Goal: Complete application form

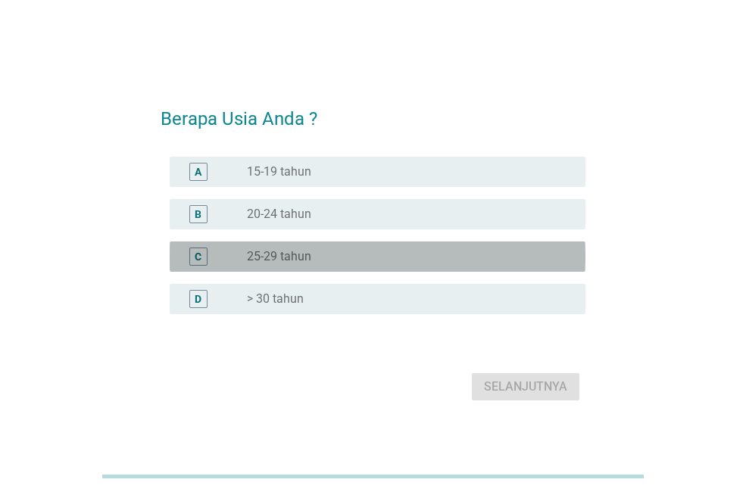
click at [303, 250] on label "25-29 tahun" at bounding box center [279, 256] width 64 height 15
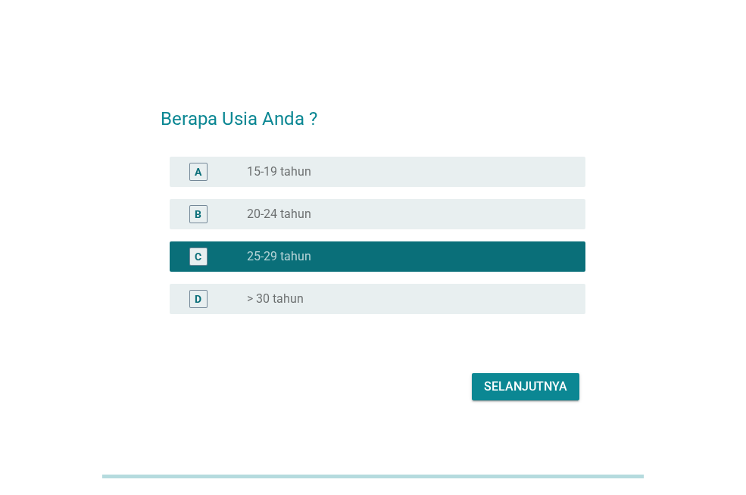
drag, startPoint x: 295, startPoint y: 276, endPoint x: 295, endPoint y: 290, distance: 13.6
click at [295, 280] on div "A radio_button_unchecked 15-19 tahun B radio_button_unchecked 20-24 tahun C rad…" at bounding box center [373, 236] width 425 height 170
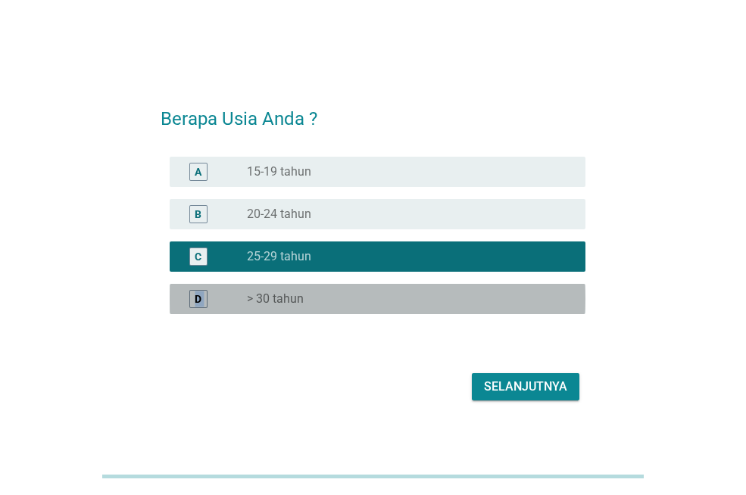
click at [295, 295] on label "> 30 tahun" at bounding box center [275, 299] width 57 height 15
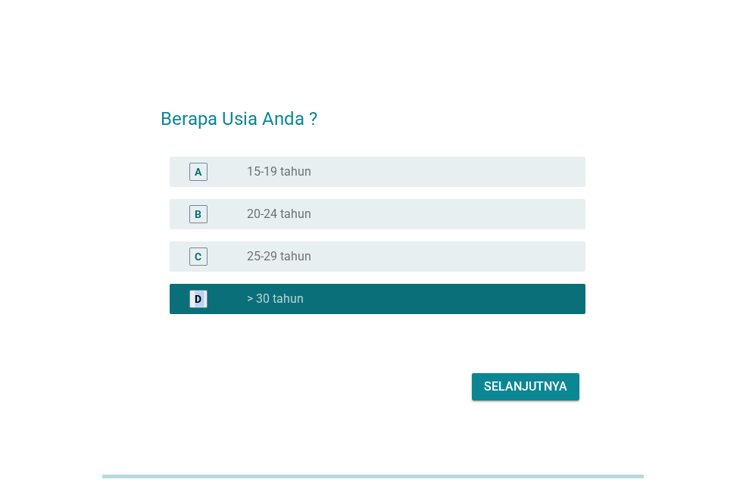
click at [522, 387] on div "Selanjutnya" at bounding box center [525, 387] width 83 height 18
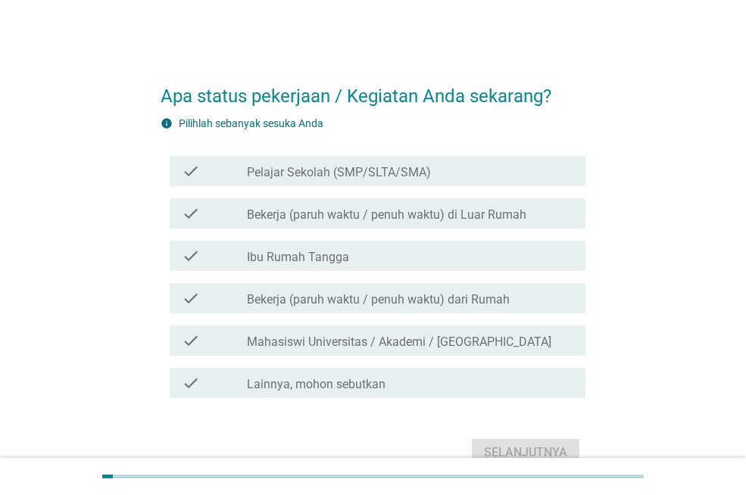
scroll to position [76, 0]
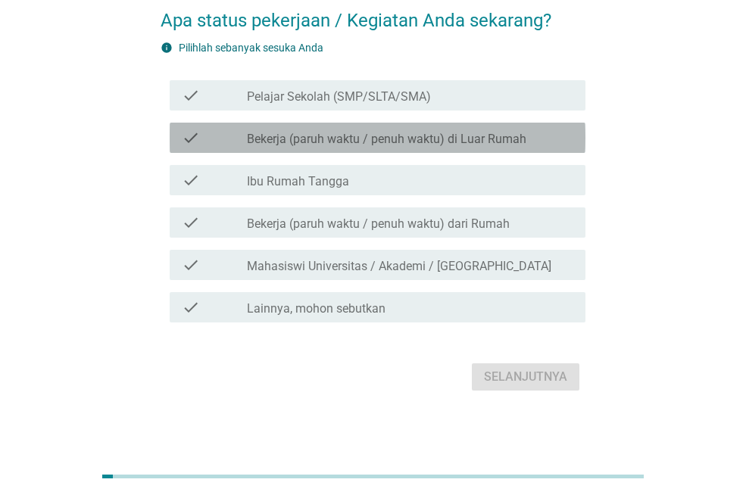
click at [336, 134] on label "Bekerja (paruh waktu / penuh waktu) di Luar Rumah" at bounding box center [387, 139] width 280 height 15
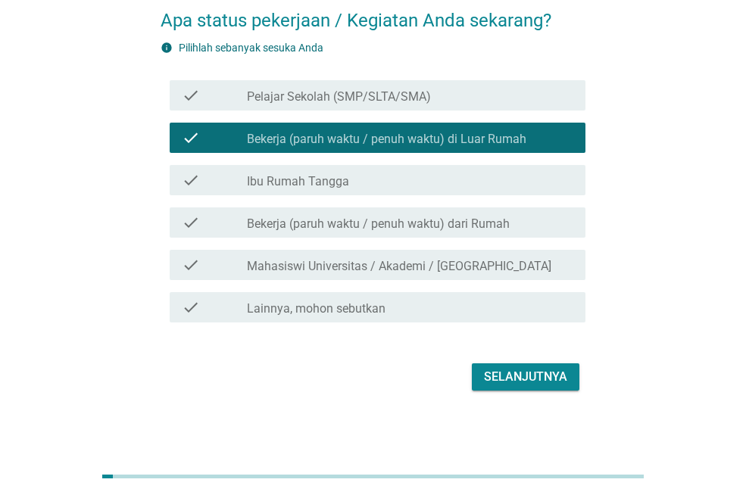
click at [354, 230] on label "Bekerja (paruh waktu / penuh waktu) dari Rumah" at bounding box center [378, 224] width 263 height 15
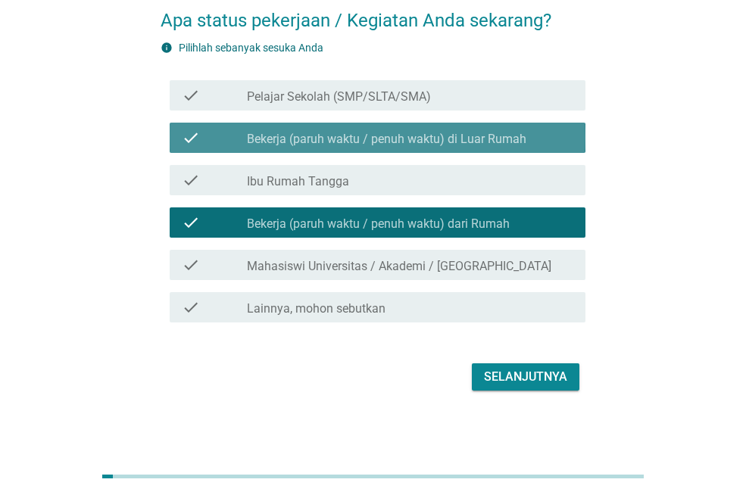
click at [365, 137] on label "Bekerja (paruh waktu / penuh waktu) di Luar Rumah" at bounding box center [387, 139] width 280 height 15
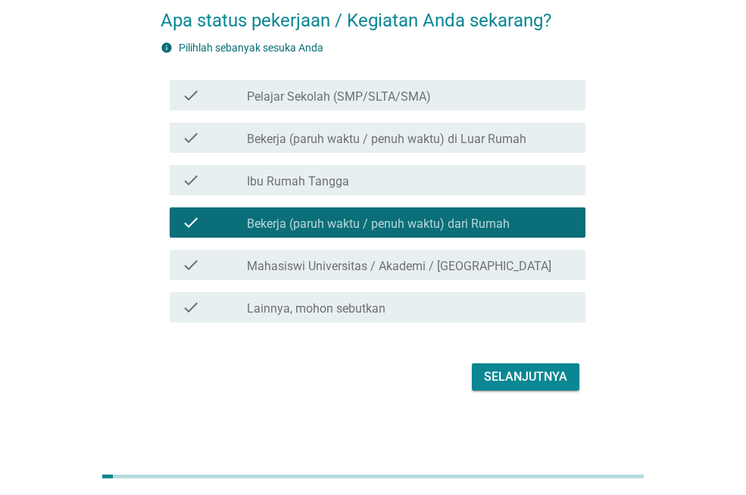
drag, startPoint x: 368, startPoint y: 242, endPoint x: 368, endPoint y: 223, distance: 18.9
click at [368, 225] on div "check check_box Bekerja (paruh waktu / penuh waktu) dari Rumah" at bounding box center [373, 222] width 425 height 42
click at [368, 221] on label "Bekerja (paruh waktu / penuh waktu) dari Rumah" at bounding box center [378, 224] width 263 height 15
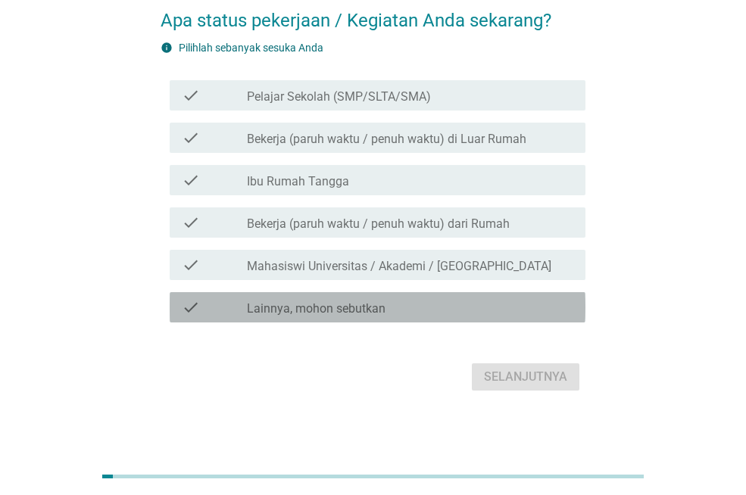
click at [365, 305] on label "Lainnya, mohon sebutkan" at bounding box center [316, 308] width 139 height 15
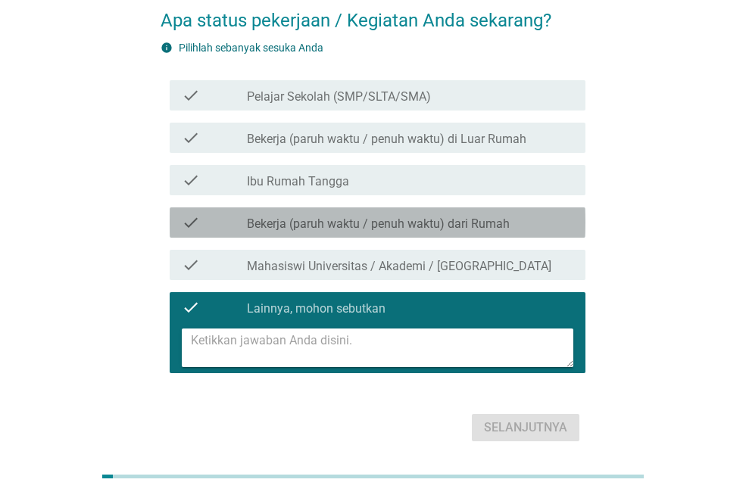
click at [371, 228] on label "Bekerja (paruh waktu / penuh waktu) dari Rumah" at bounding box center [378, 224] width 263 height 15
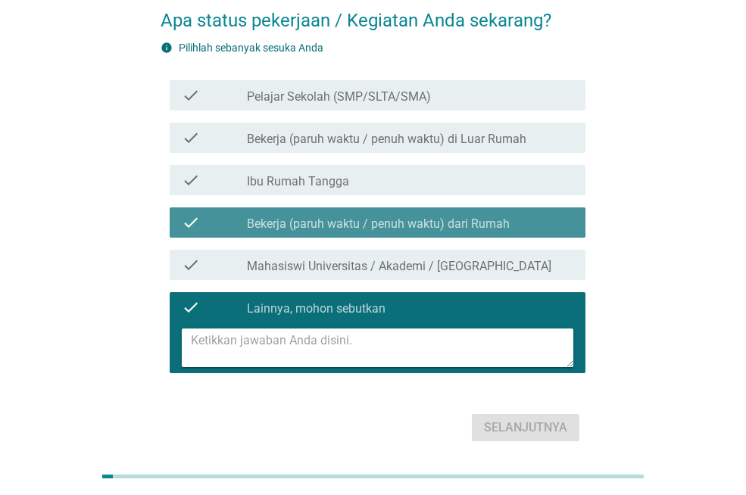
click at [371, 228] on label "Bekerja (paruh waktu / penuh waktu) dari Rumah" at bounding box center [378, 224] width 263 height 15
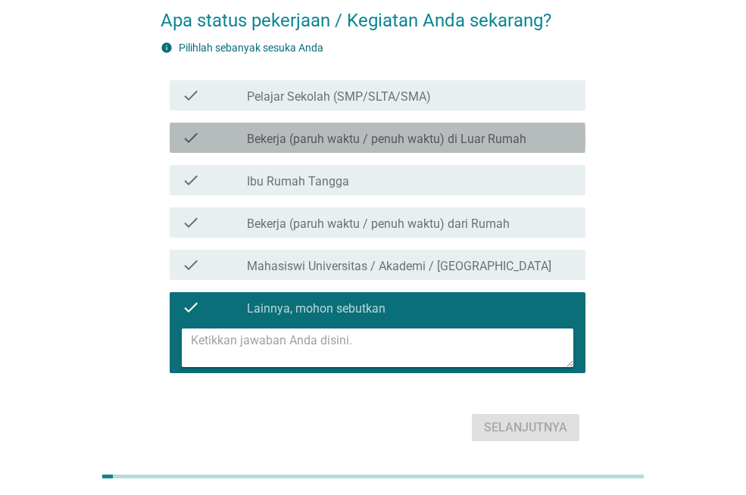
click at [383, 139] on label "Bekerja (paruh waktu / penuh waktu) di Luar Rumah" at bounding box center [387, 139] width 280 height 15
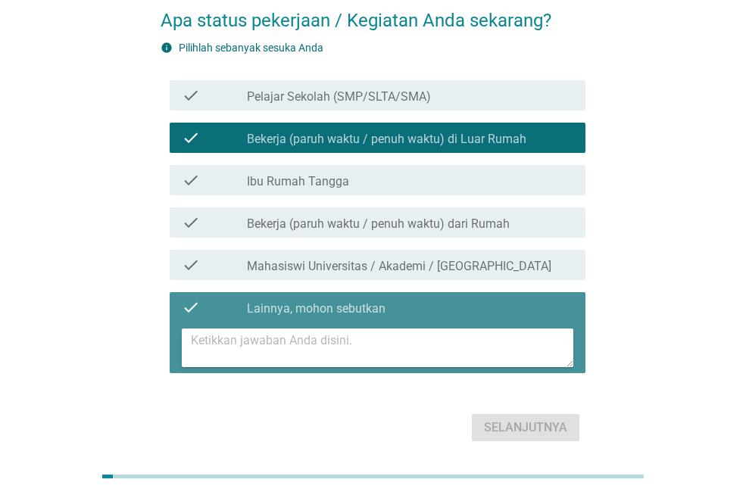
click at [408, 295] on div "check check_box Lainnya, mohon sebutkan" at bounding box center [378, 307] width 416 height 30
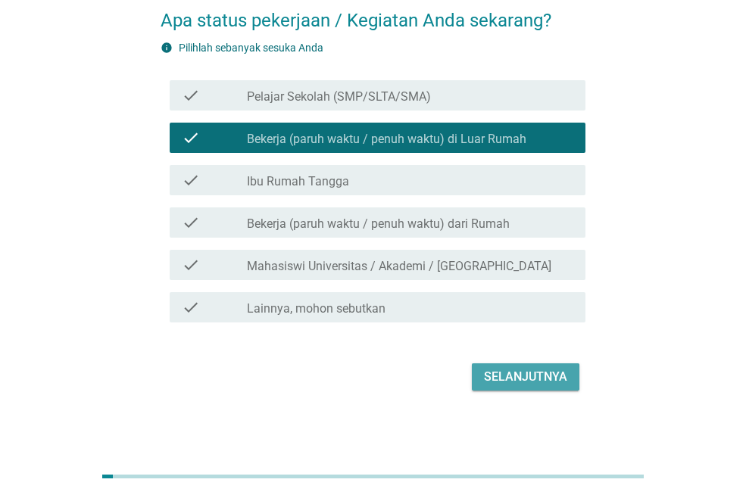
click at [551, 377] on div "Selanjutnya" at bounding box center [525, 377] width 83 height 18
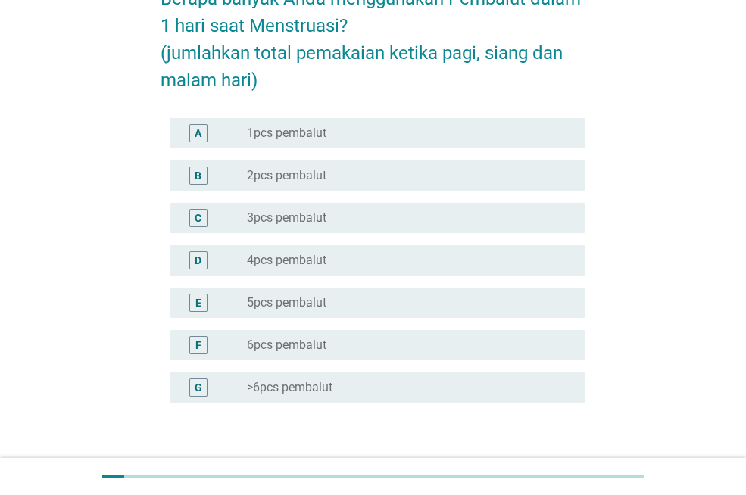
scroll to position [151, 0]
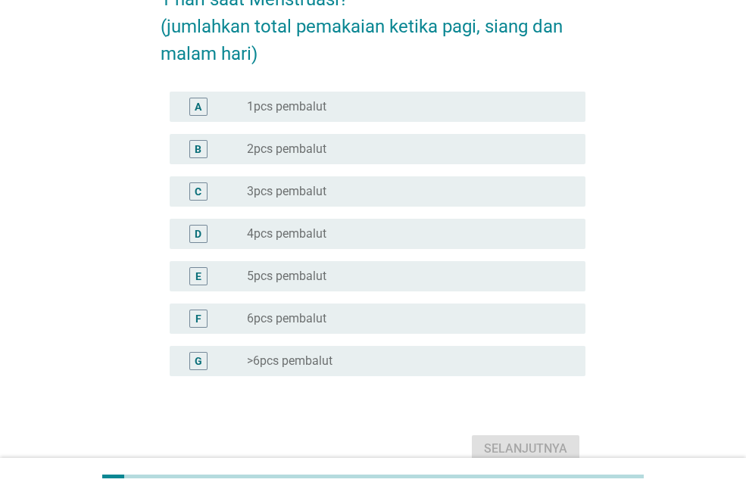
click at [357, 247] on div "D radio_button_unchecked 4pcs pembalut" at bounding box center [378, 234] width 416 height 30
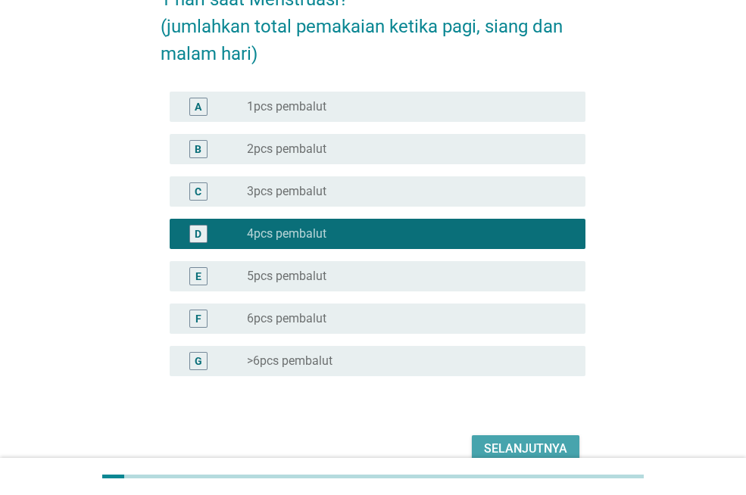
click at [526, 440] on div "Selanjutnya" at bounding box center [525, 449] width 83 height 18
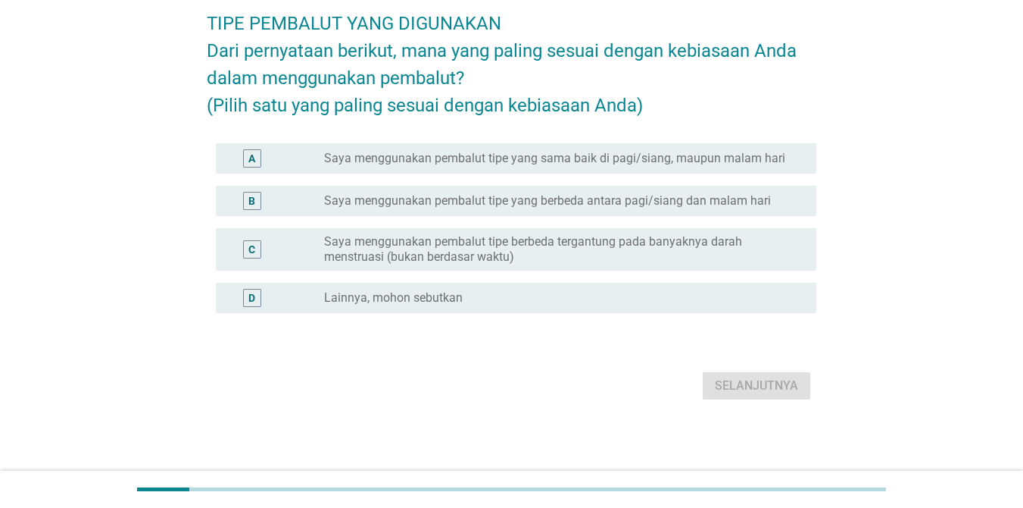
scroll to position [76, 0]
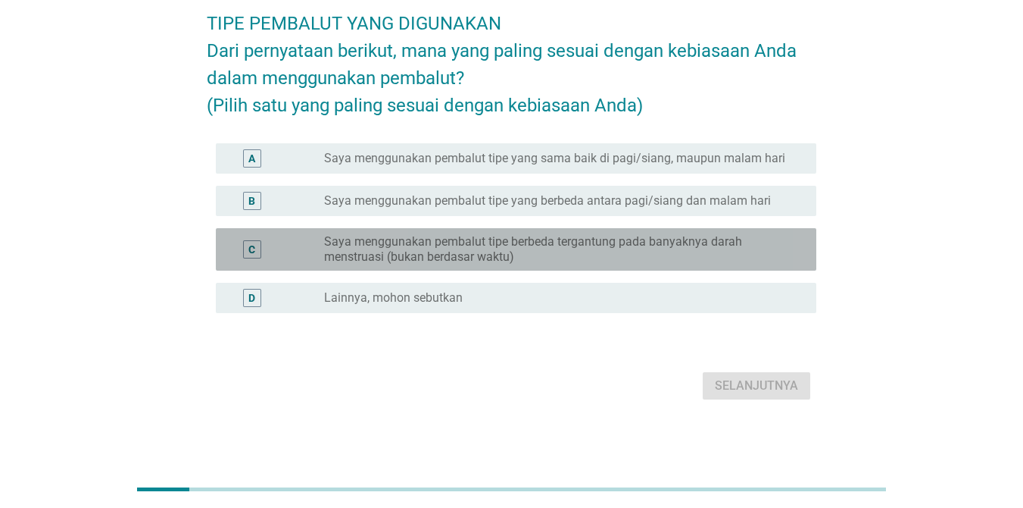
click at [611, 264] on label "Saya menggunakan pembalut tipe berbeda tergantung pada banyaknya darah menstrua…" at bounding box center [558, 249] width 468 height 30
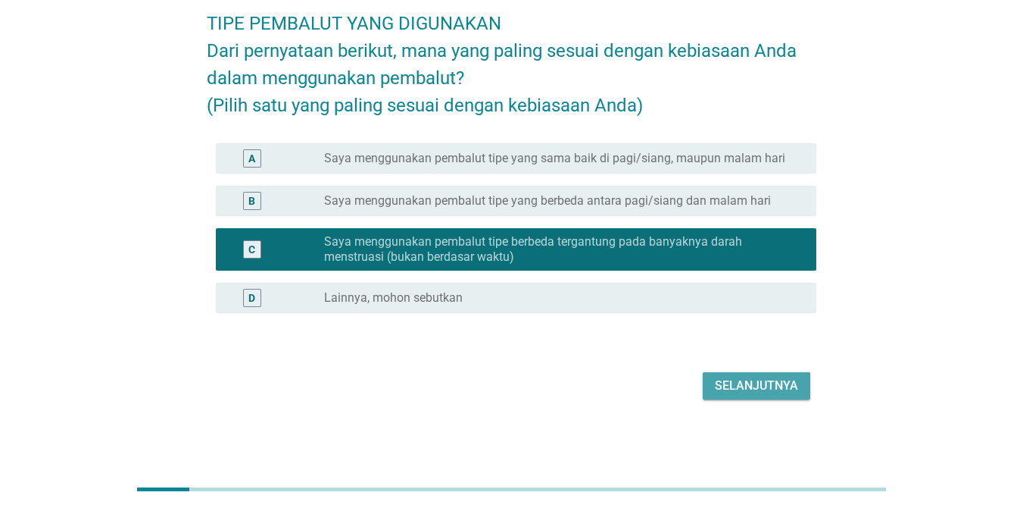
click at [745, 395] on div "Selanjutnya" at bounding box center [756, 385] width 83 height 18
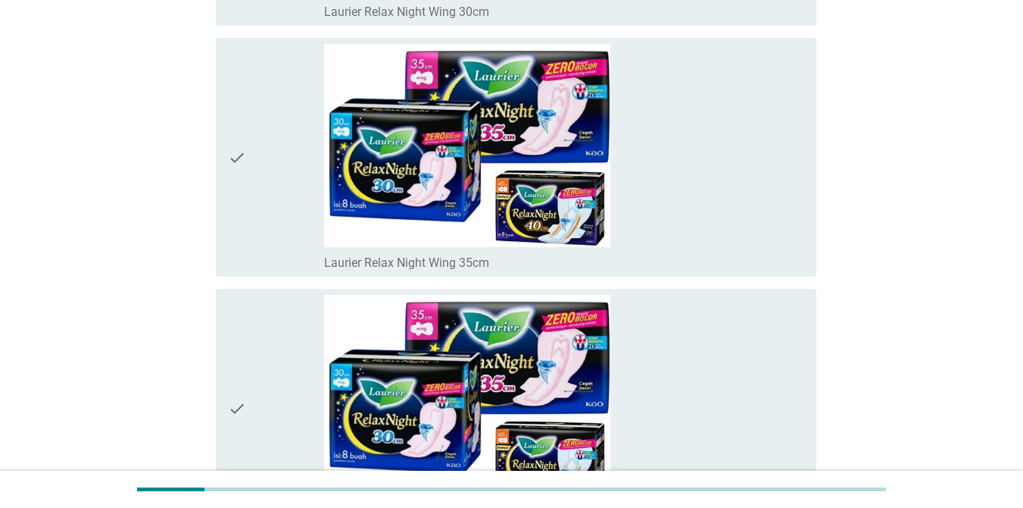
scroll to position [4924, 0]
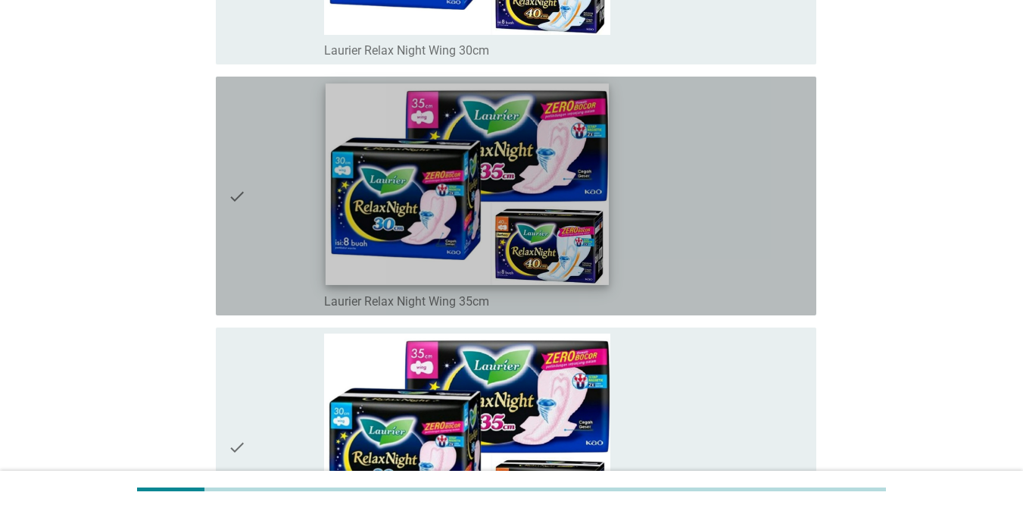
click at [430, 220] on img at bounding box center [468, 183] width 284 height 201
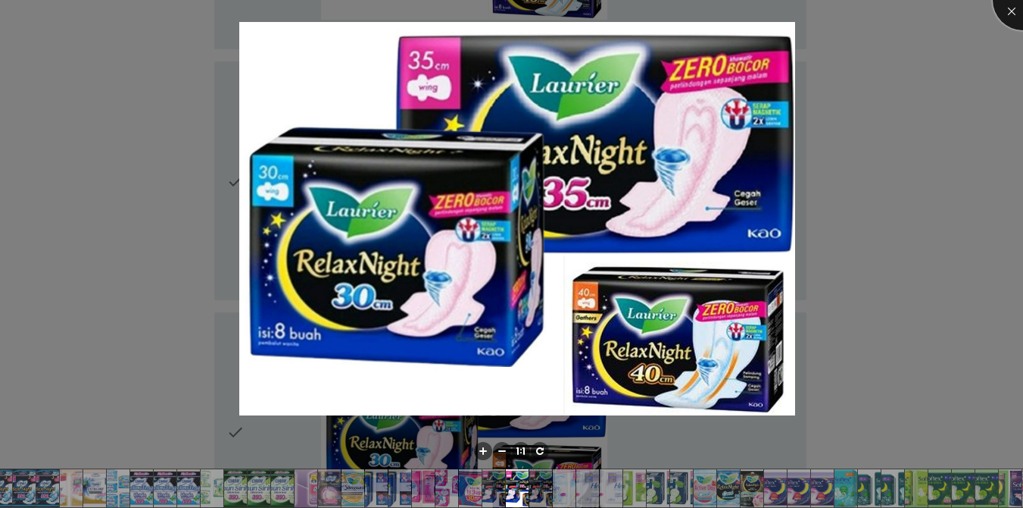
click at [745, 11] on div at bounding box center [1023, 0] width 61 height 61
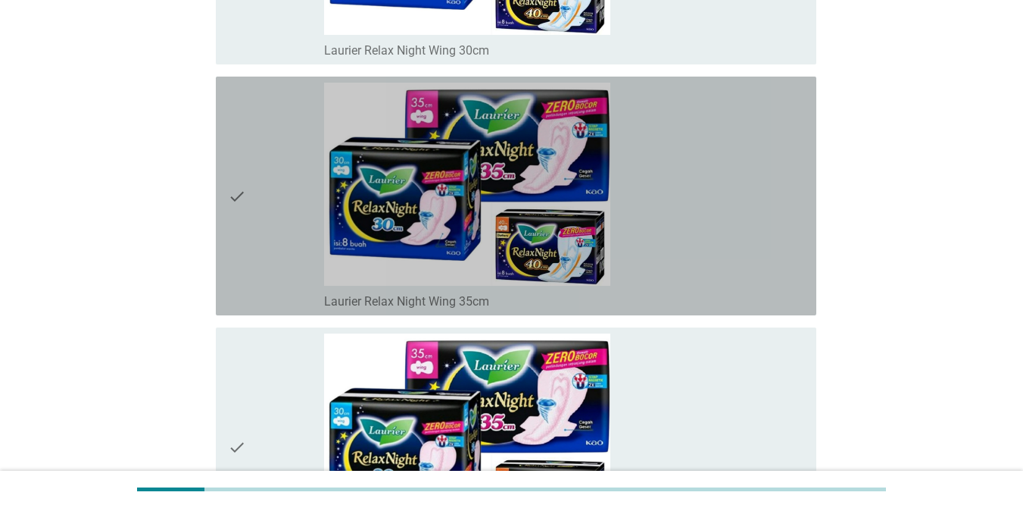
click at [230, 196] on icon "check" at bounding box center [237, 196] width 18 height 226
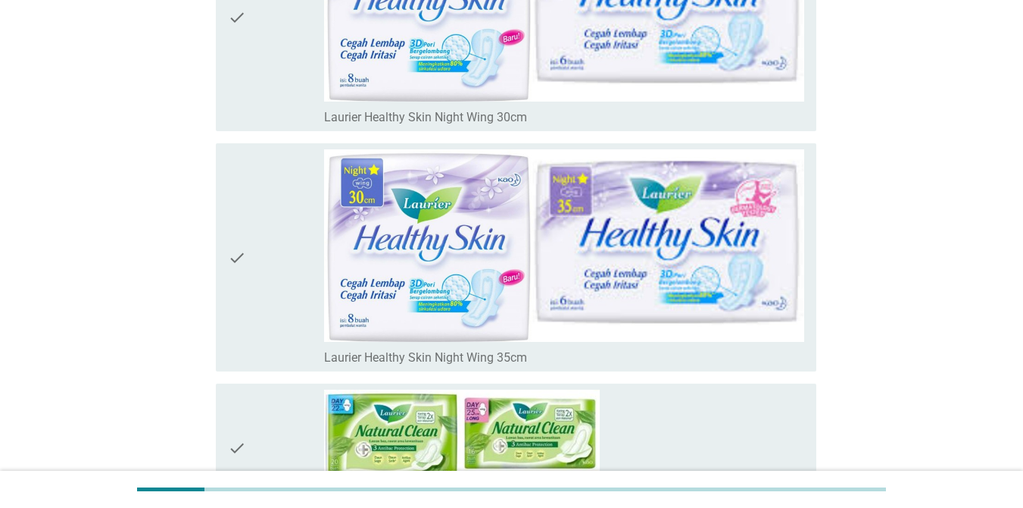
scroll to position [5908, 0]
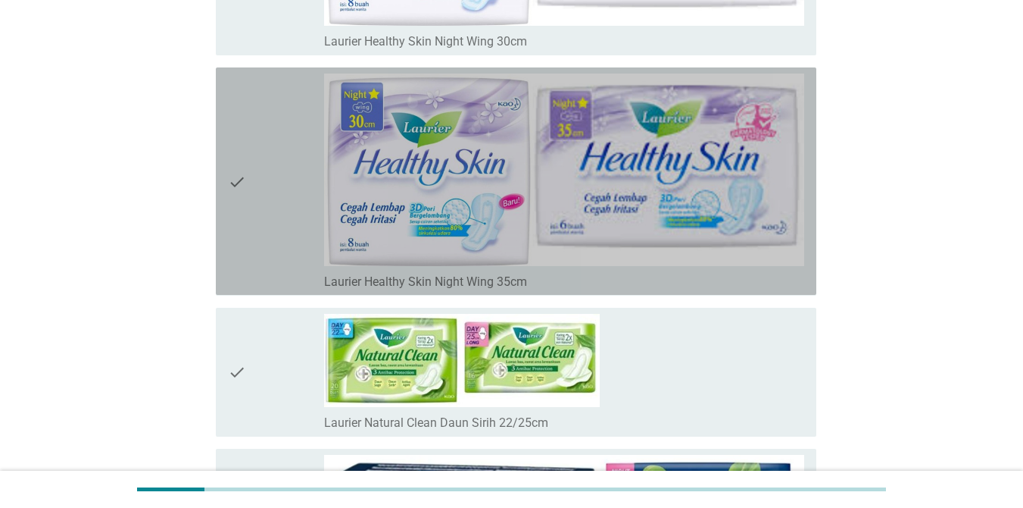
click at [237, 181] on icon "check" at bounding box center [237, 180] width 18 height 215
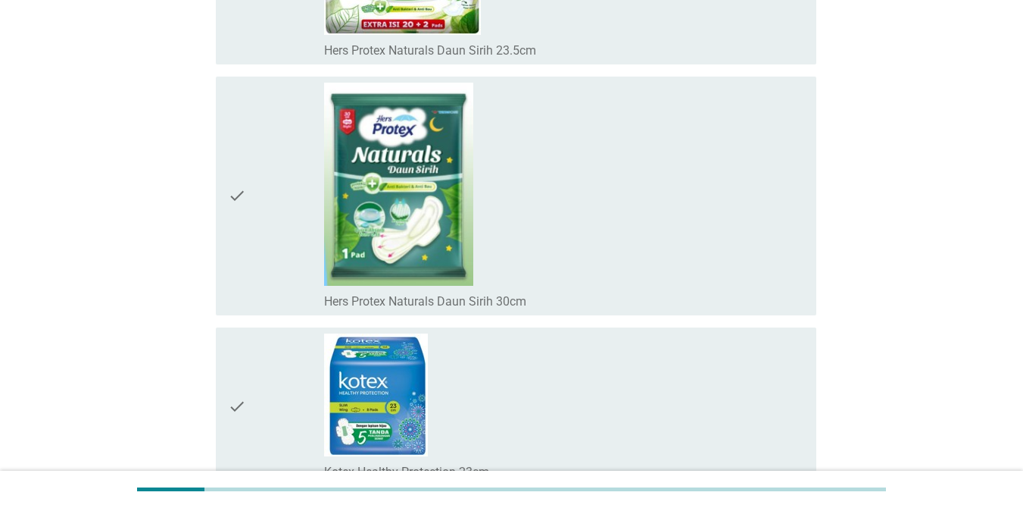
scroll to position [12153, 0]
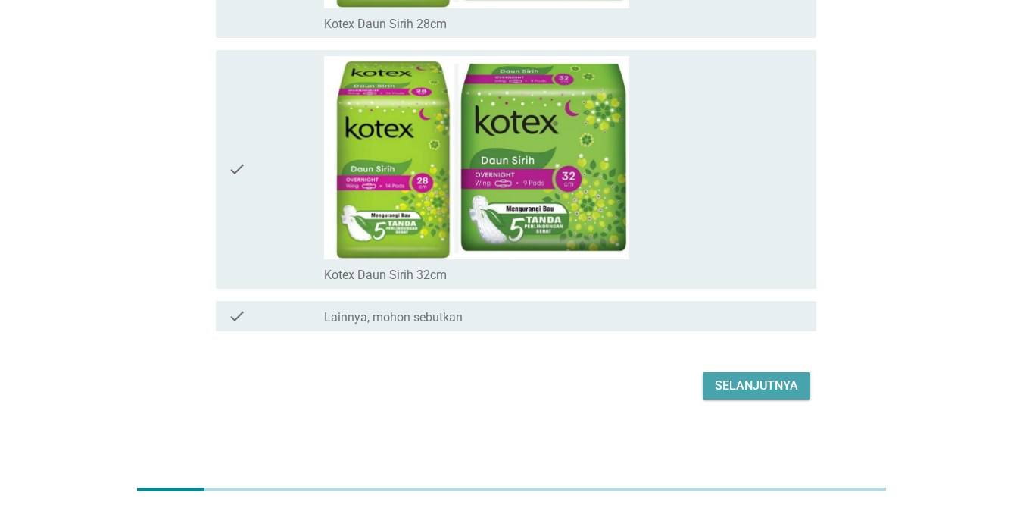
click at [745, 379] on div "Selanjutnya" at bounding box center [756, 385] width 83 height 18
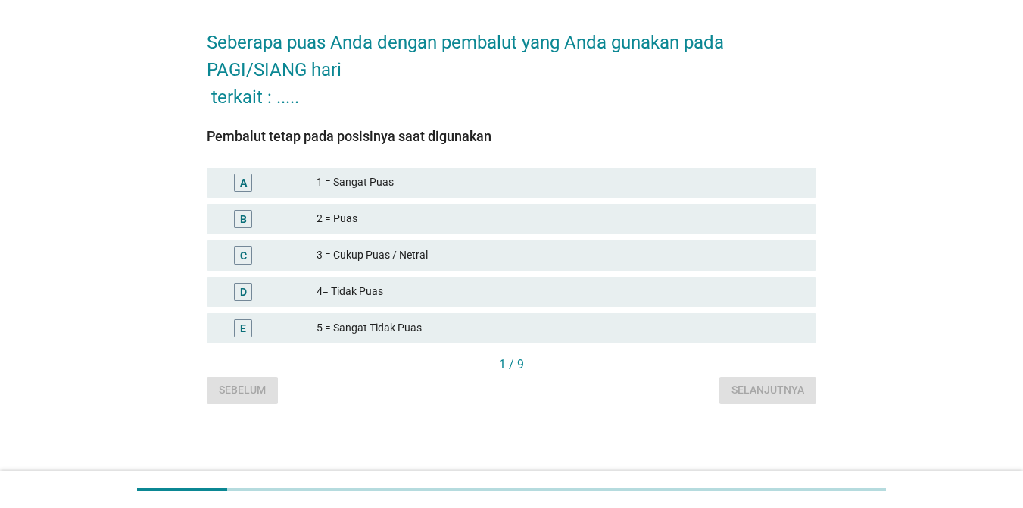
scroll to position [0, 0]
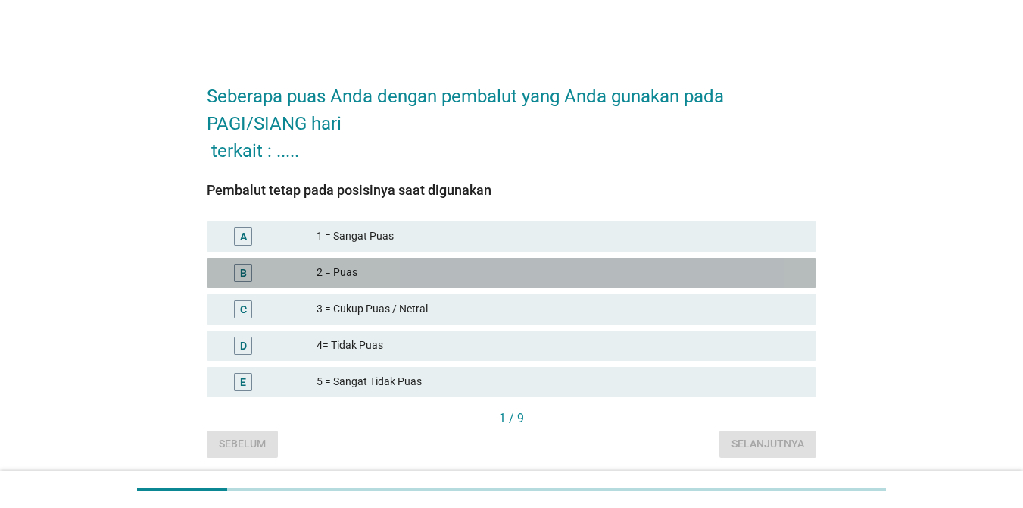
click at [419, 276] on div "2 = Puas" at bounding box center [561, 273] width 488 height 18
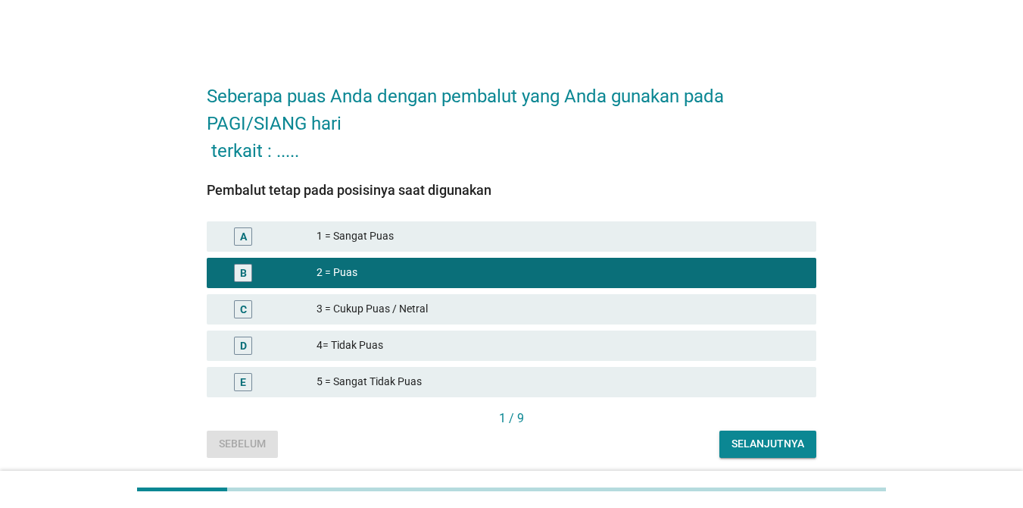
scroll to position [54, 0]
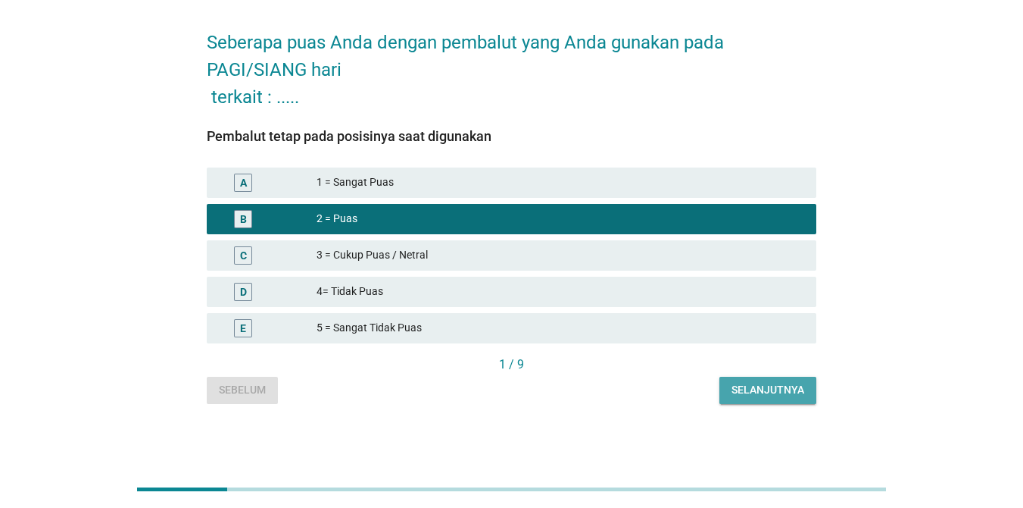
click at [745, 386] on div "Selanjutnya" at bounding box center [768, 390] width 73 height 16
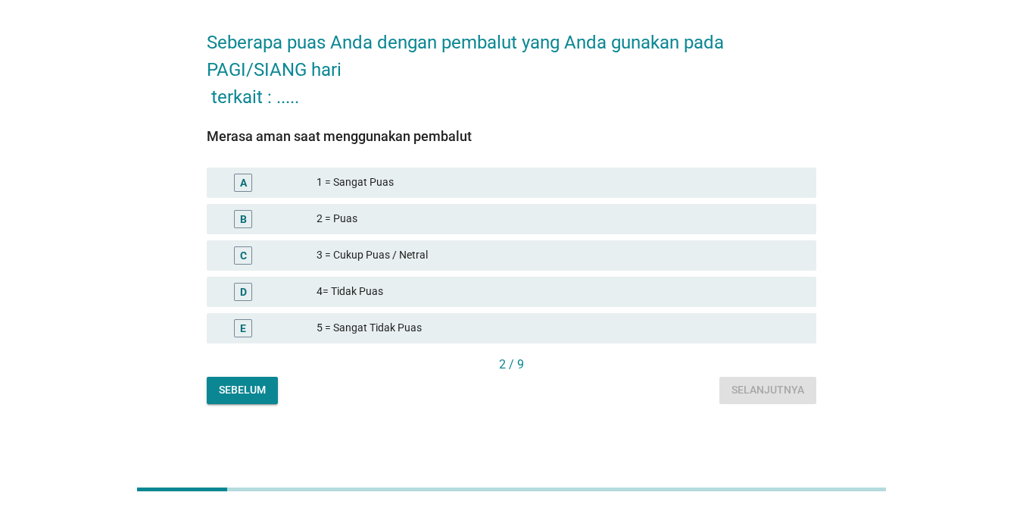
scroll to position [0, 0]
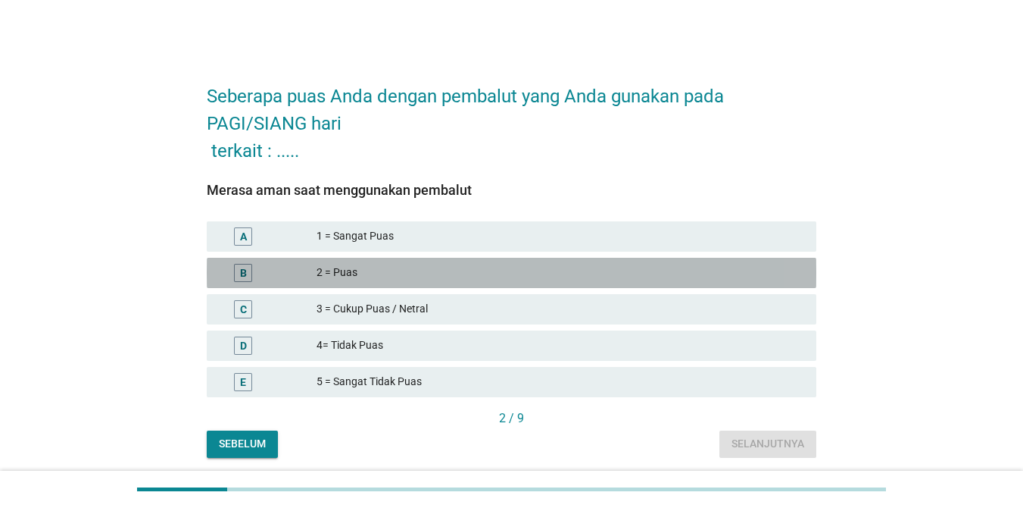
click at [399, 265] on div "2 = Puas" at bounding box center [561, 273] width 488 height 18
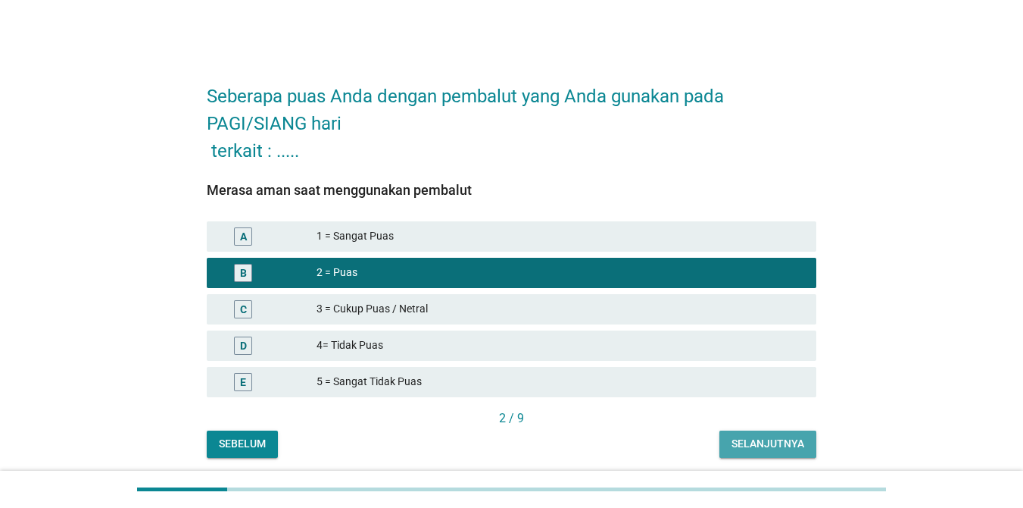
click at [745, 445] on div "Selanjutnya" at bounding box center [768, 444] width 73 height 16
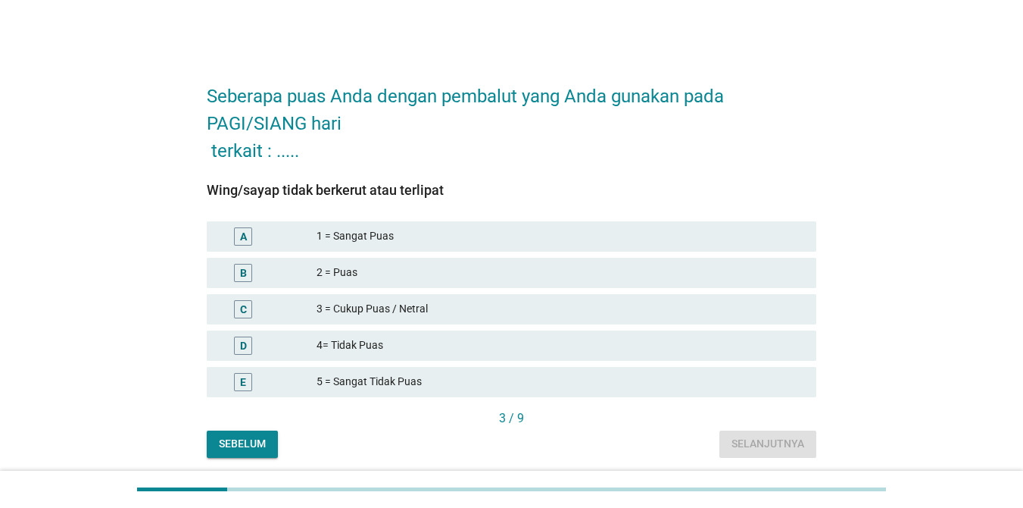
click at [379, 307] on div "3 = Cukup Puas / Netral" at bounding box center [561, 309] width 488 height 18
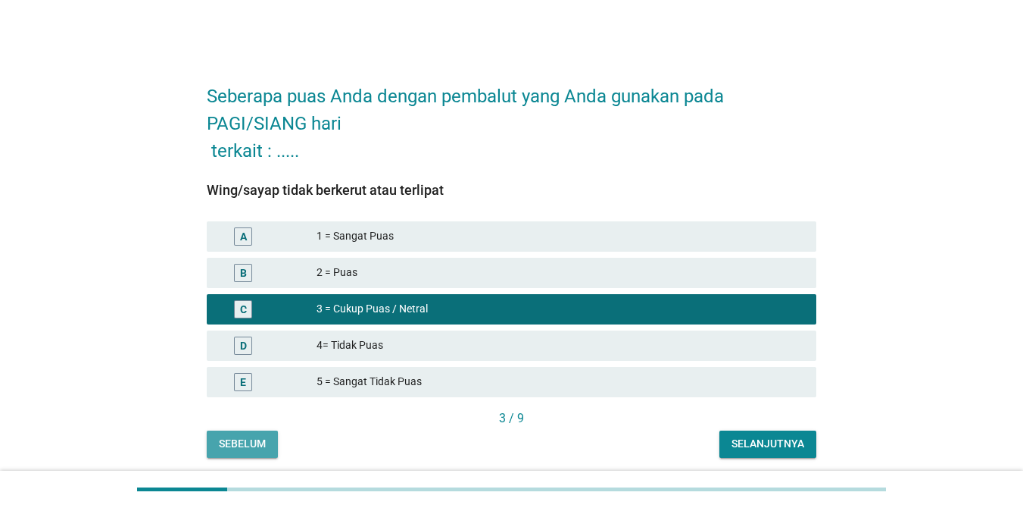
click at [239, 439] on div "Sebelum" at bounding box center [242, 444] width 47 height 16
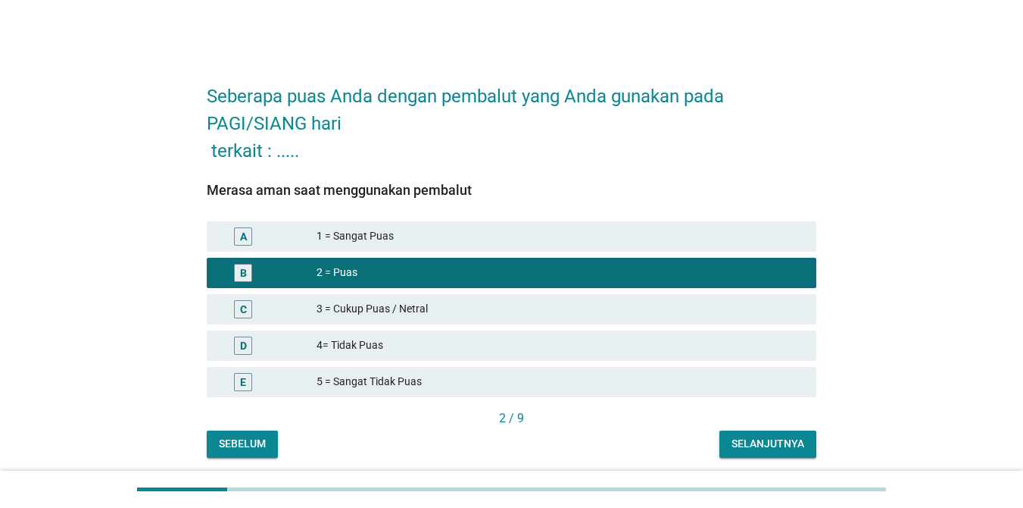
click at [420, 308] on div "3 = Cukup Puas / Netral" at bounding box center [561, 309] width 488 height 18
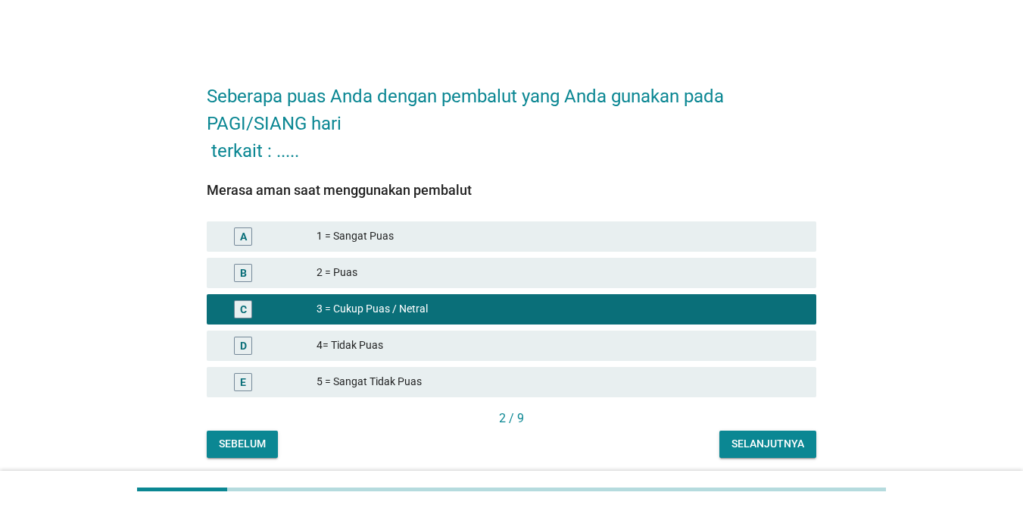
drag, startPoint x: 421, startPoint y: 275, endPoint x: 439, endPoint y: 284, distance: 20.3
click at [430, 279] on div "2 = Puas" at bounding box center [561, 273] width 488 height 18
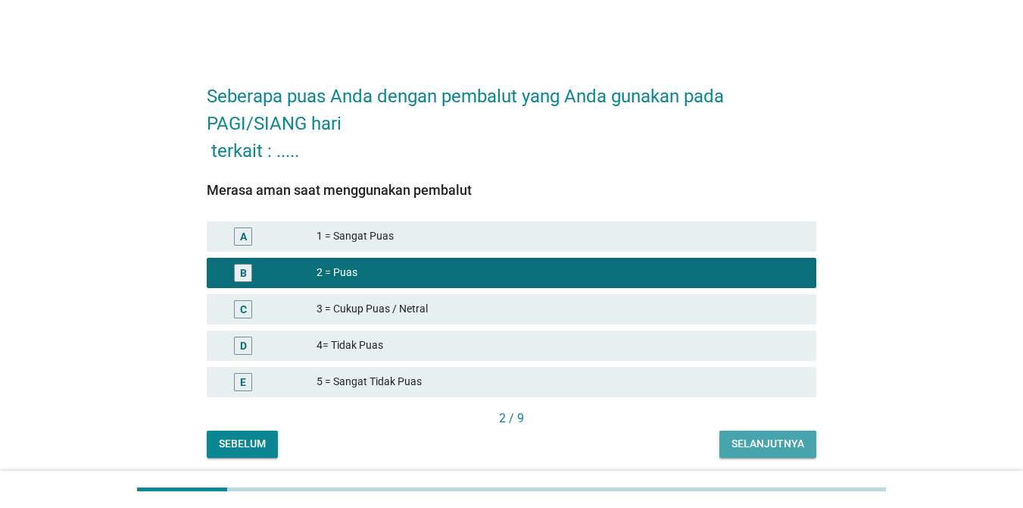
click at [745, 451] on div "Selanjutnya" at bounding box center [768, 444] width 73 height 16
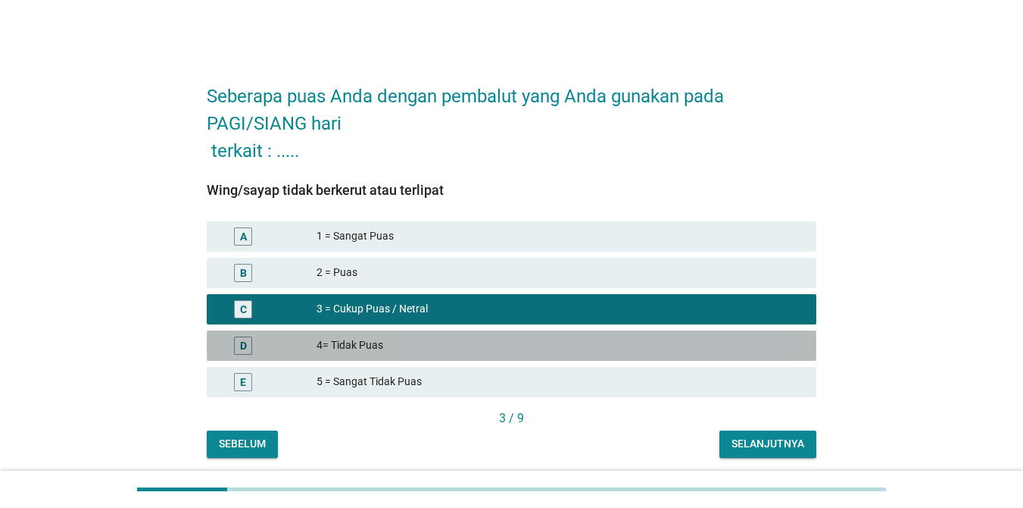
click at [408, 342] on div "4= Tidak Puas" at bounding box center [561, 345] width 488 height 18
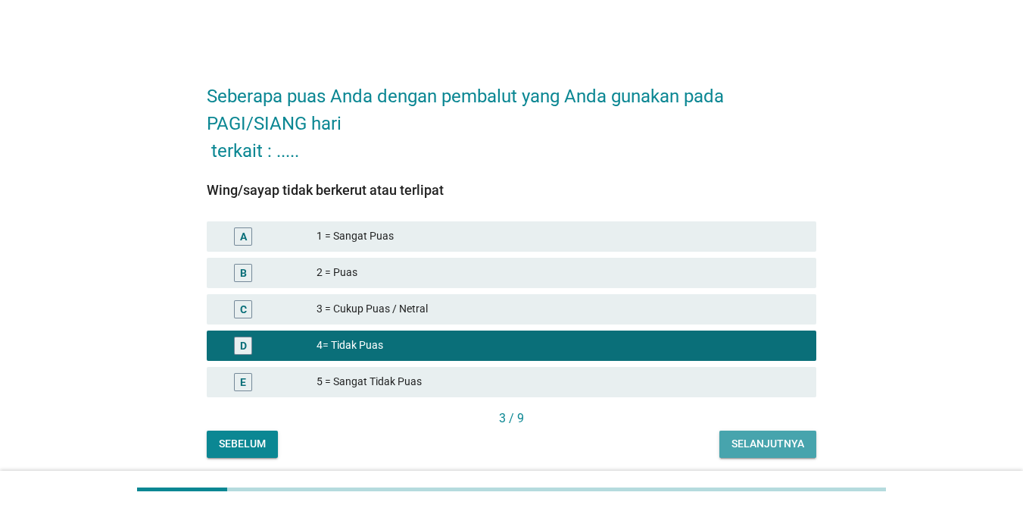
click at [745, 439] on div "Selanjutnya" at bounding box center [768, 444] width 73 height 16
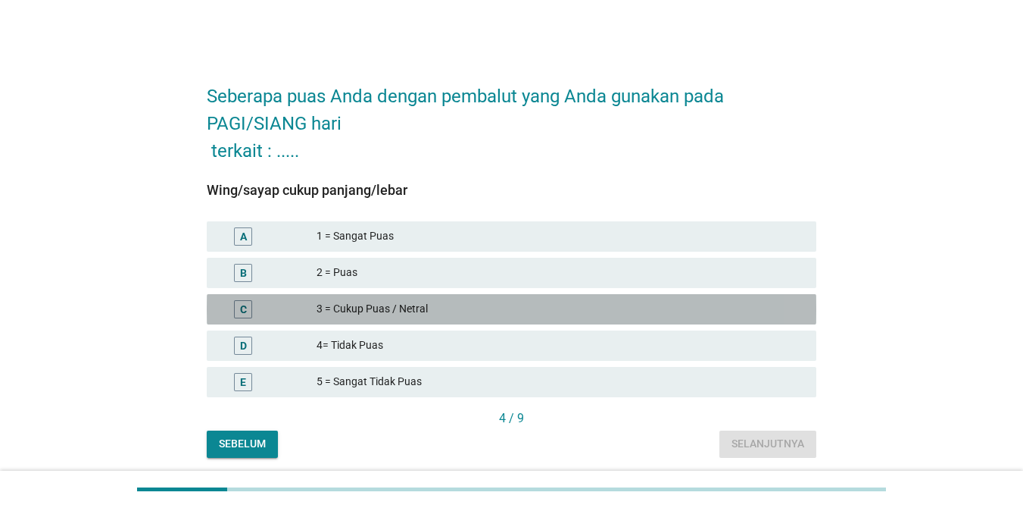
click at [459, 303] on div "3 = Cukup Puas / Netral" at bounding box center [561, 309] width 488 height 18
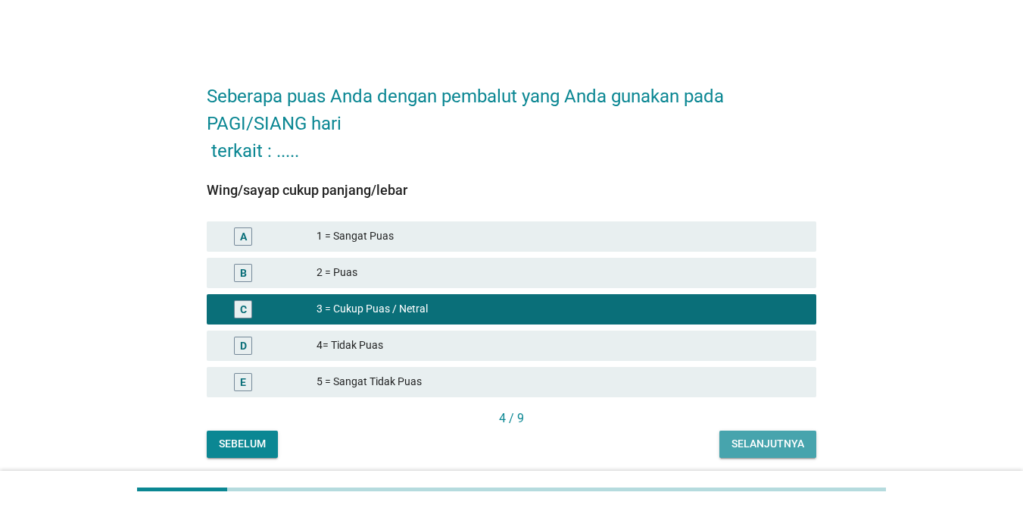
click at [745, 442] on div "Selanjutnya" at bounding box center [768, 444] width 73 height 16
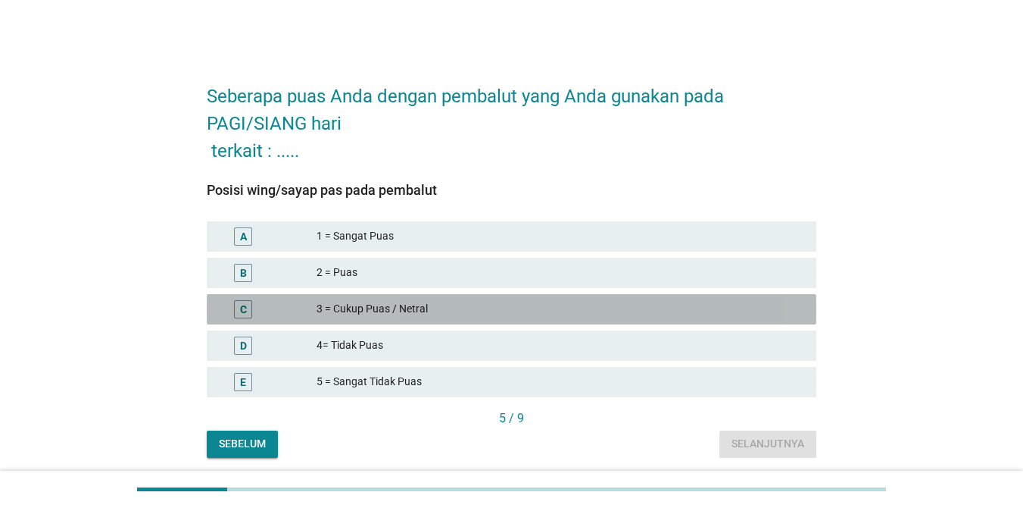
click at [372, 309] on div "3 = Cukup Puas / Netral" at bounding box center [561, 309] width 488 height 18
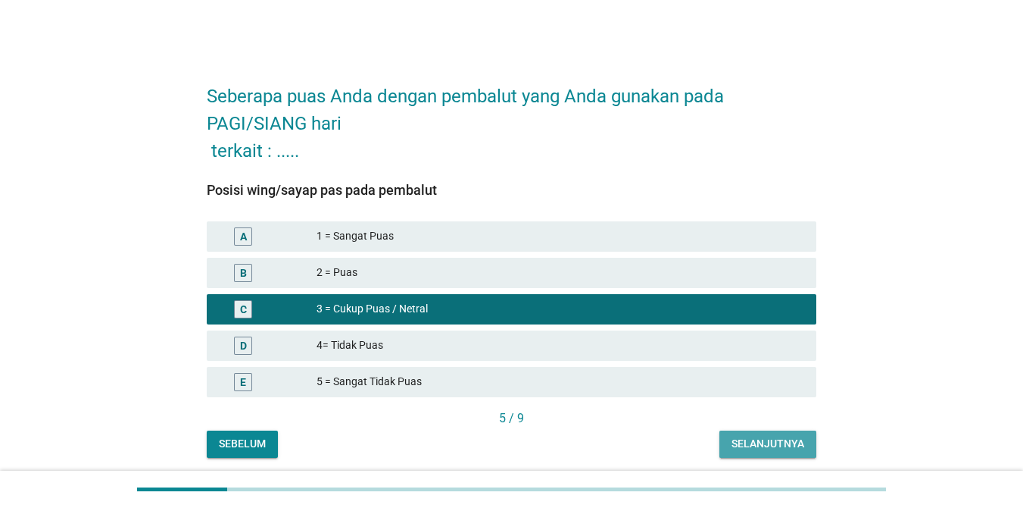
click at [745, 442] on div "Selanjutnya" at bounding box center [768, 444] width 73 height 16
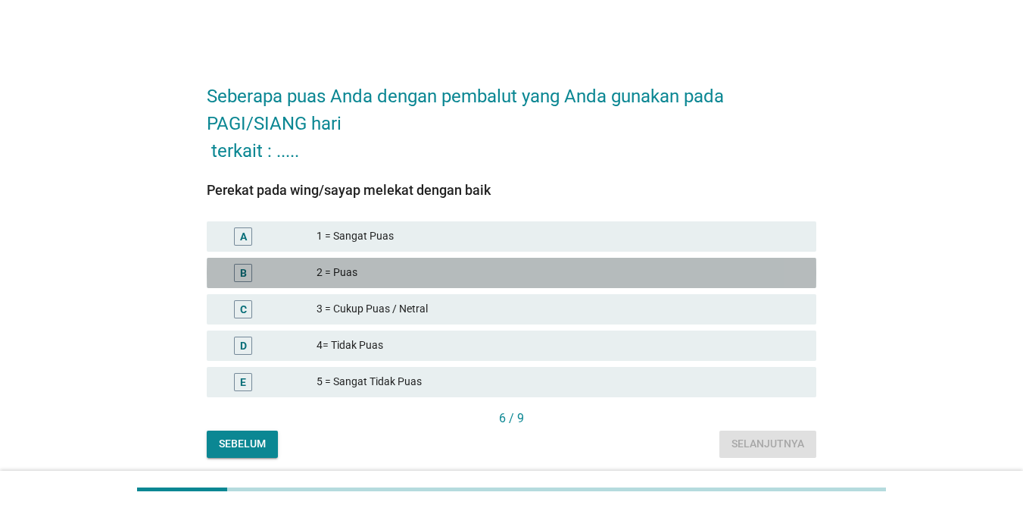
click at [380, 278] on div "2 = Puas" at bounding box center [561, 273] width 488 height 18
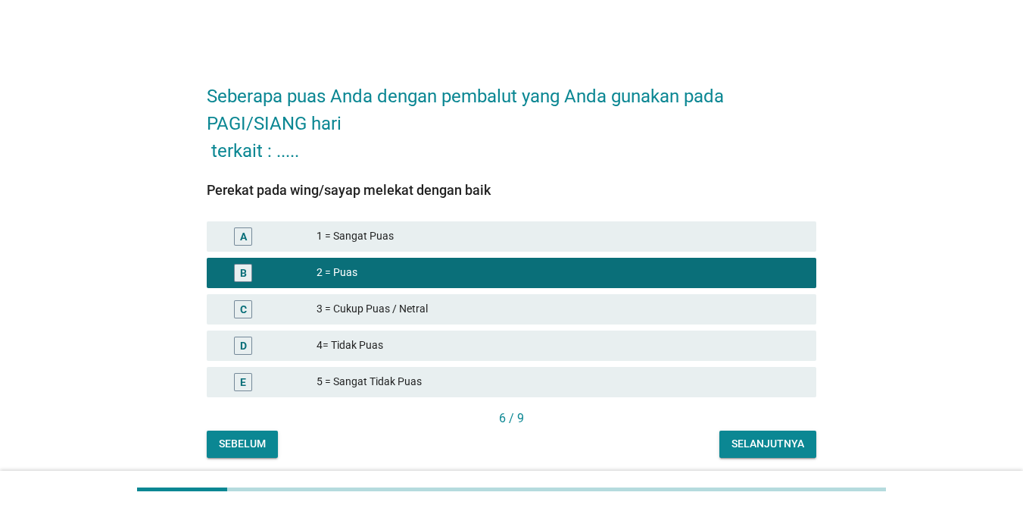
click at [745, 448] on div "Seberapa puas Anda dengan pembalut yang Anda gunakan pada PAGI/SIANG hari terka…" at bounding box center [512, 262] width 634 height 414
click at [745, 445] on div "Selanjutnya" at bounding box center [768, 444] width 73 height 16
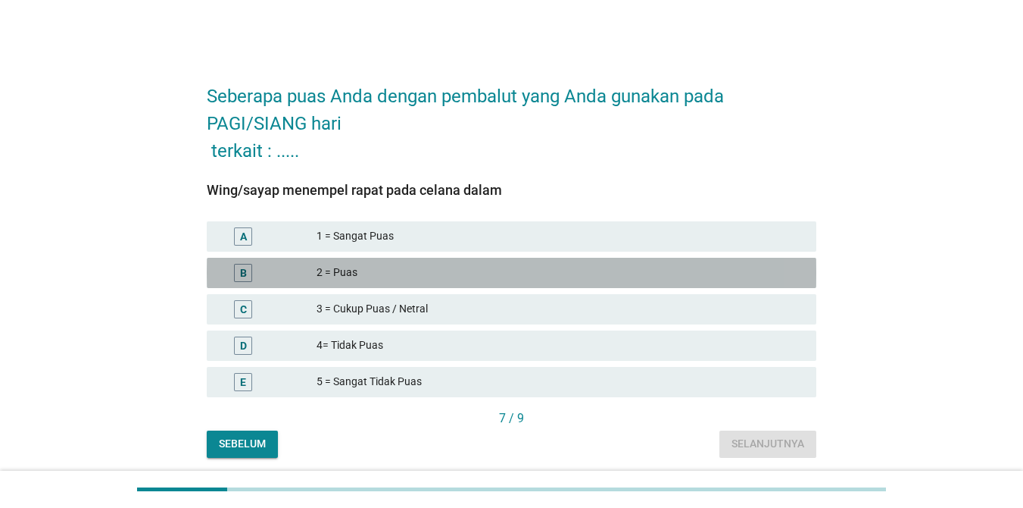
click at [369, 273] on div "2 = Puas" at bounding box center [561, 273] width 488 height 18
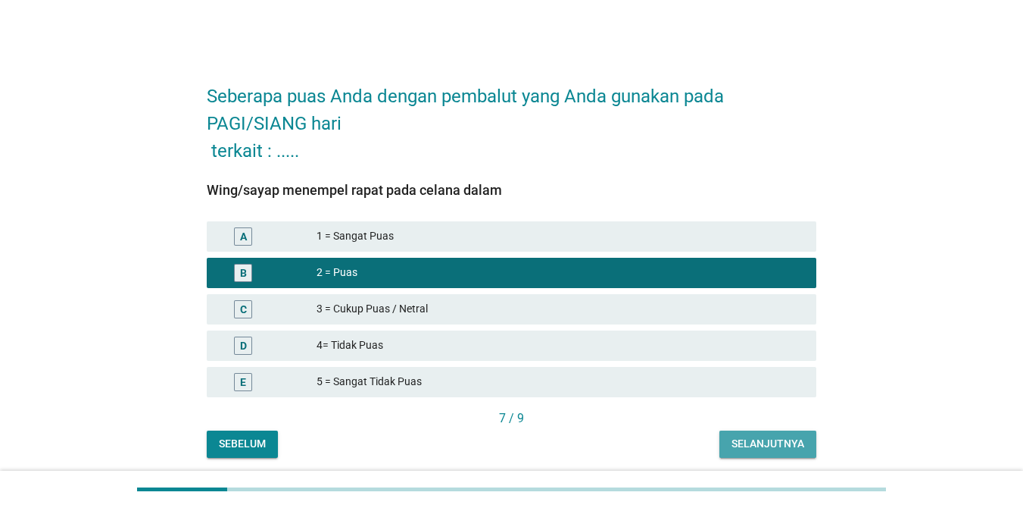
click at [745, 444] on div "Selanjutnya" at bounding box center [768, 444] width 73 height 16
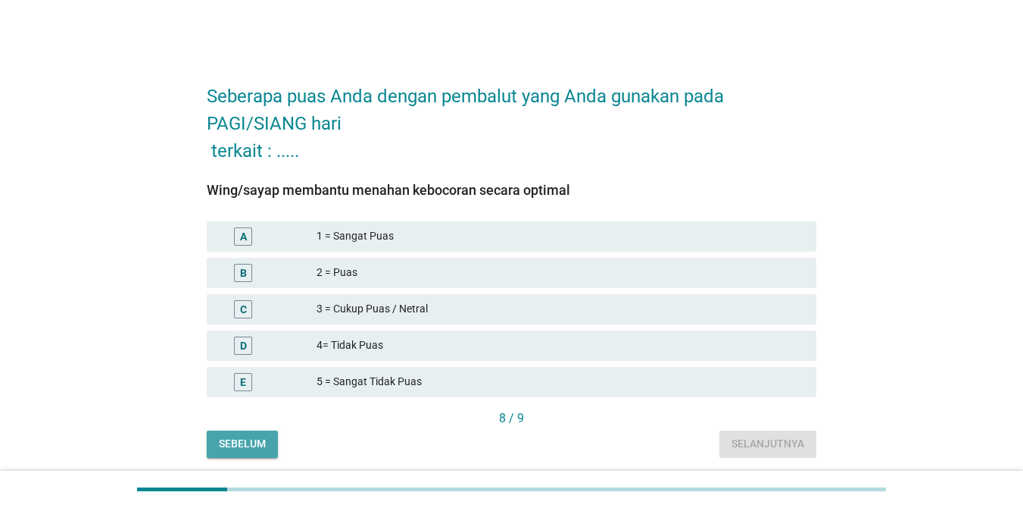
click at [258, 442] on div "Sebelum" at bounding box center [242, 444] width 47 height 16
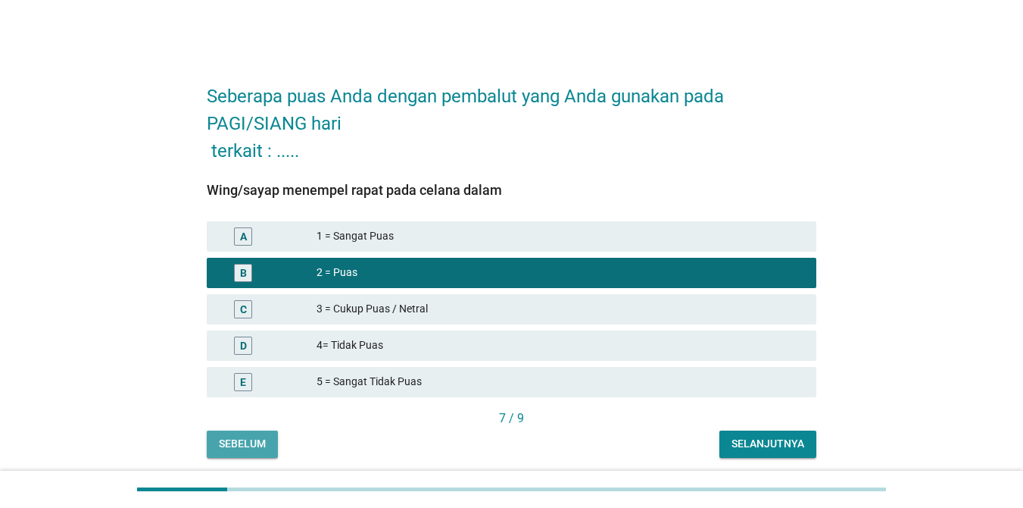
click at [258, 442] on div "Sebelum" at bounding box center [242, 444] width 47 height 16
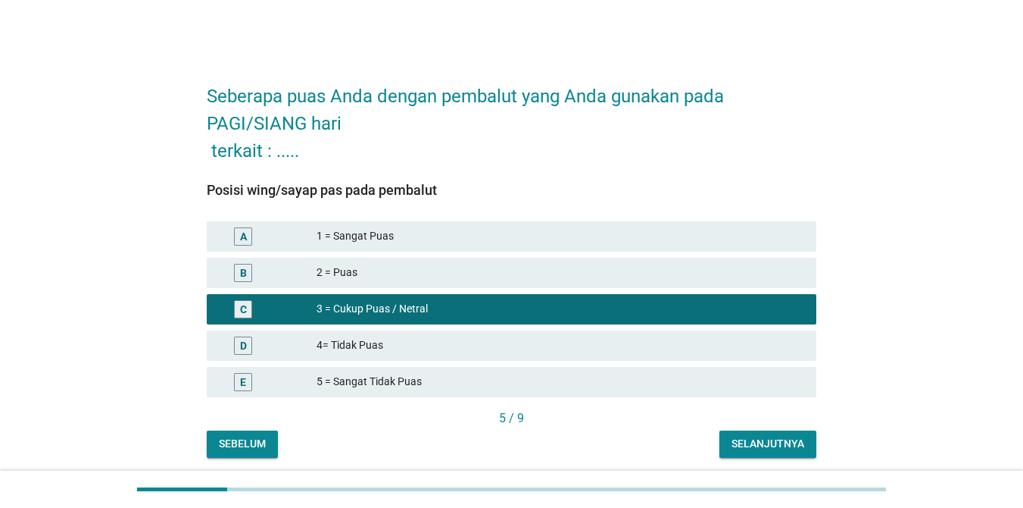
click at [258, 442] on div "Sebelum" at bounding box center [242, 444] width 47 height 16
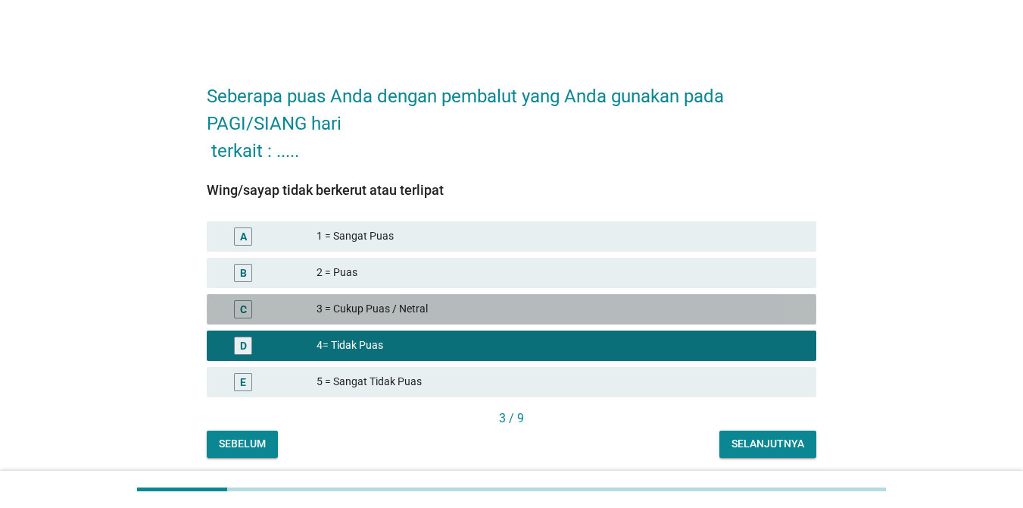
drag, startPoint x: 326, startPoint y: 311, endPoint x: 547, endPoint y: 377, distance: 230.8
click at [341, 317] on div "3 = Cukup Puas / Netral" at bounding box center [561, 309] width 488 height 18
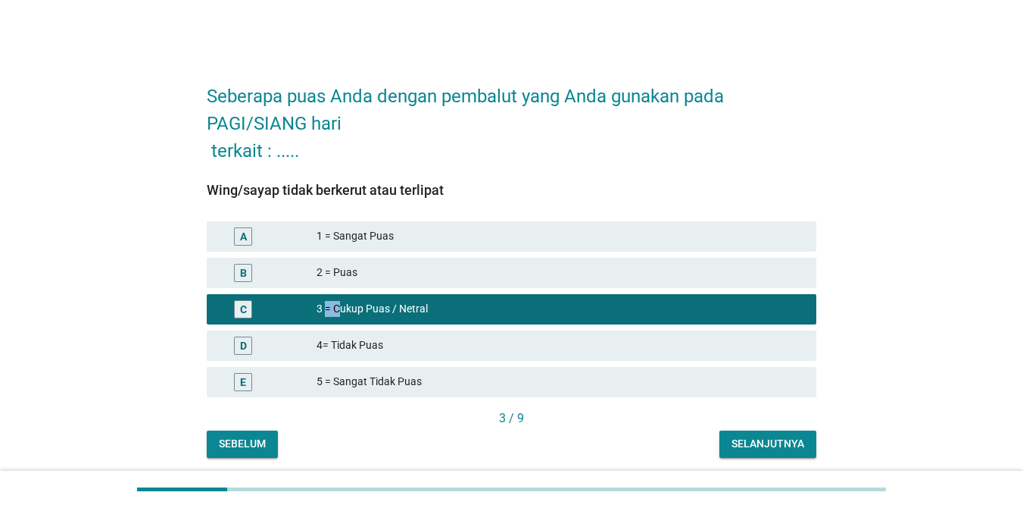
click at [745, 442] on div "Selanjutnya" at bounding box center [768, 444] width 73 height 16
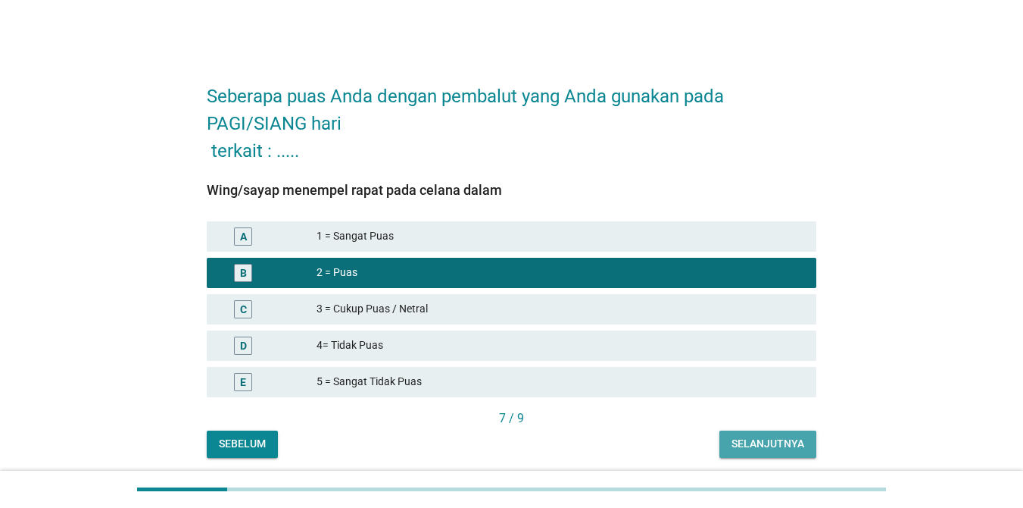
click at [745, 442] on div "Selanjutnya" at bounding box center [768, 444] width 73 height 16
click at [745, 442] on div "Sebelum Selanjutnya" at bounding box center [512, 443] width 610 height 27
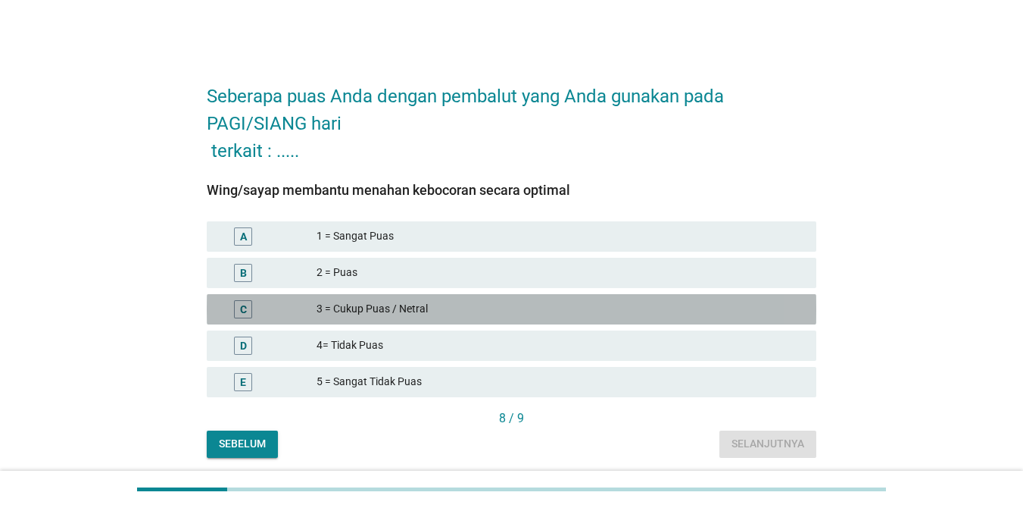
click at [375, 308] on div "3 = Cukup Puas / Netral" at bounding box center [561, 309] width 488 height 18
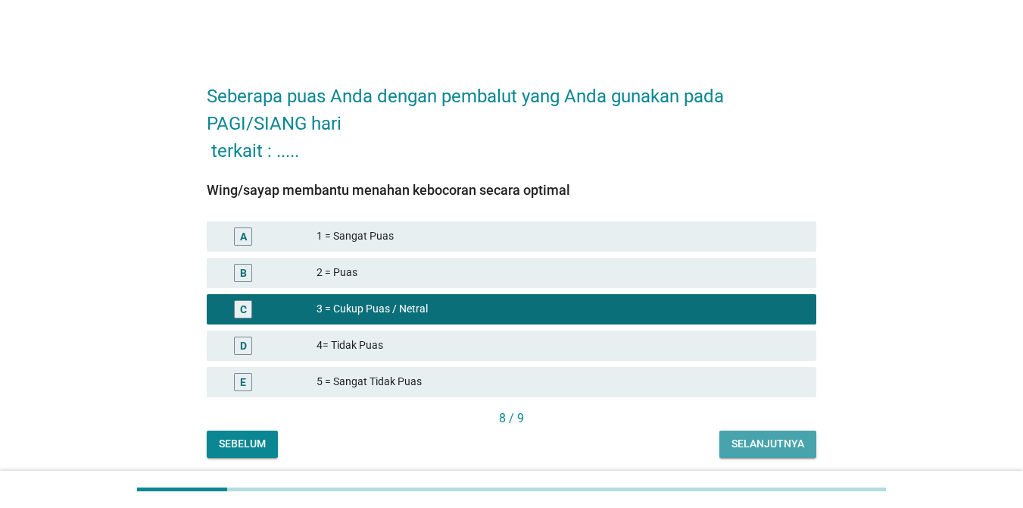
click at [745, 448] on div "Selanjutnya" at bounding box center [768, 444] width 73 height 16
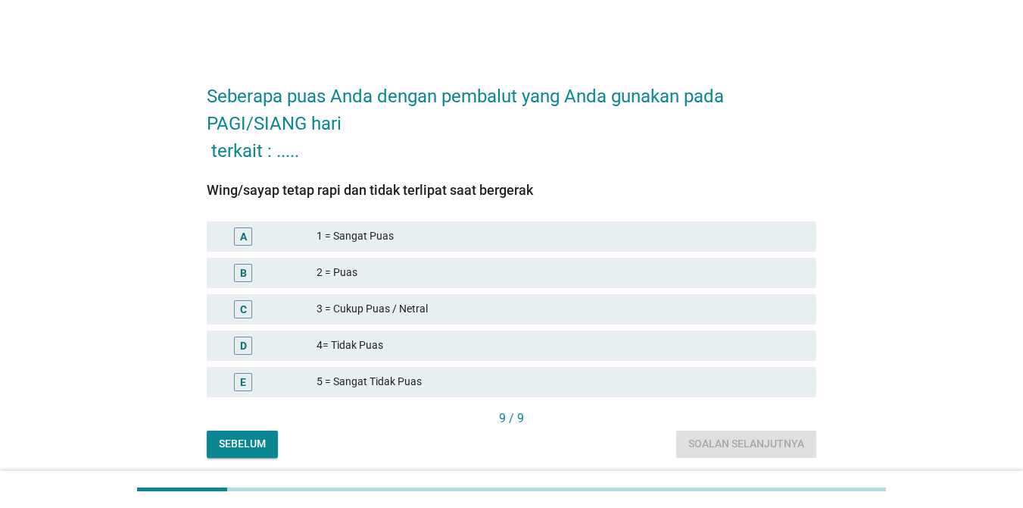
click at [398, 351] on div "4= Tidak Puas" at bounding box center [561, 345] width 488 height 18
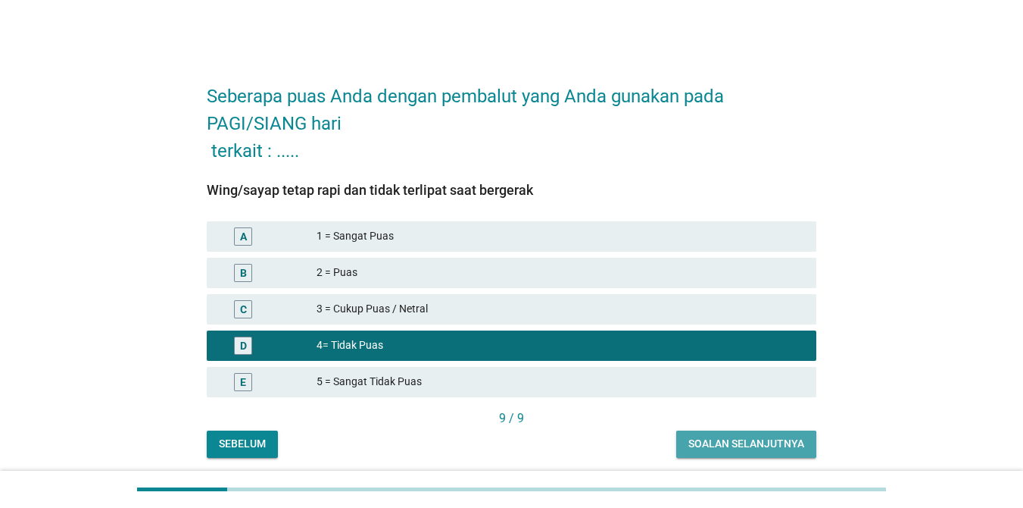
click at [733, 448] on div "Soalan selanjutnya" at bounding box center [747, 444] width 116 height 16
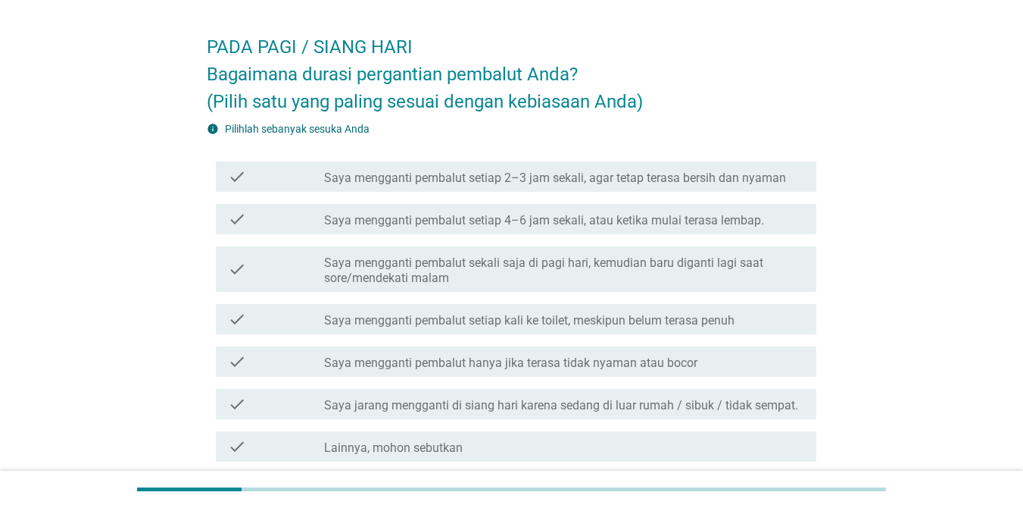
scroll to position [76, 0]
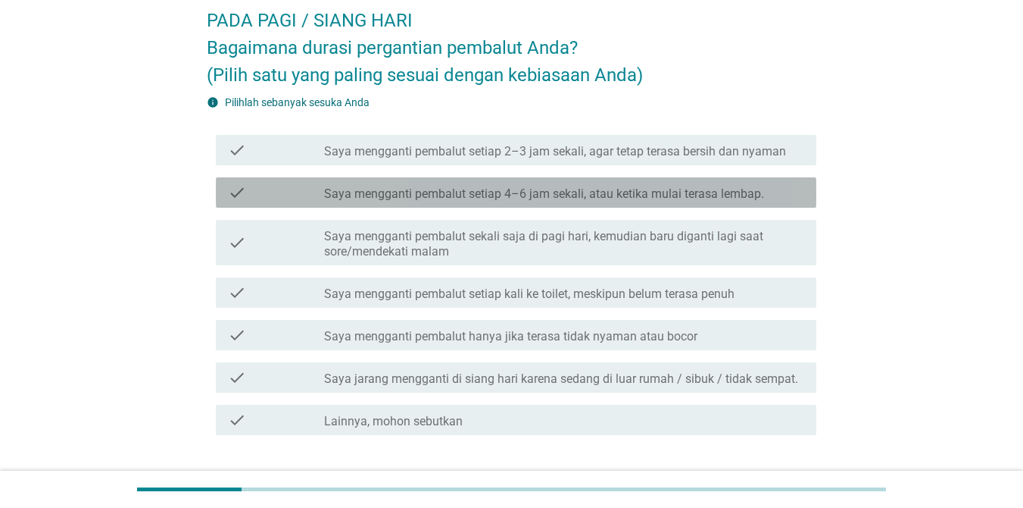
click at [433, 198] on label "Saya mengganti pembalut setiap 4–6 jam sekali, atau ketika mulai terasa lembap." at bounding box center [544, 193] width 440 height 15
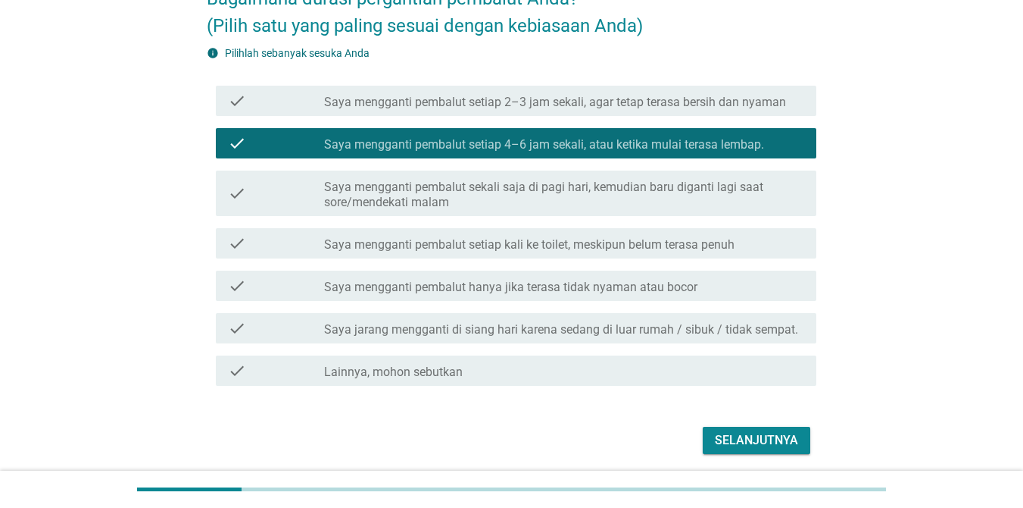
scroll to position [151, 0]
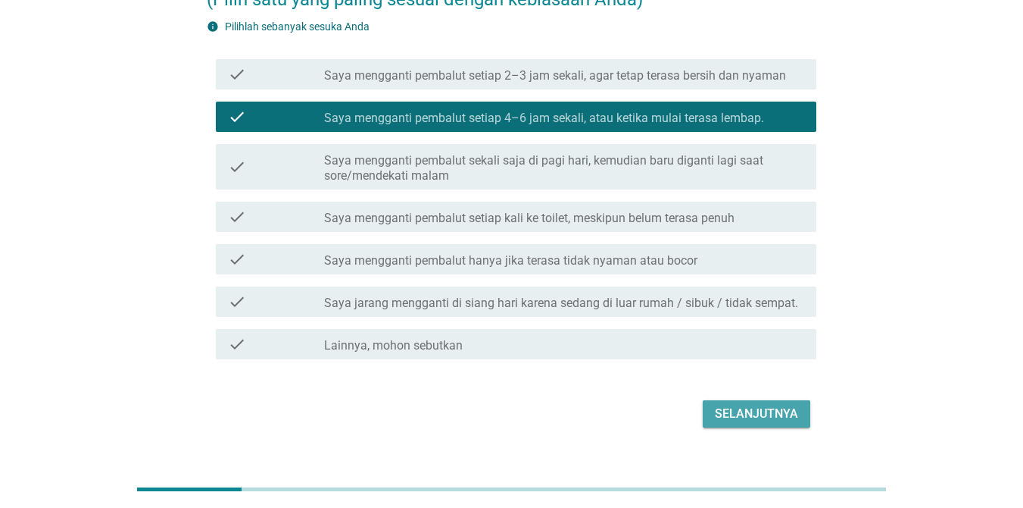
click at [745, 419] on div "Selanjutnya" at bounding box center [756, 413] width 83 height 18
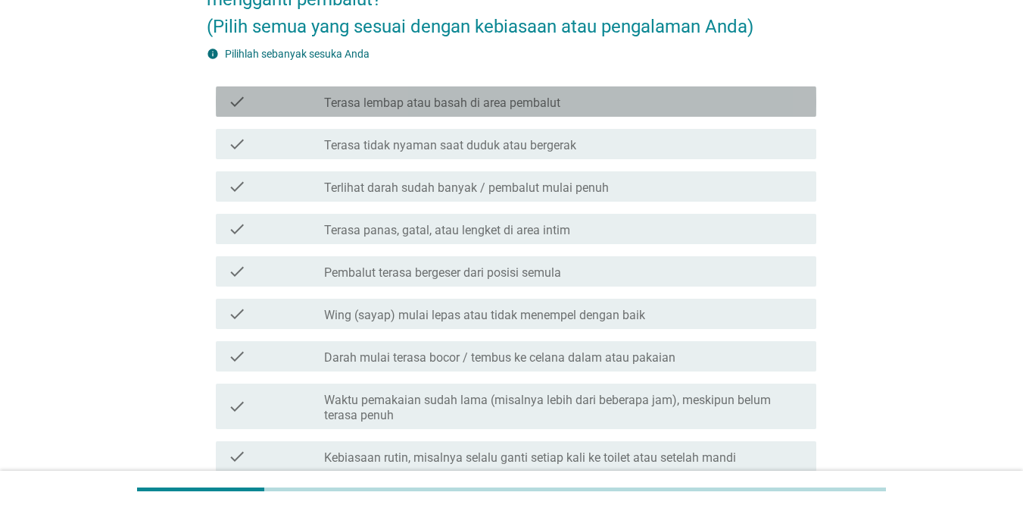
click at [401, 108] on label "Terasa lembap atau basah di area pembalut" at bounding box center [442, 102] width 236 height 15
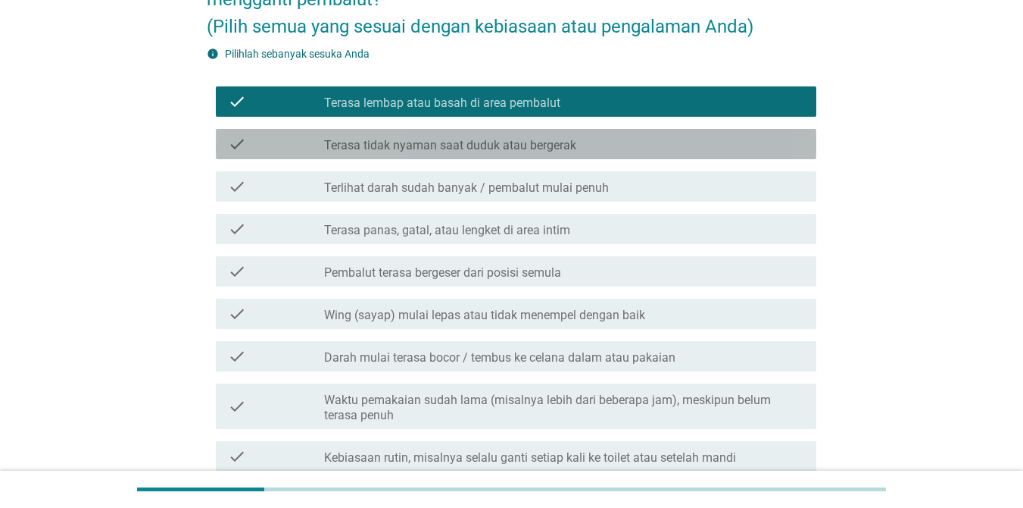
click at [412, 148] on label "Terasa tidak nyaman saat duduk atau bergerak" at bounding box center [450, 145] width 252 height 15
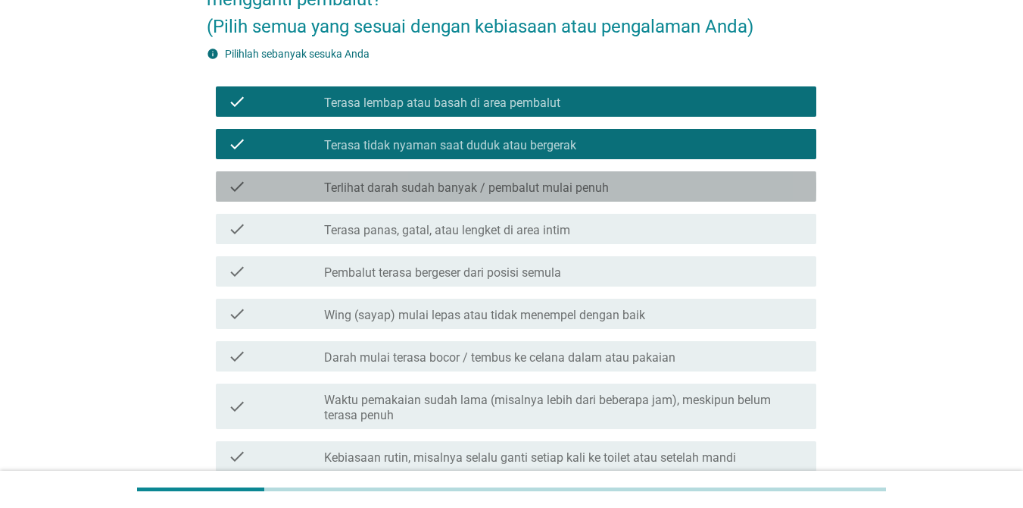
click at [423, 189] on label "Terlihat darah sudah banyak / pembalut mulai penuh" at bounding box center [466, 187] width 285 height 15
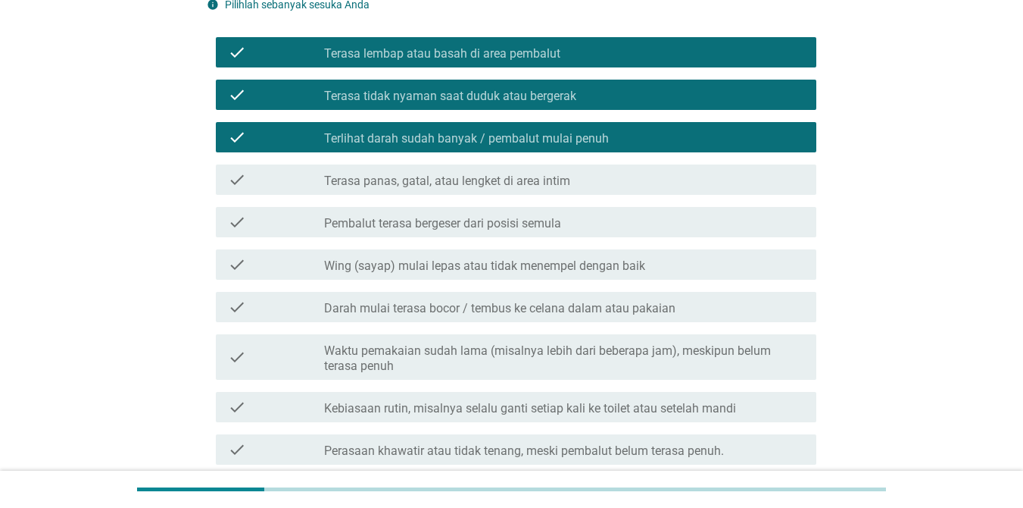
scroll to position [227, 0]
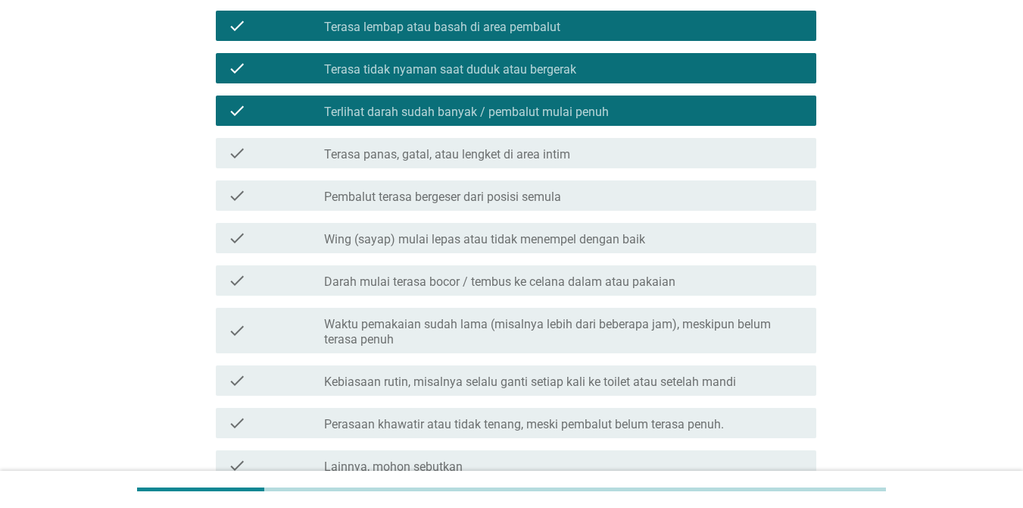
click at [427, 161] on label "Terasa panas, gatal, atau lengket di area intim" at bounding box center [447, 154] width 246 height 15
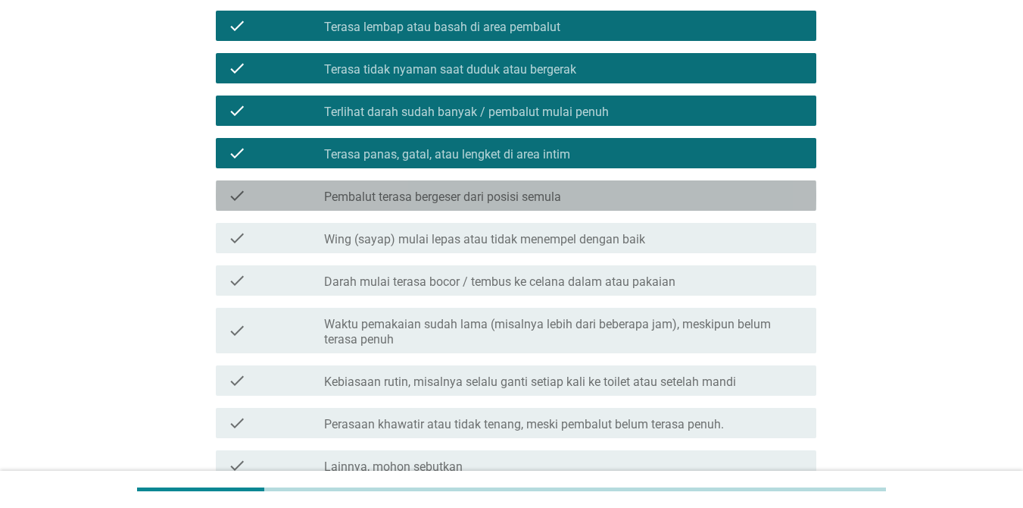
click at [436, 209] on div "check check_box_outline_blank Pembalut terasa bergeser dari posisi semula" at bounding box center [516, 195] width 601 height 30
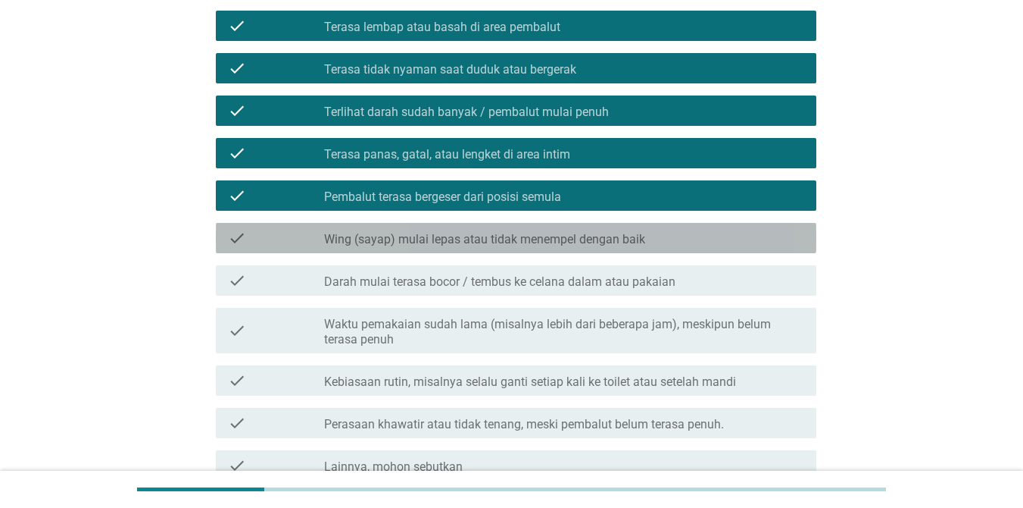
click at [442, 237] on label "Wing (sayap) mulai lepas atau tidak menempel dengan baik" at bounding box center [484, 239] width 321 height 15
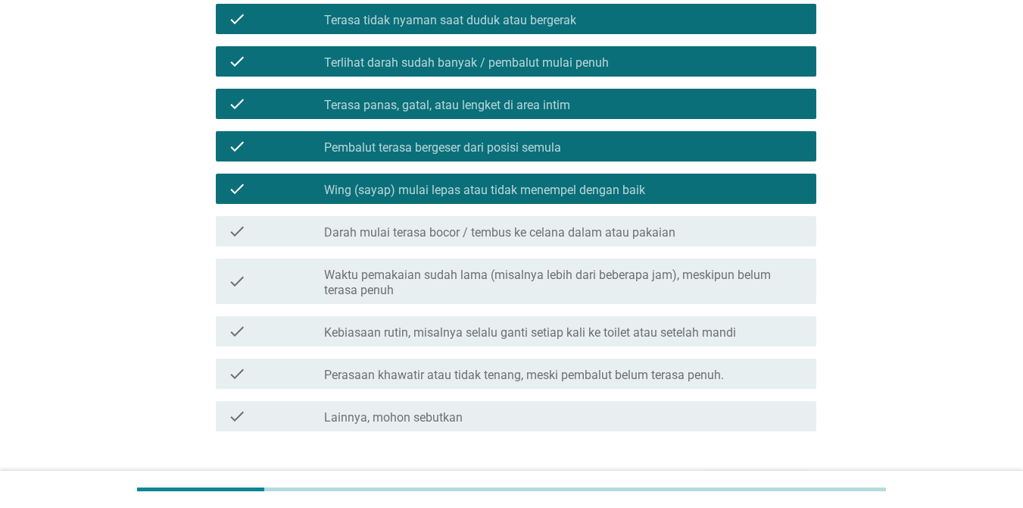
scroll to position [303, 0]
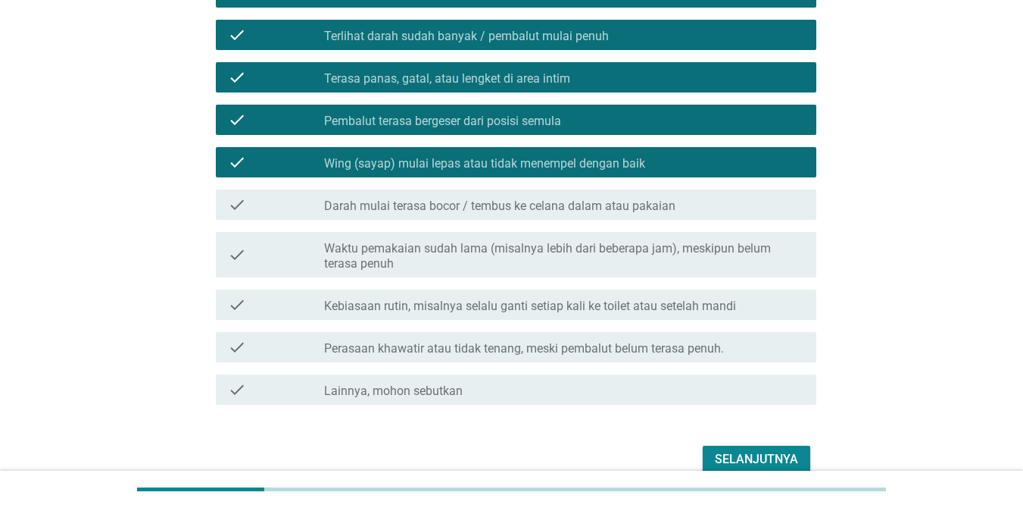
click at [442, 211] on label "Darah mulai terasa bocor / tembus ke celana dalam atau pakaian" at bounding box center [499, 205] width 351 height 15
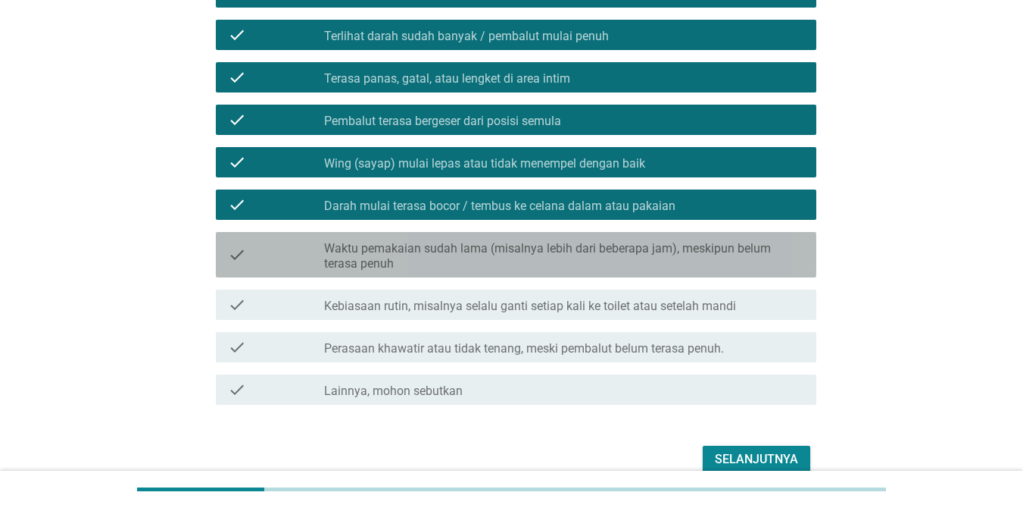
click at [454, 257] on label "Waktu pemakaian sudah lama (misalnya lebih dari beberapa jam), meskipun belum t…" at bounding box center [564, 256] width 480 height 30
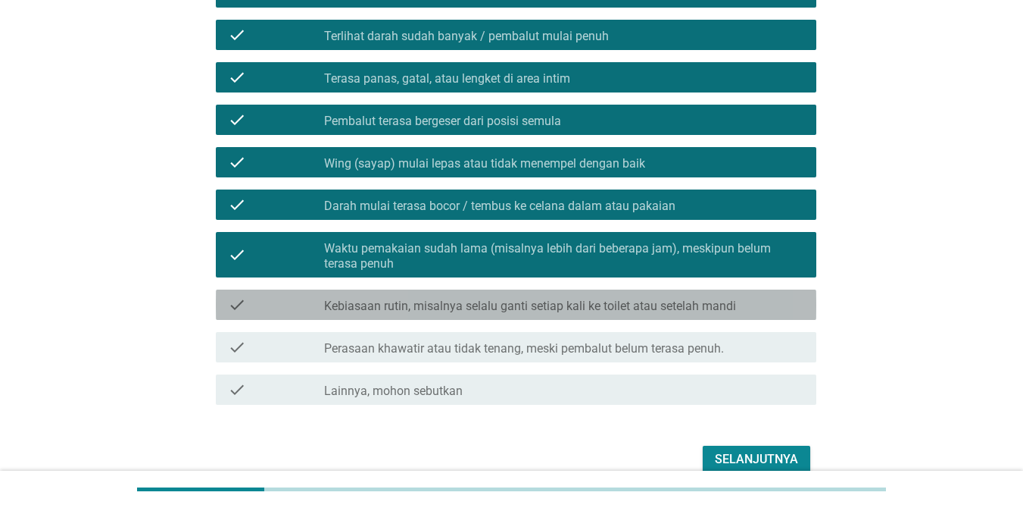
click at [464, 311] on label "Kebiasaan rutin, misalnya selalu ganti setiap kali ke toilet atau setelah mandi" at bounding box center [530, 305] width 412 height 15
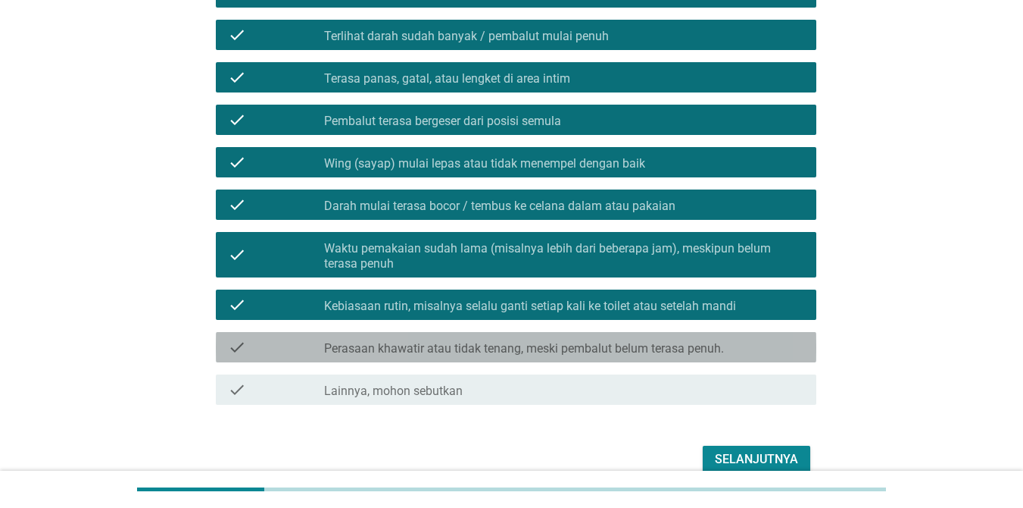
click at [482, 349] on label "Perasaan khawatir atau tidak tenang, meski pembalut belum terasa penuh." at bounding box center [524, 348] width 400 height 15
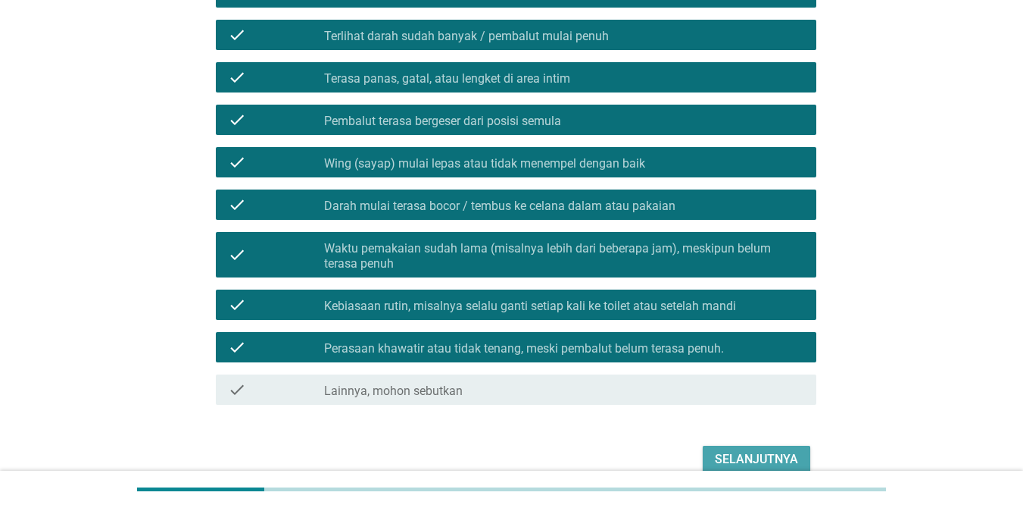
click at [735, 457] on div "Selanjutnya" at bounding box center [756, 459] width 83 height 18
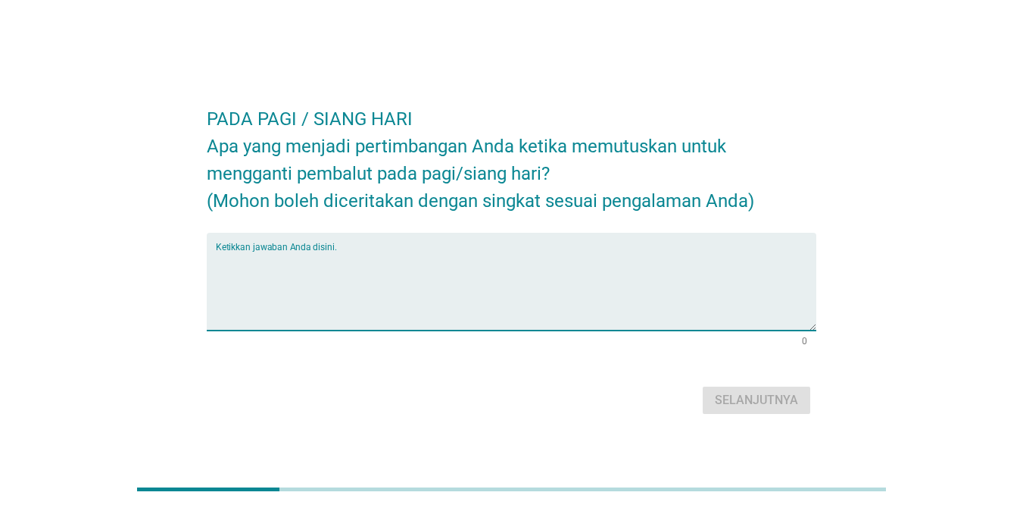
click at [479, 317] on textarea "Ketikkan jawaban Anda disini." at bounding box center [516, 291] width 601 height 80
type textarea "m"
type textarea "t"
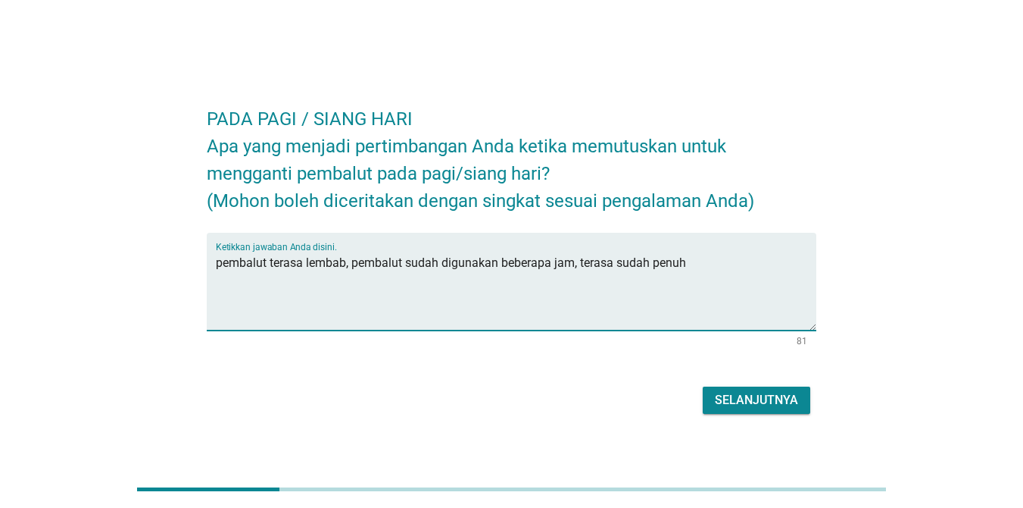
type textarea "pembalut terasa lembab, pembalut sudah digunakan beberapa jam, terasa sudah pen…"
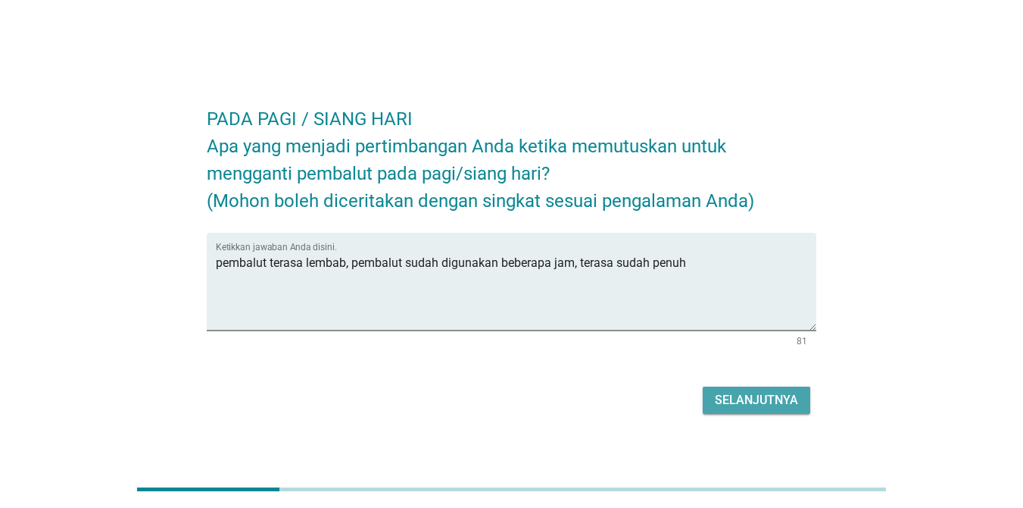
click at [745, 408] on div "Selanjutnya" at bounding box center [756, 400] width 83 height 18
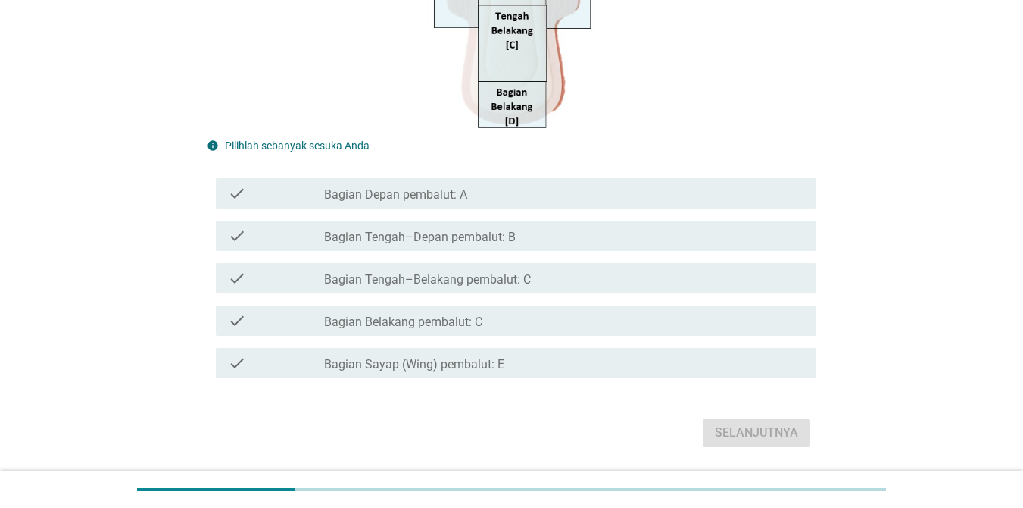
scroll to position [379, 0]
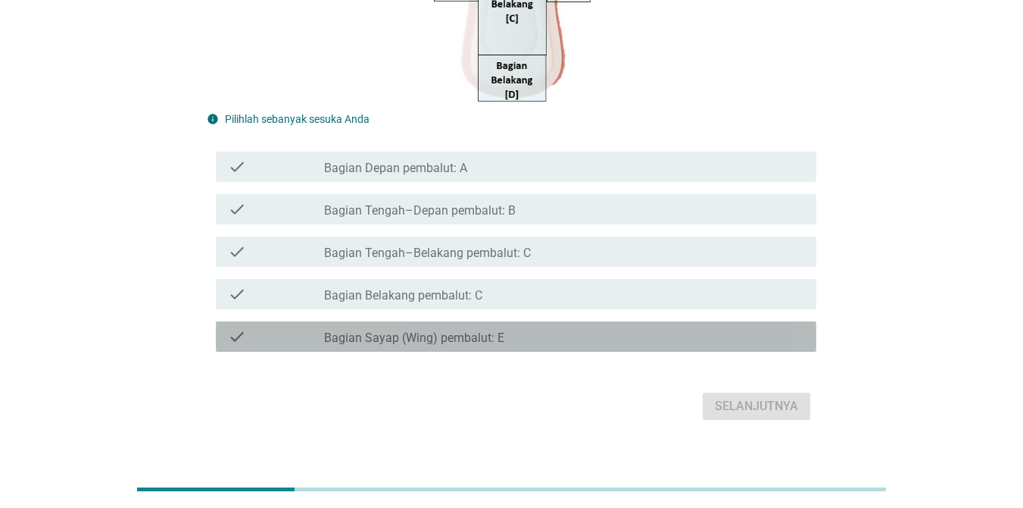
click at [393, 336] on label "Bagian Sayap (Wing) pembalut: E" at bounding box center [414, 337] width 180 height 15
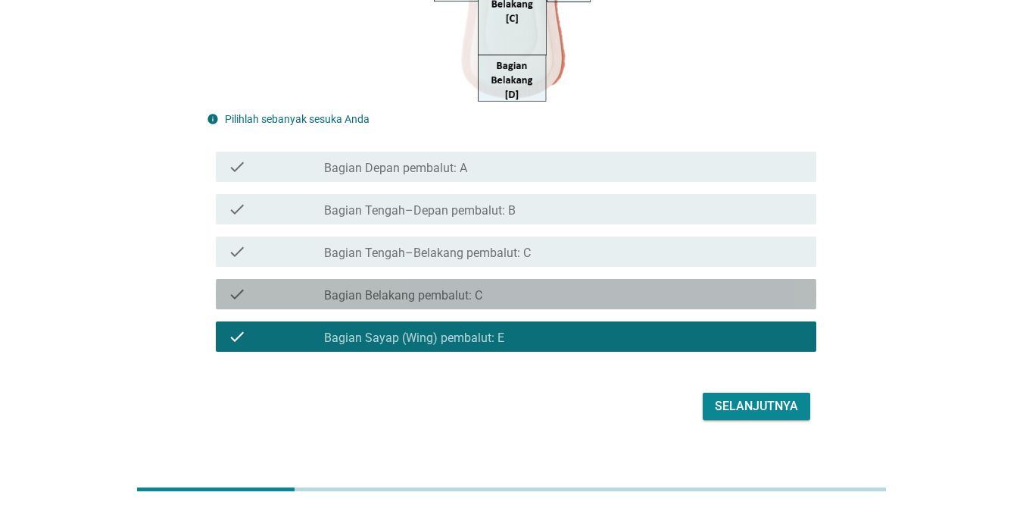
click at [470, 297] on label "Bagian Belakang pembalut: C" at bounding box center [403, 295] width 158 height 15
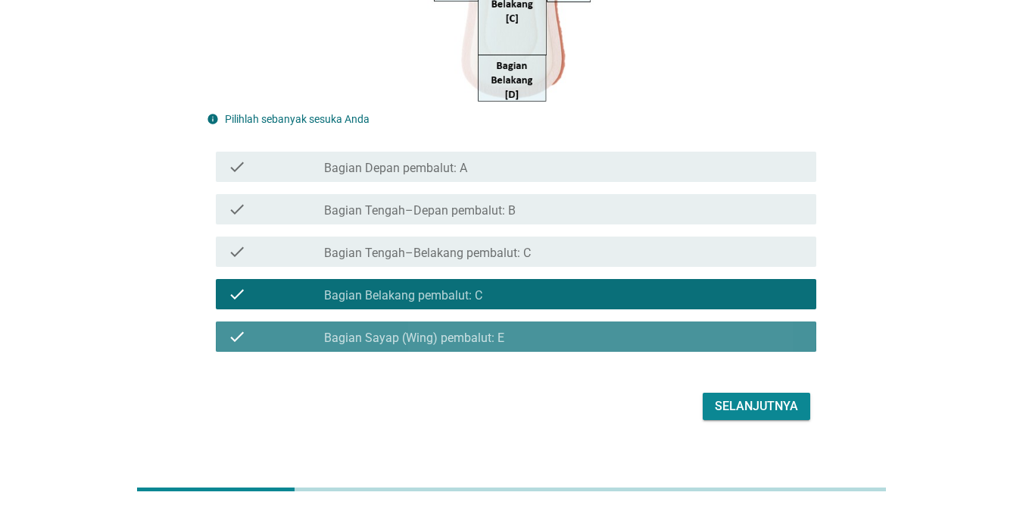
click at [488, 336] on label "Bagian Sayap (Wing) pembalut: E" at bounding box center [414, 337] width 180 height 15
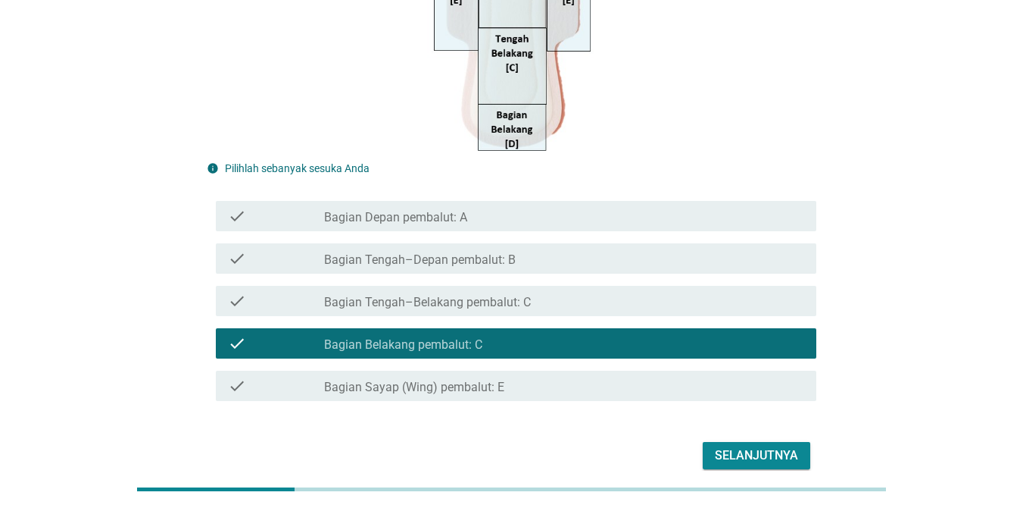
scroll to position [303, 0]
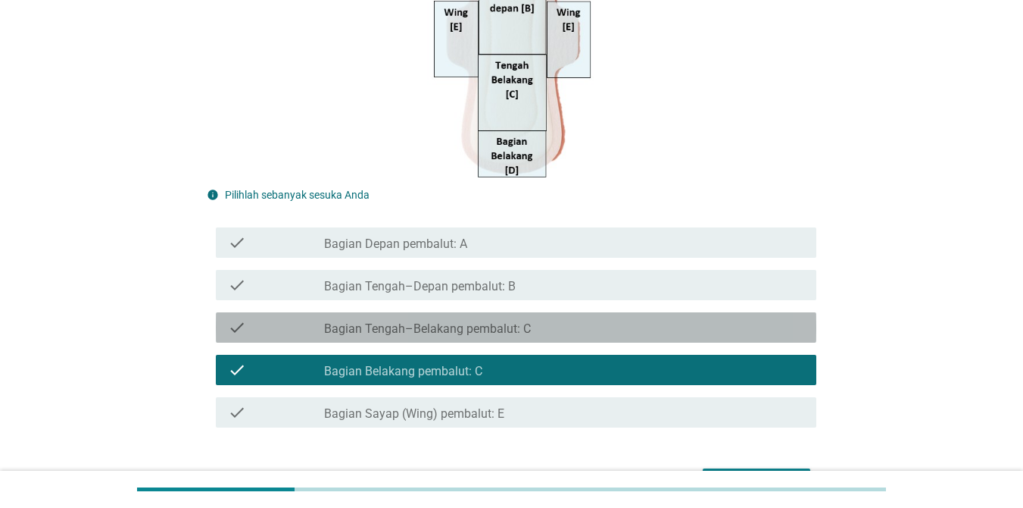
click at [498, 323] on label "Bagian Tengah–Belakang pembalut: C" at bounding box center [427, 328] width 207 height 15
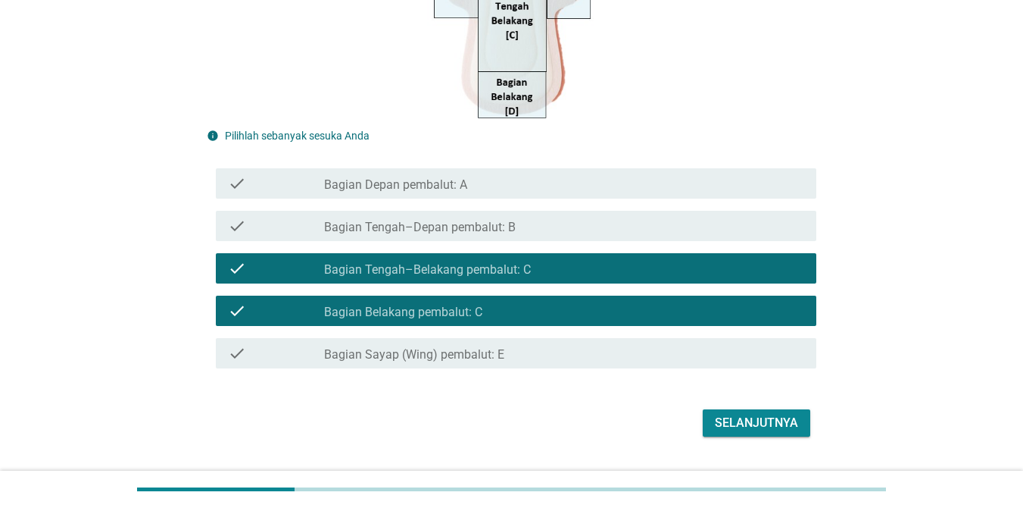
scroll to position [324, 0]
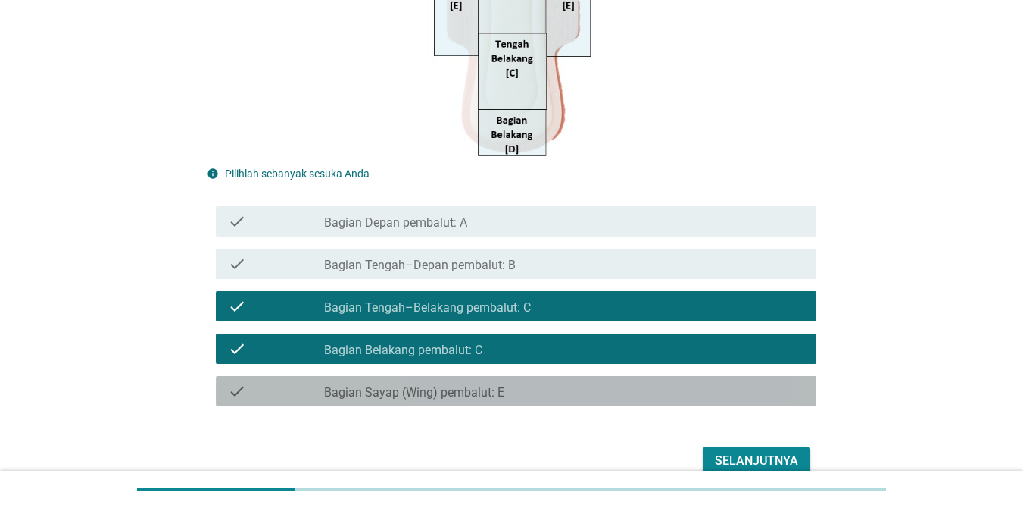
drag, startPoint x: 738, startPoint y: 388, endPoint x: 760, endPoint y: 445, distance: 60.9
click at [745, 414] on form "TERKAIT PERGESERAN PEMBALUT (WING / SAYAP) PADA PAGI / SIANG HARI Silakan pilih…" at bounding box center [512, 111] width 610 height 736
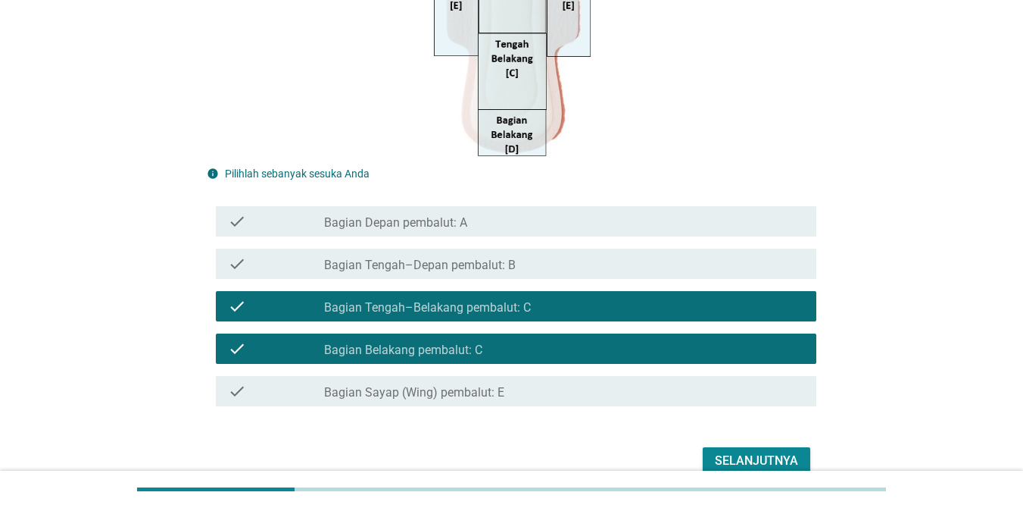
click at [745, 454] on div "Selanjutnya" at bounding box center [756, 460] width 83 height 18
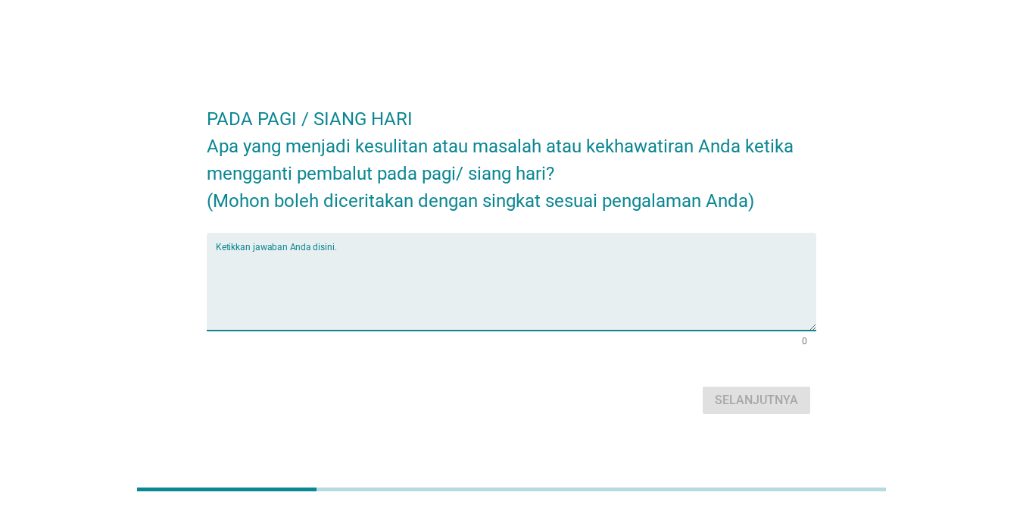
click at [486, 301] on textarea "Ketikkan jawaban Anda disini." at bounding box center [516, 291] width 601 height 80
type textarea "t"
type textarea "p"
type textarea "w"
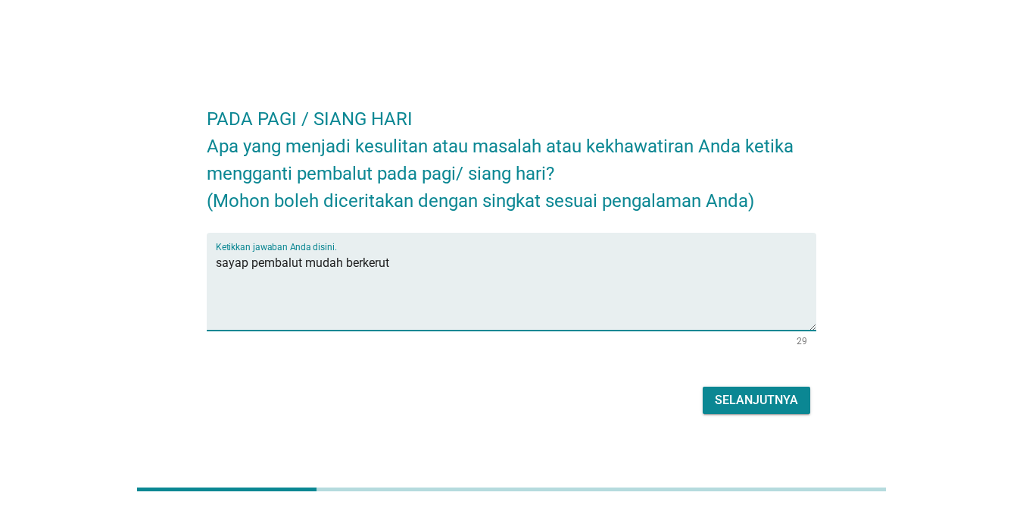
type textarea "sayap pembalut mudah berkerut"
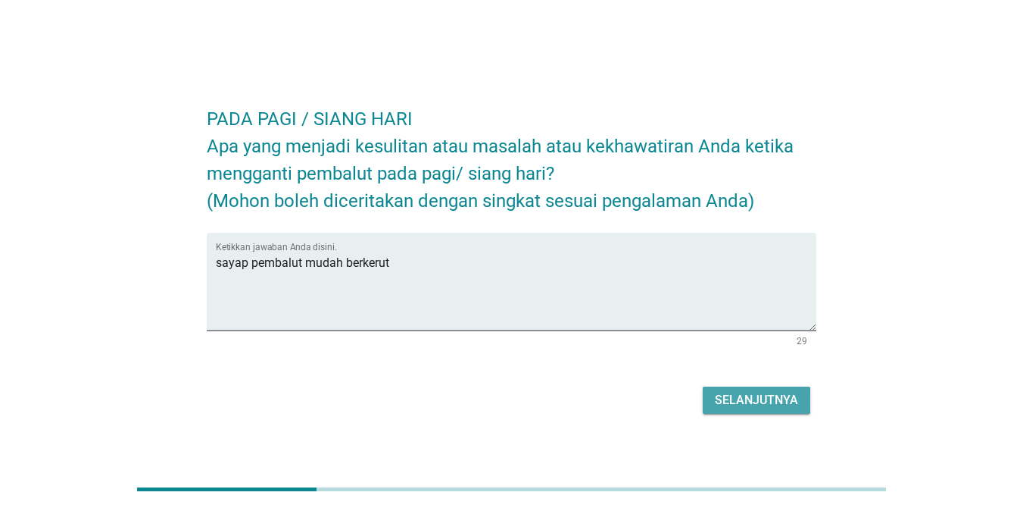
click at [745, 394] on div "Selanjutnya" at bounding box center [756, 400] width 83 height 18
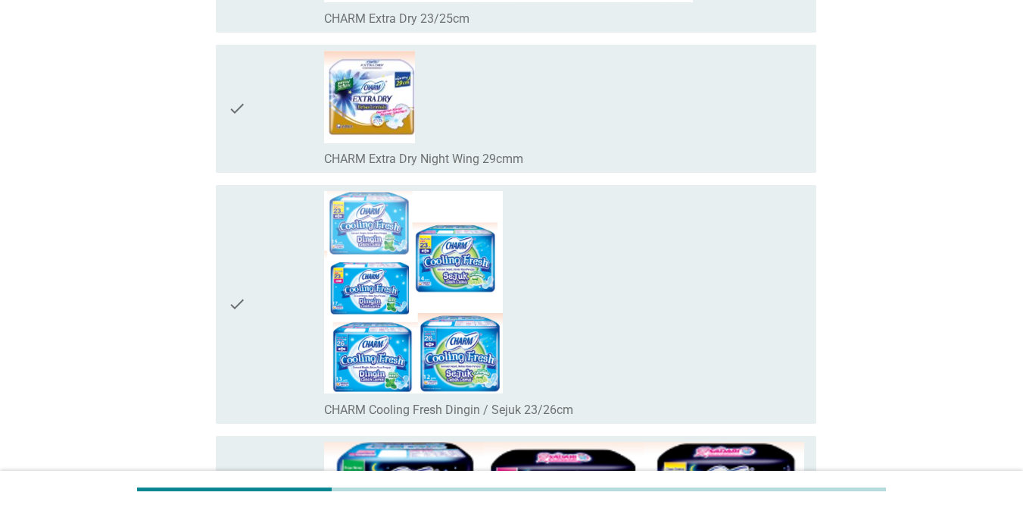
scroll to position [1288, 0]
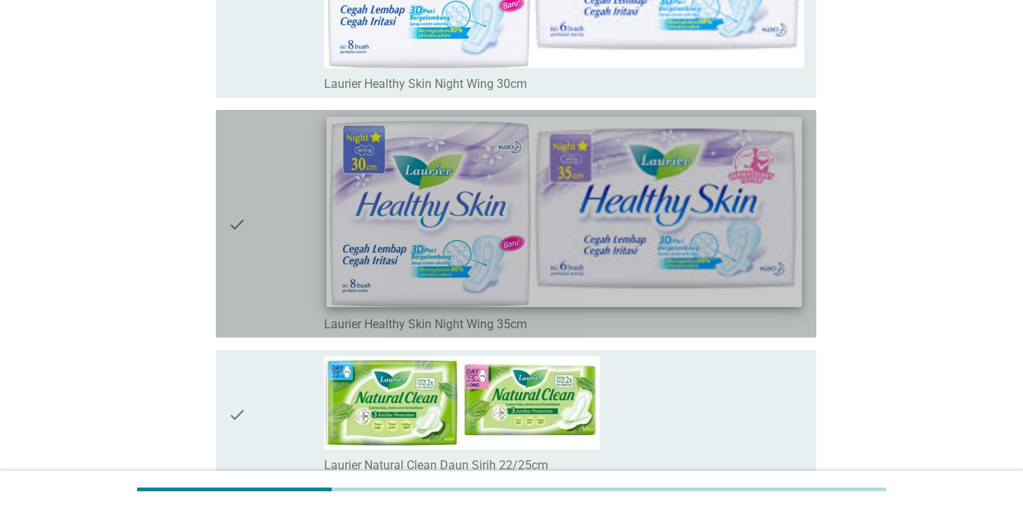
click at [385, 218] on img at bounding box center [564, 212] width 476 height 190
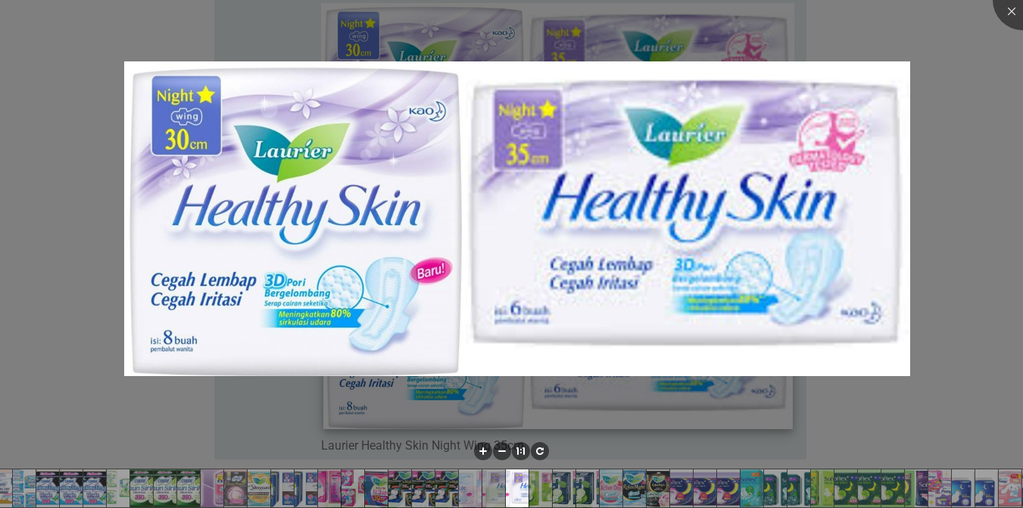
scroll to position [5336, 0]
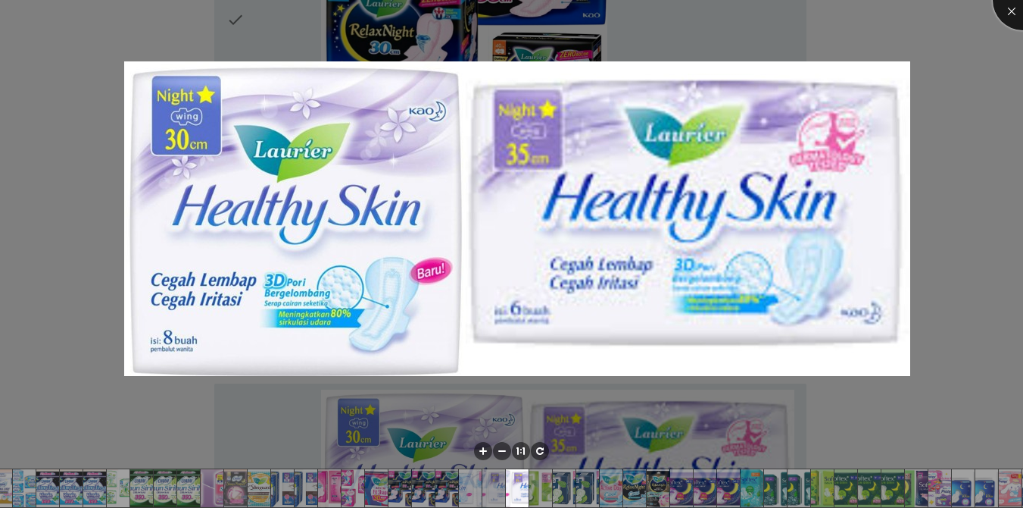
click at [745, 14] on div at bounding box center [1023, 0] width 61 height 61
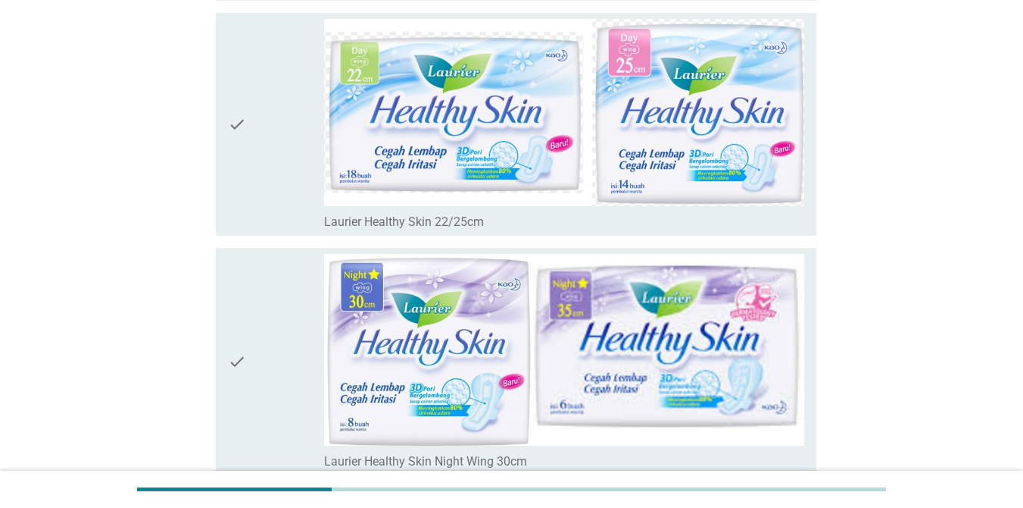
scroll to position [5563, 0]
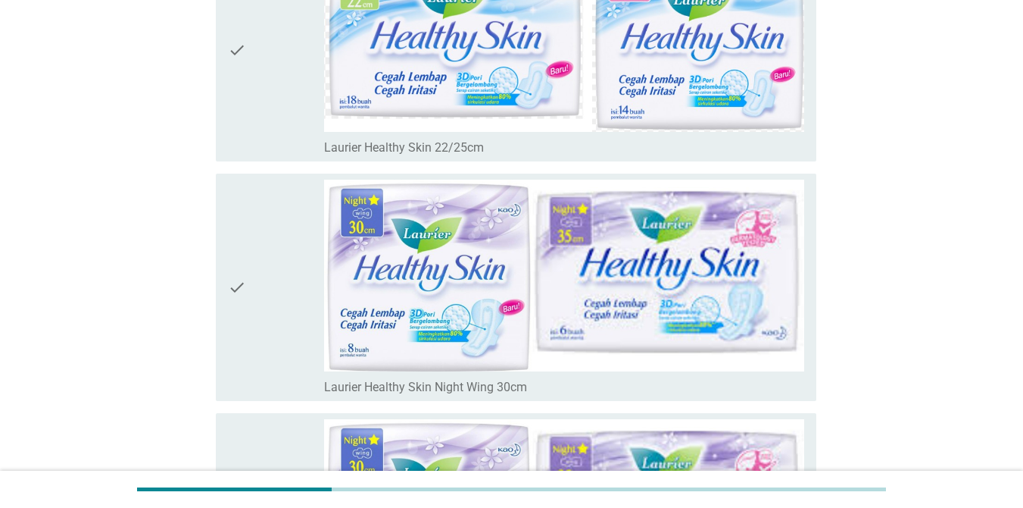
click at [253, 286] on div "check" at bounding box center [276, 287] width 96 height 215
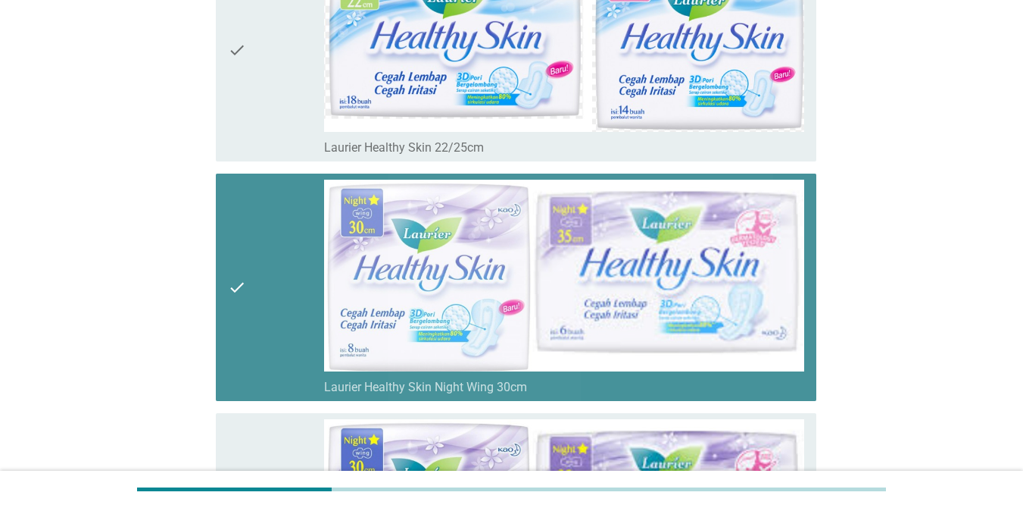
click at [253, 286] on div "check" at bounding box center [276, 287] width 96 height 215
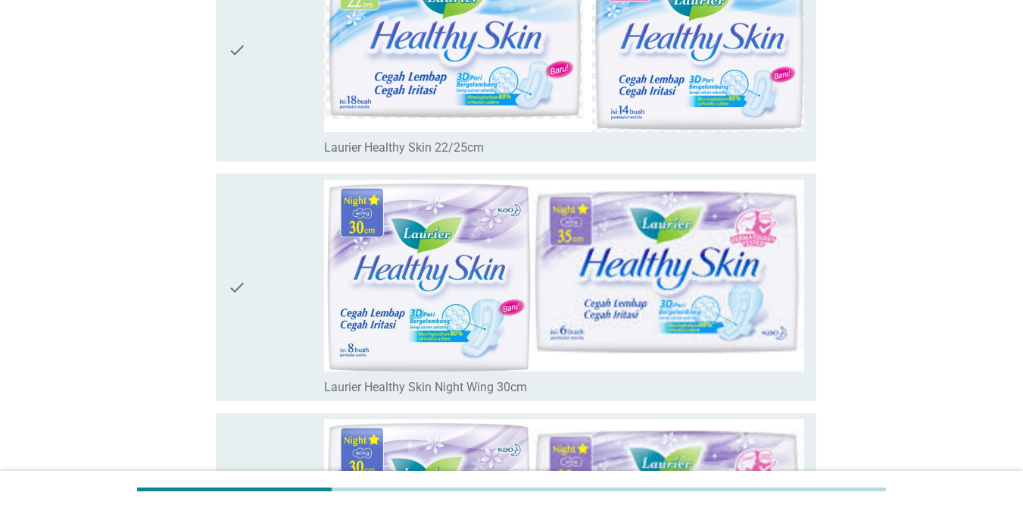
scroll to position [5942, 0]
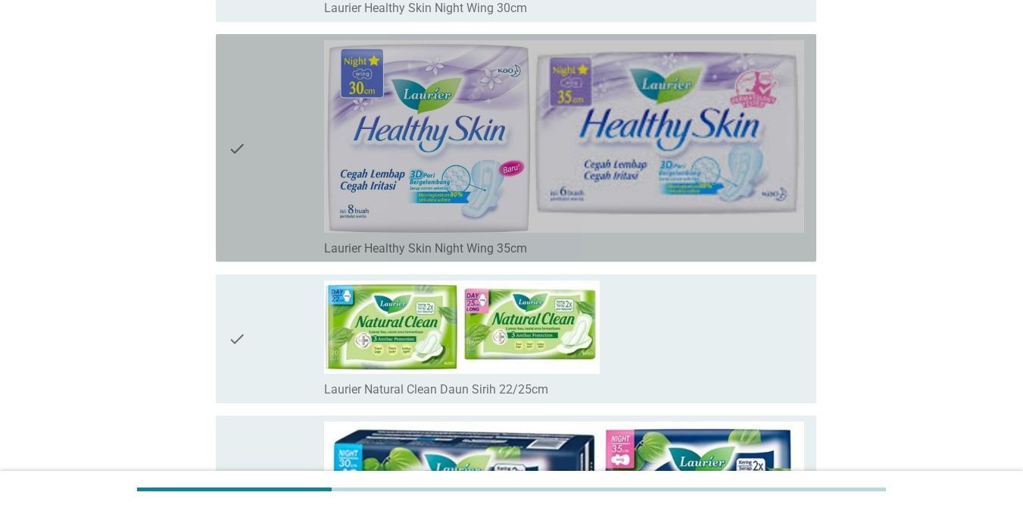
click at [232, 182] on icon "check" at bounding box center [237, 147] width 18 height 215
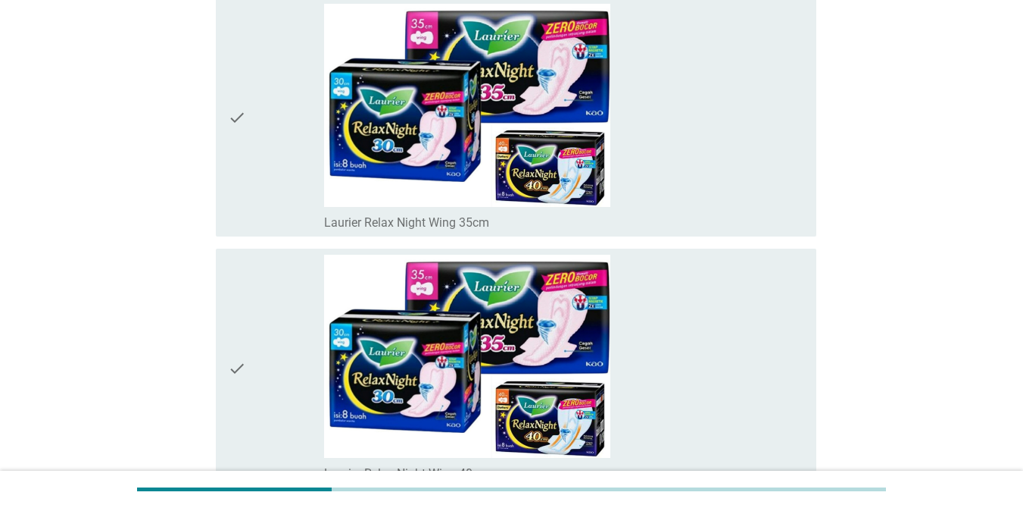
scroll to position [4957, 0]
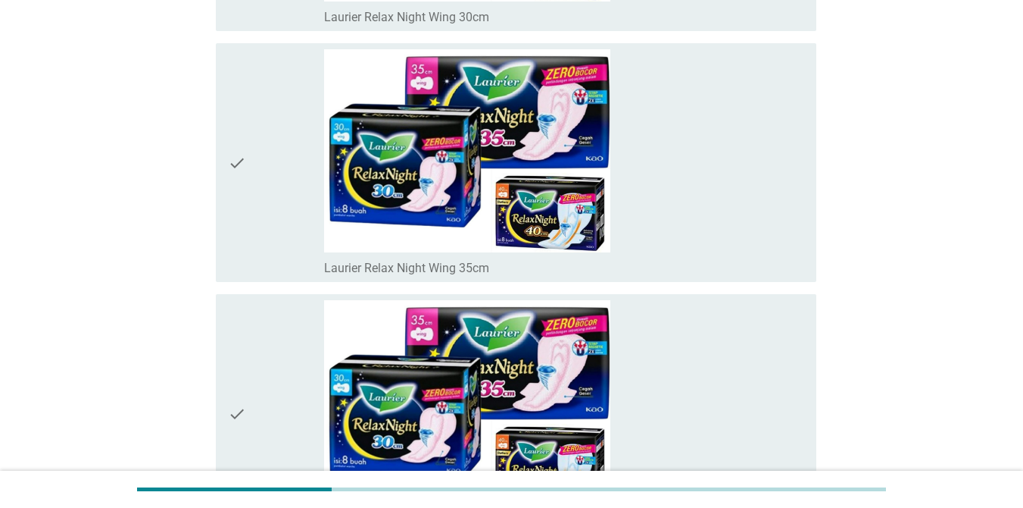
click at [238, 152] on icon "check" at bounding box center [237, 162] width 18 height 226
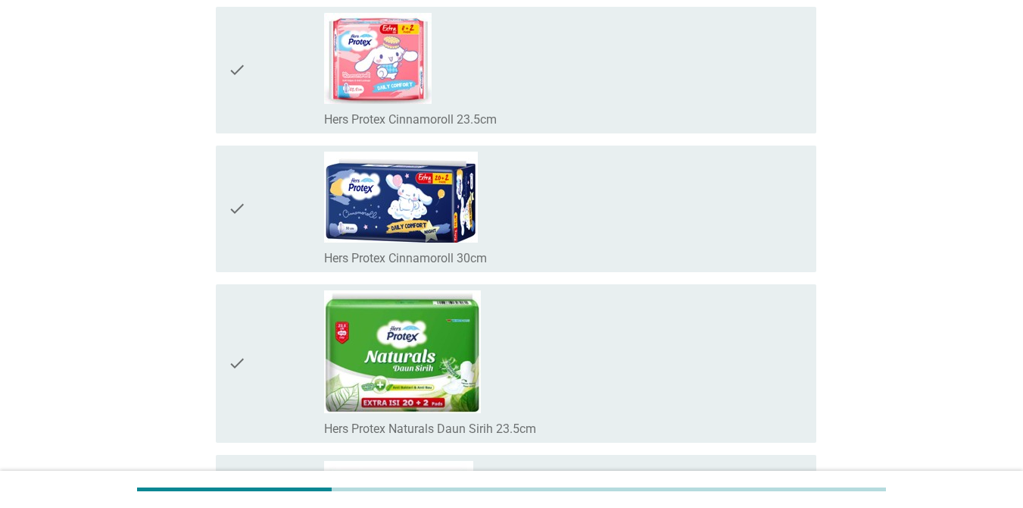
scroll to position [12153, 0]
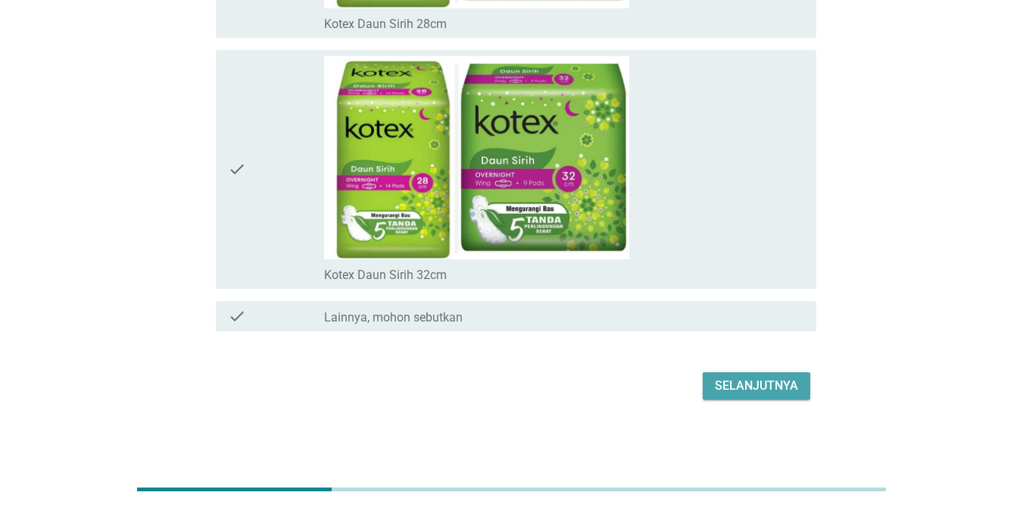
click at [745, 375] on button "Selanjutnya" at bounding box center [757, 385] width 108 height 27
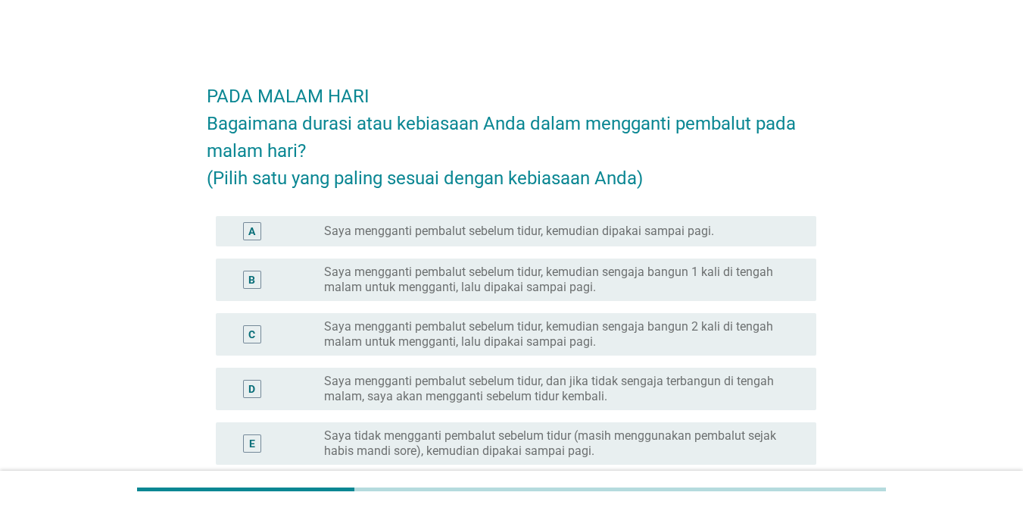
scroll to position [76, 0]
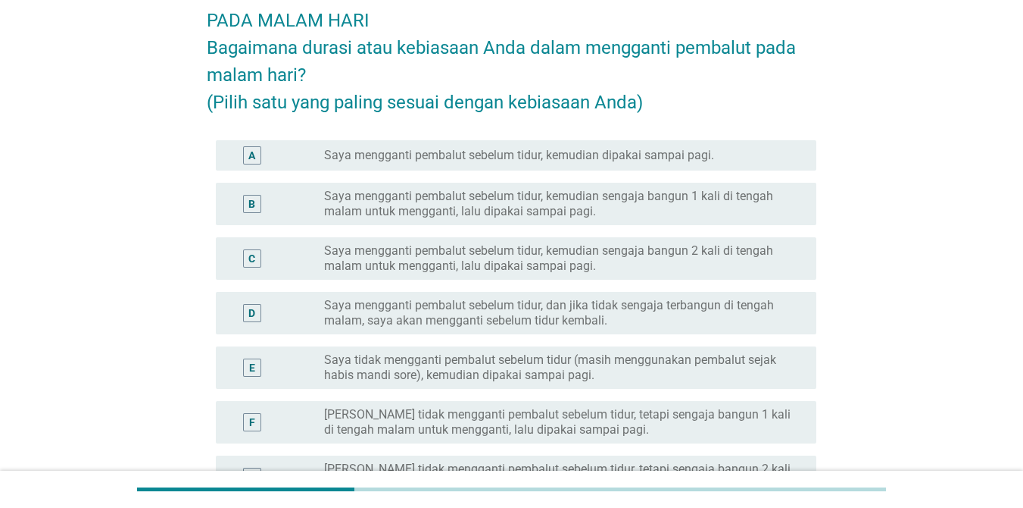
click at [513, 148] on label "Saya mengganti pembalut sebelum tidur, kemudian dipakai sampai pagi." at bounding box center [519, 155] width 390 height 15
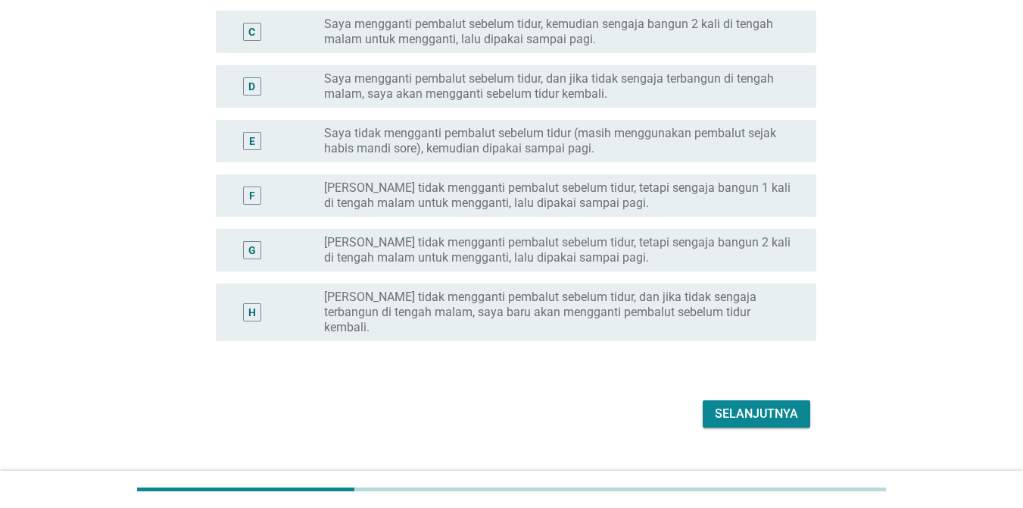
scroll to position [303, 0]
click at [745, 404] on div "Selanjutnya" at bounding box center [756, 413] width 83 height 18
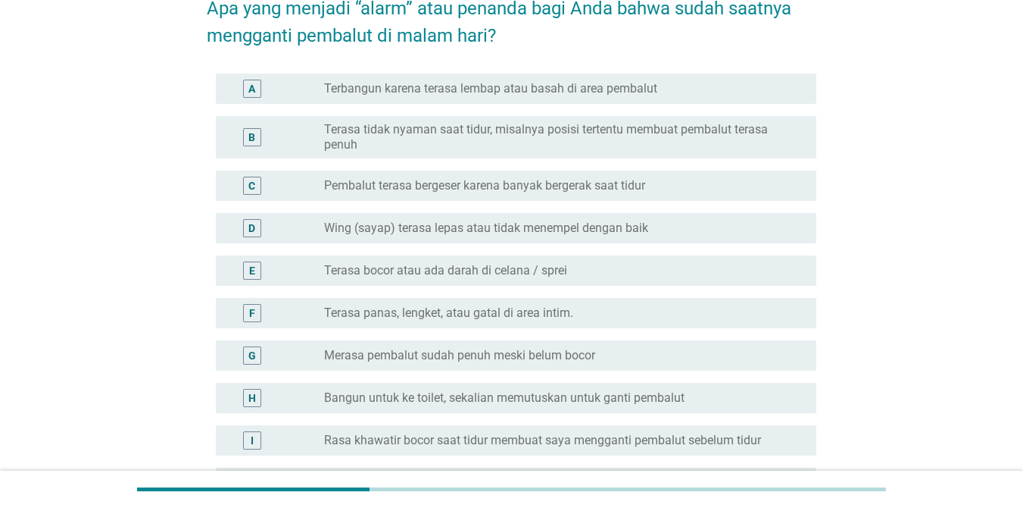
scroll to position [191, 0]
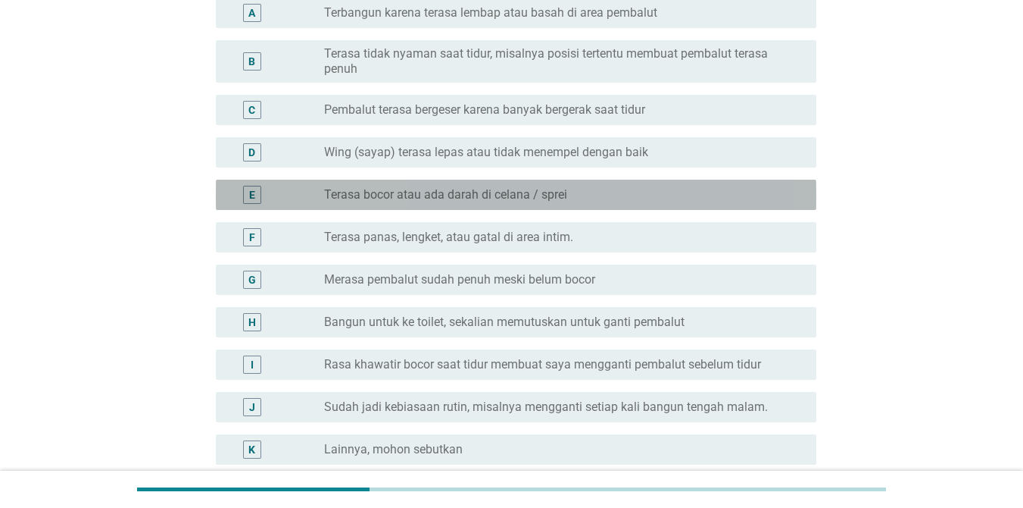
click at [412, 189] on label "Terasa bocor atau ada darah di celana / sprei" at bounding box center [445, 194] width 243 height 15
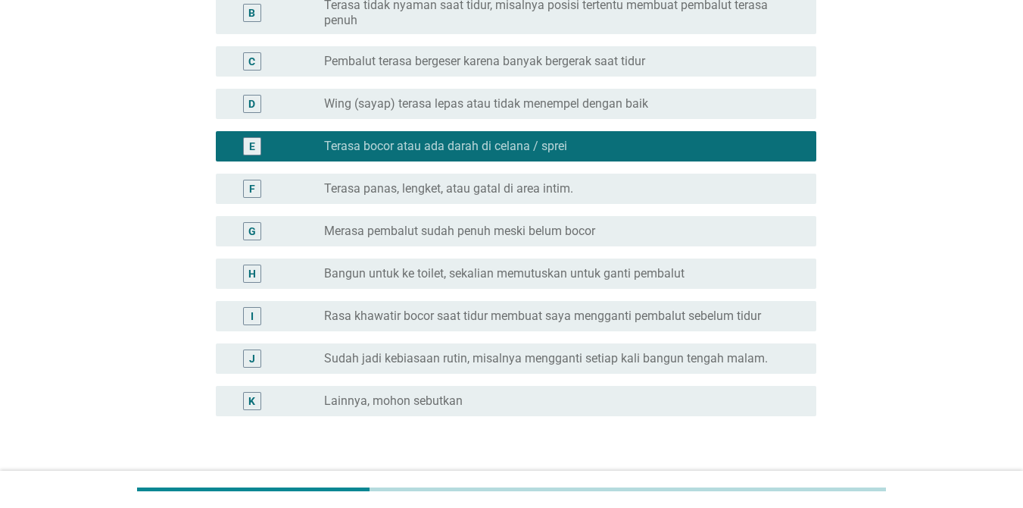
scroll to position [267, 0]
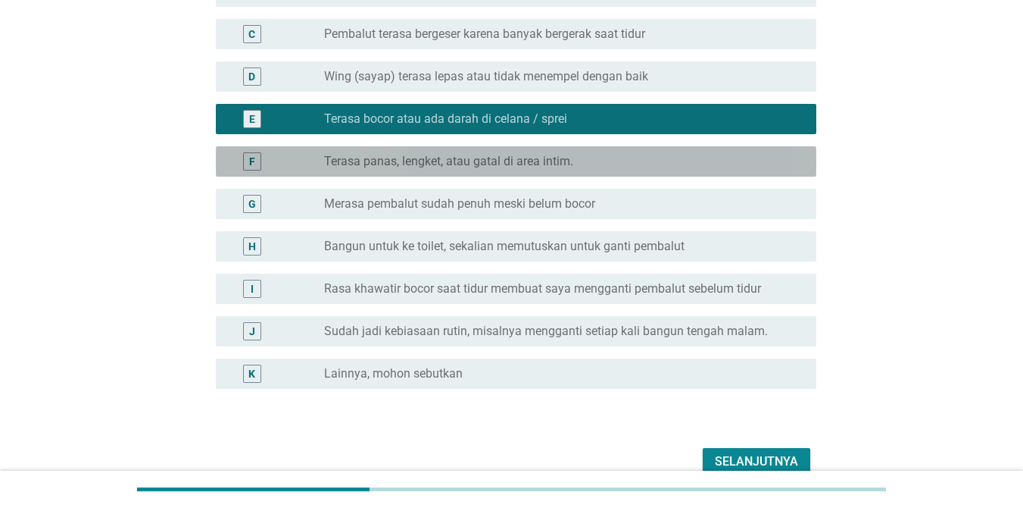
click at [403, 154] on label "Terasa panas, lengket, atau gatal di area intim." at bounding box center [448, 161] width 249 height 15
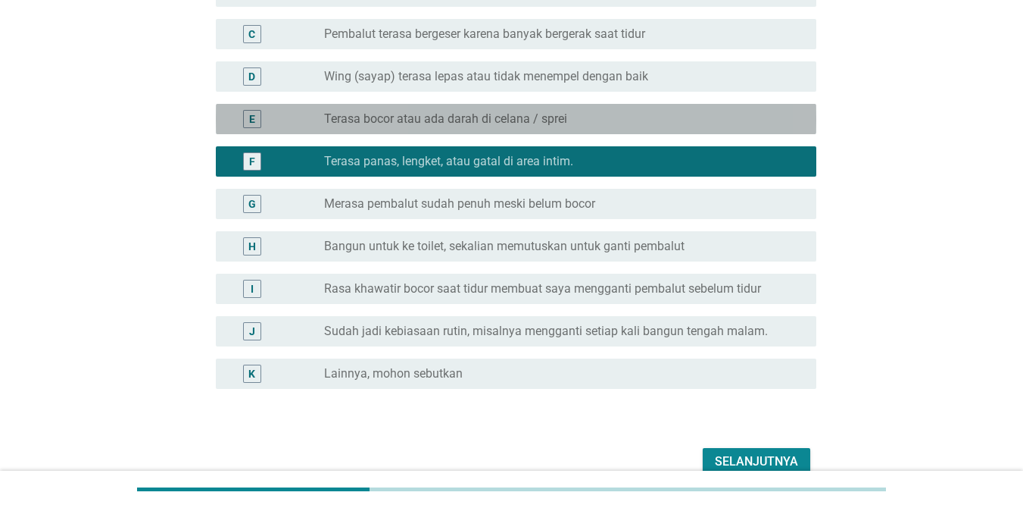
click at [380, 120] on label "Terasa bocor atau ada darah di celana / sprei" at bounding box center [445, 118] width 243 height 15
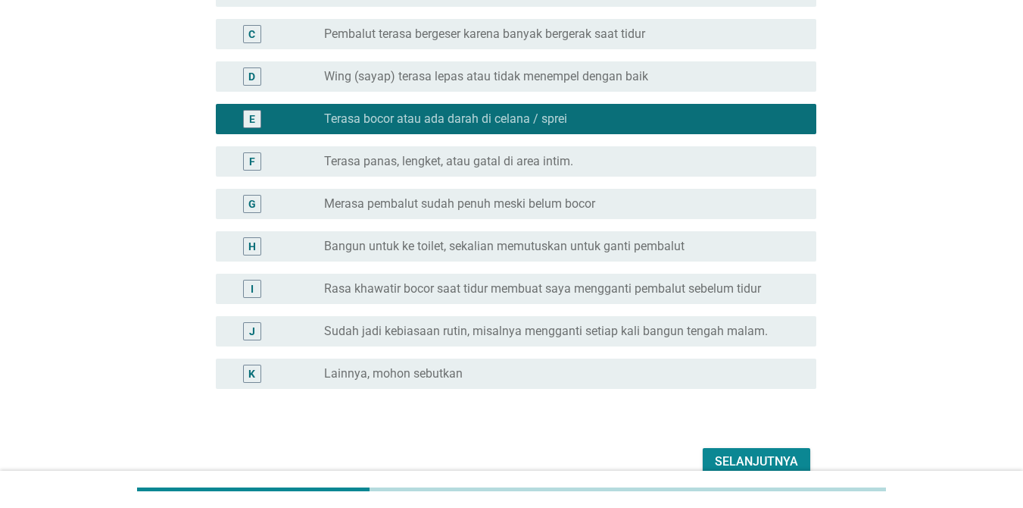
click at [401, 205] on label "Merasa pembalut sudah penuh meski belum bocor" at bounding box center [459, 203] width 271 height 15
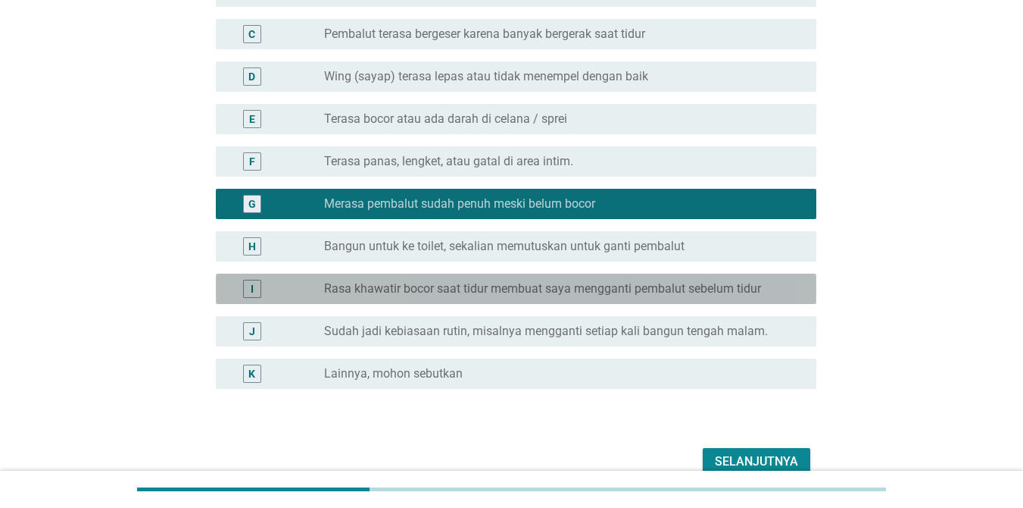
click at [433, 289] on label "Rasa khawatir bocor saat tidur membuat saya mengganti pembalut sebelum tidur" at bounding box center [542, 288] width 437 height 15
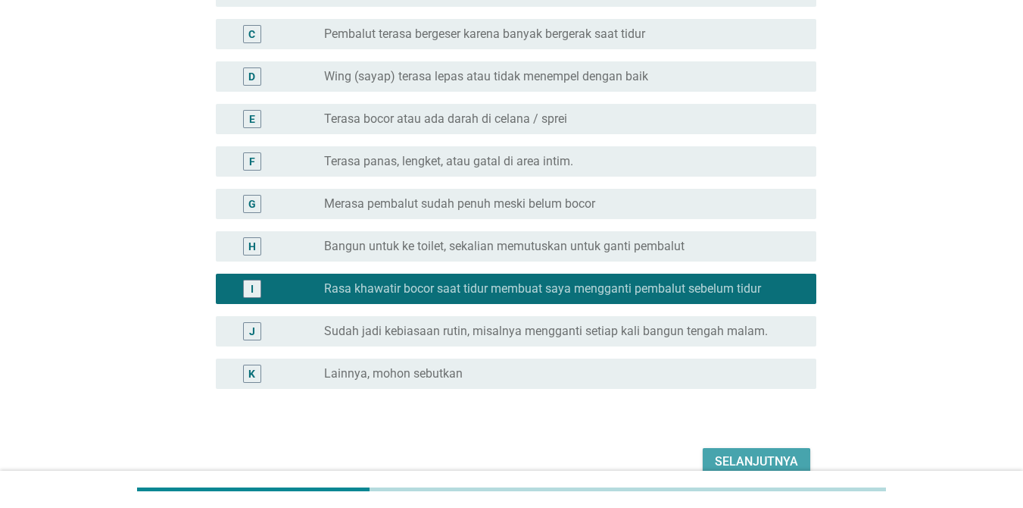
click at [745, 459] on div "Selanjutnya" at bounding box center [756, 461] width 83 height 18
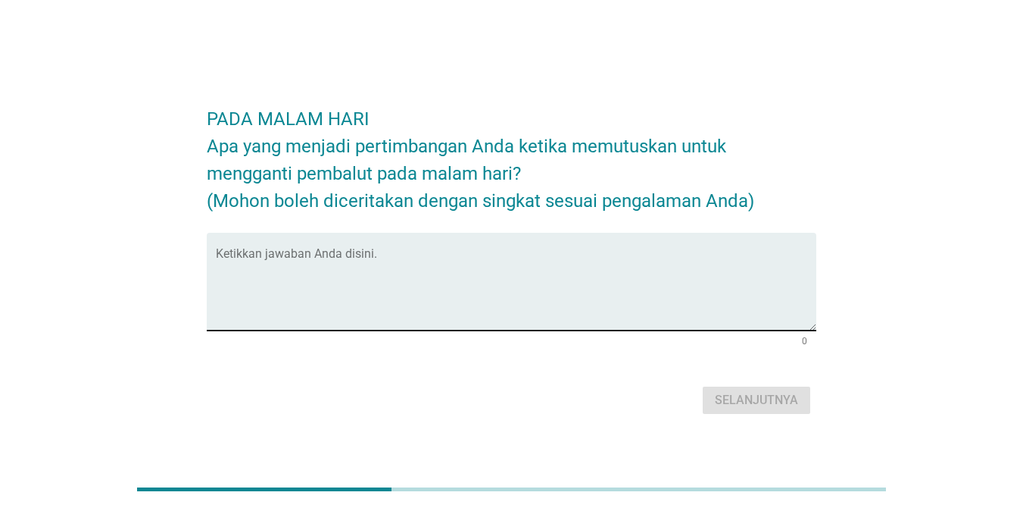
click at [308, 312] on textarea "Ketikkan jawaban Anda disini." at bounding box center [516, 291] width 601 height 80
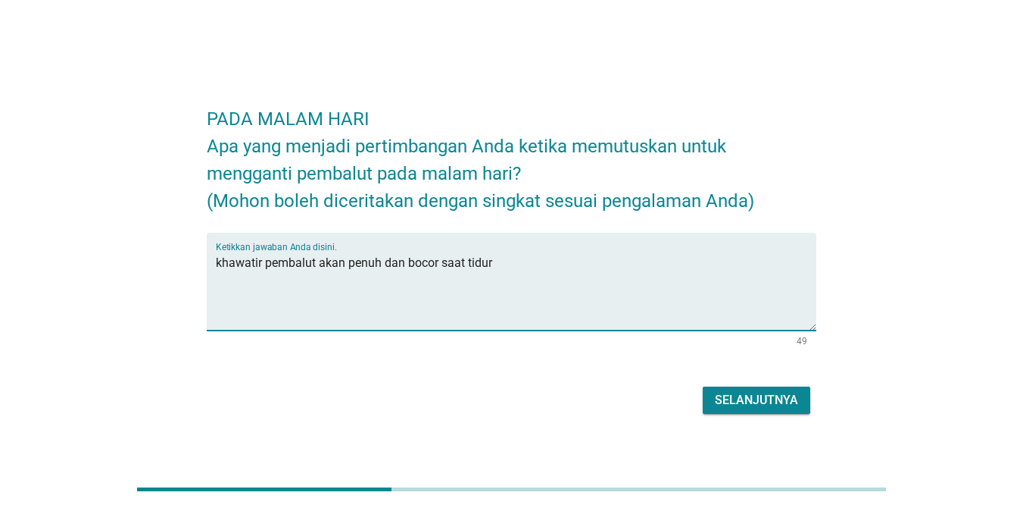
type textarea "khawatir pembalut akan penuh dan bocor saat tidur"
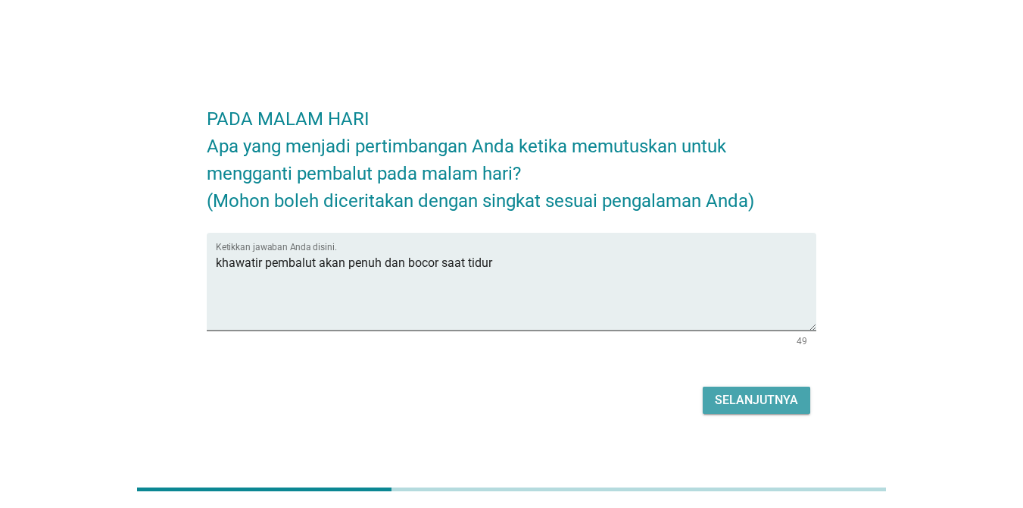
click at [732, 386] on button "Selanjutnya" at bounding box center [757, 399] width 108 height 27
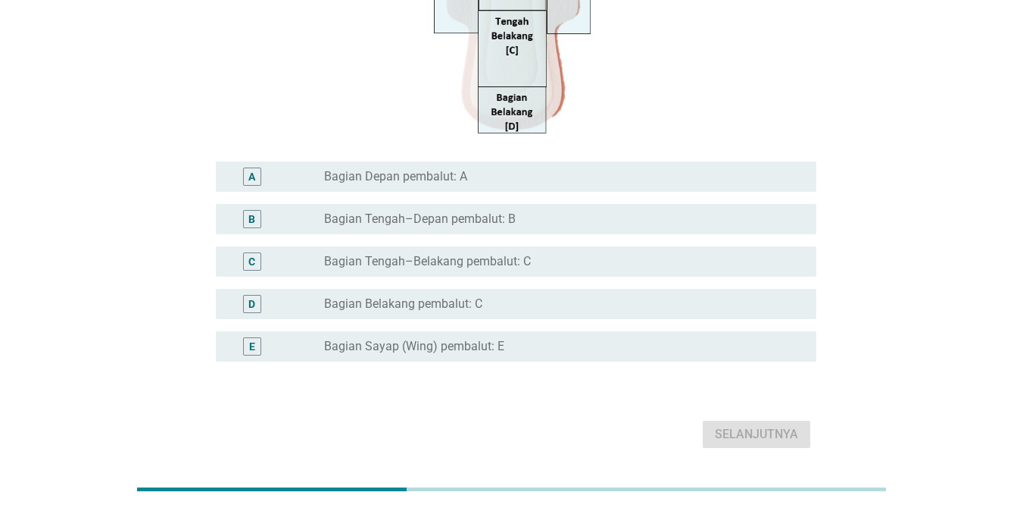
scroll to position [320, 0]
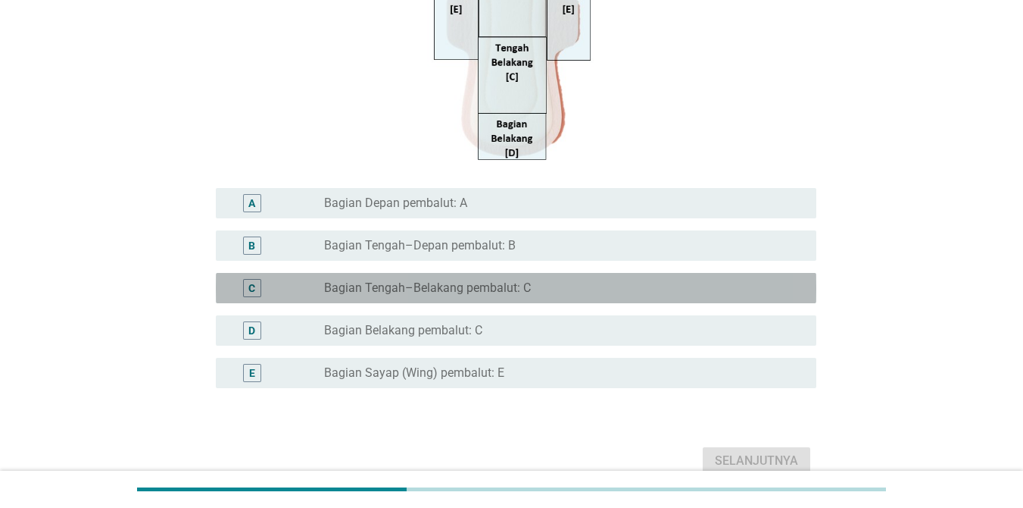
click at [461, 283] on label "Bagian Tengah–Belakang pembalut: C" at bounding box center [427, 287] width 207 height 15
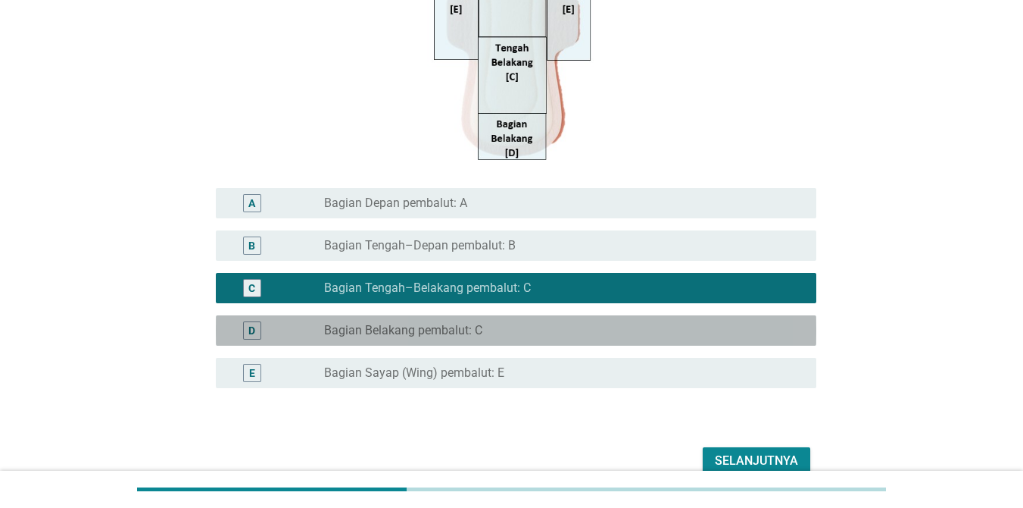
drag, startPoint x: 456, startPoint y: 325, endPoint x: 692, endPoint y: 431, distance: 259.0
click at [473, 334] on label "Bagian Belakang pembalut: C" at bounding box center [403, 330] width 158 height 15
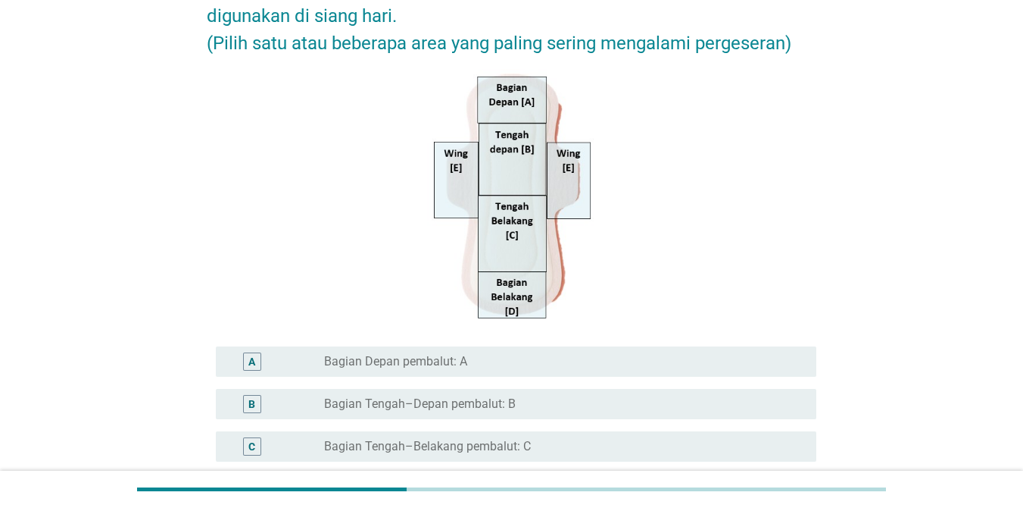
scroll to position [396, 0]
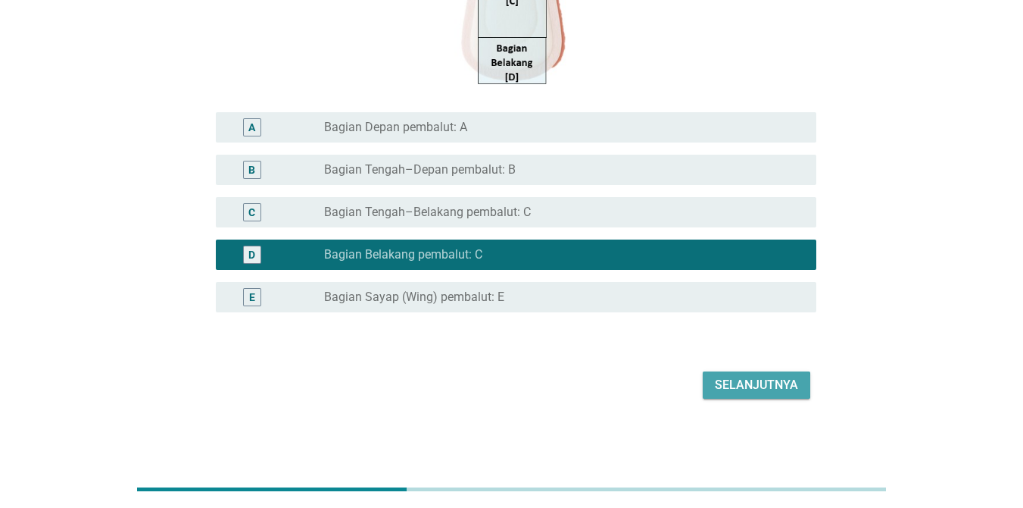
click at [745, 384] on div "Selanjutnya" at bounding box center [756, 385] width 83 height 18
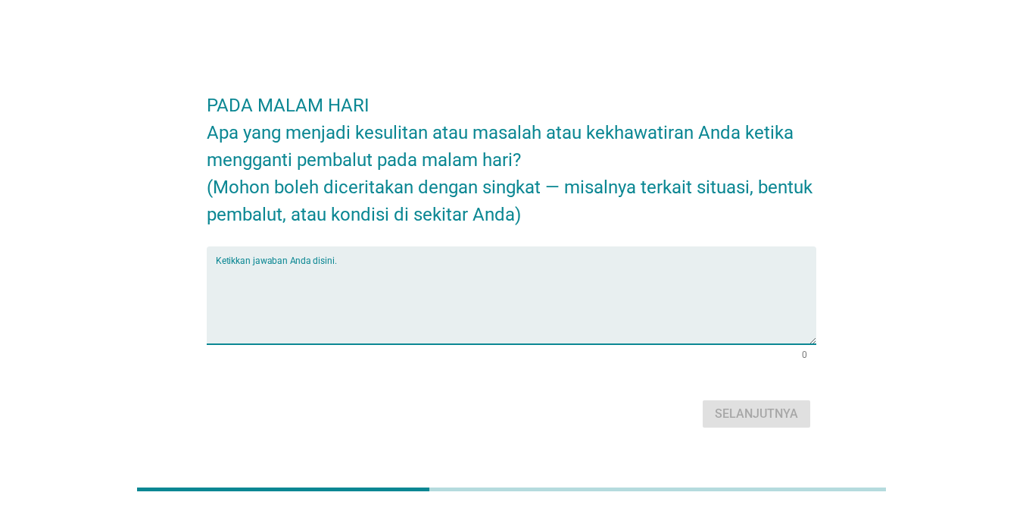
click at [414, 316] on textarea "Ketikkan jawaban Anda disini." at bounding box center [516, 304] width 601 height 80
type textarea "tidak ada"
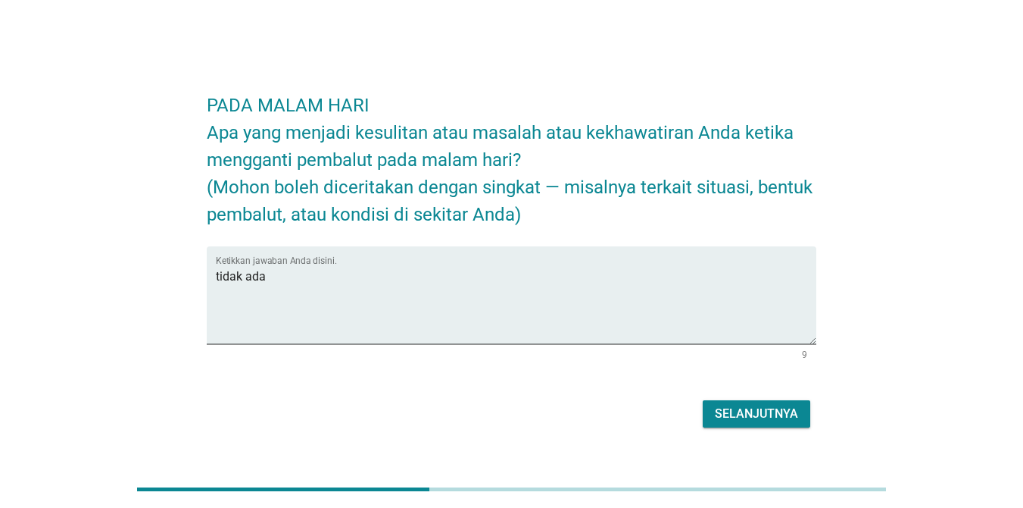
click at [739, 411] on div "Selanjutnya" at bounding box center [756, 413] width 83 height 18
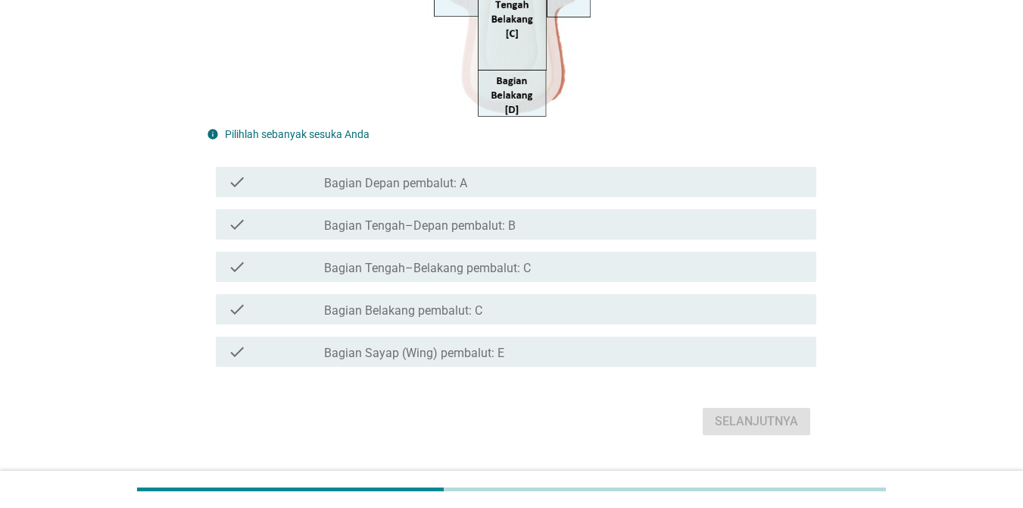
scroll to position [373, 0]
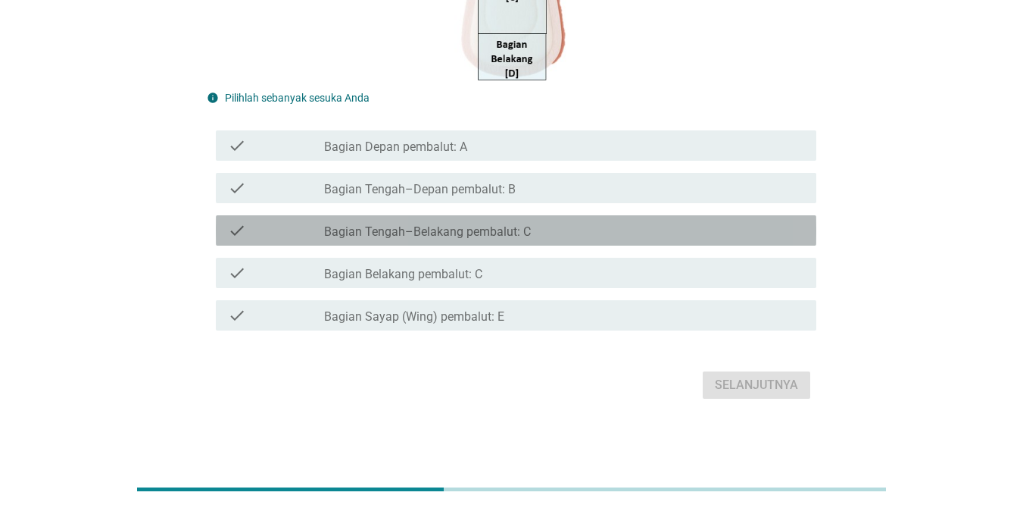
click at [492, 240] on div "check check_box_outline_blank Bagian Tengah–Belakang pembalut: C" at bounding box center [516, 230] width 601 height 30
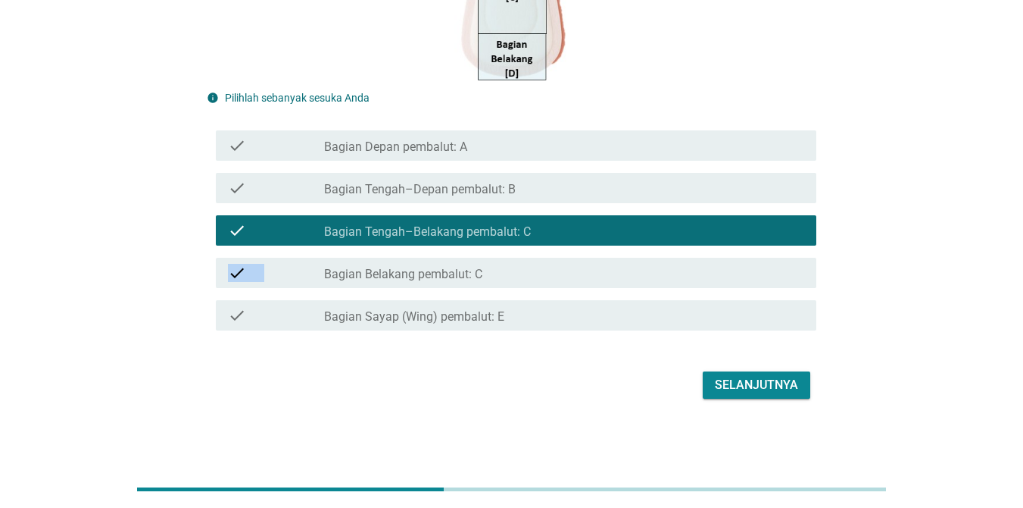
drag, startPoint x: 574, startPoint y: 249, endPoint x: 580, endPoint y: 279, distance: 30.2
click at [580, 279] on div "check check_box_outline_blank Bagian Depan pembalut: A check check_box_outline_…" at bounding box center [512, 230] width 610 height 212
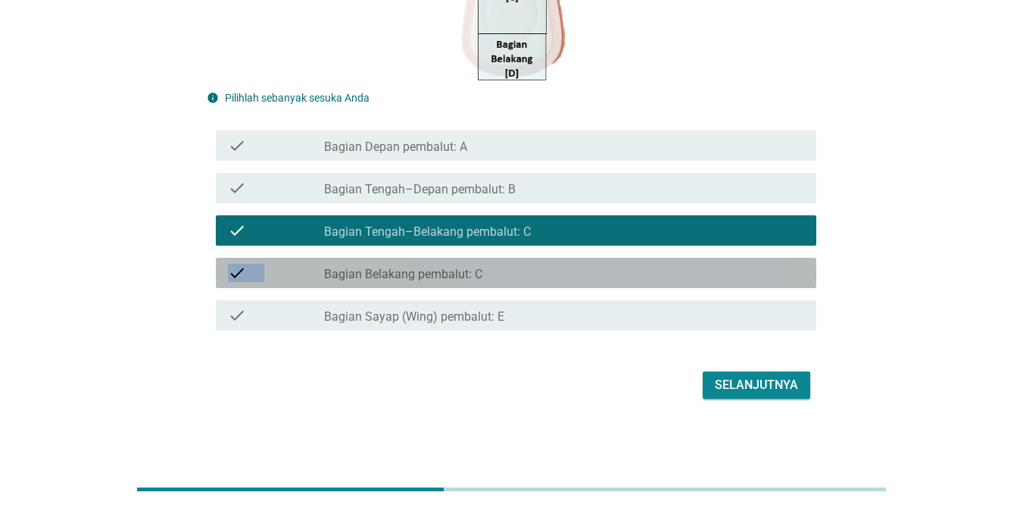
click at [580, 279] on div "check_box_outline_blank Bagian Belakang pembalut: C" at bounding box center [564, 273] width 480 height 18
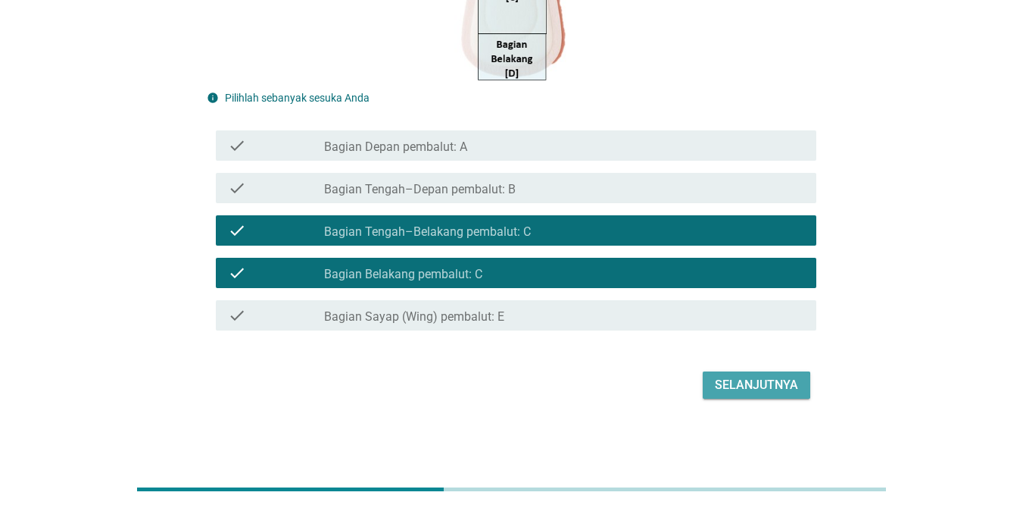
click at [745, 392] on div "Selanjutnya" at bounding box center [756, 385] width 83 height 18
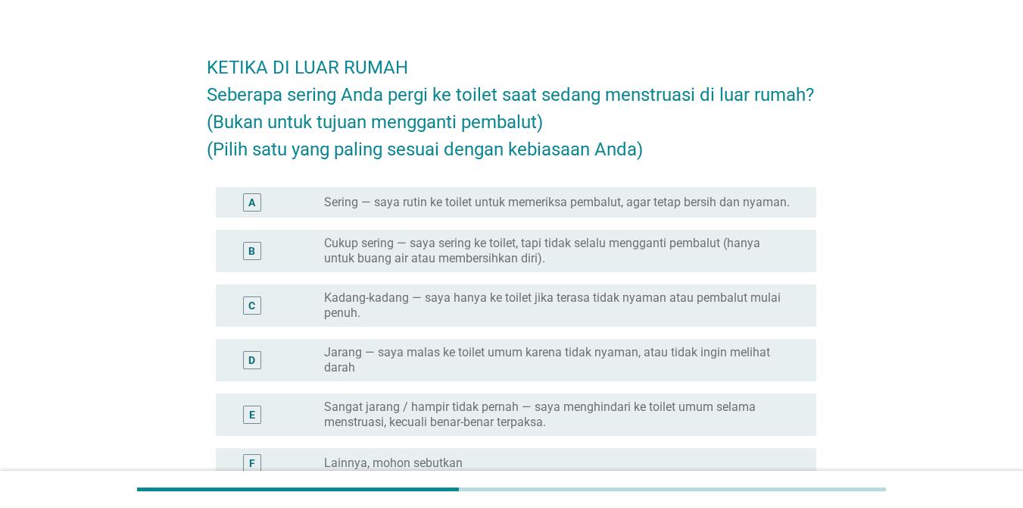
scroll to position [76, 0]
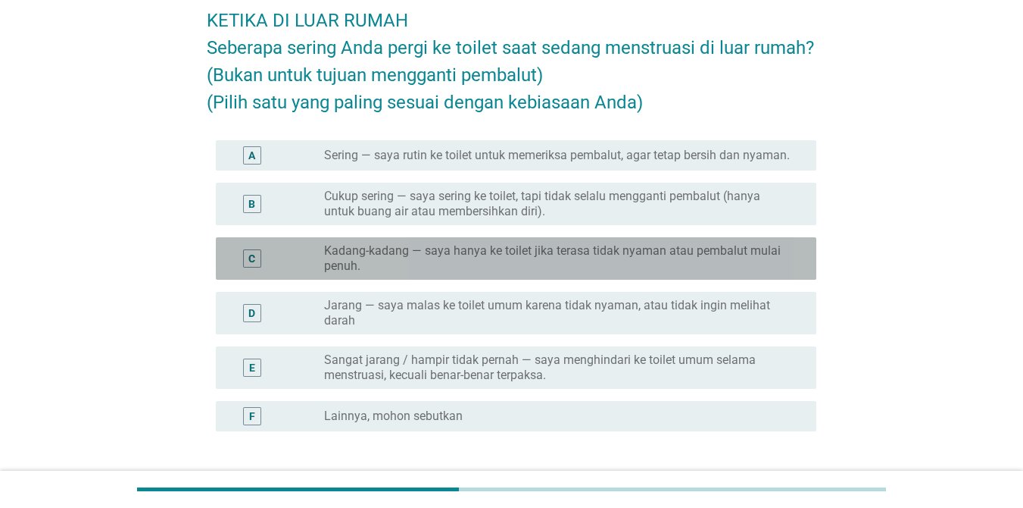
click at [605, 256] on label "Kadang-kadang — saya hanya ke toilet jika terasa tidak nyaman atau pembalut mul…" at bounding box center [558, 258] width 468 height 30
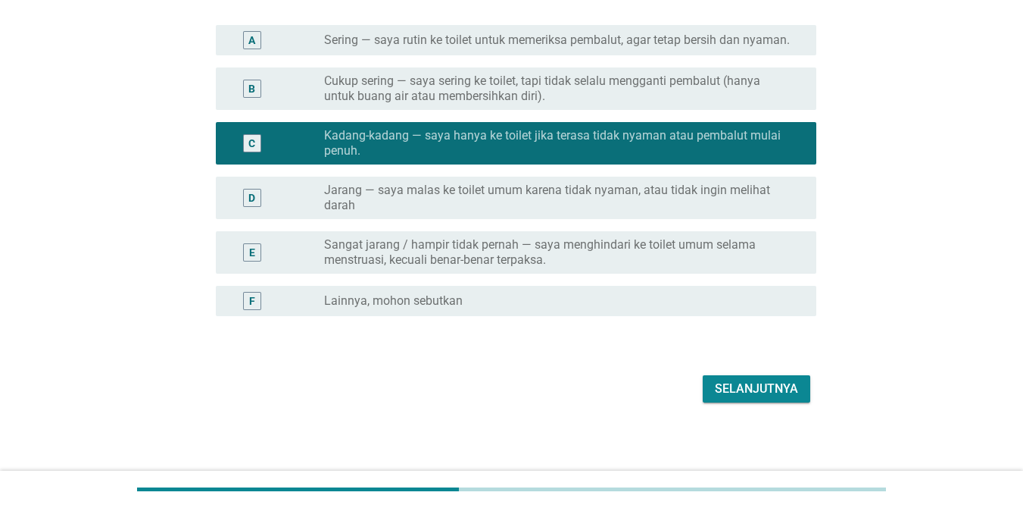
scroll to position [194, 0]
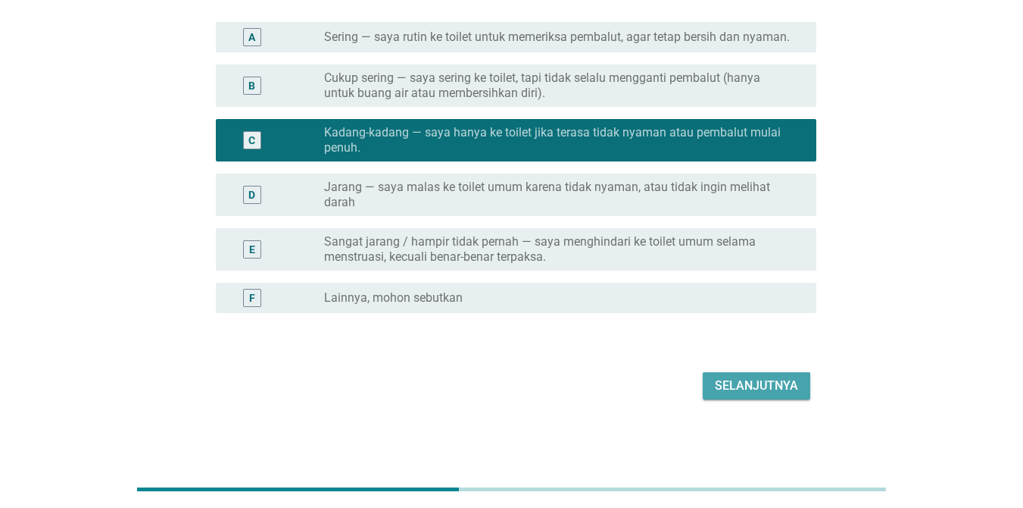
click at [745, 386] on div "Selanjutnya" at bounding box center [756, 385] width 83 height 18
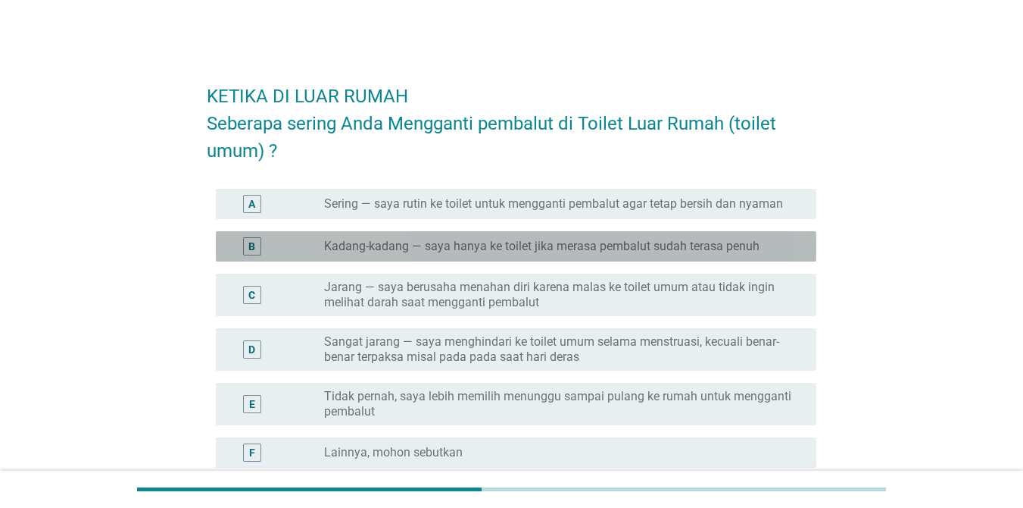
click at [494, 244] on label "Kadang-kadang — saya hanya ke toilet jika merasa pembalut sudah terasa penuh" at bounding box center [542, 246] width 436 height 15
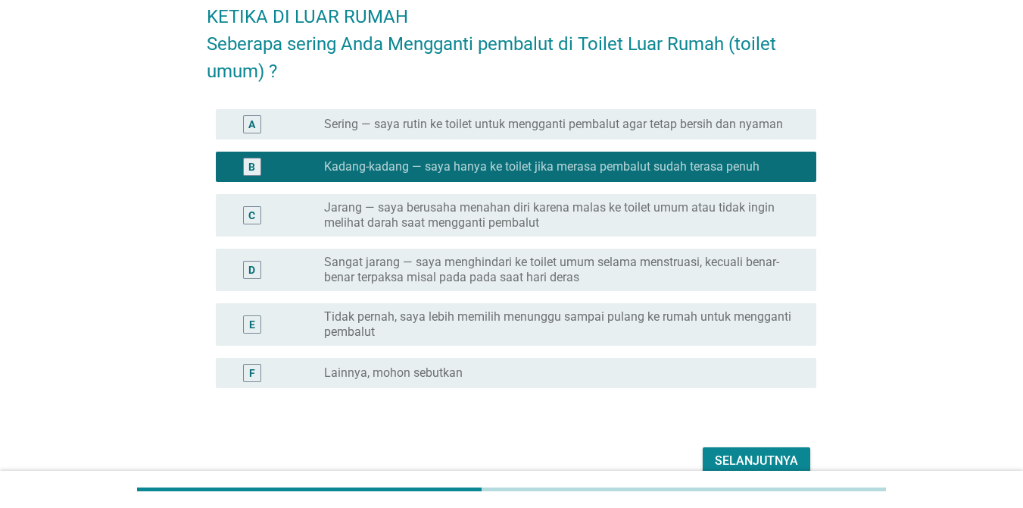
scroll to position [155, 0]
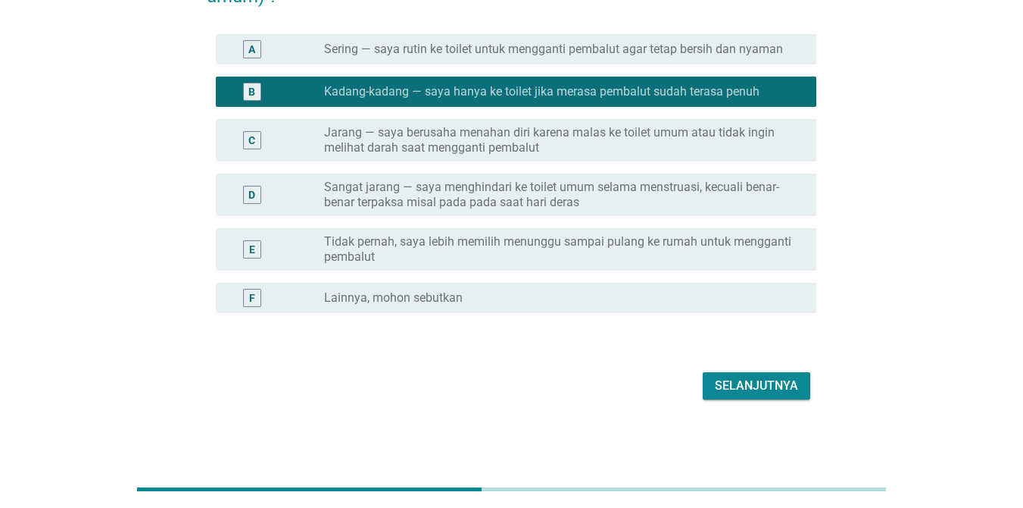
click at [745, 376] on div "Selanjutnya" at bounding box center [756, 385] width 83 height 18
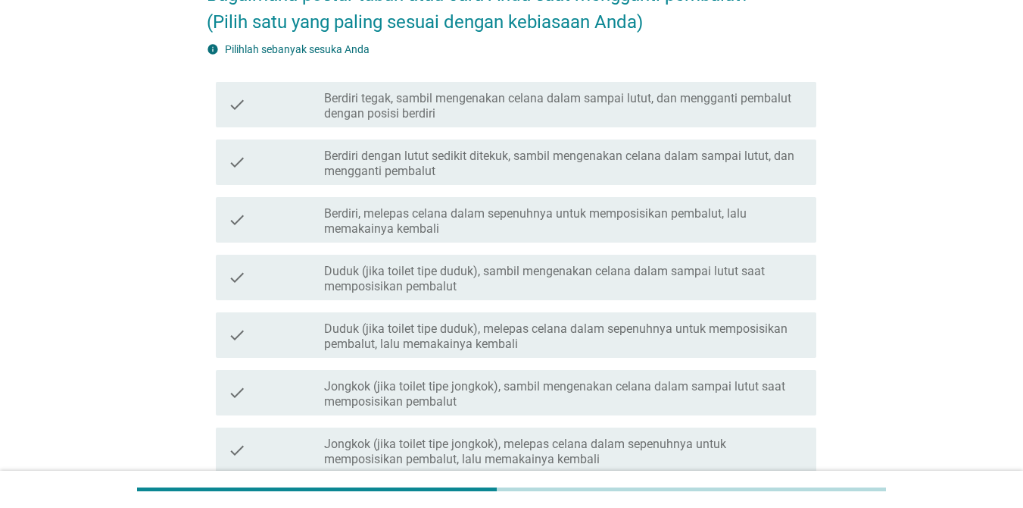
scroll to position [151, 0]
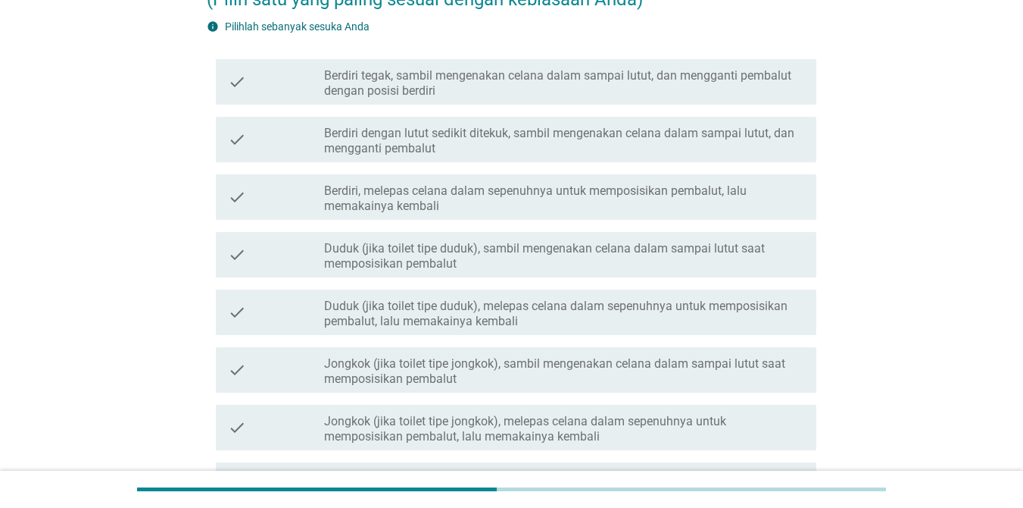
click at [382, 86] on label "Berdiri tegak, sambil mengenakan celana dalam sampai lutut, dan mengganti pemba…" at bounding box center [564, 83] width 480 height 30
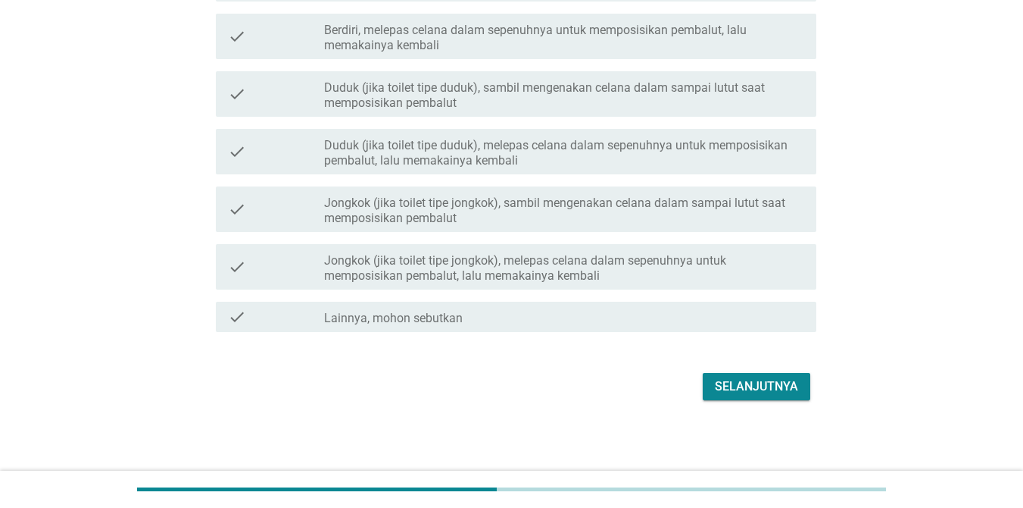
scroll to position [313, 0]
click at [745, 384] on div "Selanjutnya" at bounding box center [756, 385] width 83 height 18
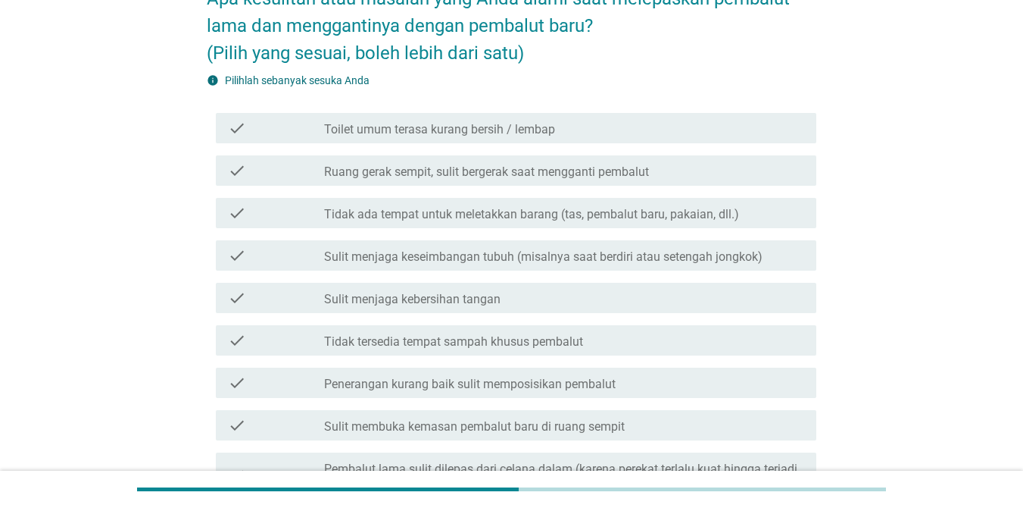
scroll to position [151, 0]
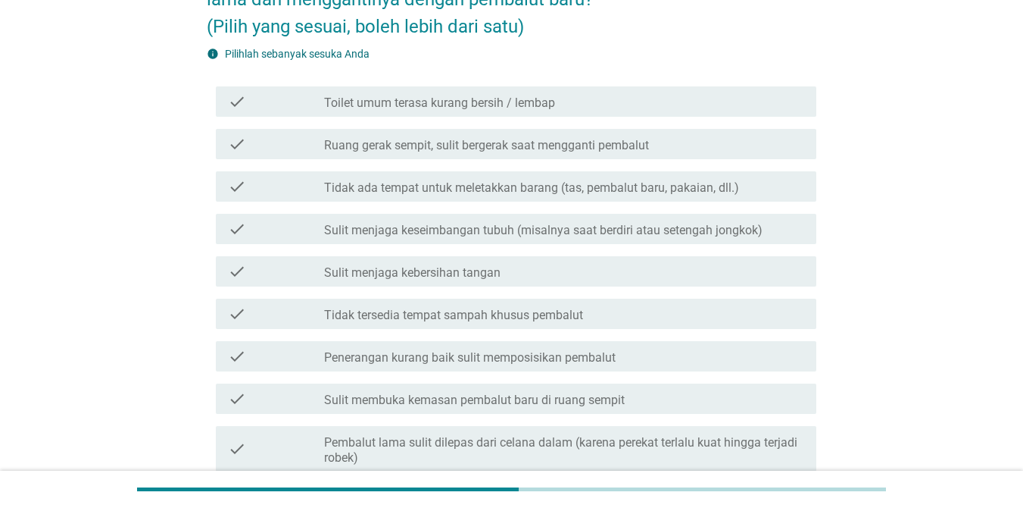
click at [517, 80] on div "check check_box_outline_blank Toilet umum terasa kurang bersih / lembap" at bounding box center [512, 101] width 610 height 42
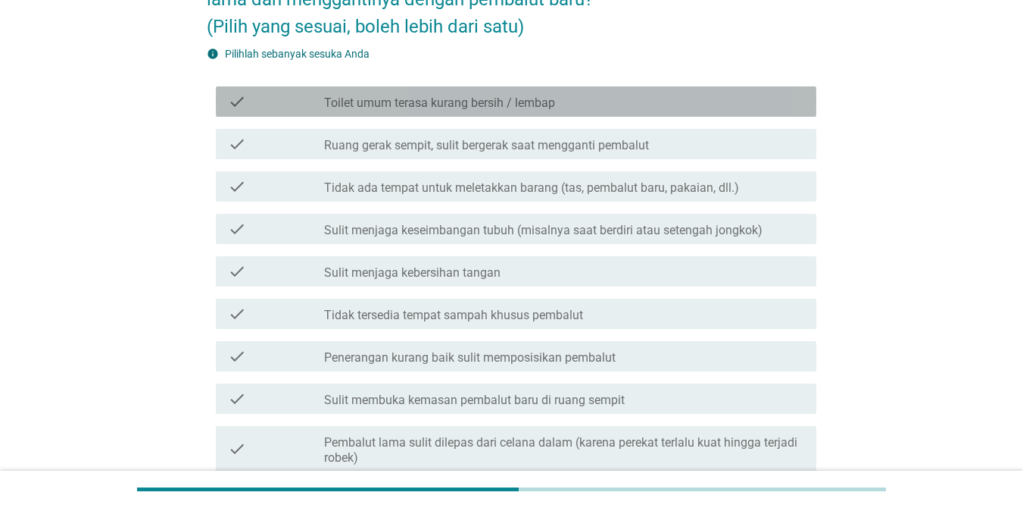
click at [517, 101] on label "Toilet umum terasa kurang bersih / lembap" at bounding box center [439, 102] width 231 height 15
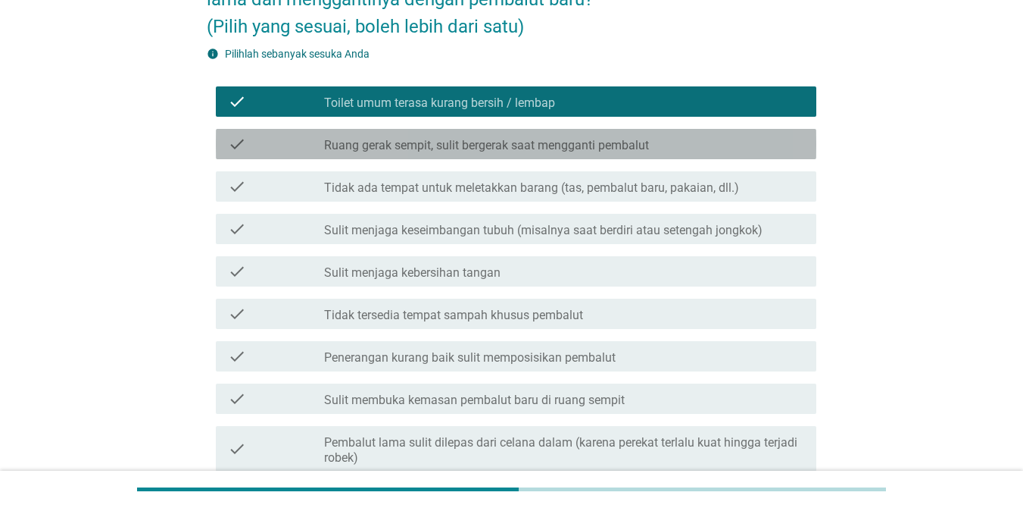
click at [520, 143] on label "Ruang gerak sempit, sulit bergerak saat mengganti pembalut" at bounding box center [486, 145] width 325 height 15
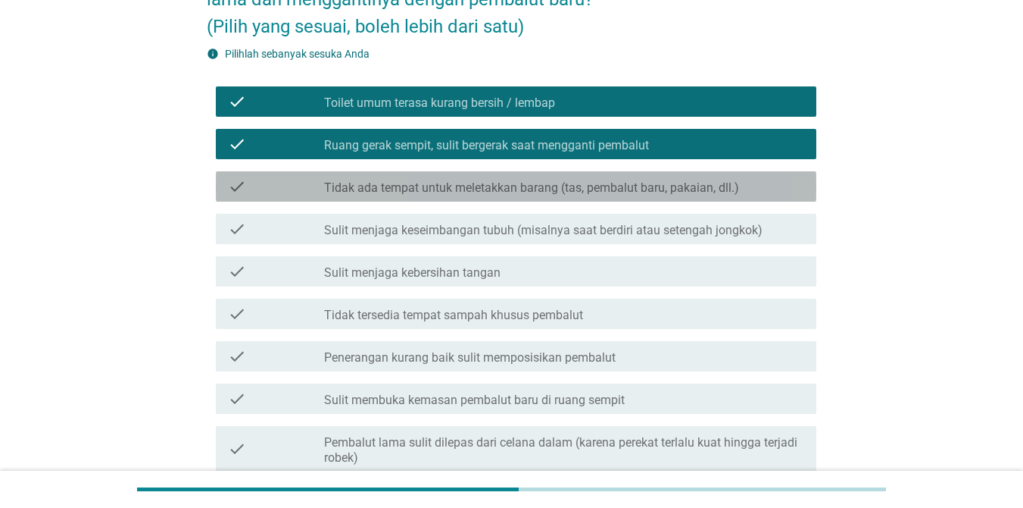
click at [525, 186] on label "Tidak ada tempat untuk meletakkan barang (tas, pembalut baru, pakaian, dll.)" at bounding box center [531, 187] width 415 height 15
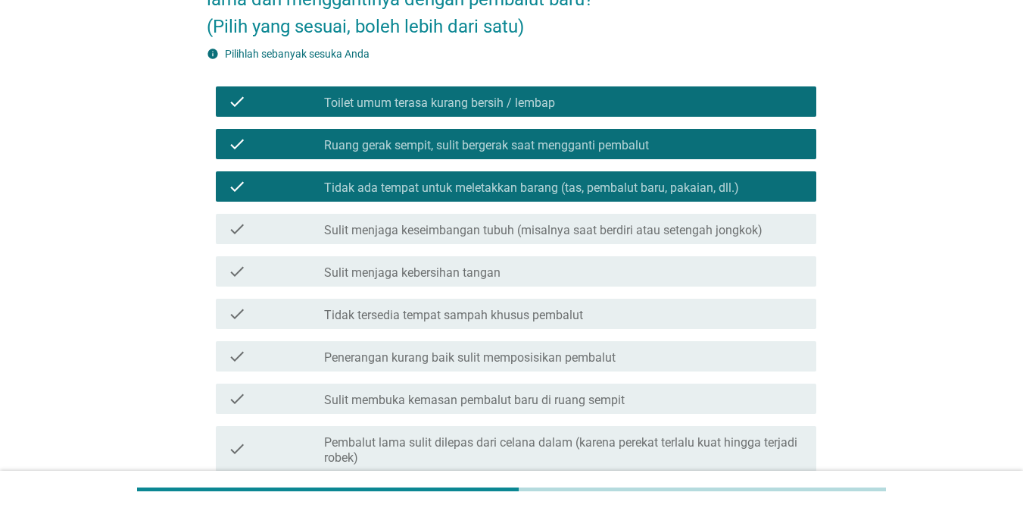
click at [531, 227] on label "Sulit menjaga keseimbangan tubuh (misalnya saat berdiri atau setengah jongkok)" at bounding box center [543, 230] width 439 height 15
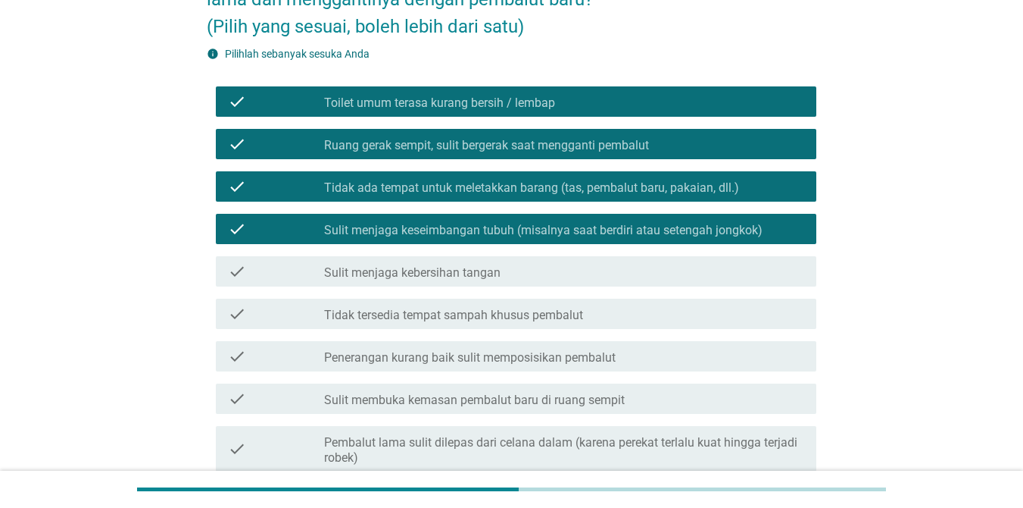
scroll to position [227, 0]
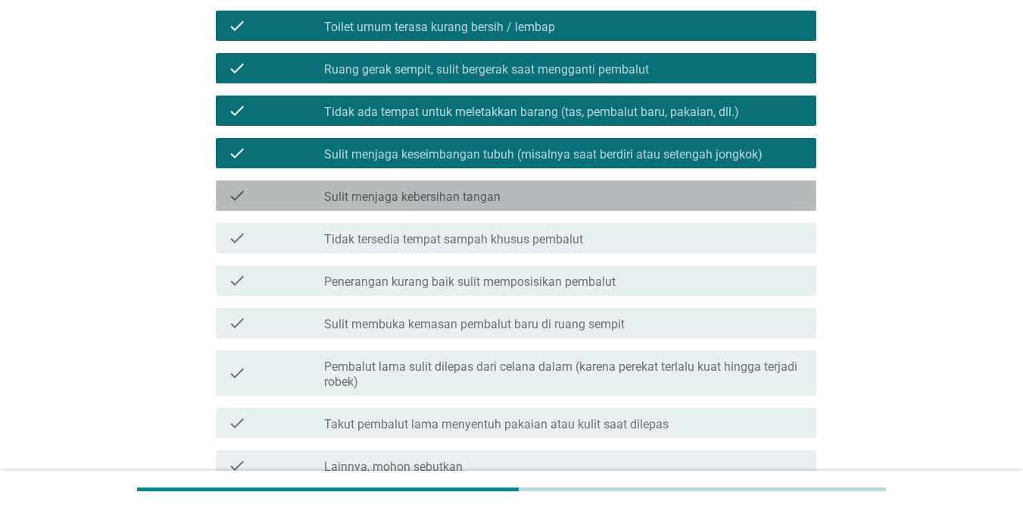
click at [507, 198] on div "check_box_outline_blank Sulit menjaga kebersihan tangan" at bounding box center [564, 195] width 480 height 18
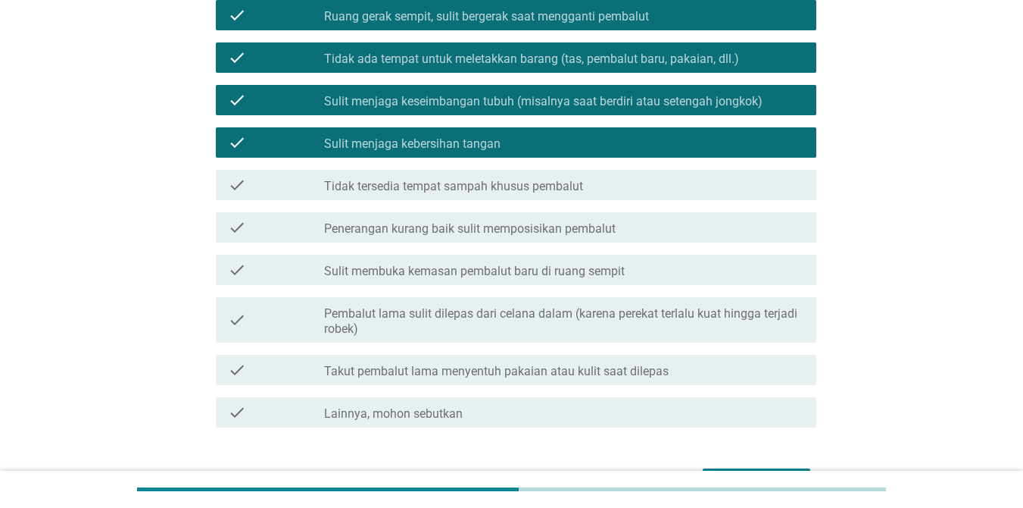
scroll to position [303, 0]
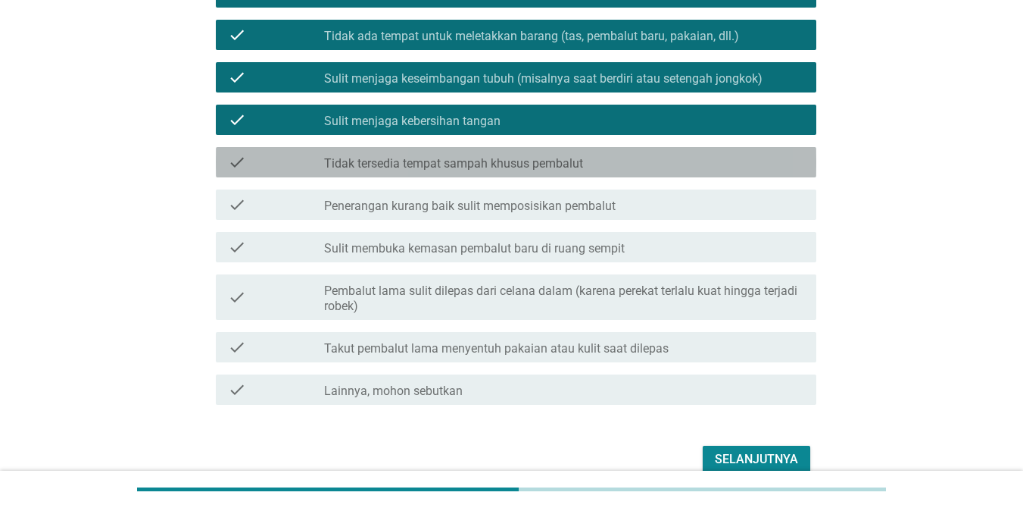
click at [501, 164] on label "Tidak tersedia tempat sampah khusus pembalut" at bounding box center [453, 163] width 259 height 15
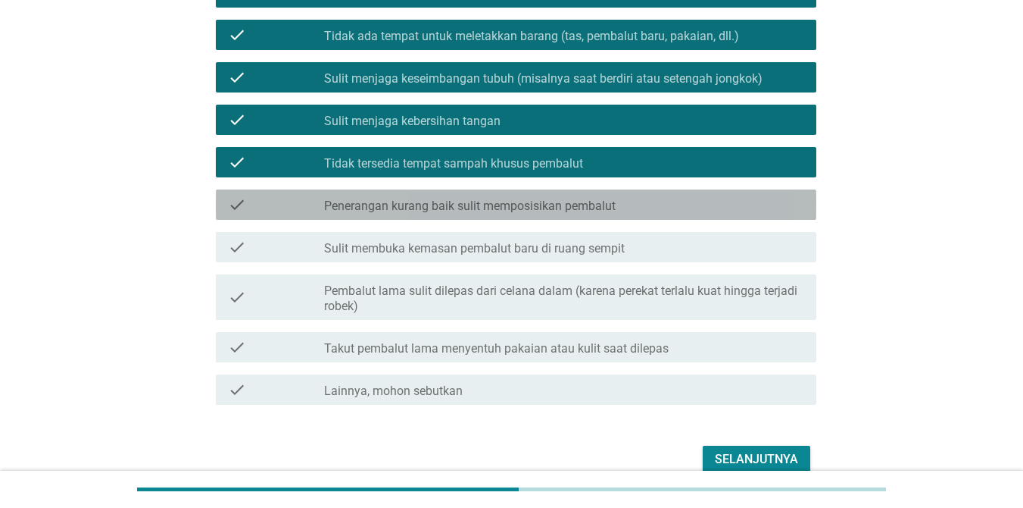
click at [505, 209] on label "Penerangan kurang baik sulit memposisikan pembalut" at bounding box center [470, 205] width 292 height 15
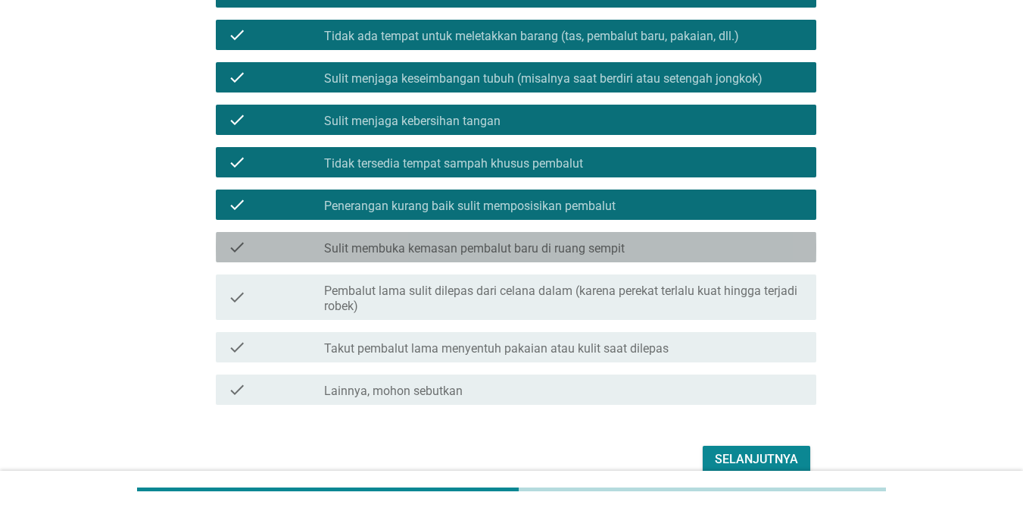
click at [511, 255] on label "Sulit membuka kemasan pembalut baru di ruang sempit" at bounding box center [474, 248] width 301 height 15
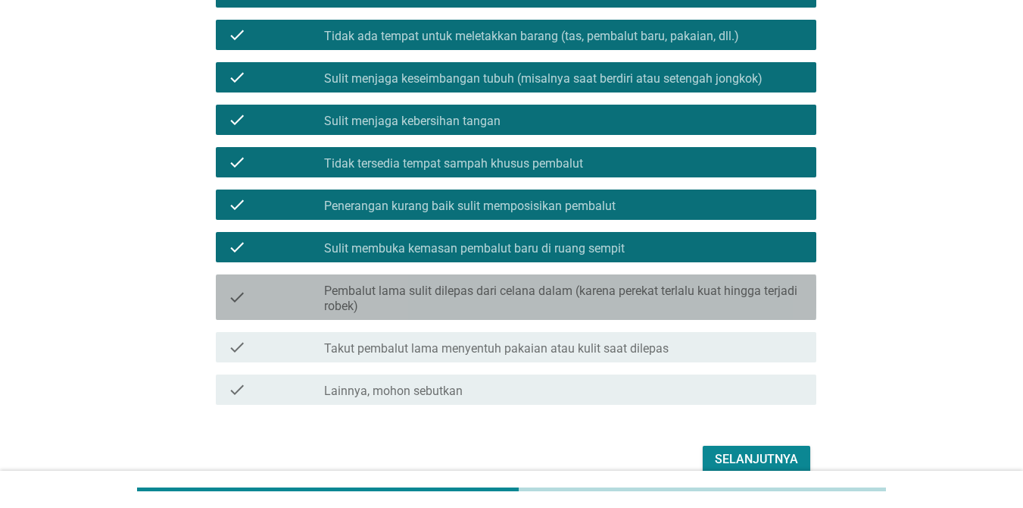
click at [531, 295] on label "Pembalut lama sulit dilepas dari celana dalam (karena perekat terlalu kuat hing…" at bounding box center [564, 298] width 480 height 30
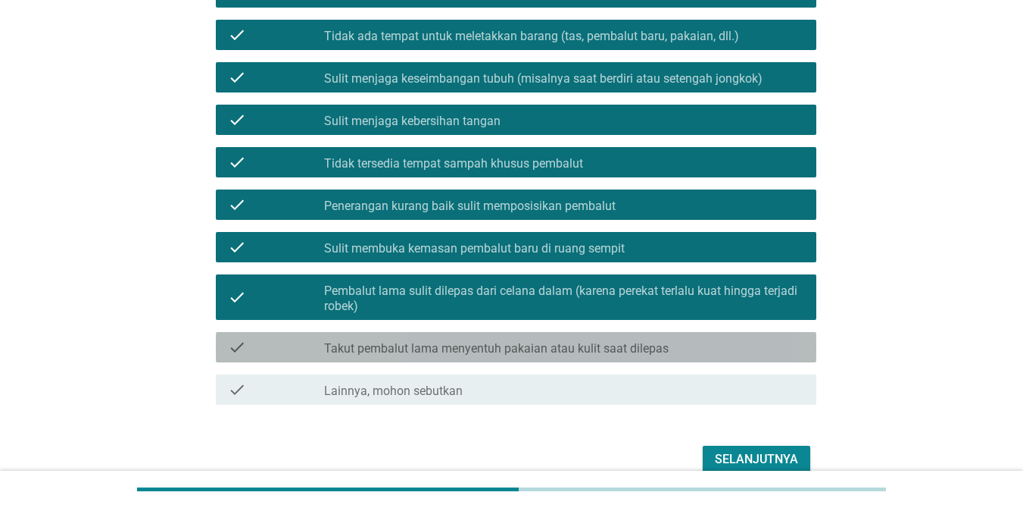
click at [535, 348] on label "Takut pembalut lama menyentuh pakaian atau kulit saat dilepas" at bounding box center [496, 348] width 345 height 15
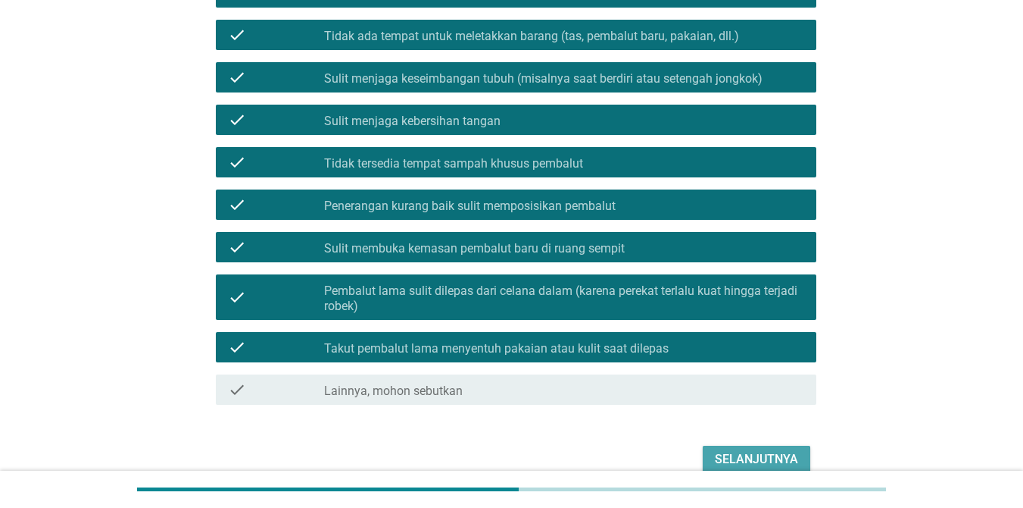
click at [745, 455] on div "Selanjutnya" at bounding box center [756, 459] width 83 height 18
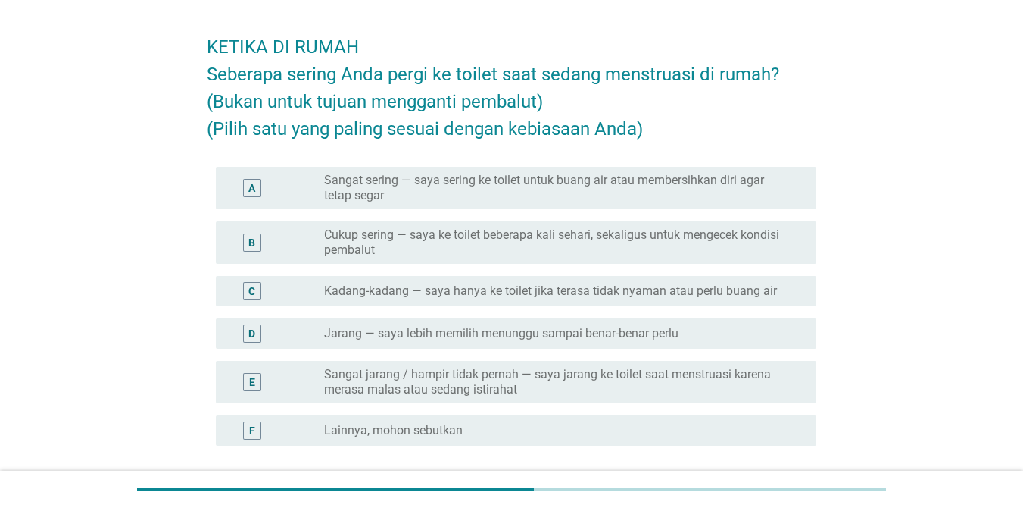
scroll to position [76, 0]
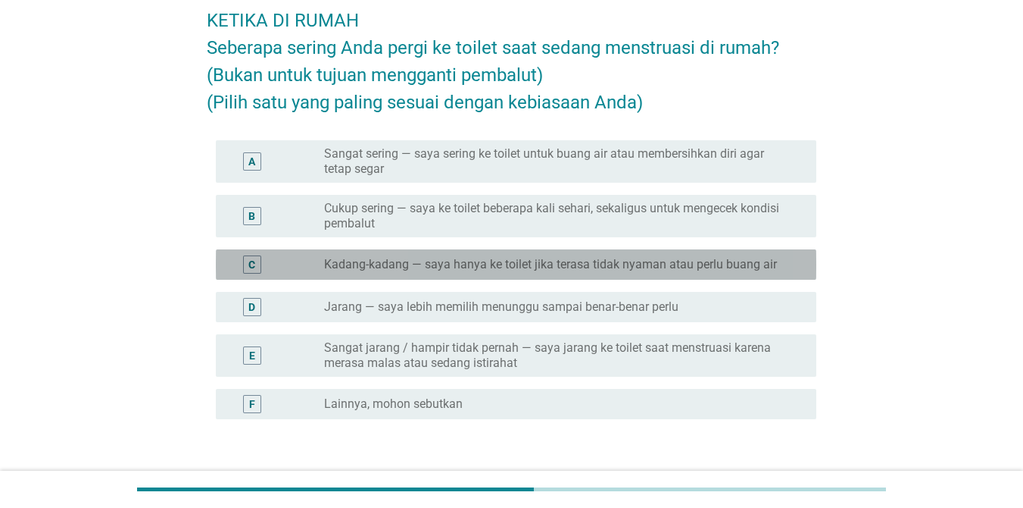
click at [439, 262] on label "Kadang-kadang — saya hanya ke toilet jika terasa tidak nyaman atau perlu buang …" at bounding box center [550, 264] width 453 height 15
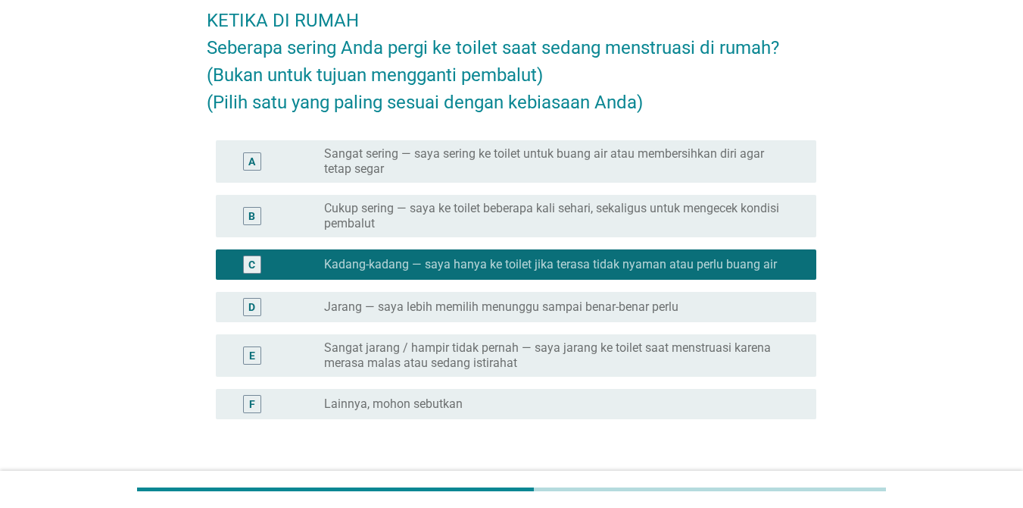
scroll to position [182, 0]
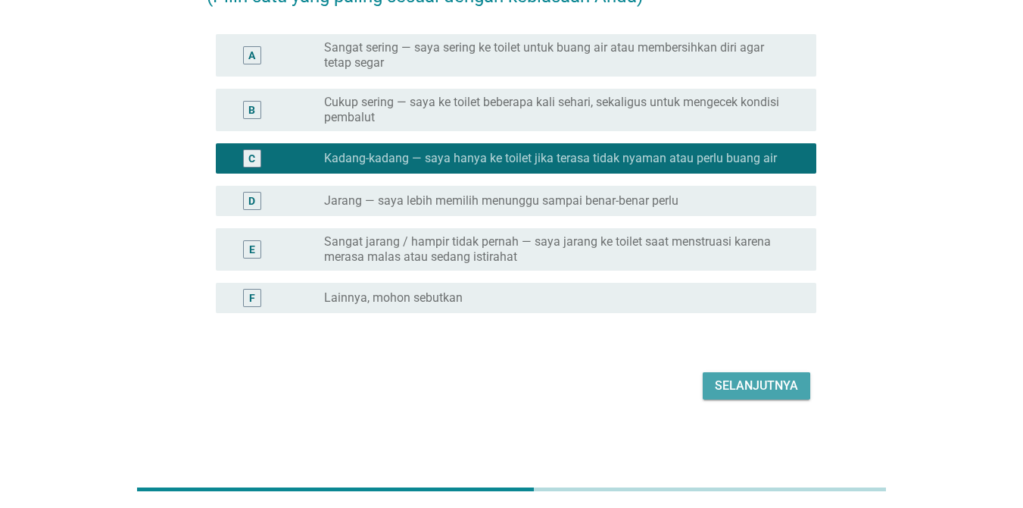
click at [741, 396] on button "Selanjutnya" at bounding box center [757, 385] width 108 height 27
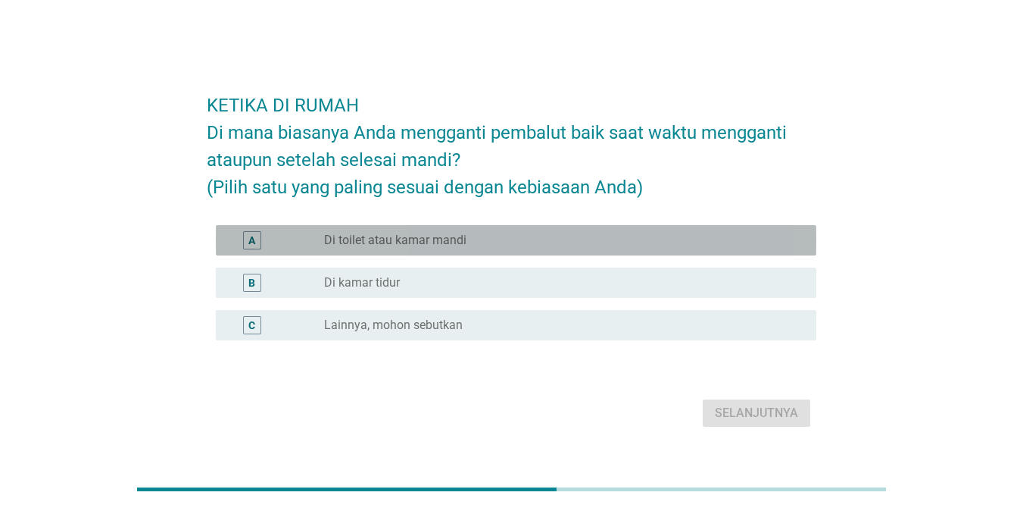
click at [336, 236] on label "Di toilet atau kamar mandi" at bounding box center [395, 240] width 142 height 15
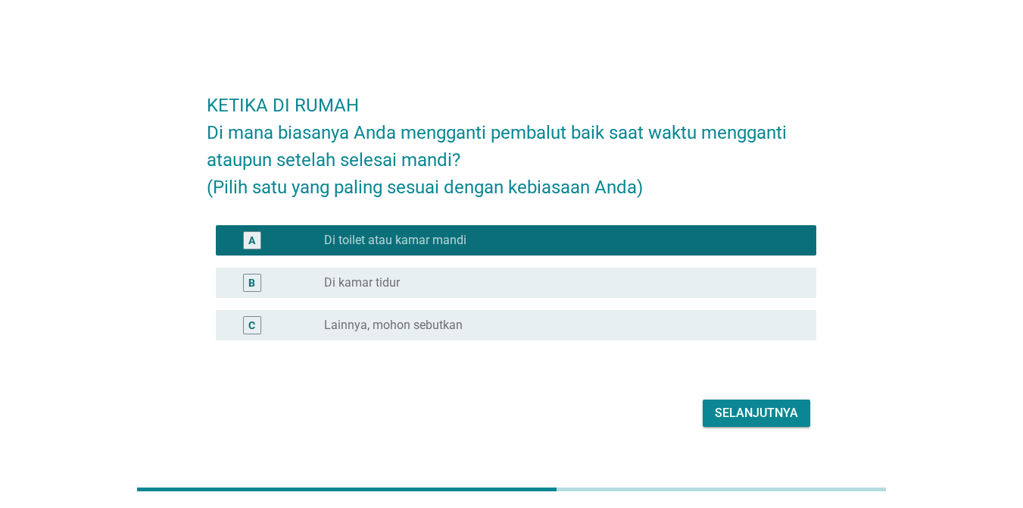
click at [745, 411] on div "Selanjutnya" at bounding box center [756, 413] width 83 height 18
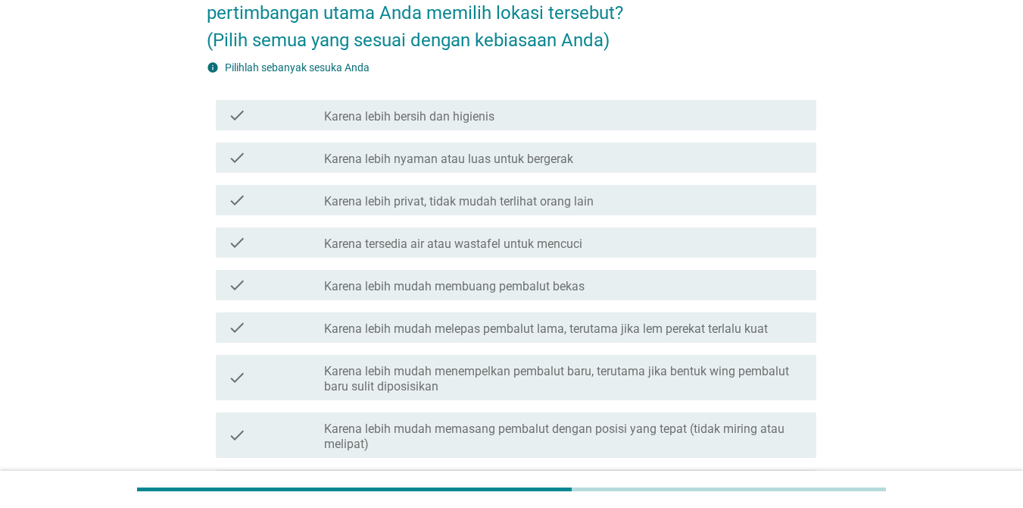
scroll to position [227, 0]
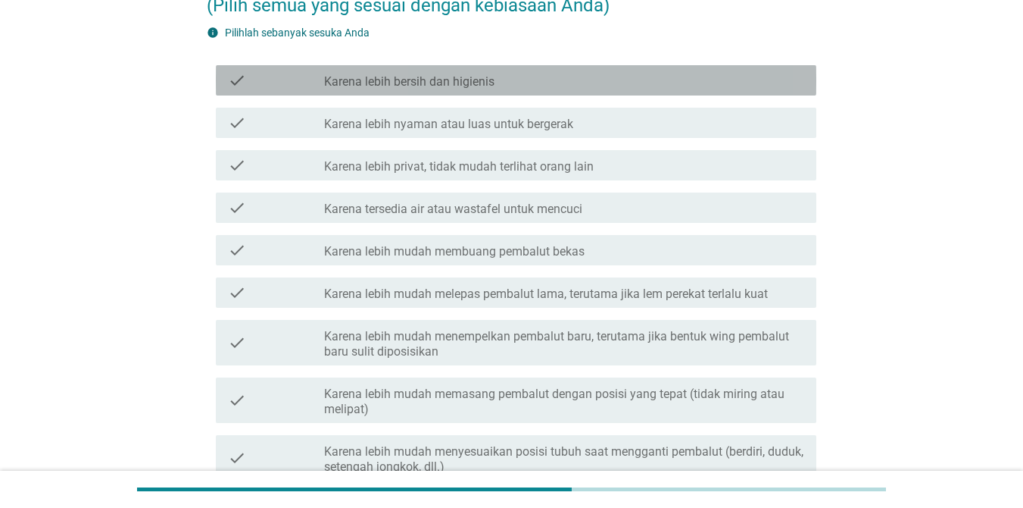
click at [411, 86] on label "Karena lebih bersih dan higienis" at bounding box center [409, 81] width 170 height 15
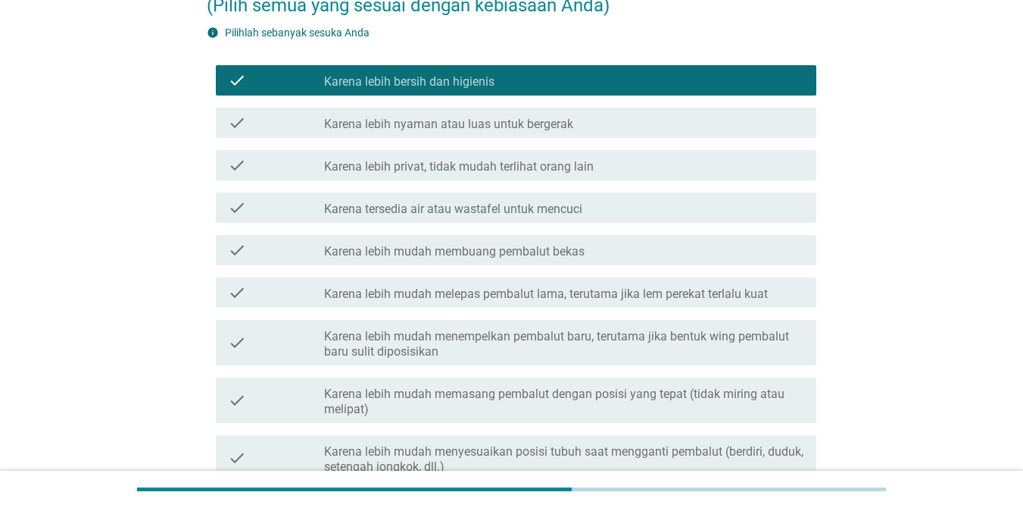
click at [420, 117] on label "Karena lebih nyaman atau luas untuk bergerak" at bounding box center [448, 124] width 249 height 15
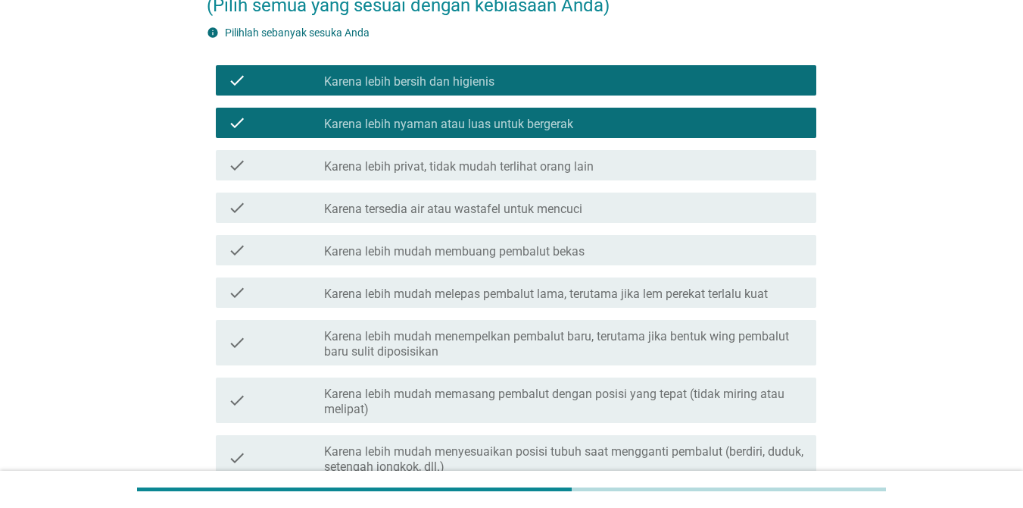
scroll to position [303, 0]
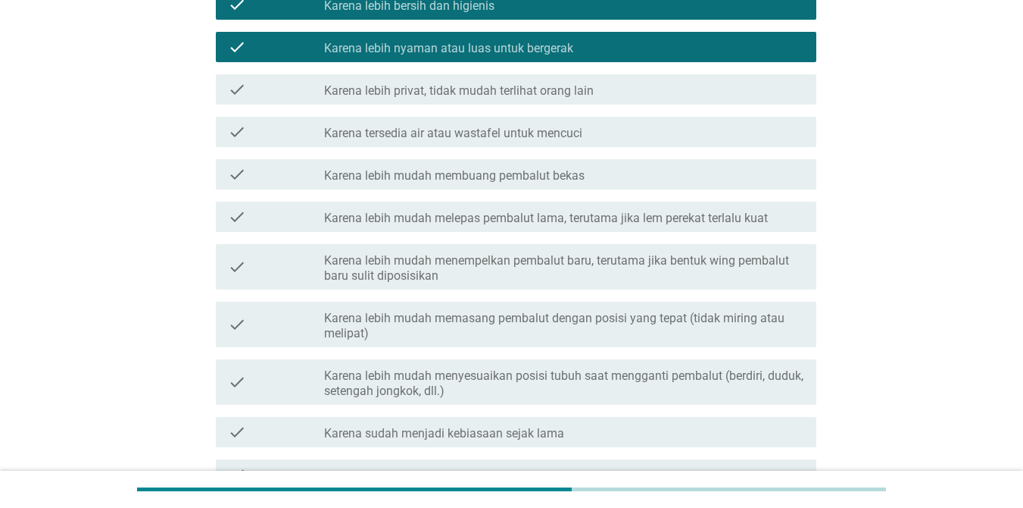
click at [421, 87] on label "Karena lebih privat, tidak mudah terlihat orang lain" at bounding box center [459, 90] width 270 height 15
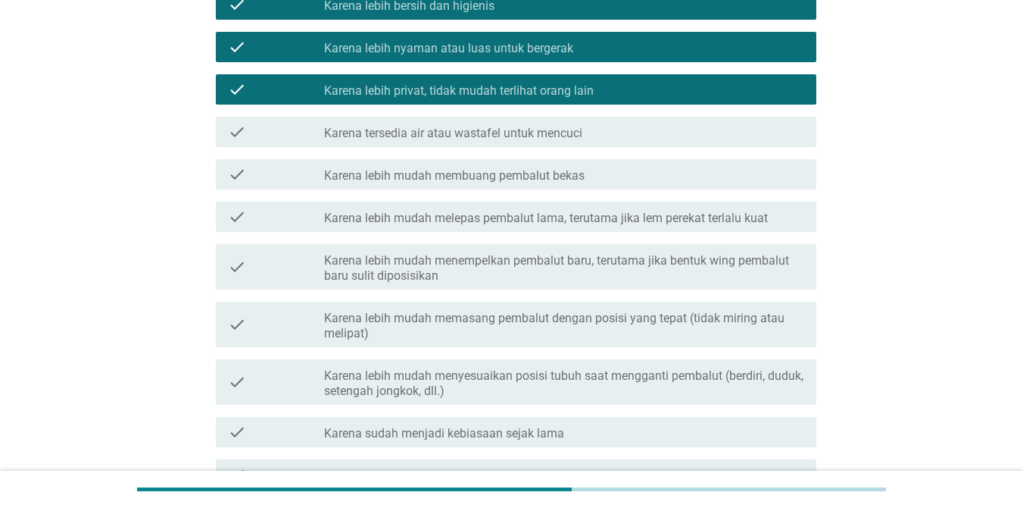
click at [422, 130] on label "Karena tersedia air atau wastafel untuk mencuci" at bounding box center [453, 133] width 258 height 15
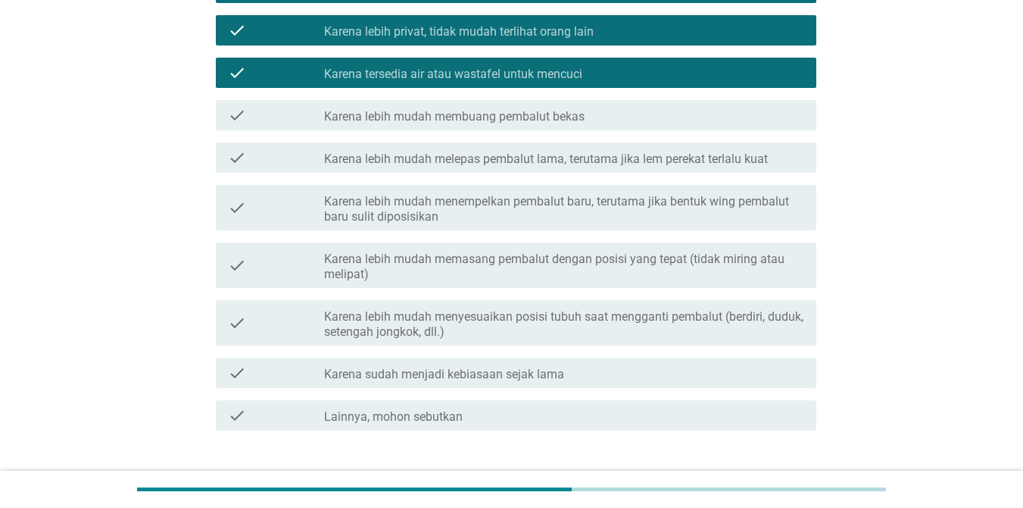
scroll to position [379, 0]
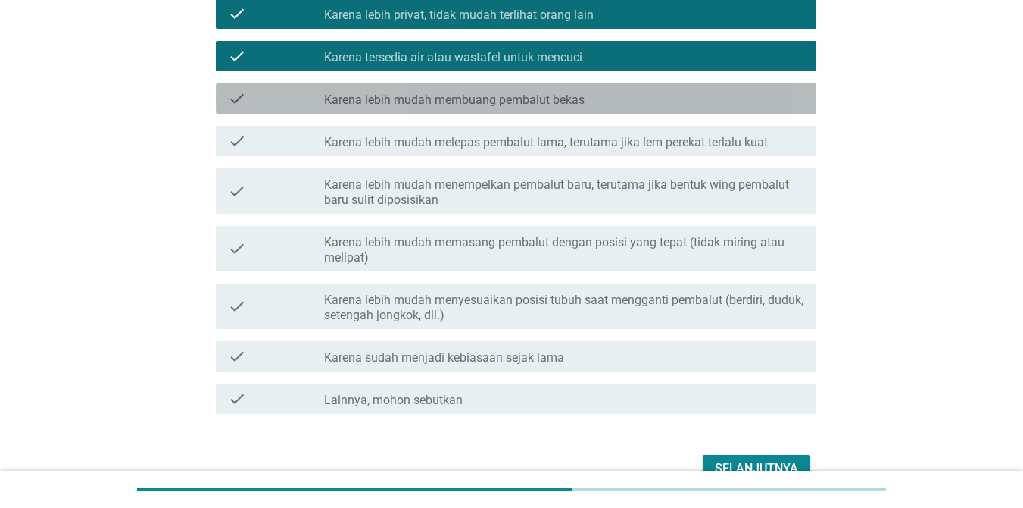
click at [424, 95] on label "Karena lebih mudah membuang pembalut bekas" at bounding box center [454, 99] width 261 height 15
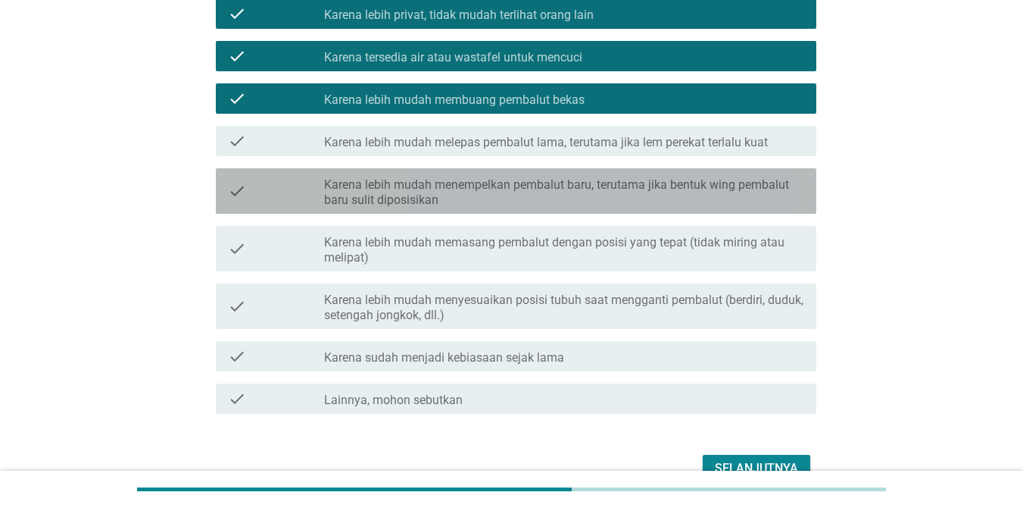
click at [433, 189] on label "Karena lebih mudah menempelkan pembalut baru, terutama jika bentuk wing pembalu…" at bounding box center [564, 192] width 480 height 30
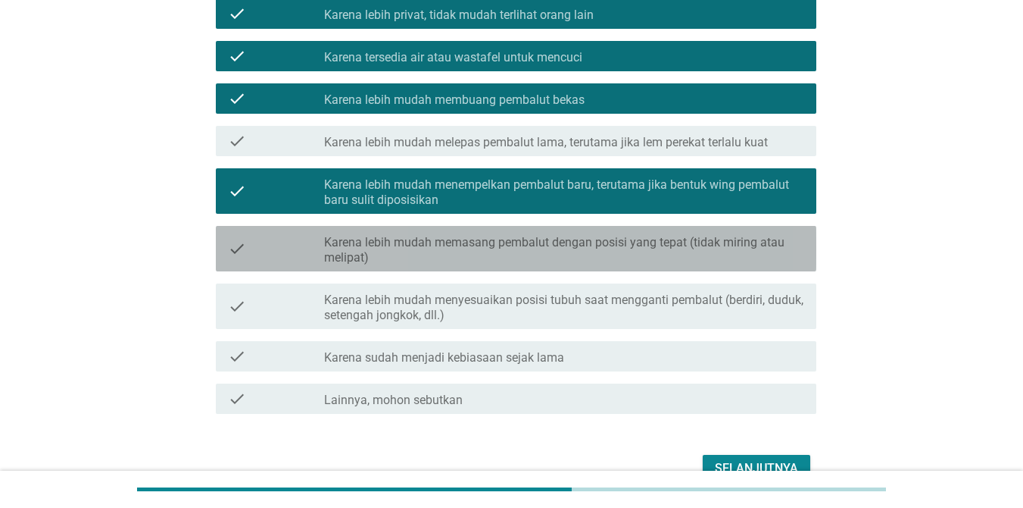
click at [453, 258] on label "Karena lebih mudah memasang pembalut dengan posisi yang tepat (tidak miring ata…" at bounding box center [564, 250] width 480 height 30
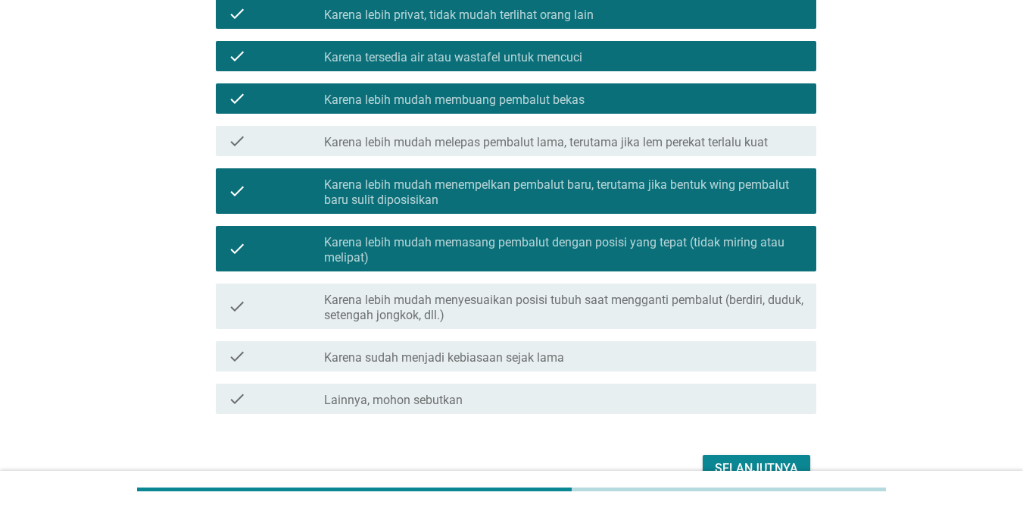
click at [416, 311] on label "Karena lebih mudah menyesuaikan posisi tubuh saat mengganti pembalut (berdiri, …" at bounding box center [564, 307] width 480 height 30
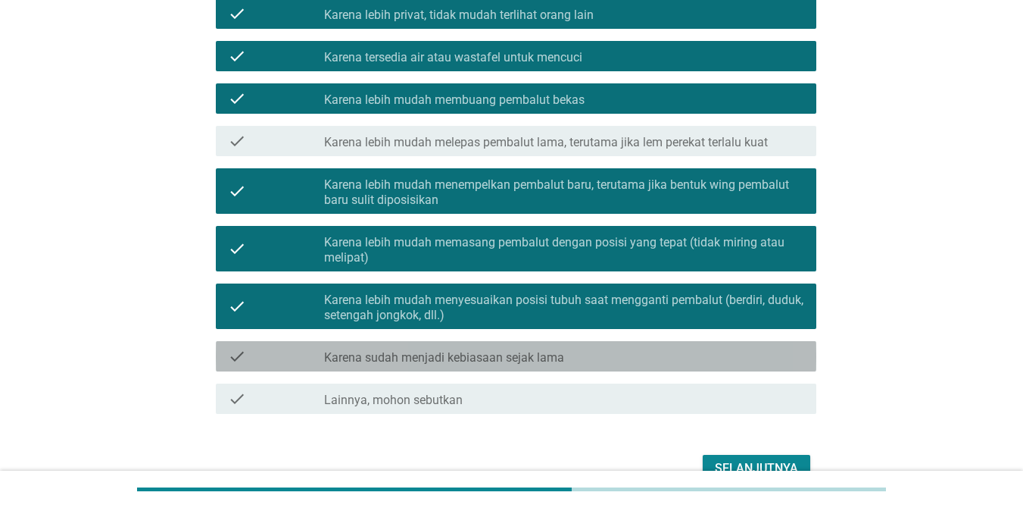
click at [426, 355] on label "Karena sudah menjadi kebiasaan sejak lama" at bounding box center [444, 357] width 240 height 15
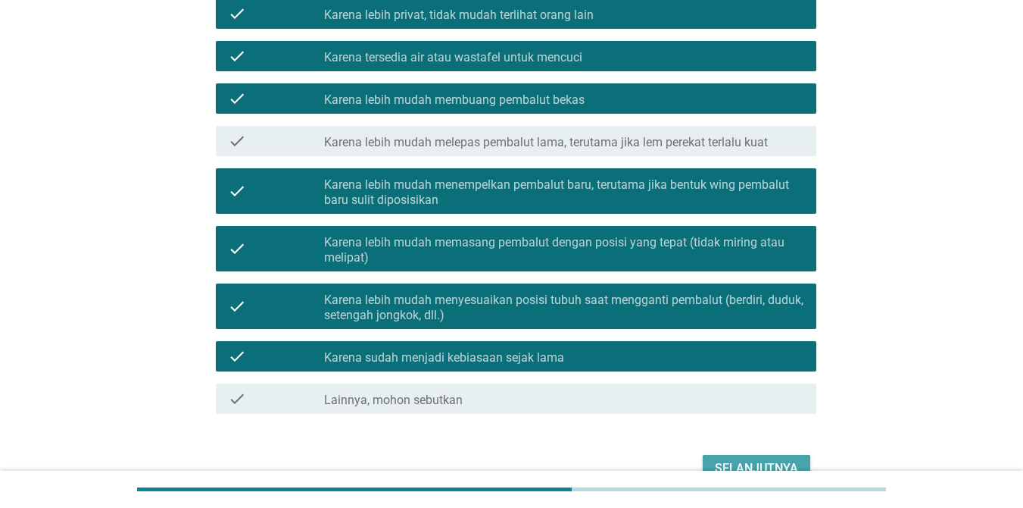
click at [745, 454] on button "Selanjutnya" at bounding box center [757, 467] width 108 height 27
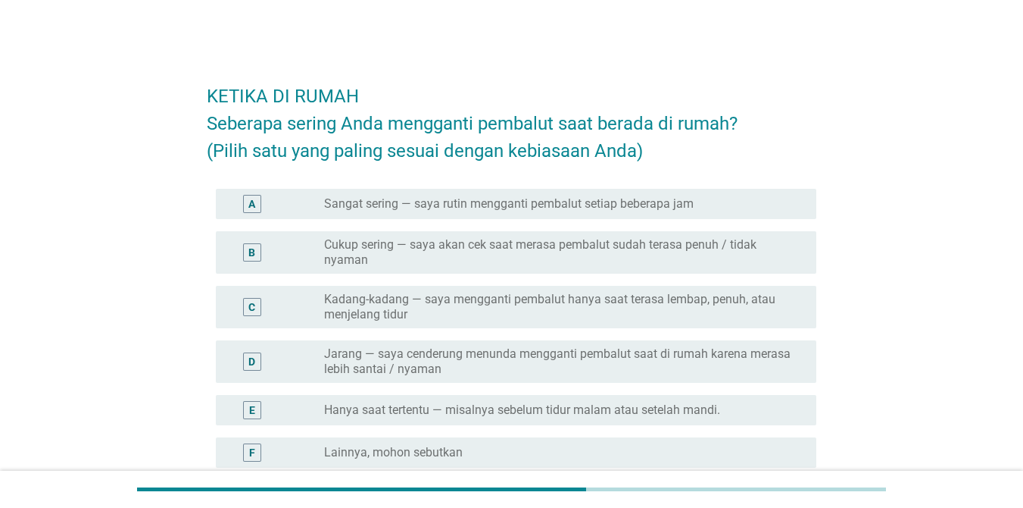
scroll to position [76, 0]
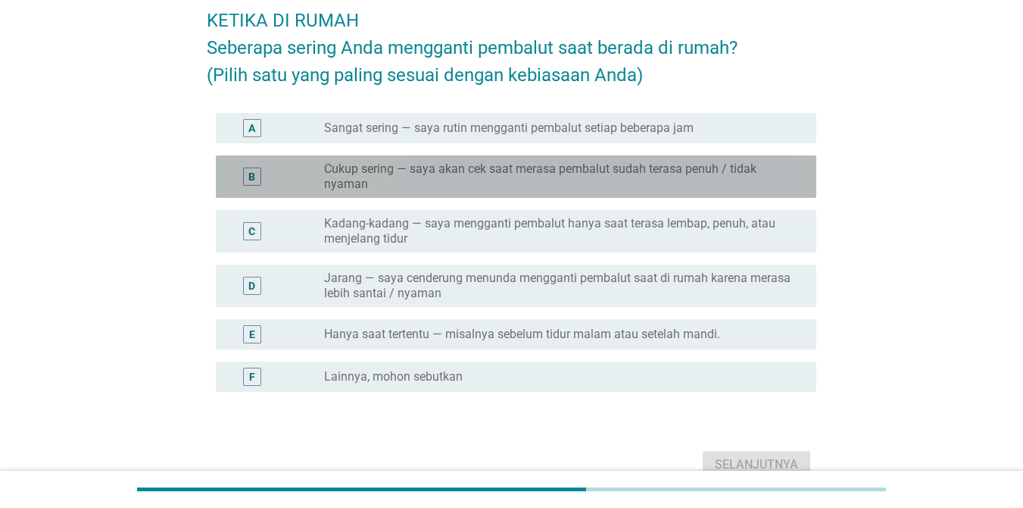
click at [479, 177] on label "Cukup sering — saya akan cek saat merasa pembalut sudah terasa penuh / tidak ny…" at bounding box center [558, 176] width 468 height 30
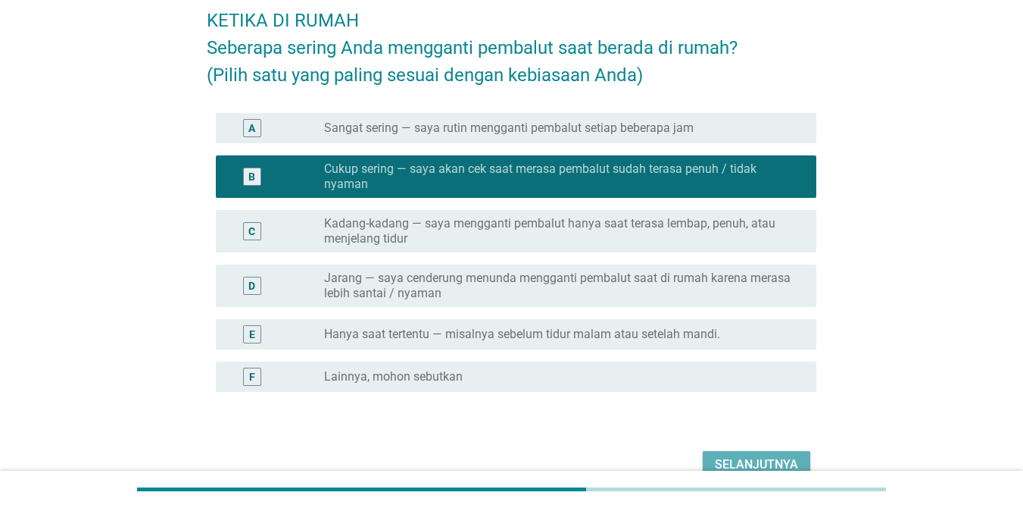
click at [711, 466] on button "Selanjutnya" at bounding box center [757, 464] width 108 height 27
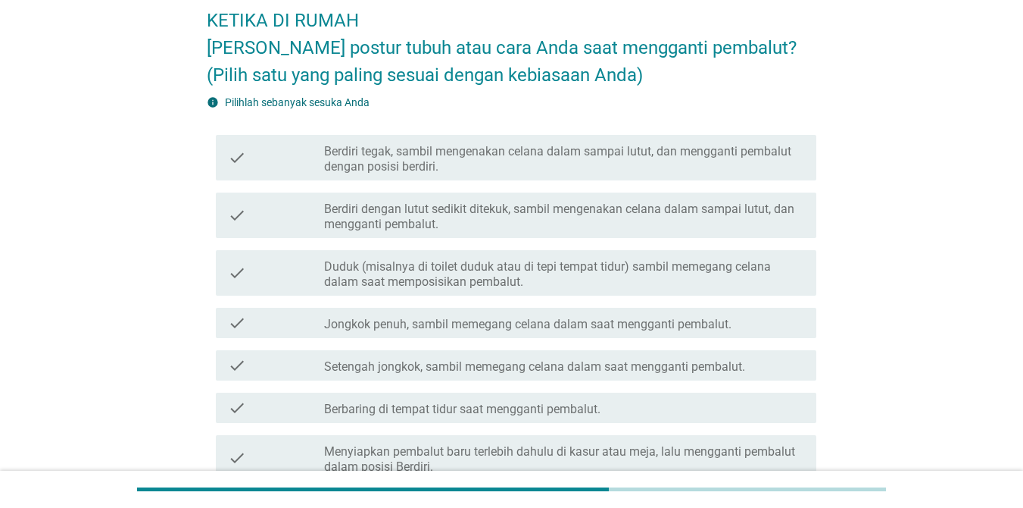
scroll to position [151, 0]
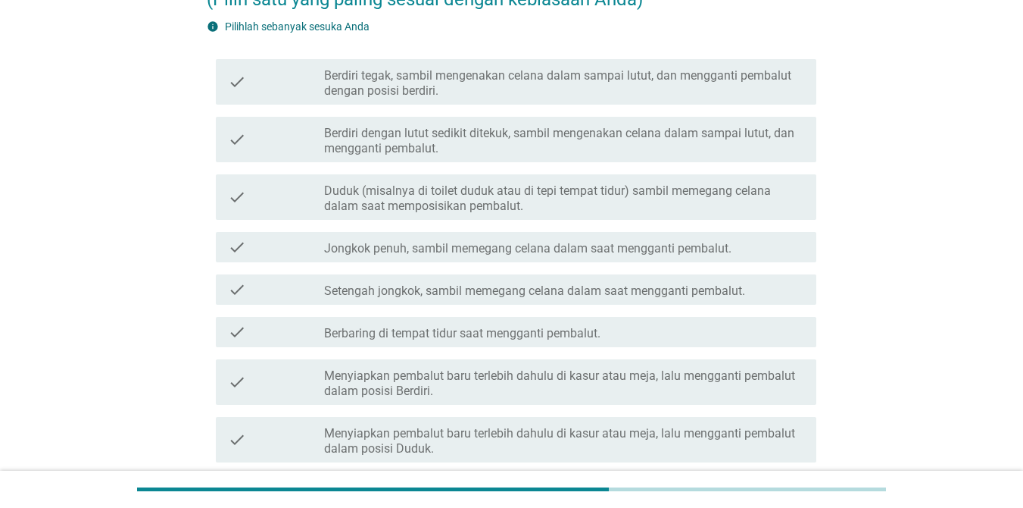
click at [433, 72] on label "Berdiri tegak, sambil mengenakan celana dalam sampai lutut, dan mengganti pemba…" at bounding box center [564, 83] width 480 height 30
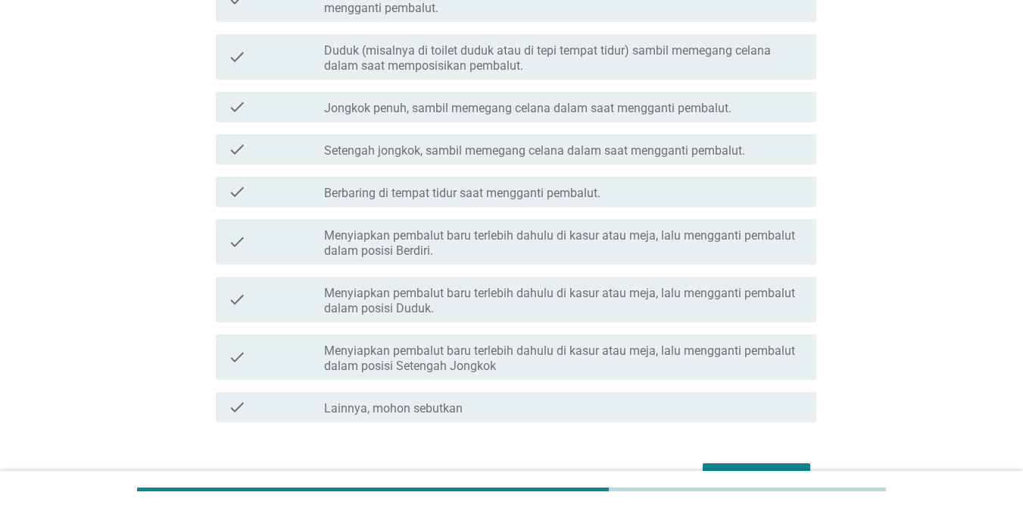
scroll to position [379, 0]
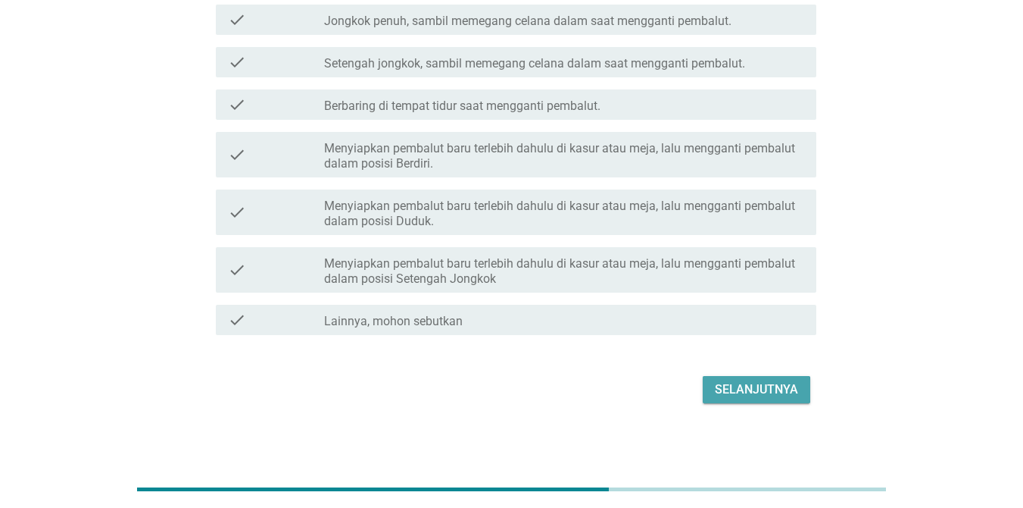
click at [745, 383] on div "Selanjutnya" at bounding box center [756, 389] width 83 height 18
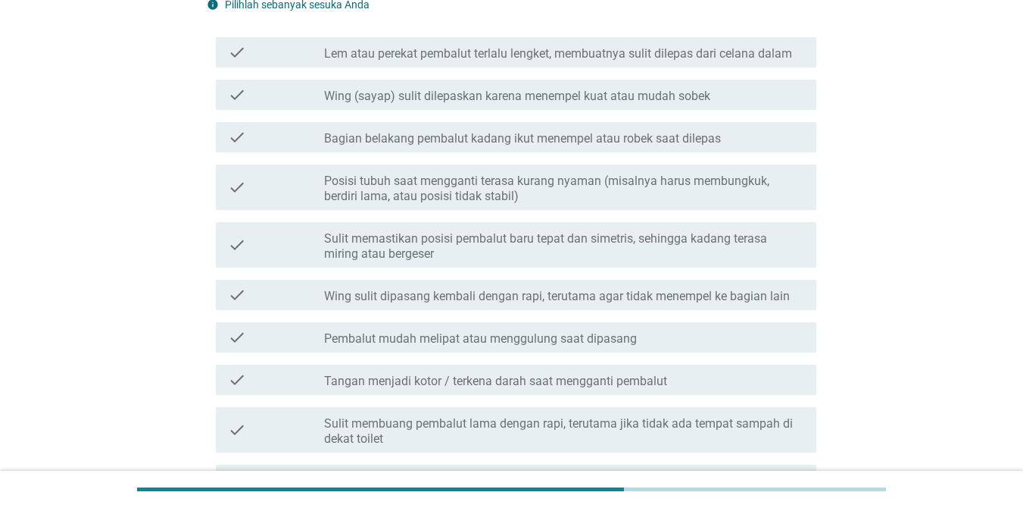
scroll to position [227, 0]
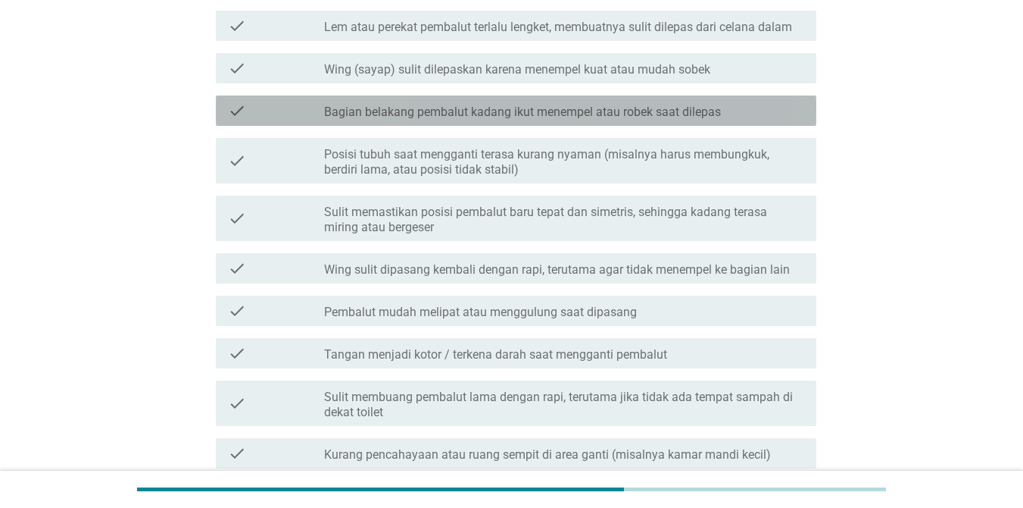
click at [483, 115] on label "Bagian belakang pembalut kadang ikut menempel atau robek saat dilepas" at bounding box center [522, 112] width 397 height 15
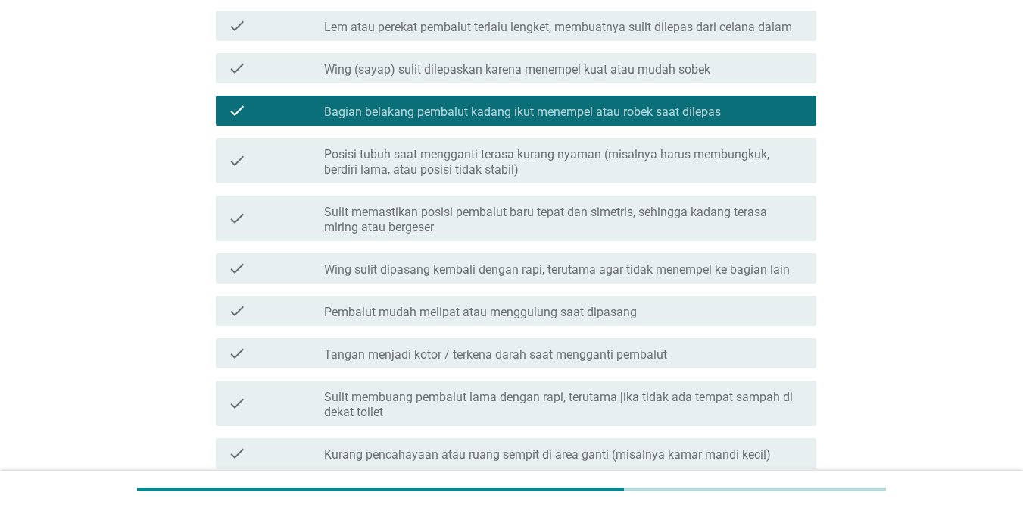
scroll to position [303, 0]
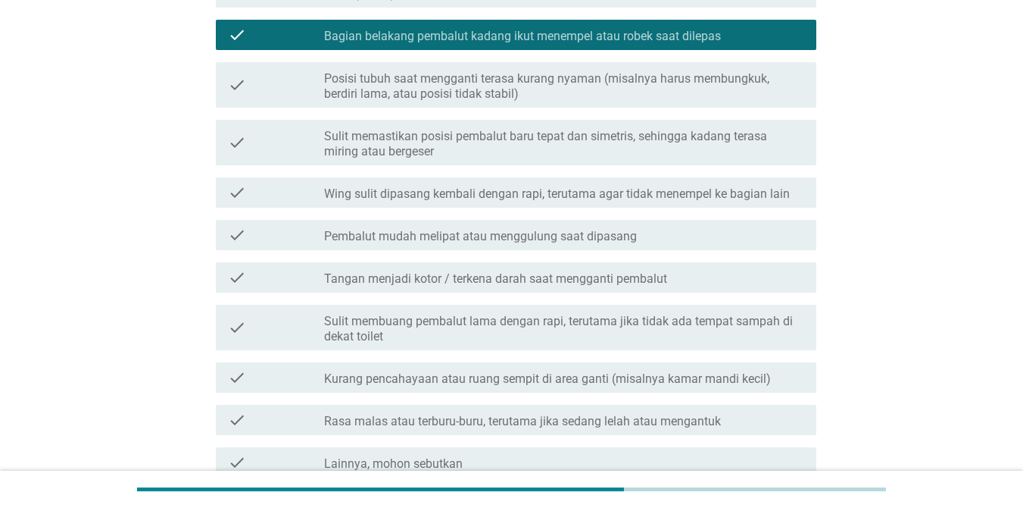
click at [470, 148] on label "Sulit memastikan posisi pembalut baru tepat dan simetris, sehingga kadang teras…" at bounding box center [564, 144] width 480 height 30
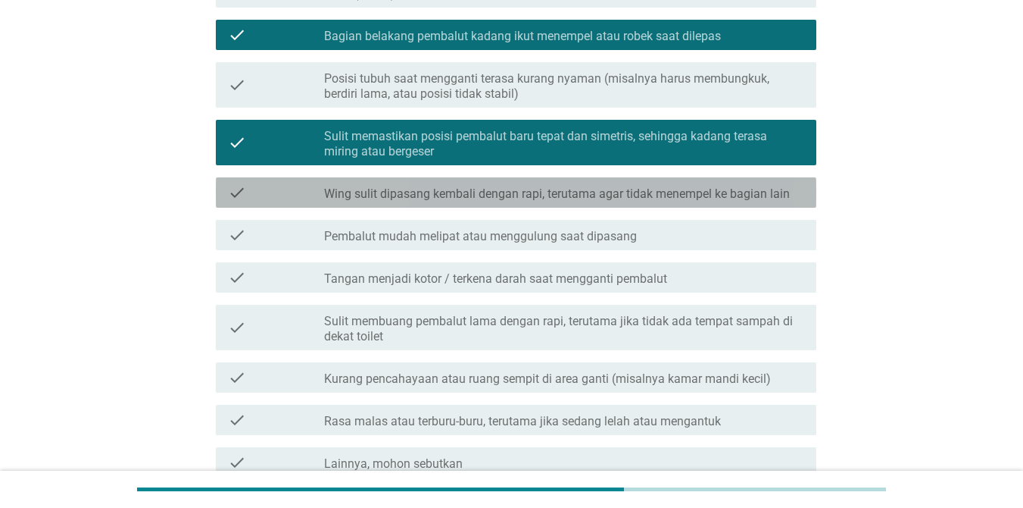
click at [468, 194] on label "Wing sulit dipasang kembali dengan rapi, terutama agar tidak menempel ke bagian…" at bounding box center [557, 193] width 466 height 15
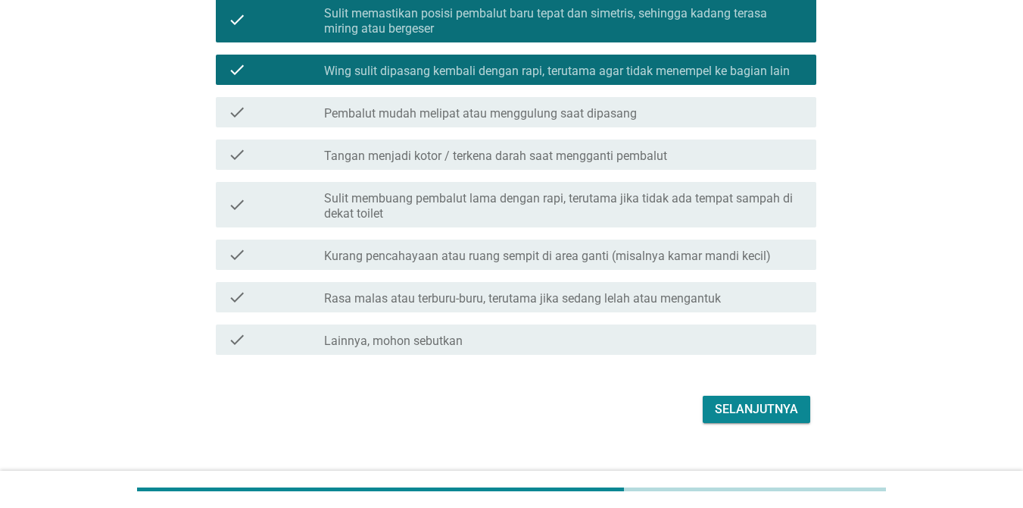
scroll to position [449, 0]
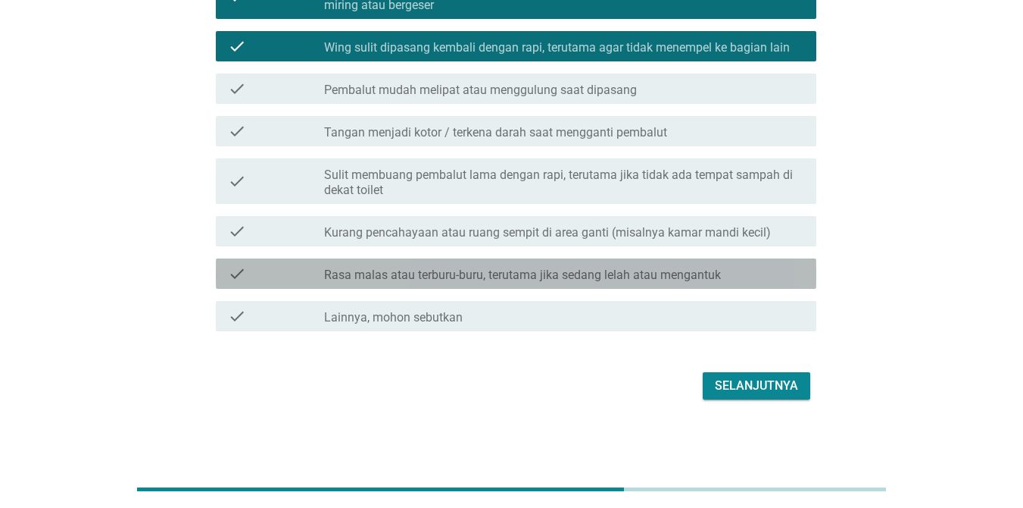
click at [415, 273] on label "Rasa malas atau terburu-buru, terutama jika sedang lelah atau mengantuk" at bounding box center [522, 274] width 397 height 15
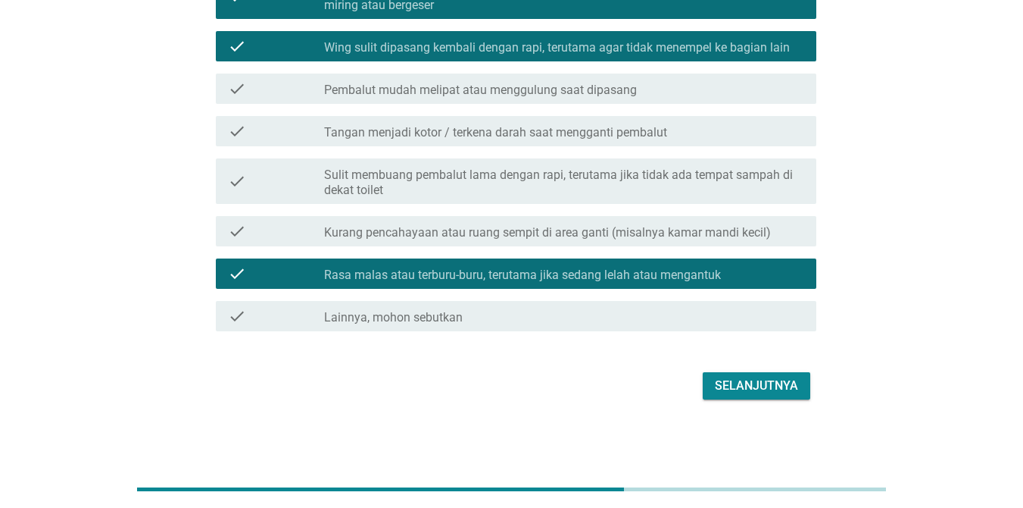
drag, startPoint x: 748, startPoint y: 370, endPoint x: 762, endPoint y: 394, distance: 27.2
click at [745, 373] on div "Selanjutnya" at bounding box center [512, 385] width 610 height 36
click at [745, 395] on button "Selanjutnya" at bounding box center [757, 385] width 108 height 27
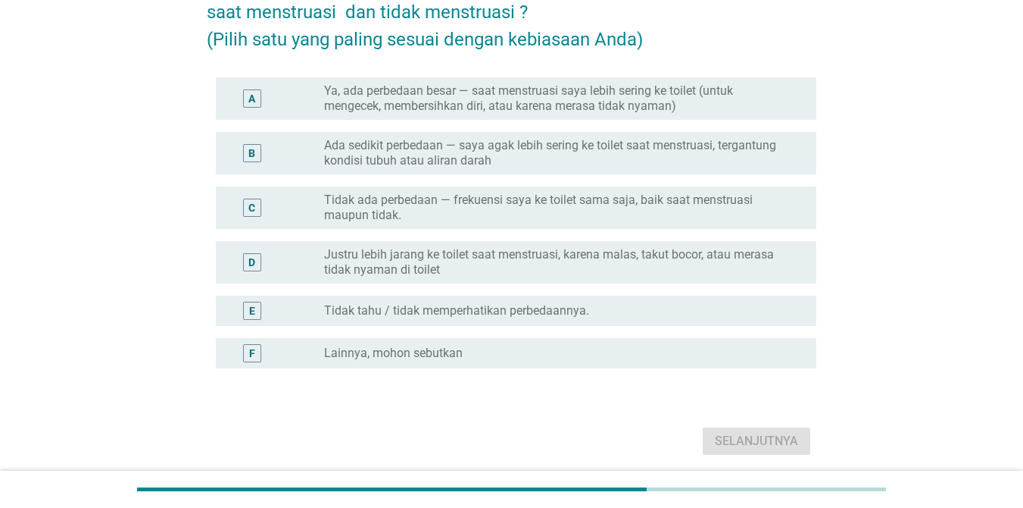
scroll to position [151, 0]
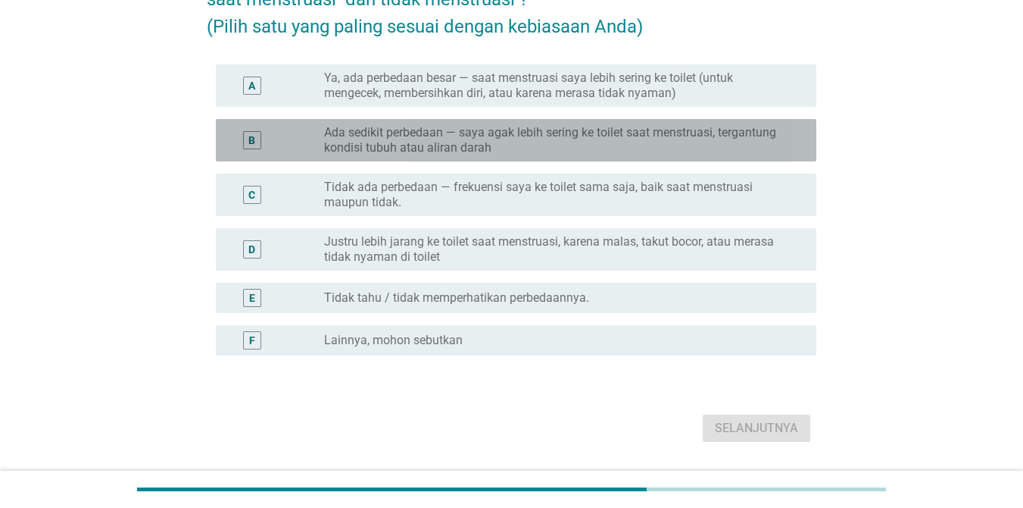
click at [398, 131] on label "Ada sedikit perbedaan — saya agak lebih sering ke toilet saat menstruasi, terga…" at bounding box center [558, 140] width 468 height 30
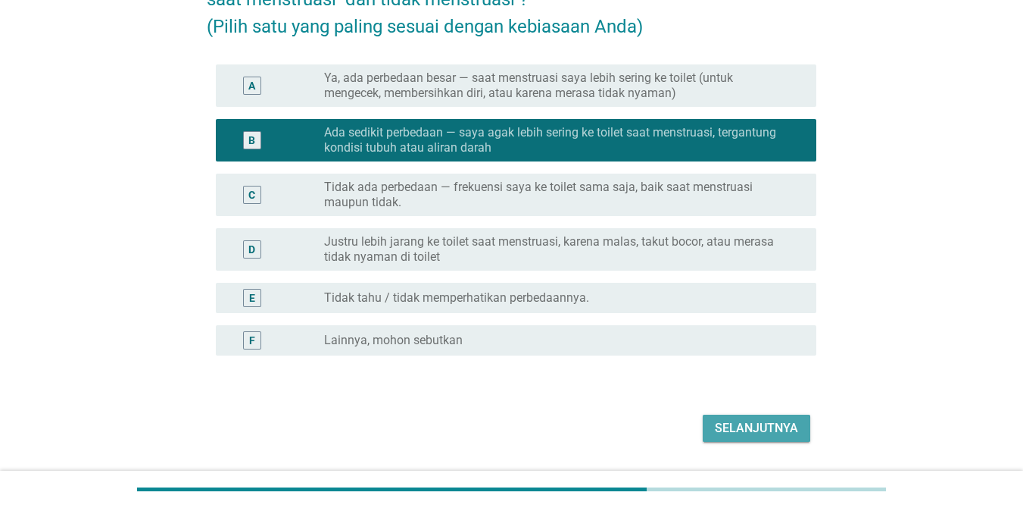
click at [745, 430] on div "Selanjutnya" at bounding box center [756, 428] width 83 height 18
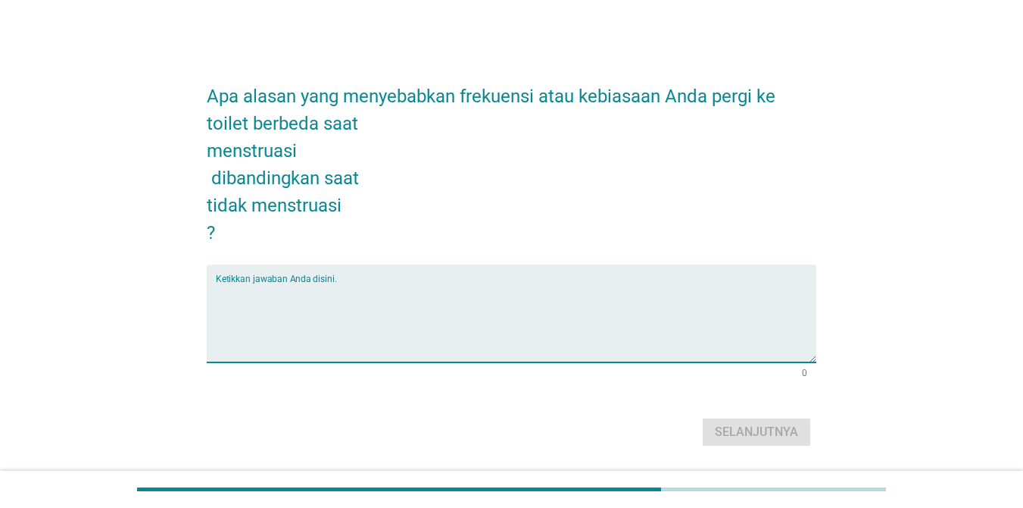
click at [271, 315] on textarea "Ketikkan jawaban Anda disini." at bounding box center [516, 323] width 601 height 80
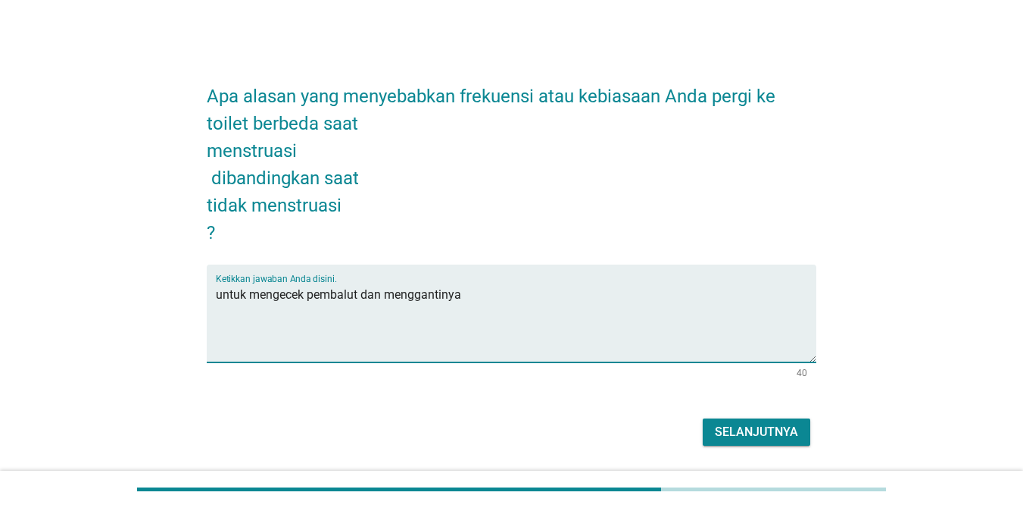
type textarea "untuk mengecek pembalut dan menggantinya"
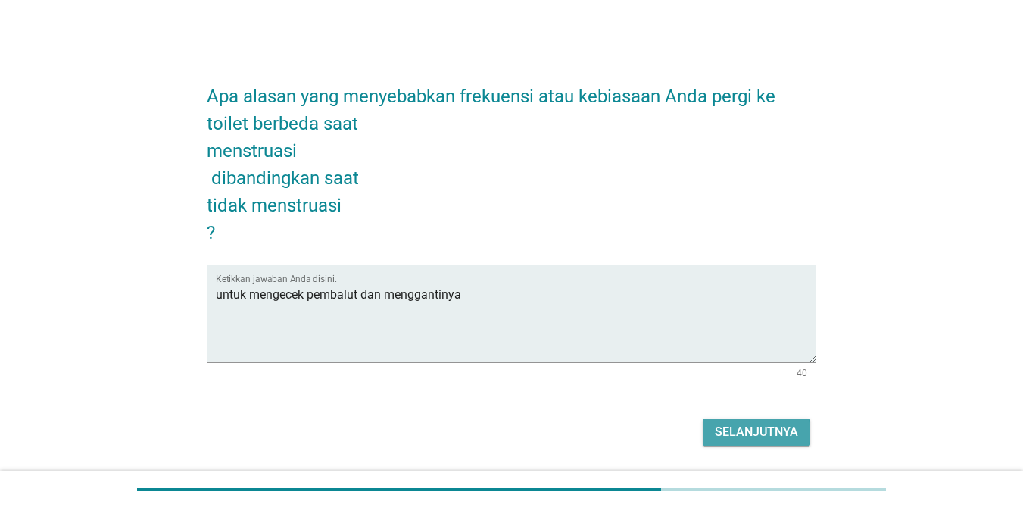
click at [745, 433] on div "Selanjutnya" at bounding box center [756, 432] width 83 height 18
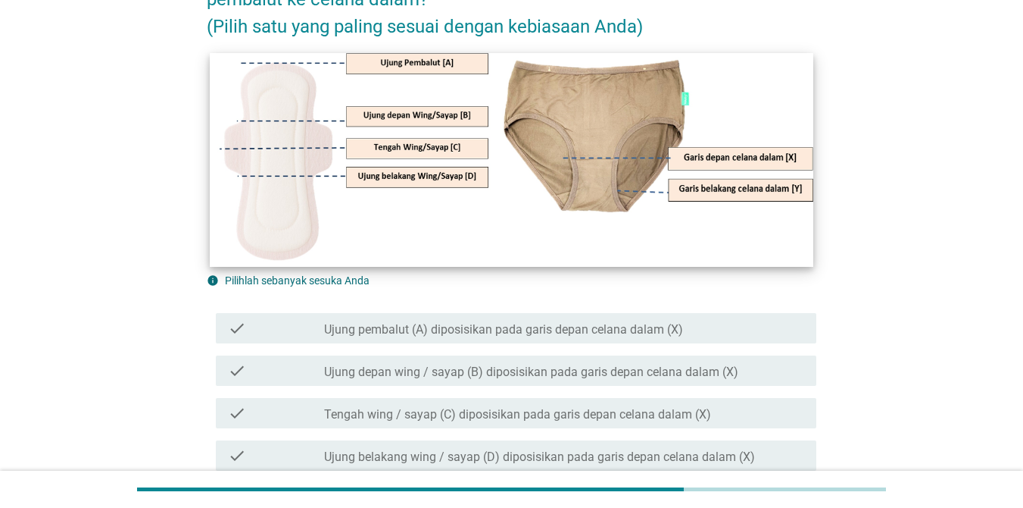
scroll to position [227, 0]
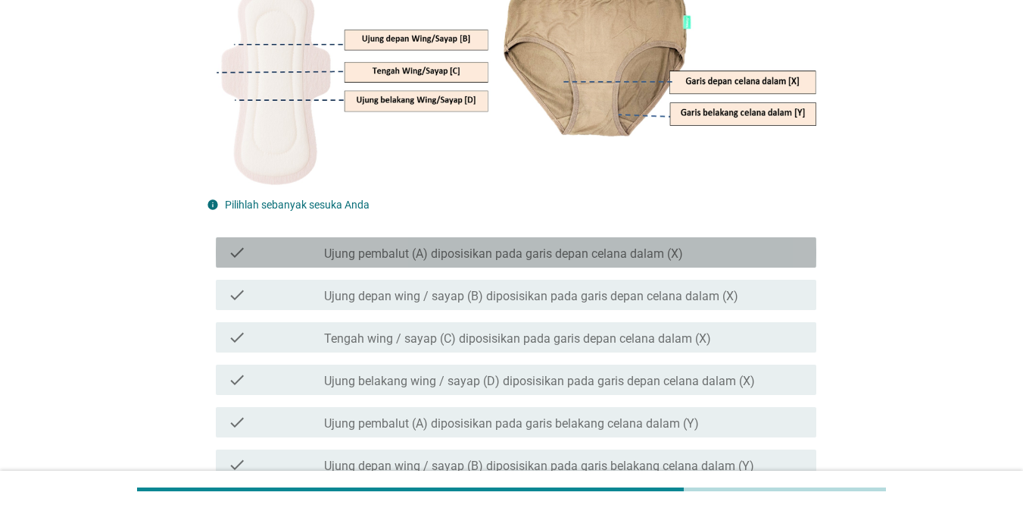
click at [528, 245] on div "check_box_outline_blank Ujung pembalut (A) diposisikan pada garis depan celana …" at bounding box center [564, 252] width 480 height 18
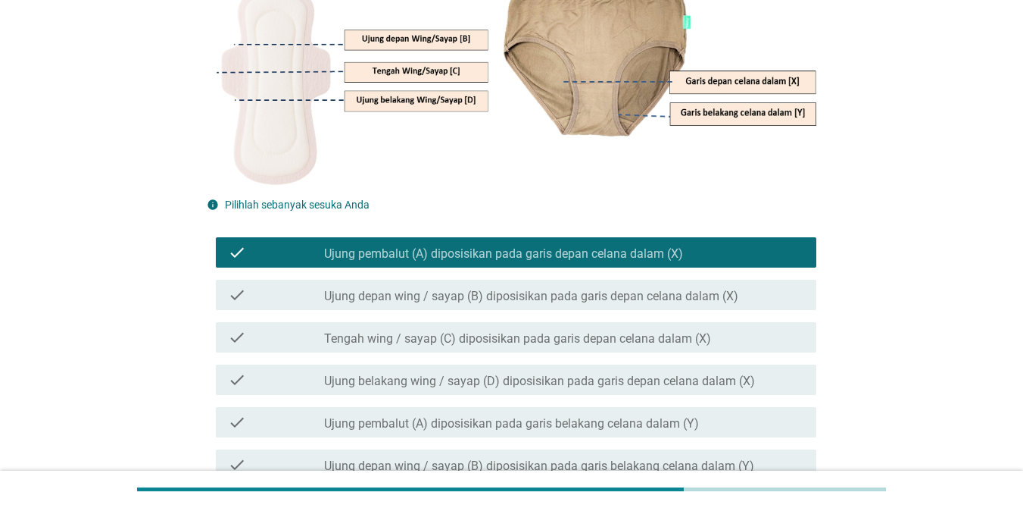
click at [549, 289] on label "Ujung depan wing / sayap (B) diposisikan pada garis depan celana dalam (X)" at bounding box center [531, 296] width 414 height 15
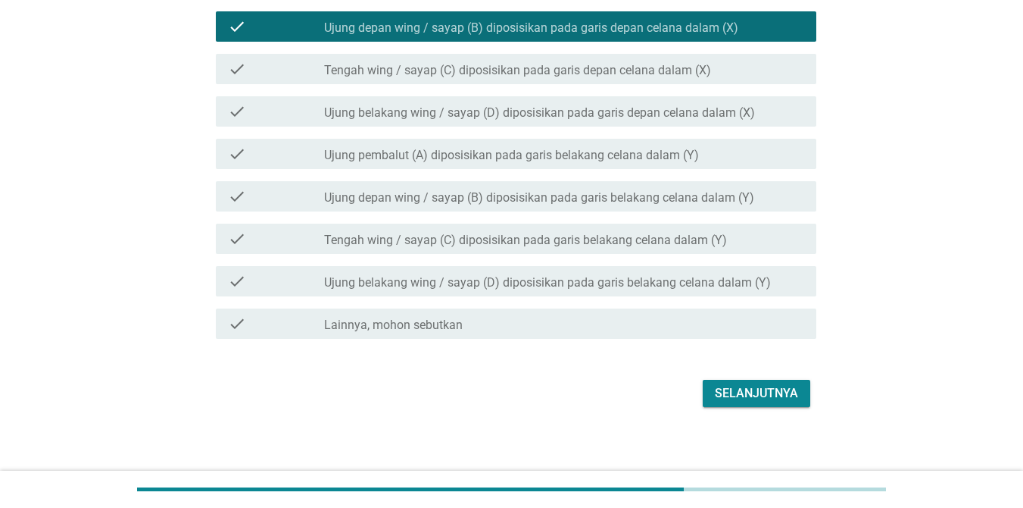
scroll to position [504, 0]
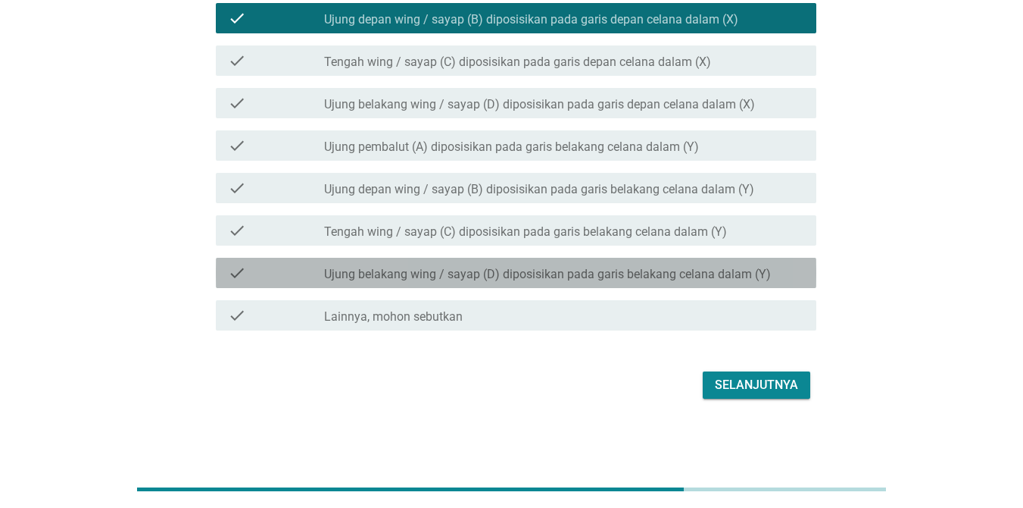
click at [482, 273] on label "Ujung belakang wing / sayap (D) diposisikan pada garis belakang celana dalam (Y)" at bounding box center [547, 274] width 447 height 15
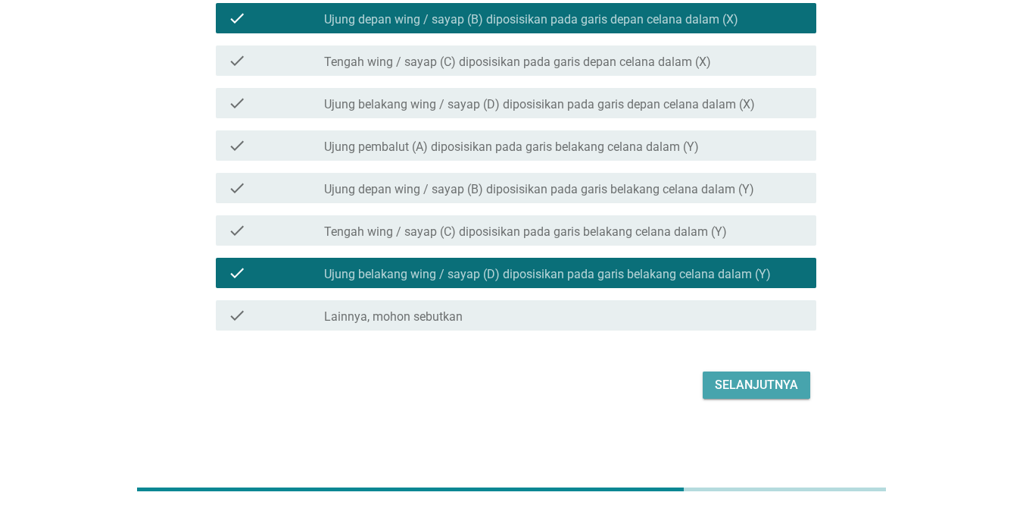
click at [741, 376] on div "Selanjutnya" at bounding box center [756, 385] width 83 height 18
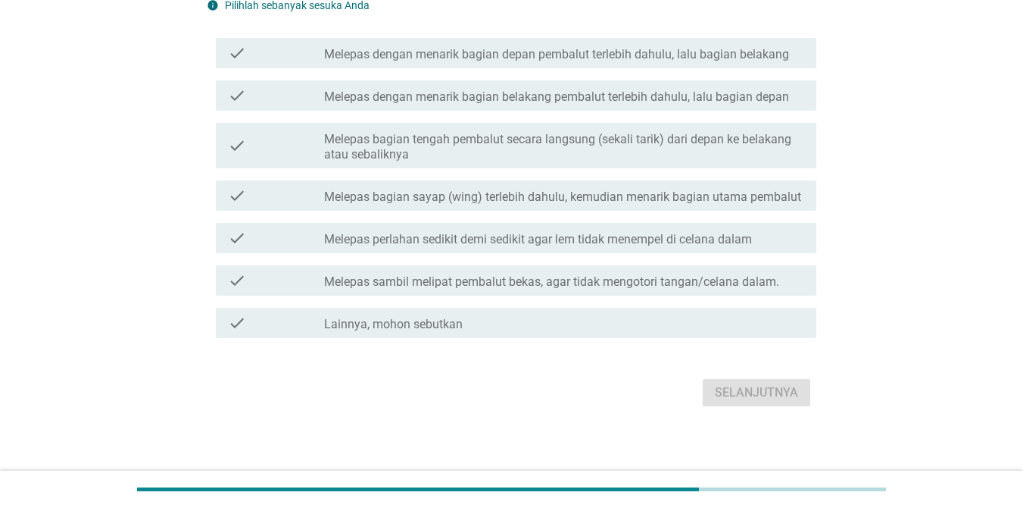
scroll to position [207, 0]
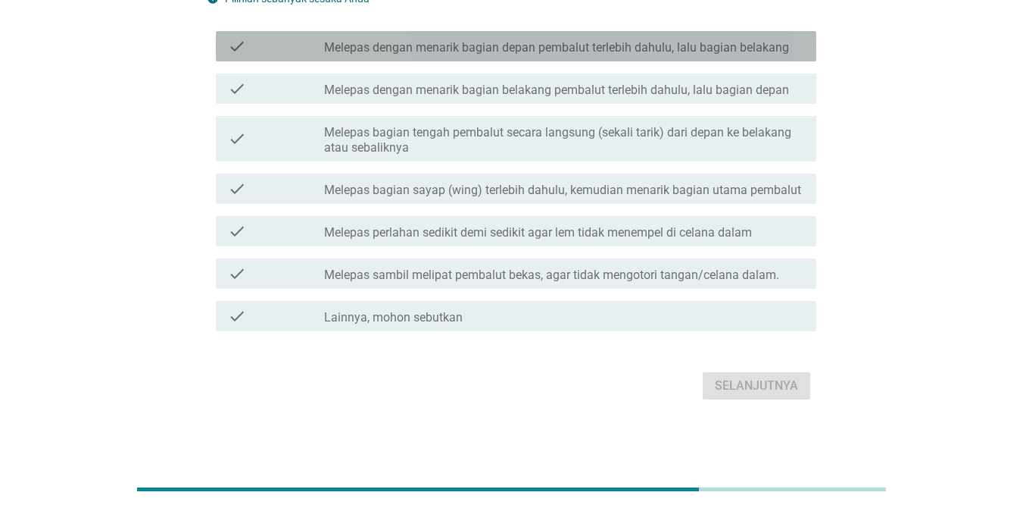
click at [334, 53] on label "Melepas dengan menarik bagian depan pembalut terlebih dahulu, lalu bagian belak…" at bounding box center [556, 47] width 465 height 15
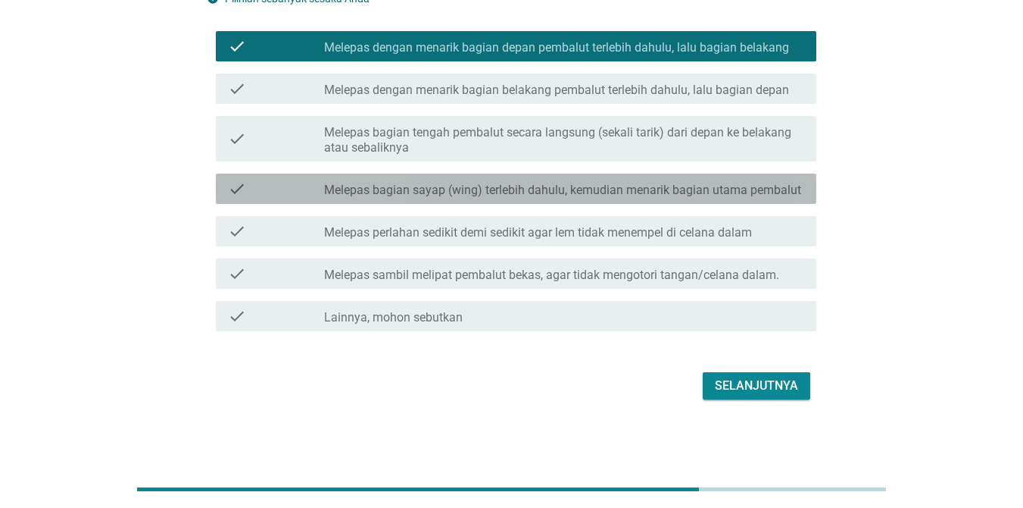
click at [370, 183] on label "Melepas bagian sayap (wing) terlebih dahulu, kemudian menarik bagian utama pemb…" at bounding box center [562, 190] width 477 height 15
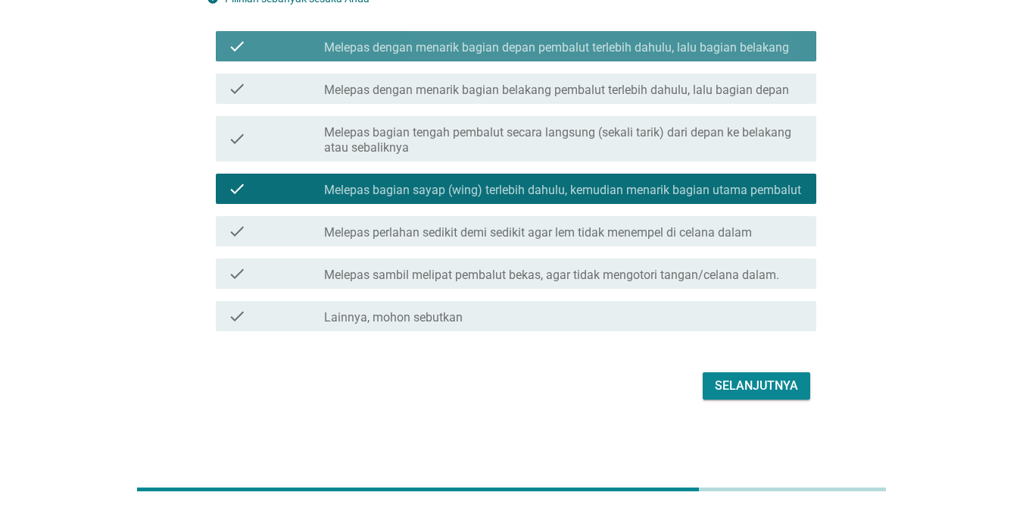
click at [385, 46] on label "Melepas dengan menarik bagian depan pembalut terlebih dahulu, lalu bagian belak…" at bounding box center [556, 47] width 465 height 15
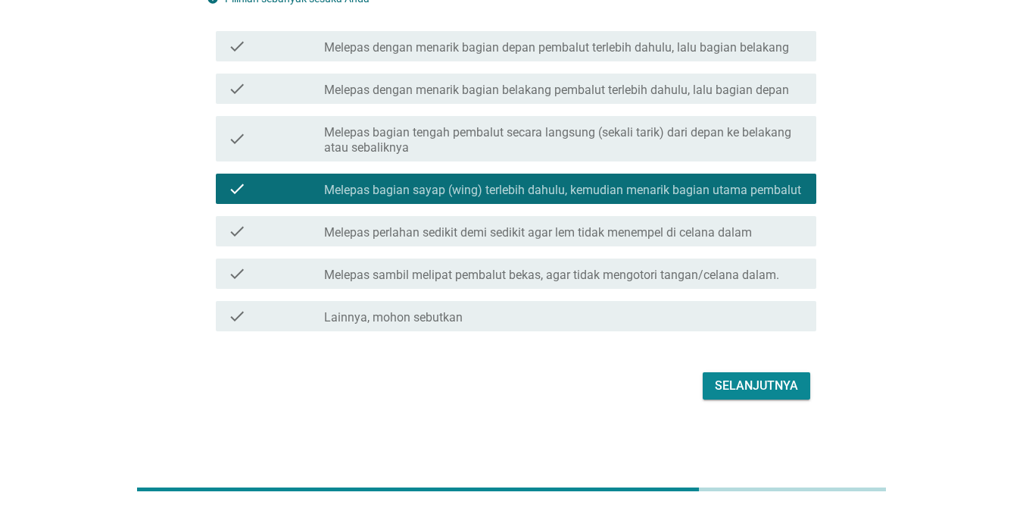
click at [383, 63] on div "check check_box_outline_blank Melepas dengan menarik bagian depan pembalut terl…" at bounding box center [512, 46] width 610 height 42
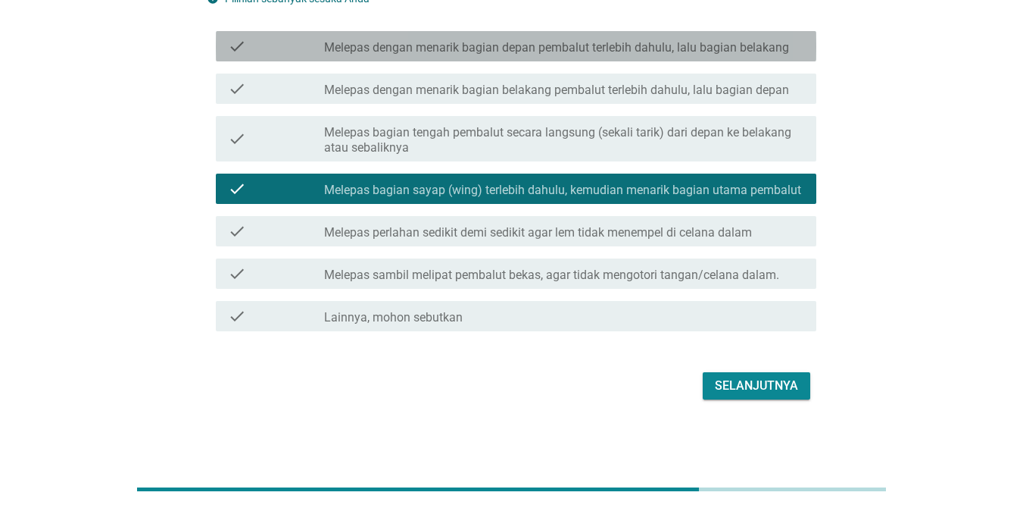
click at [381, 52] on label "Melepas dengan menarik bagian depan pembalut terlebih dahulu, lalu bagian belak…" at bounding box center [556, 47] width 465 height 15
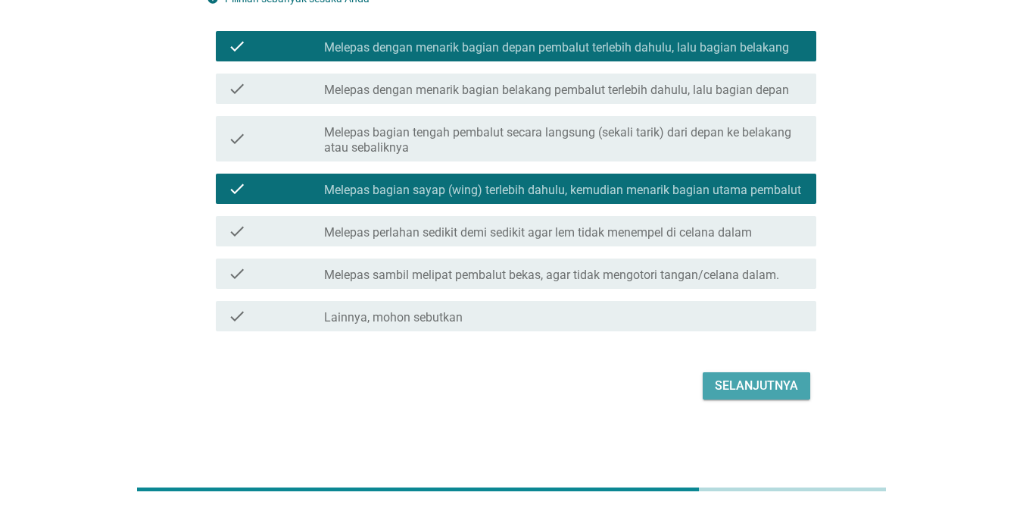
click at [745, 392] on div "Selanjutnya" at bounding box center [756, 385] width 83 height 18
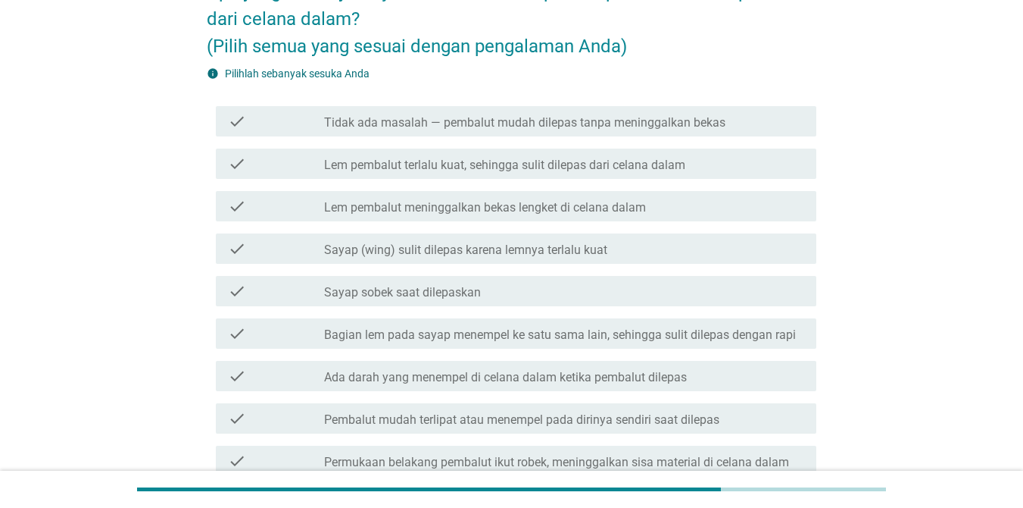
scroll to position [227, 0]
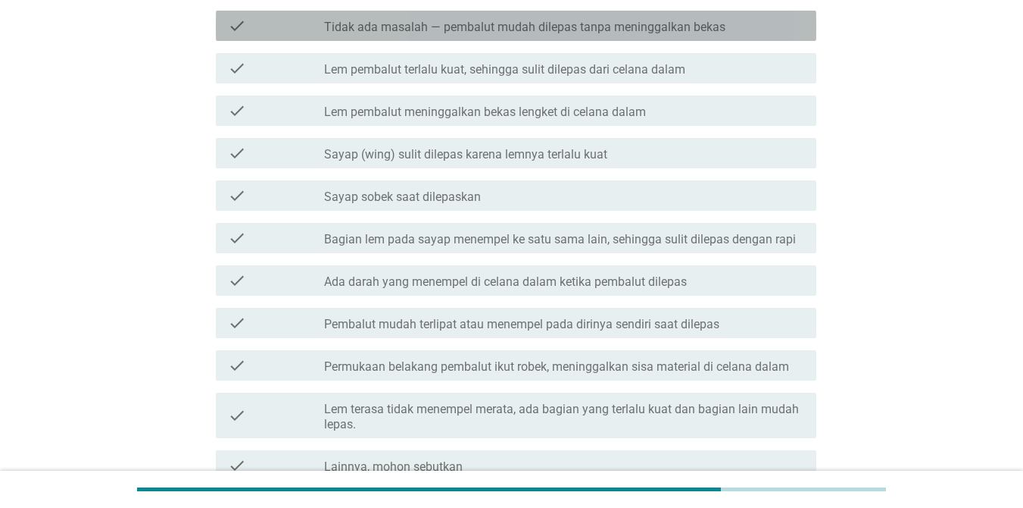
click at [398, 26] on label "Tidak ada masalah — pembalut mudah dilepas tanpa meninggalkan bekas" at bounding box center [524, 27] width 401 height 15
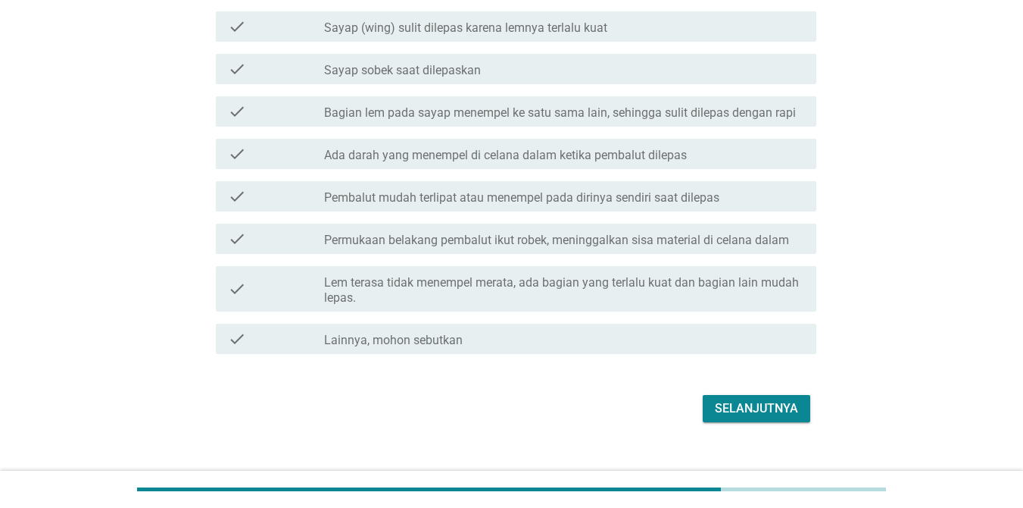
scroll to position [376, 0]
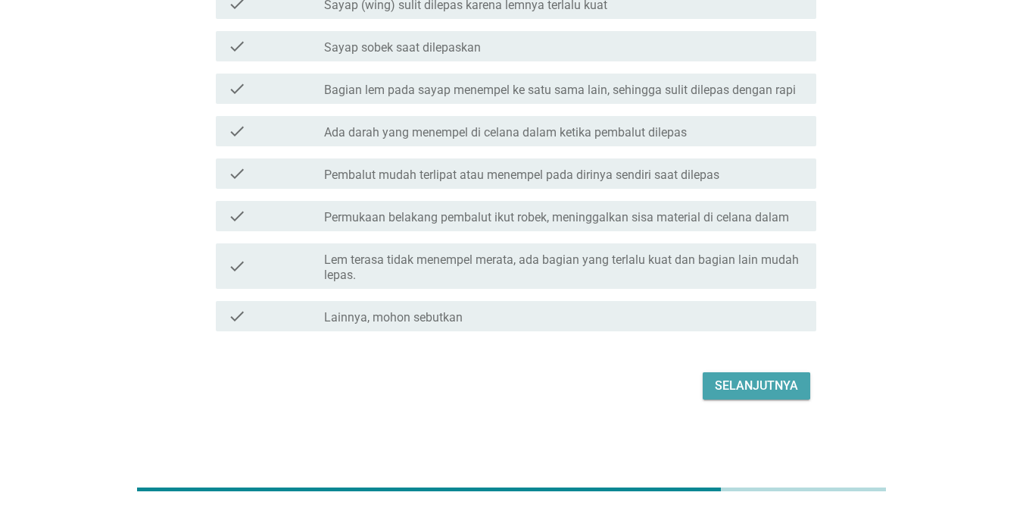
click at [736, 378] on div "Selanjutnya" at bounding box center [756, 385] width 83 height 18
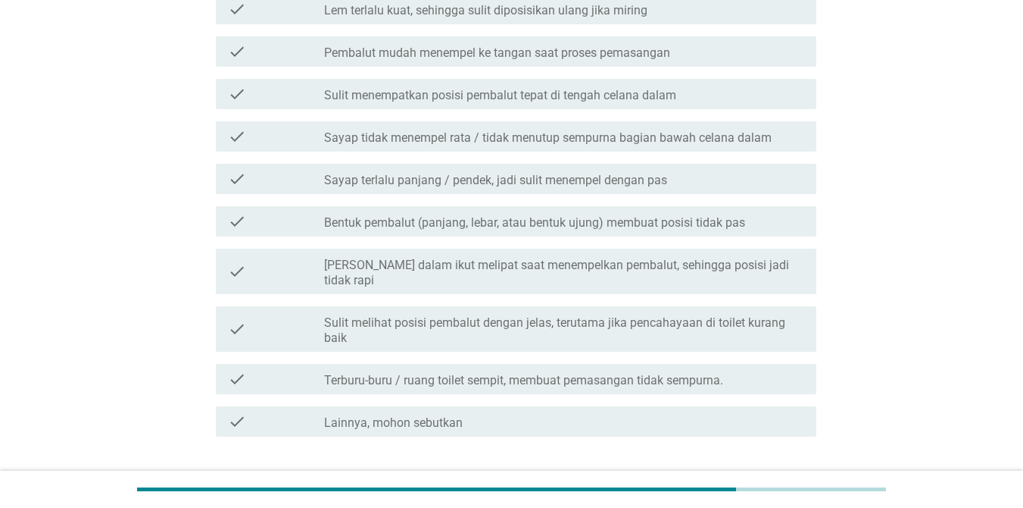
scroll to position [454, 0]
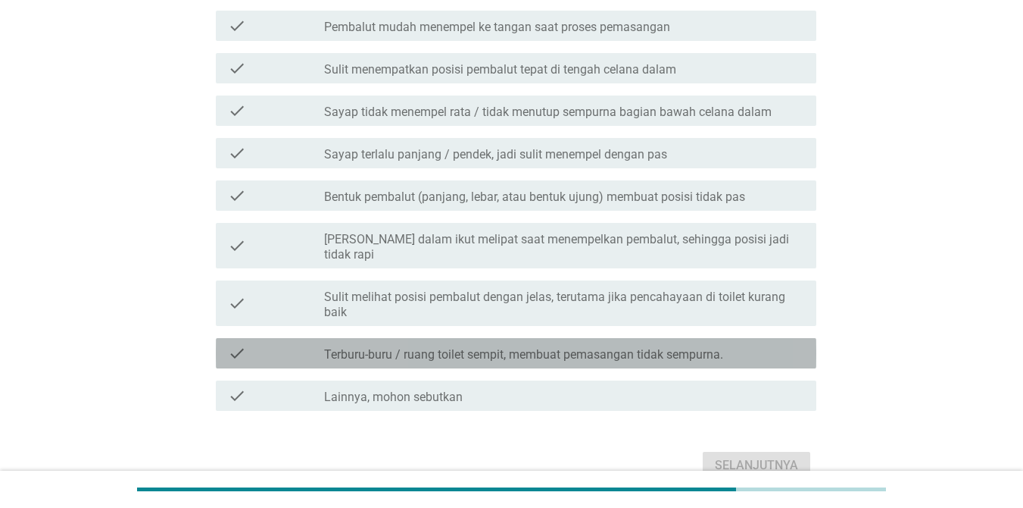
click at [467, 347] on label "Terburu-buru / ruang toilet sempit, membuat pemasangan tidak sempurna." at bounding box center [523, 354] width 399 height 15
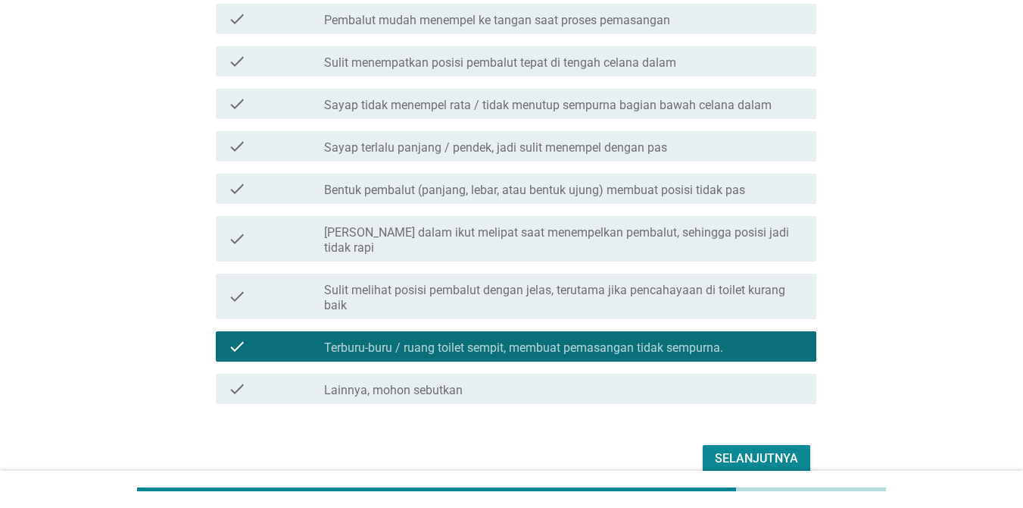
scroll to position [519, 0]
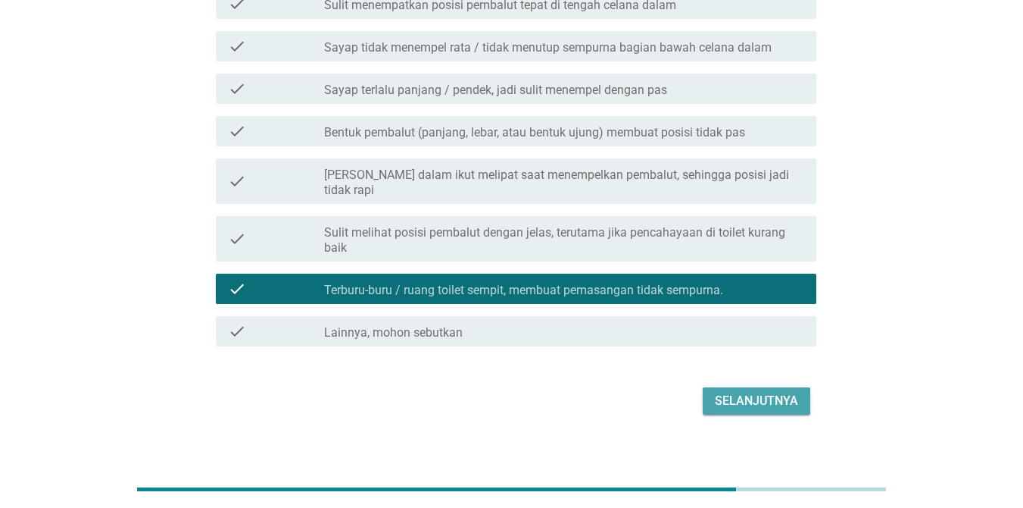
click at [728, 392] on div "Selanjutnya" at bounding box center [756, 401] width 83 height 18
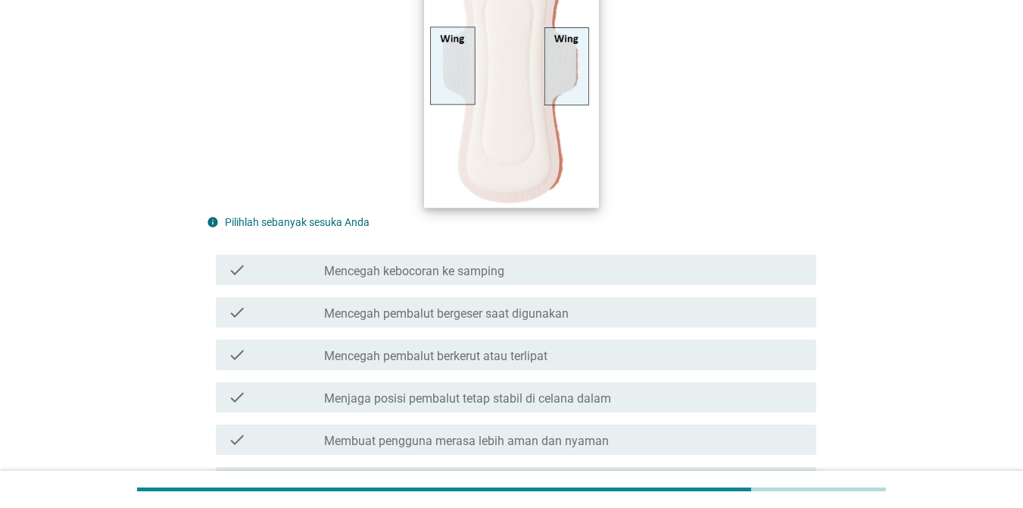
scroll to position [227, 0]
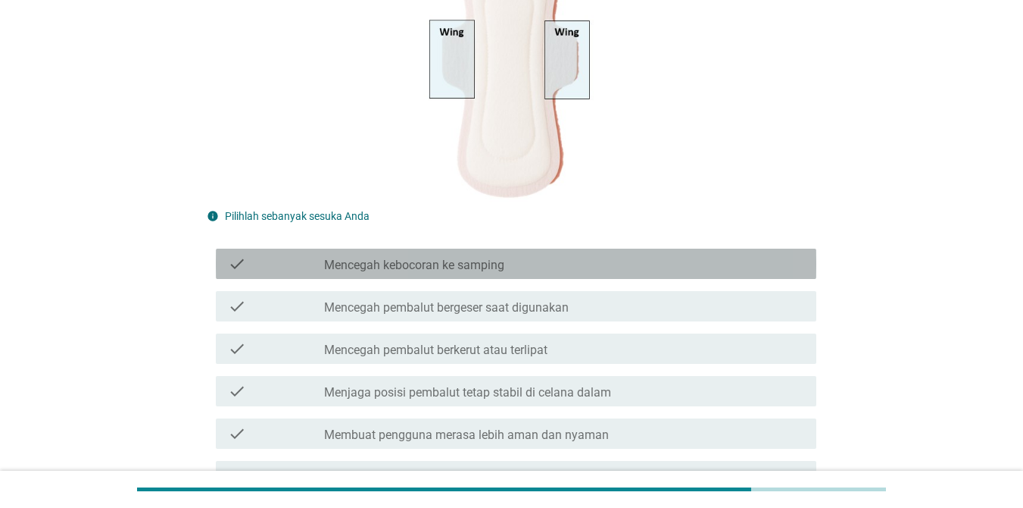
click at [512, 258] on div "check_box_outline_blank Mencegah kebocoran ke samping" at bounding box center [564, 264] width 480 height 18
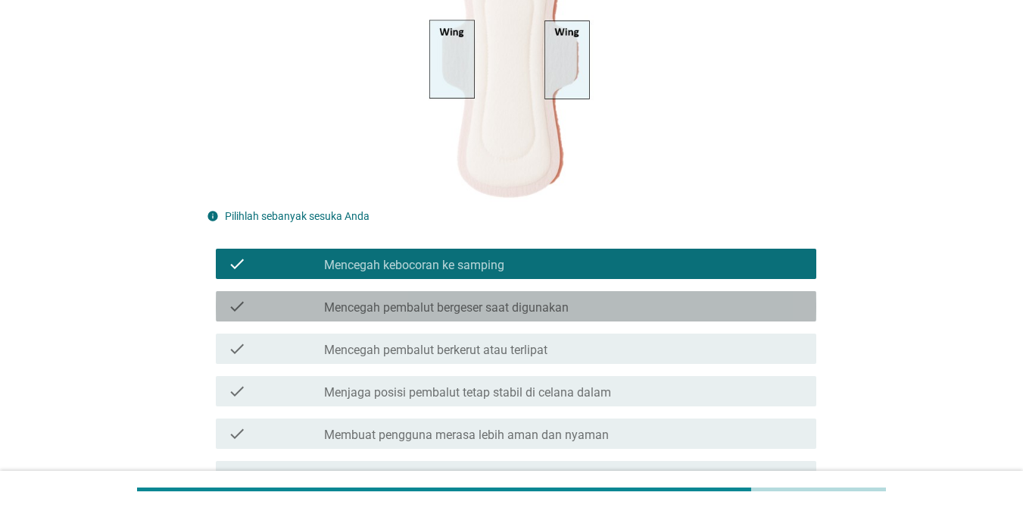
click at [526, 293] on div "check check_box_outline_blank Mencegah pembalut bergeser saat digunakan" at bounding box center [516, 306] width 601 height 30
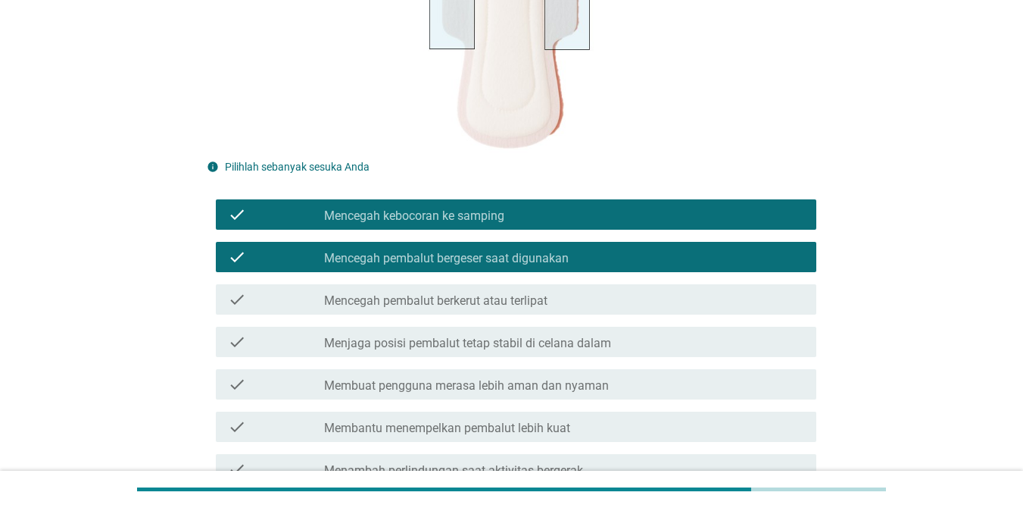
scroll to position [303, 0]
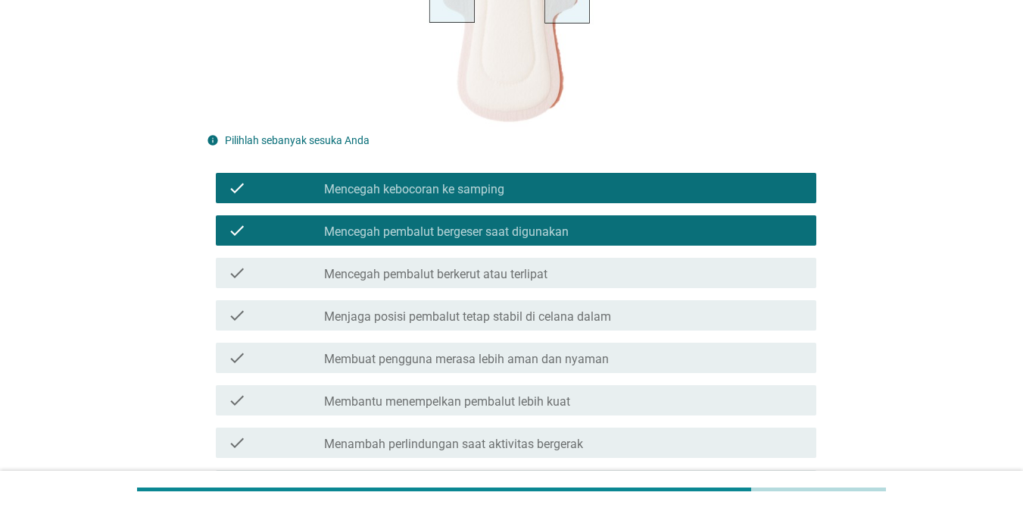
click at [550, 317] on label "Menjaga posisi pembalut tetap stabil di celana dalam" at bounding box center [467, 316] width 287 height 15
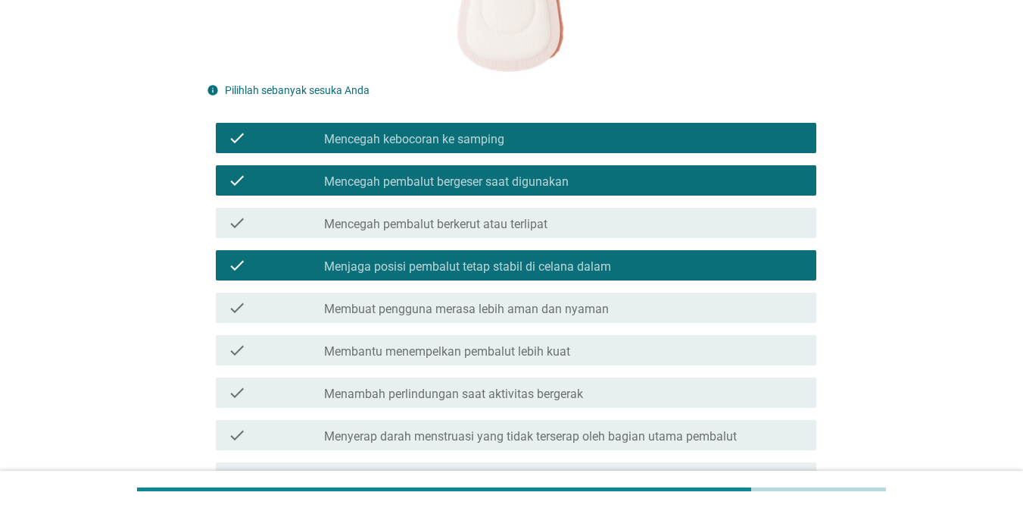
scroll to position [379, 0]
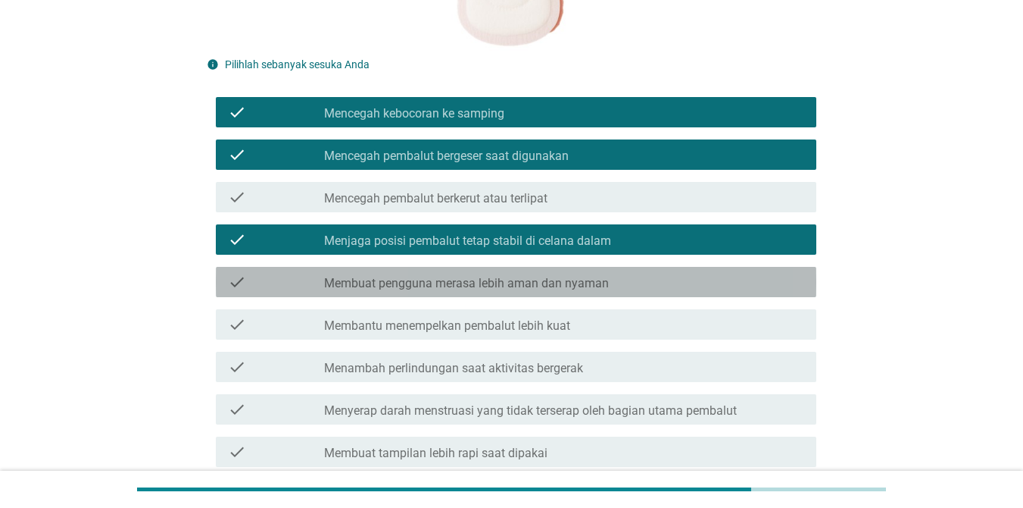
click at [518, 289] on label "Membuat pengguna merasa lebih aman dan nyaman" at bounding box center [466, 283] width 285 height 15
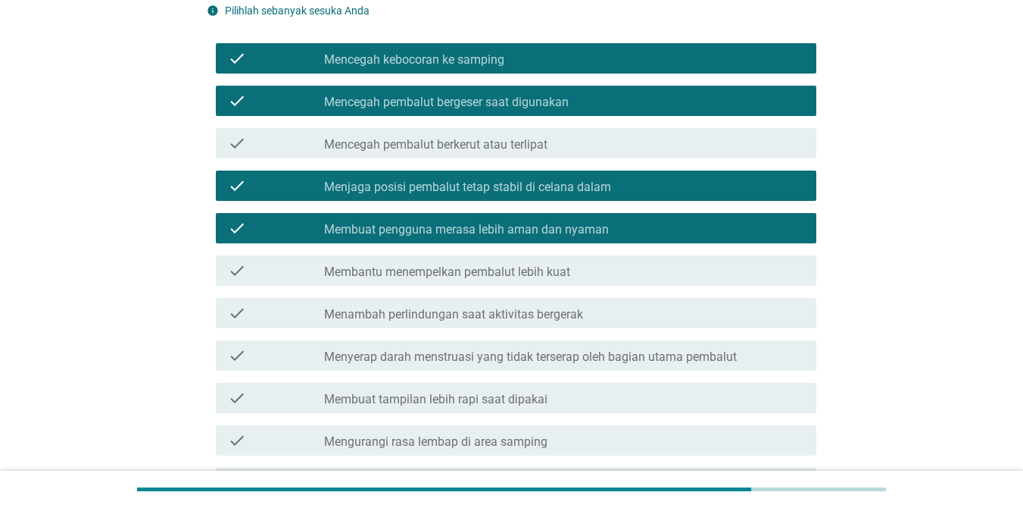
scroll to position [454, 0]
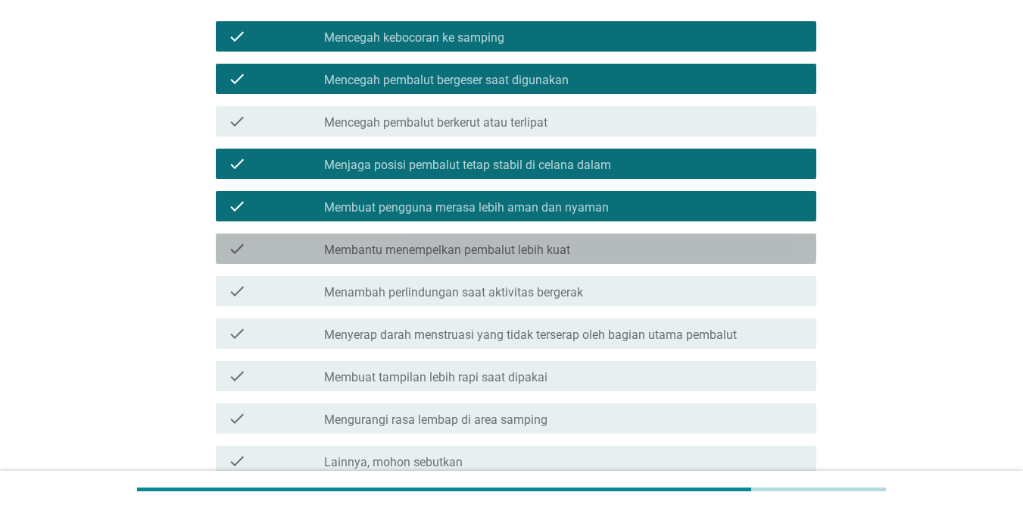
click at [509, 247] on label "Membantu menempelkan pembalut lebih kuat" at bounding box center [447, 249] width 246 height 15
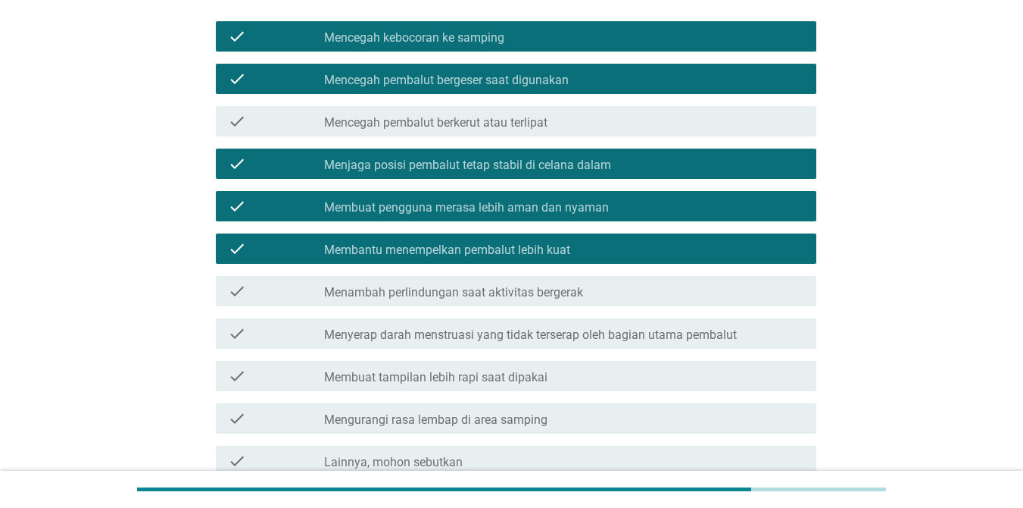
click at [509, 286] on label "Menambah perlindungan saat aktivitas bergerak" at bounding box center [453, 292] width 259 height 15
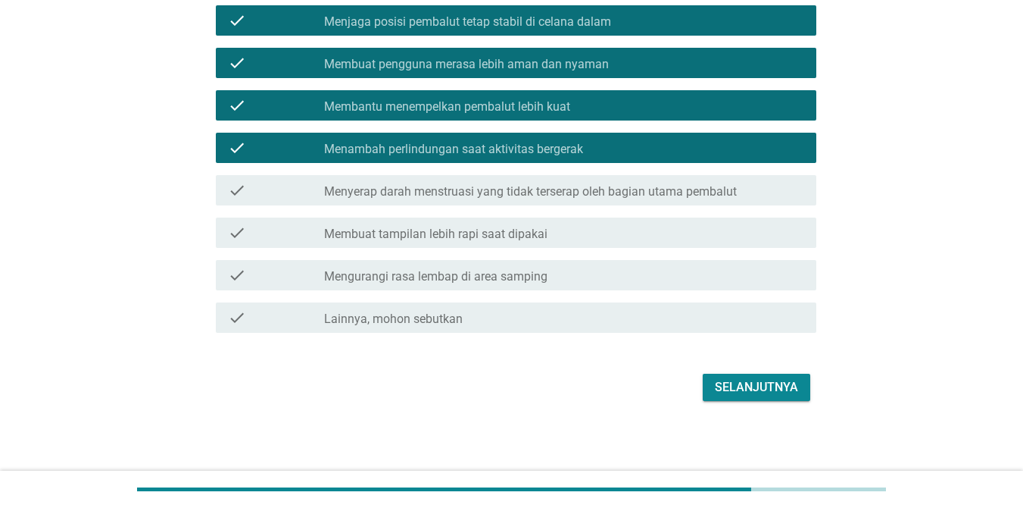
scroll to position [600, 0]
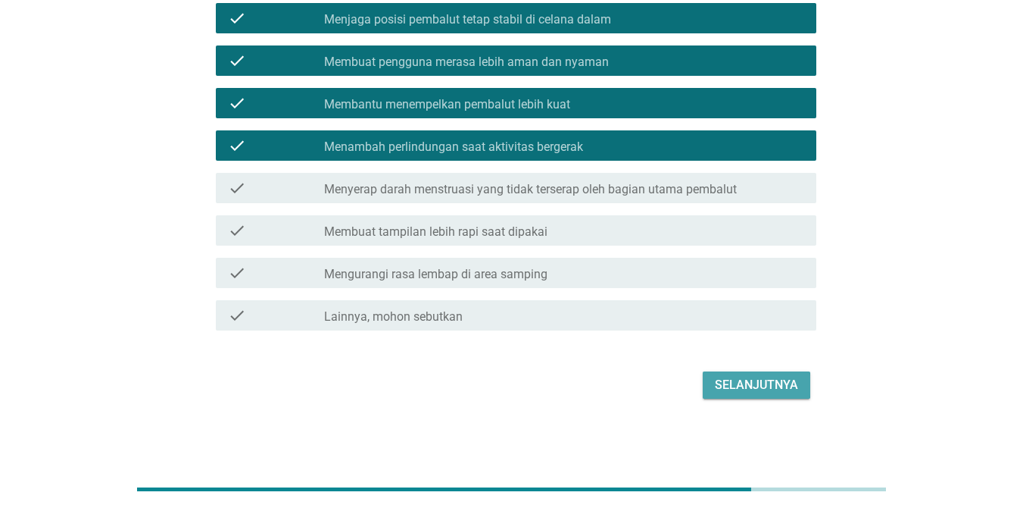
click at [745, 374] on button "Selanjutnya" at bounding box center [757, 384] width 108 height 27
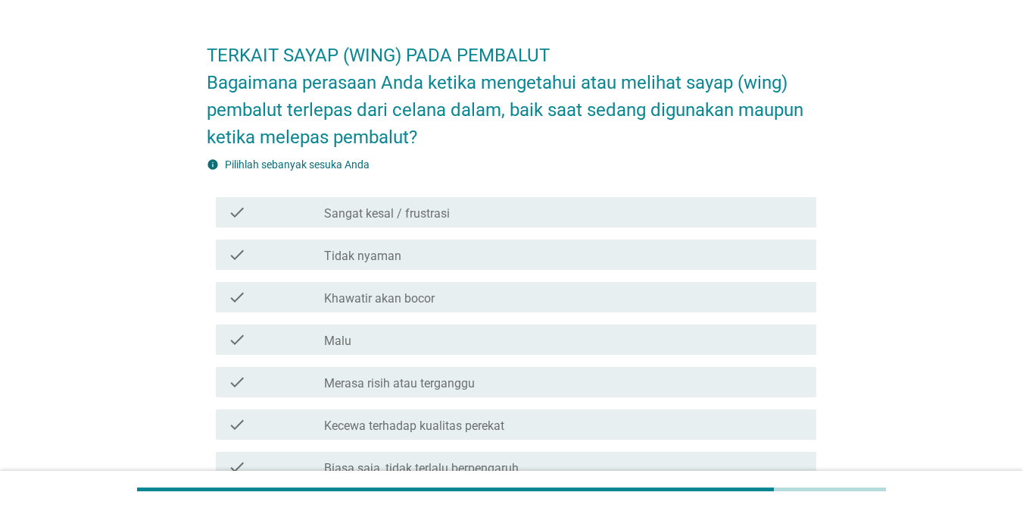
scroll to position [76, 0]
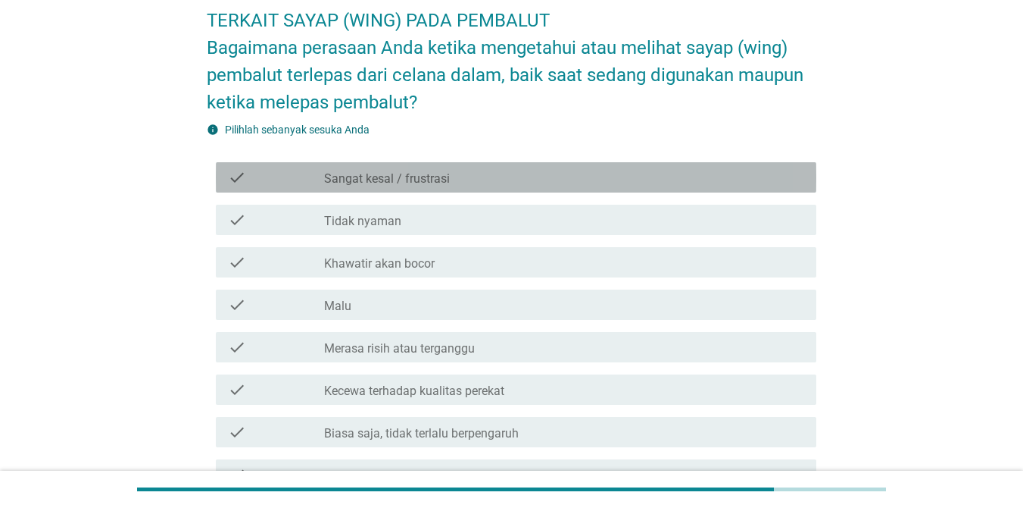
click at [411, 173] on label "Sangat kesal / frustrasi" at bounding box center [387, 178] width 126 height 15
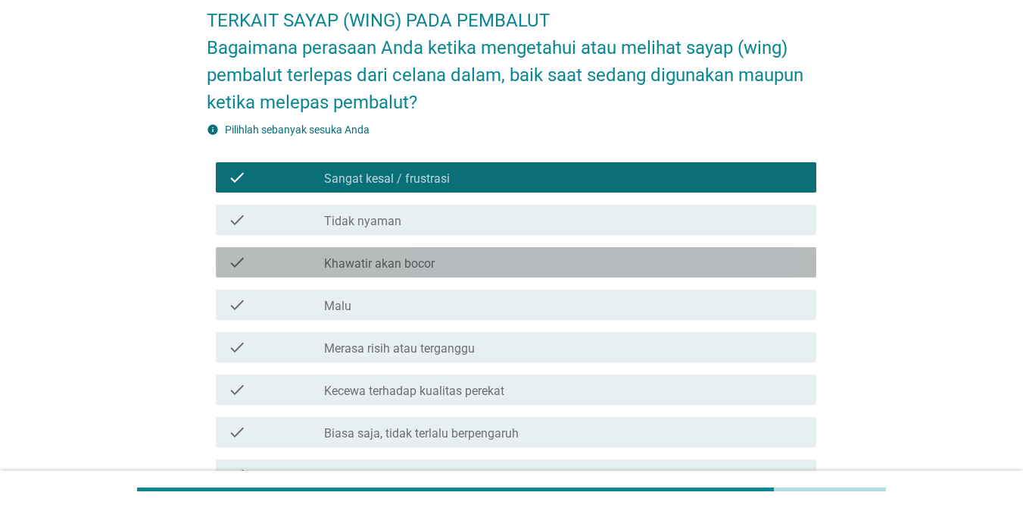
click at [436, 270] on div "check_box_outline_blank Khawatir akan bocor" at bounding box center [564, 262] width 480 height 18
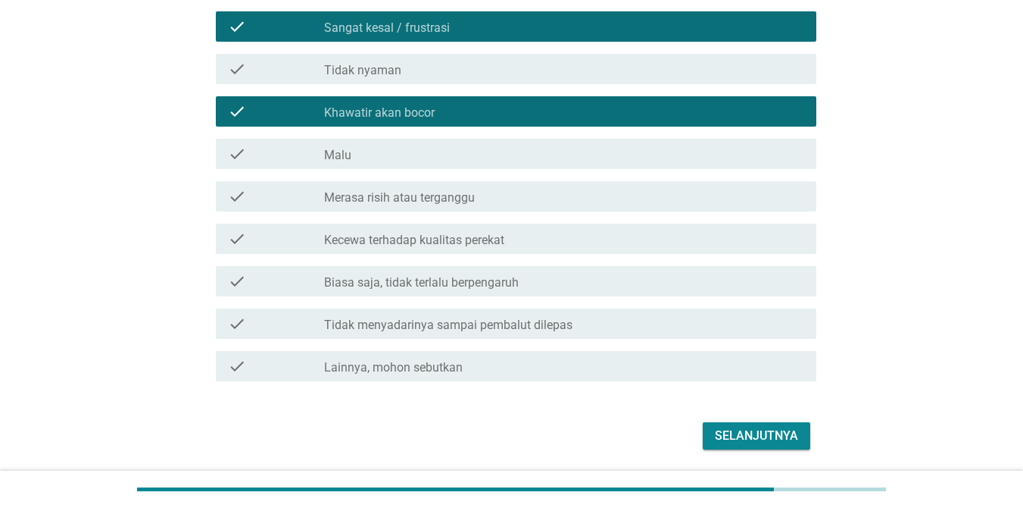
scroll to position [227, 0]
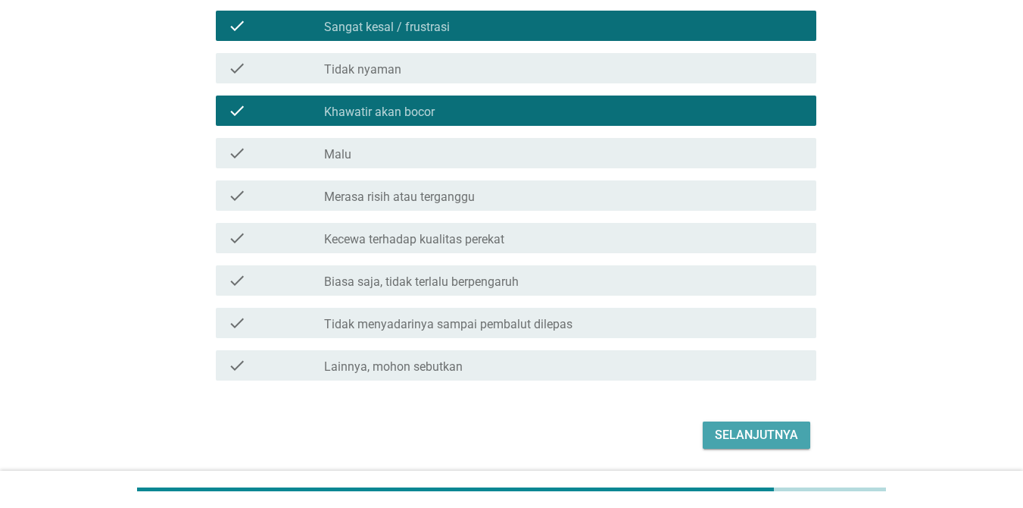
click at [741, 430] on div "Selanjutnya" at bounding box center [756, 435] width 83 height 18
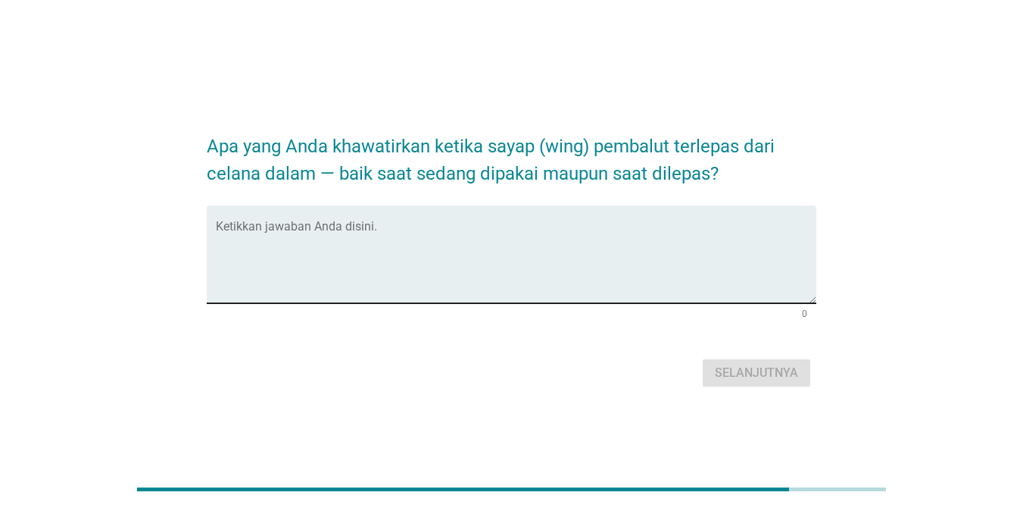
click at [279, 289] on textarea "Ketikkan jawaban Anda disini." at bounding box center [516, 263] width 601 height 80
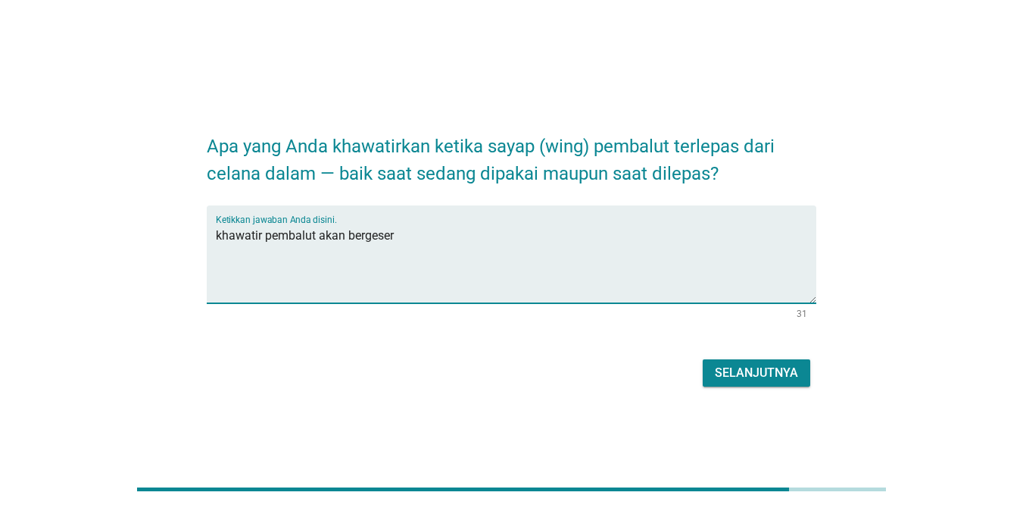
type textarea "khawatir pembalut akan bergeser"
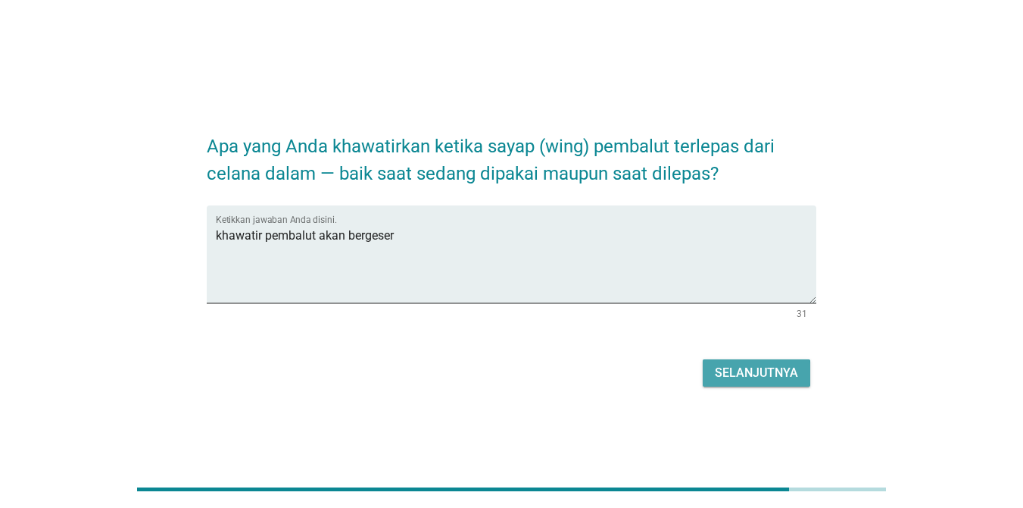
click at [745, 379] on div "Selanjutnya" at bounding box center [756, 373] width 83 height 18
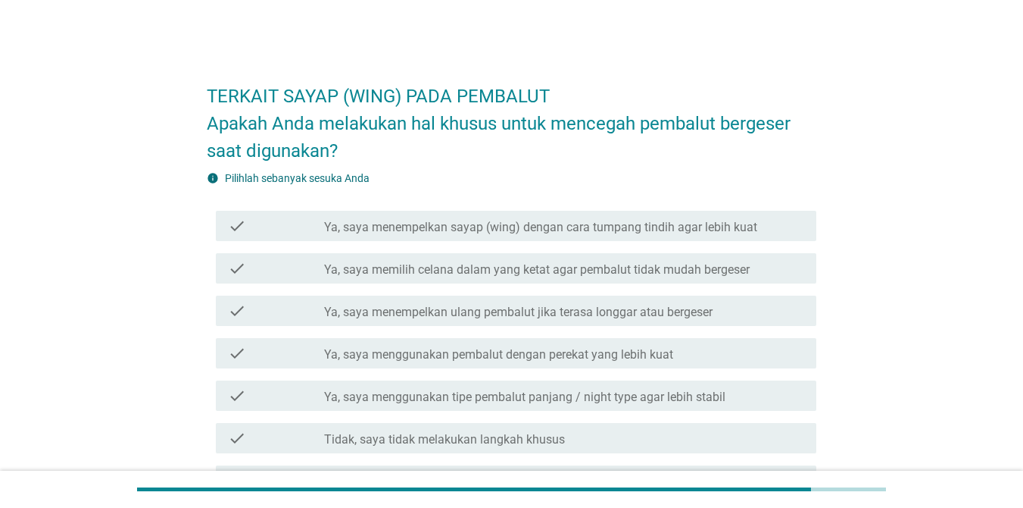
scroll to position [76, 0]
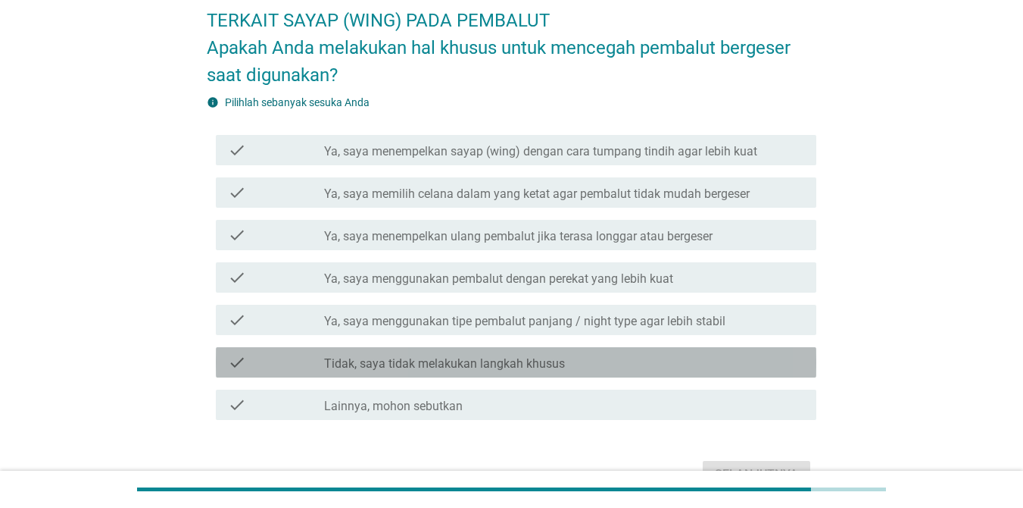
click at [581, 365] on div "check_box_outline_blank Tidak, saya tidak melakukan langkah khusus" at bounding box center [564, 362] width 480 height 18
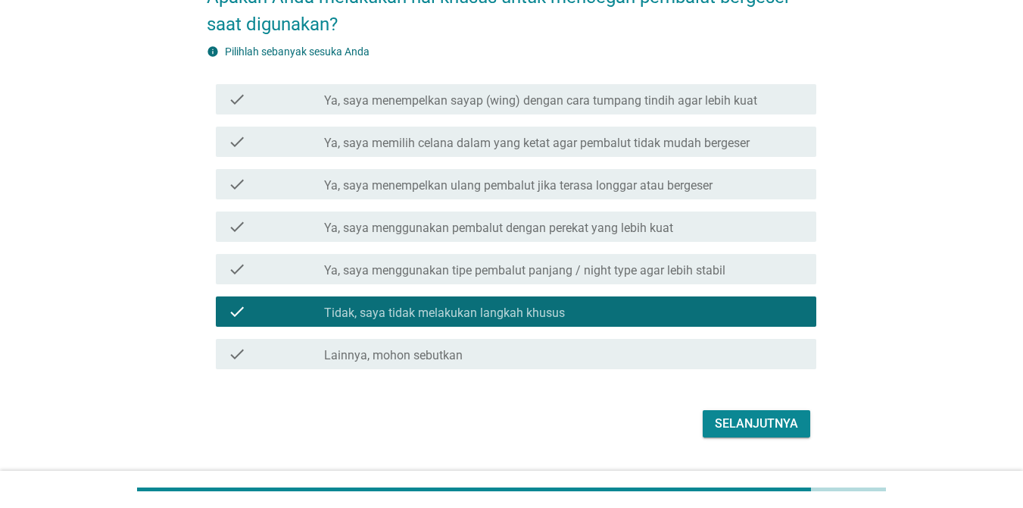
scroll to position [151, 0]
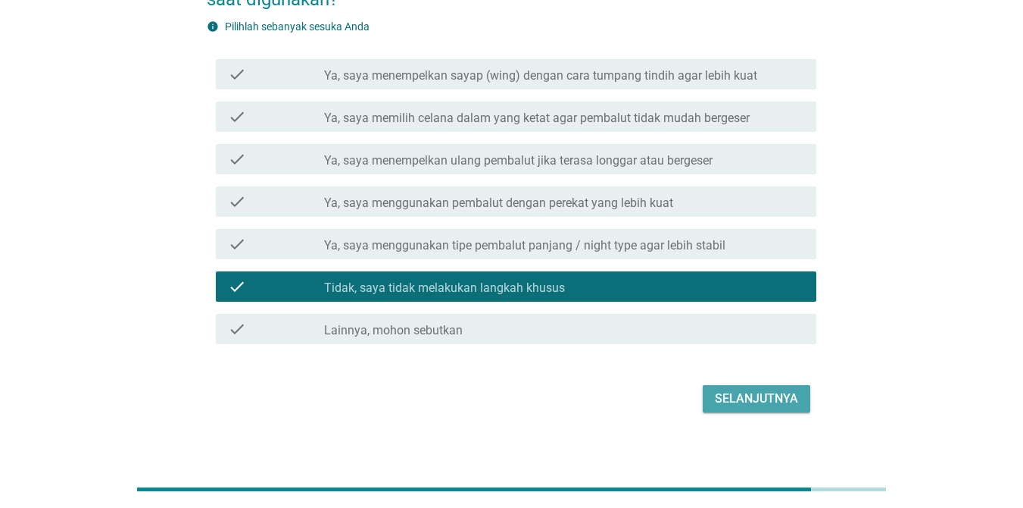
click at [742, 401] on div "Selanjutnya" at bounding box center [756, 398] width 83 height 18
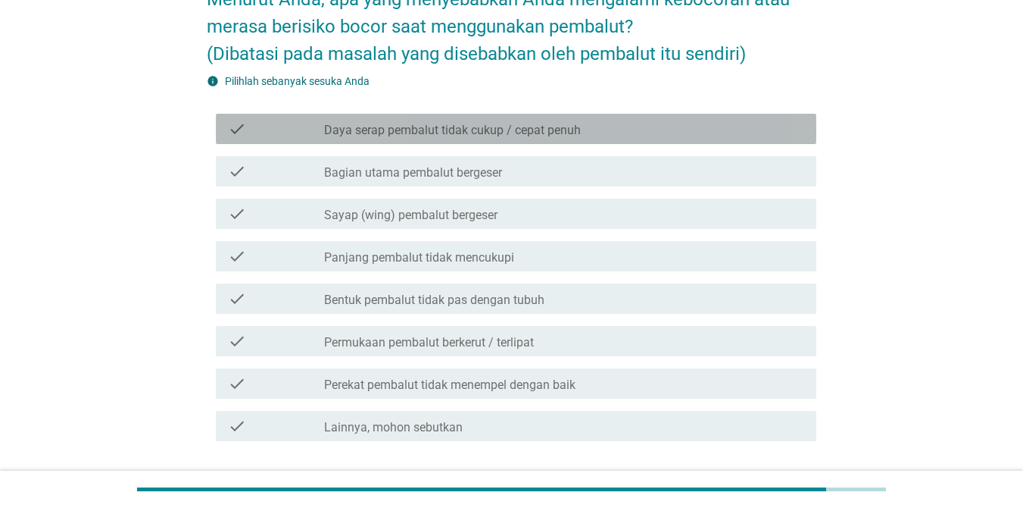
click at [508, 132] on label "Daya serap pembalut tidak cukup / cepat penuh" at bounding box center [452, 130] width 257 height 15
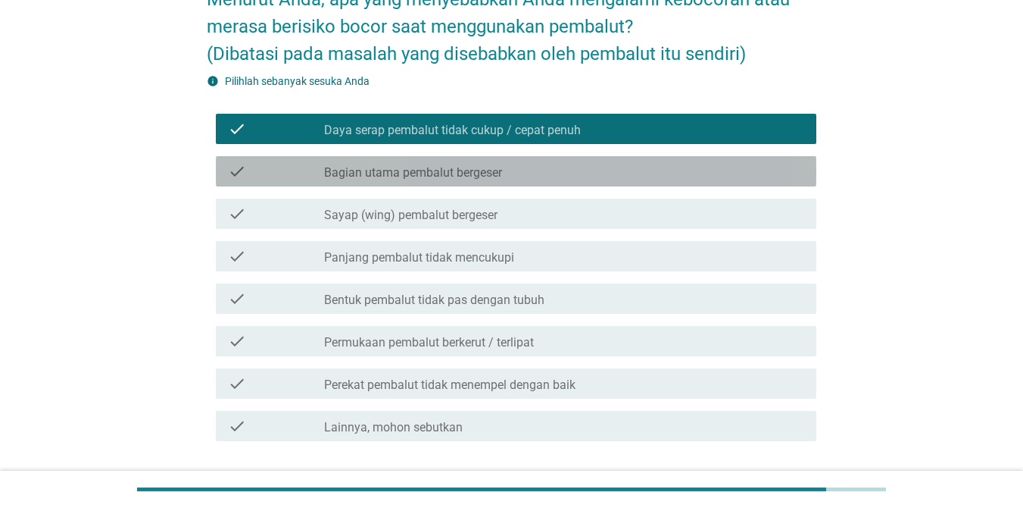
click at [501, 172] on label "Bagian utama pembalut bergeser" at bounding box center [413, 172] width 178 height 15
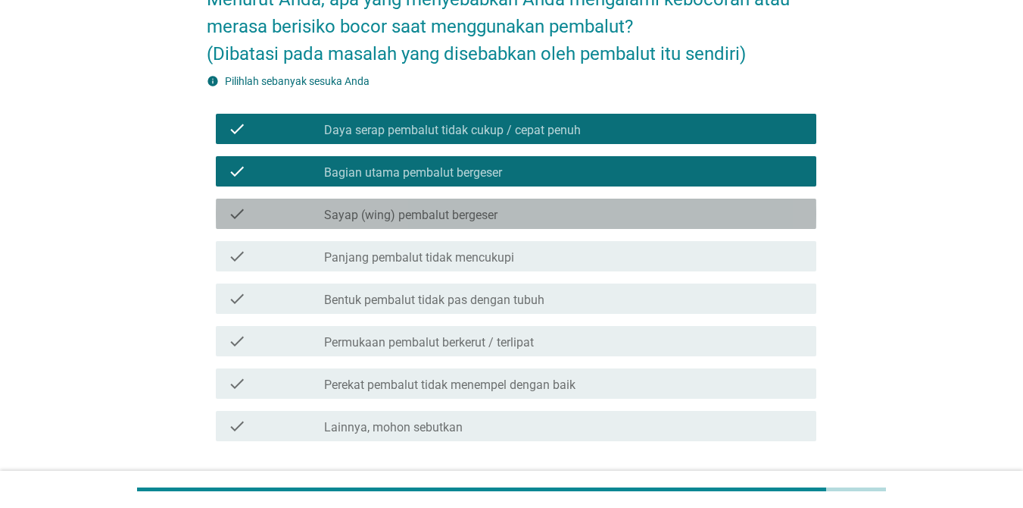
click at [461, 211] on label "Sayap (wing) pembalut bergeser" at bounding box center [410, 215] width 173 height 15
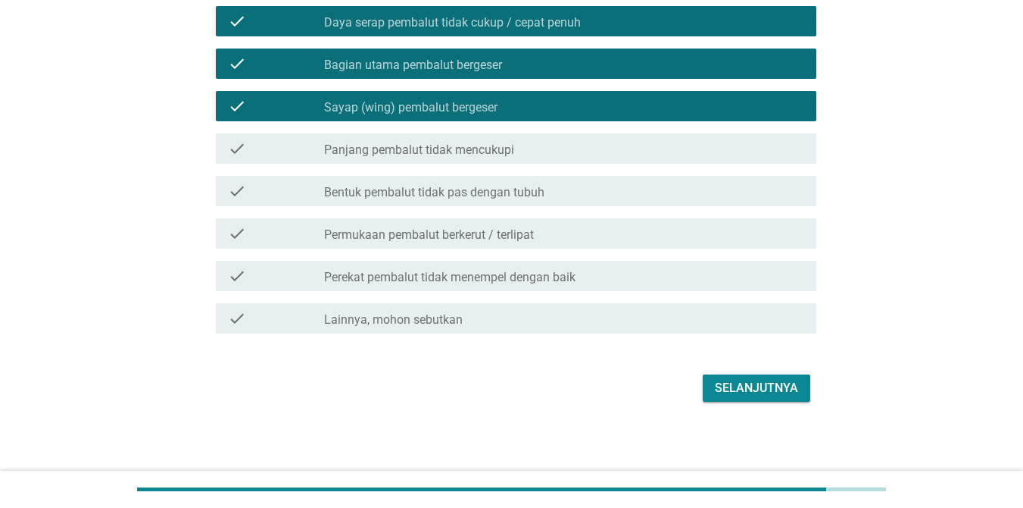
scroll to position [261, 0]
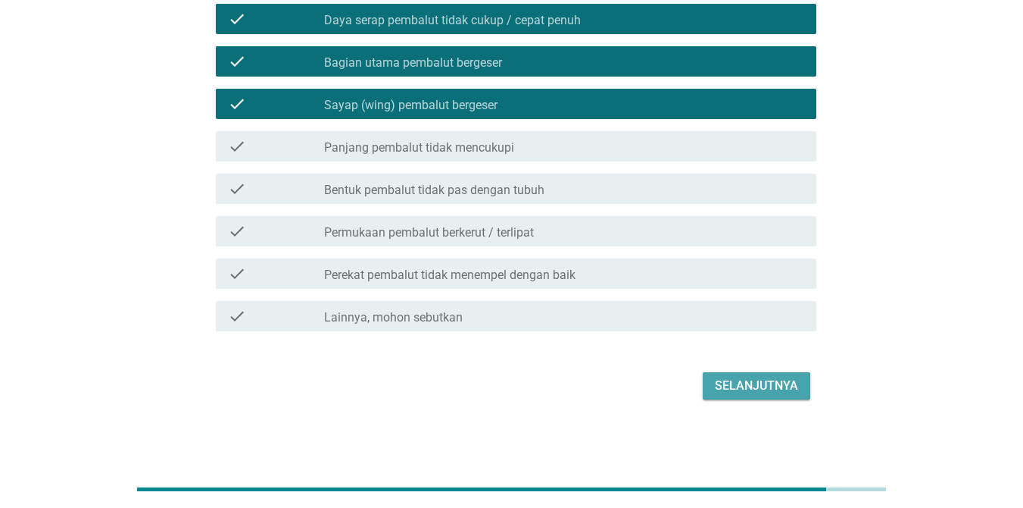
click at [717, 372] on button "Selanjutnya" at bounding box center [757, 385] width 108 height 27
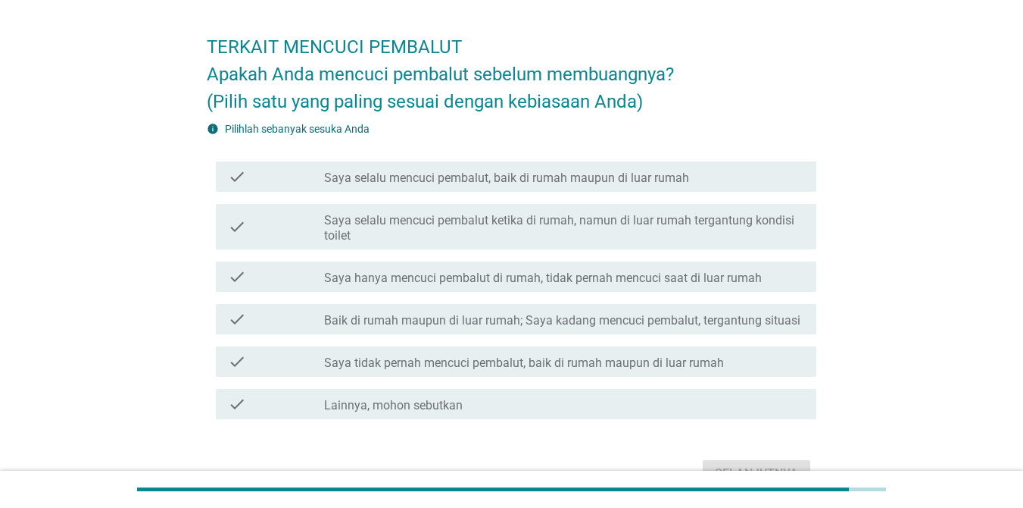
scroll to position [76, 0]
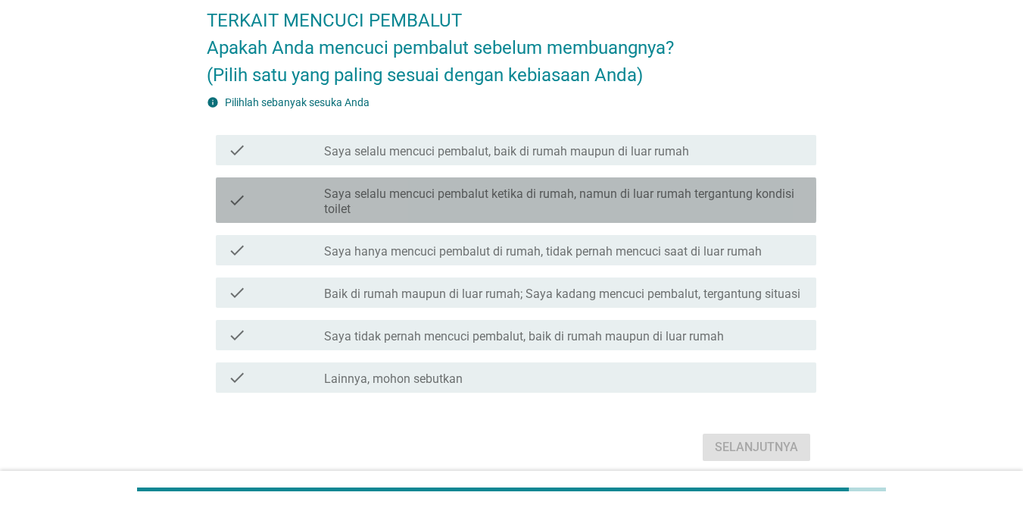
drag, startPoint x: 607, startPoint y: 189, endPoint x: 676, endPoint y: 292, distance: 124.4
click at [607, 189] on label "Saya selalu mencuci pembalut ketika di rumah, namun di luar rumah tergantung ko…" at bounding box center [564, 201] width 480 height 30
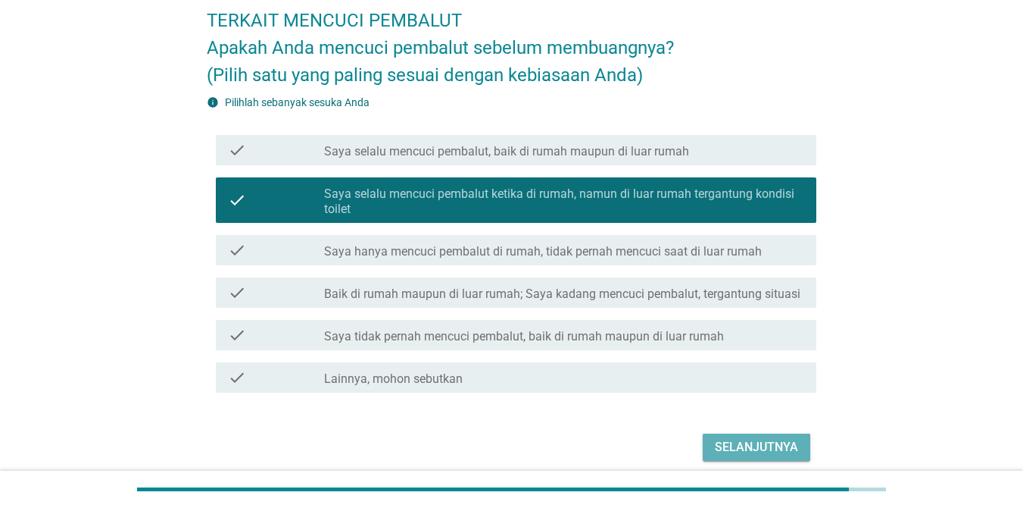
click at [745, 447] on div "Selanjutnya" at bounding box center [756, 447] width 83 height 18
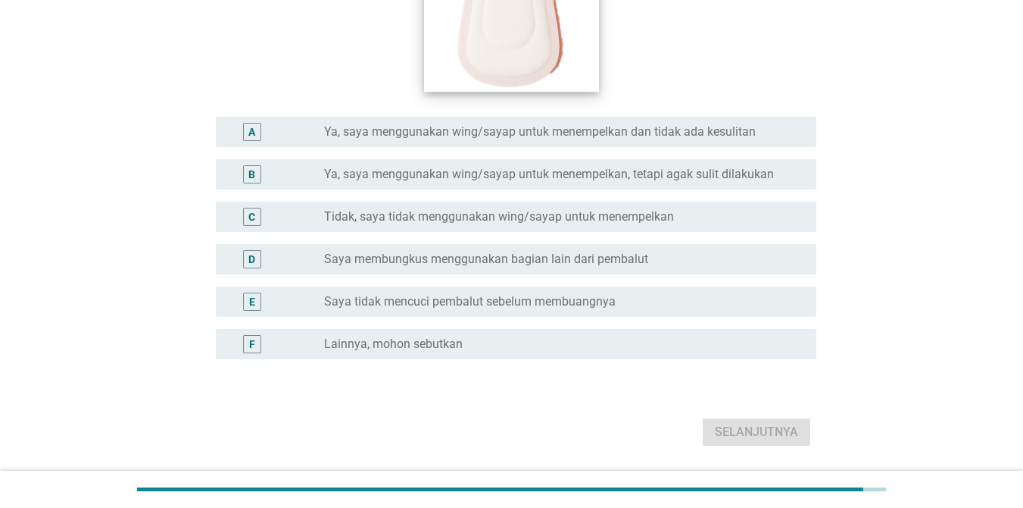
scroll to position [439, 0]
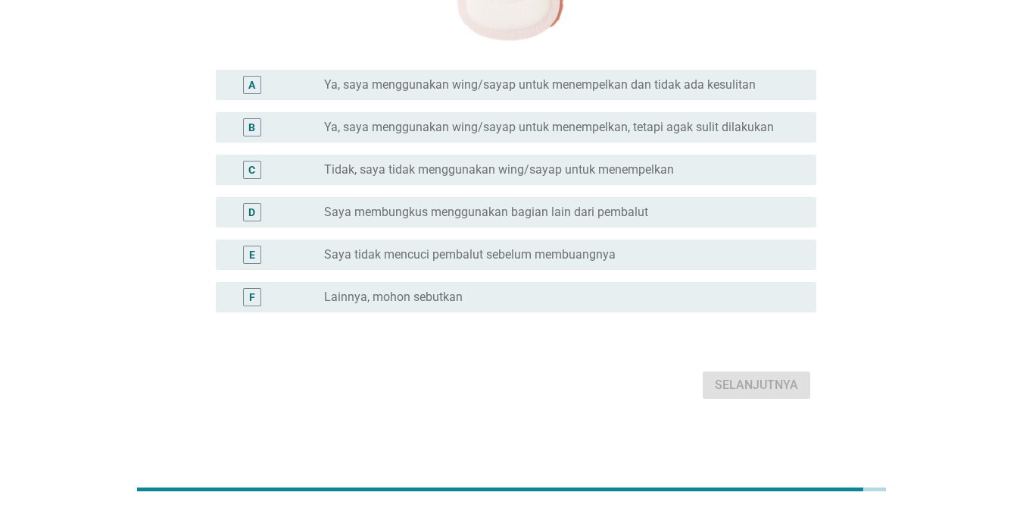
click at [576, 76] on div "radio_button_unchecked Ya, saya menggunakan wing/sayap untuk menempelkan dan ti…" at bounding box center [564, 85] width 480 height 18
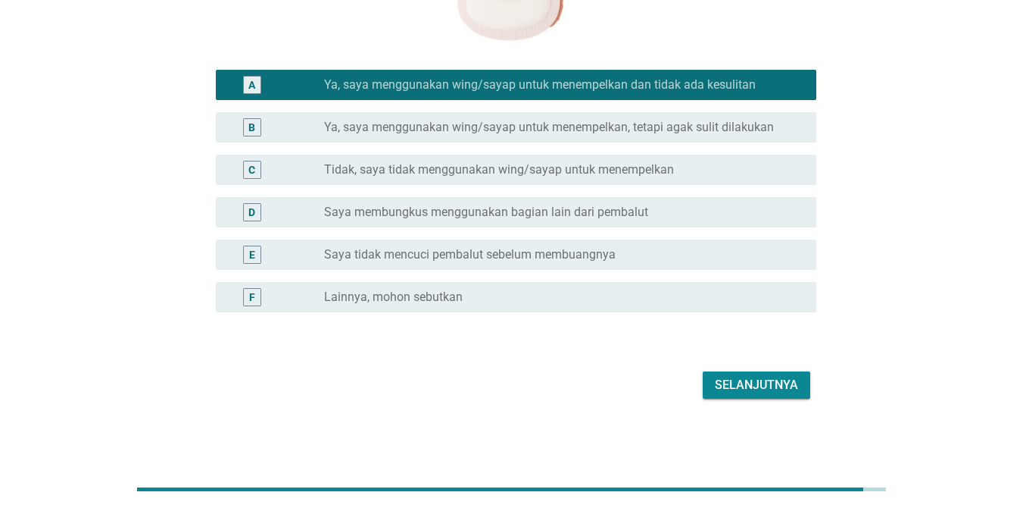
click at [745, 378] on div "Selanjutnya" at bounding box center [756, 385] width 83 height 18
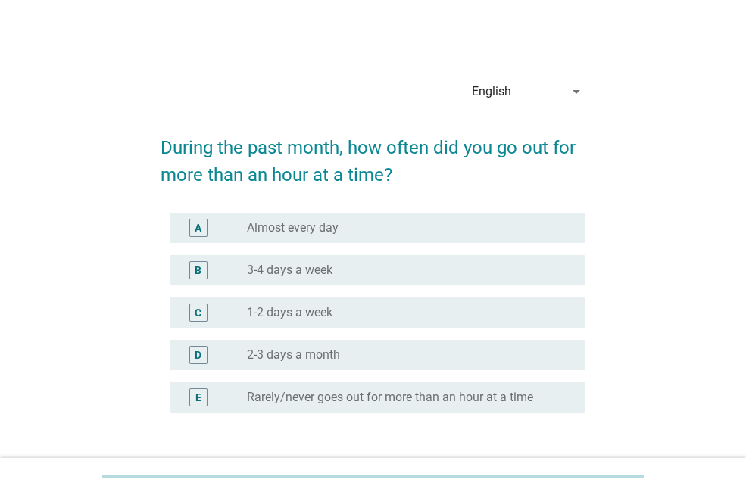
click at [506, 90] on div "English" at bounding box center [491, 92] width 39 height 14
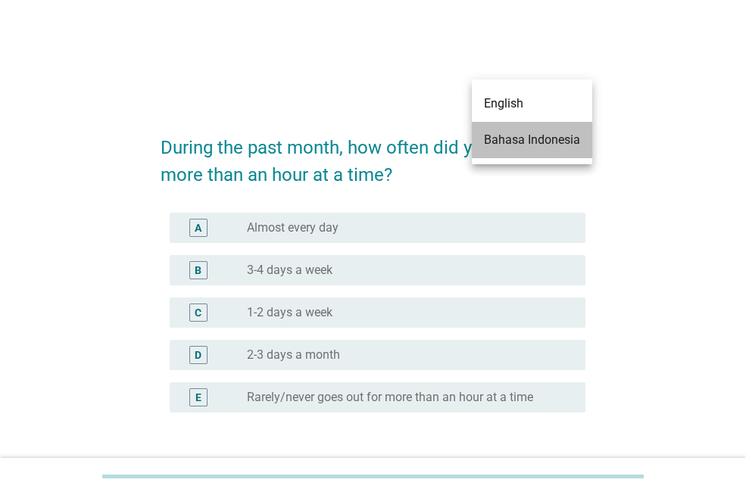
click at [508, 146] on div "Bahasa Indonesia" at bounding box center [532, 140] width 96 height 18
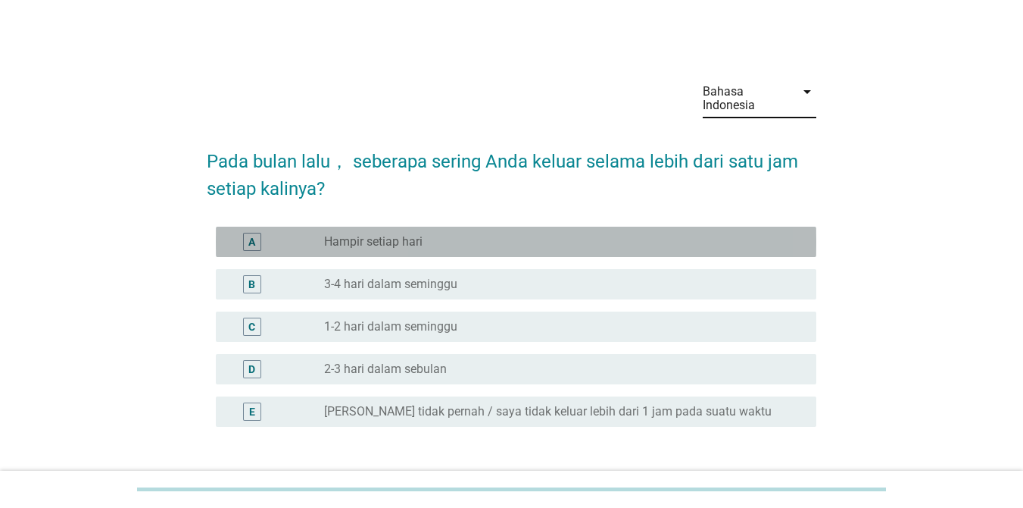
click at [458, 243] on div "radio_button_unchecked Hampir setiap hari" at bounding box center [558, 241] width 468 height 15
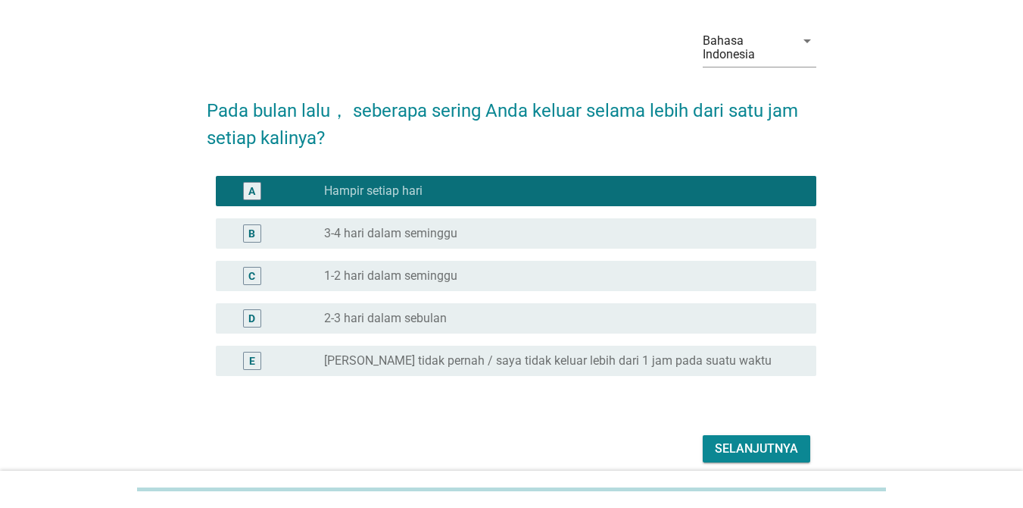
scroll to position [114, 0]
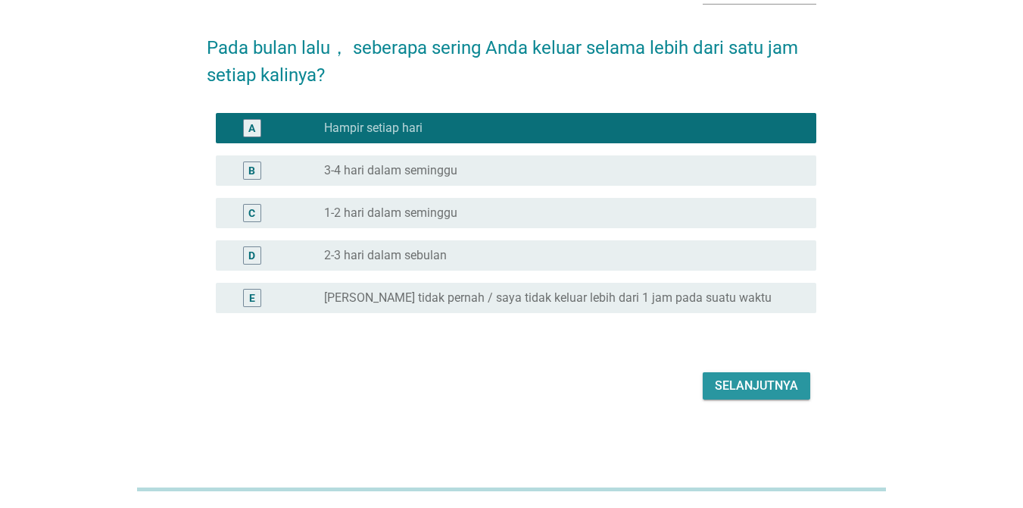
click at [742, 384] on div "Selanjutnya" at bounding box center [756, 385] width 83 height 18
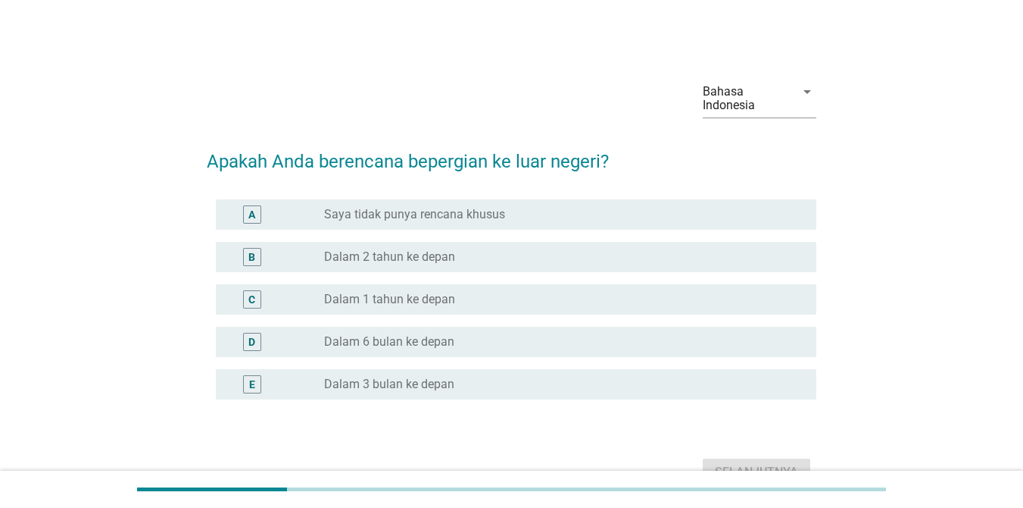
scroll to position [76, 0]
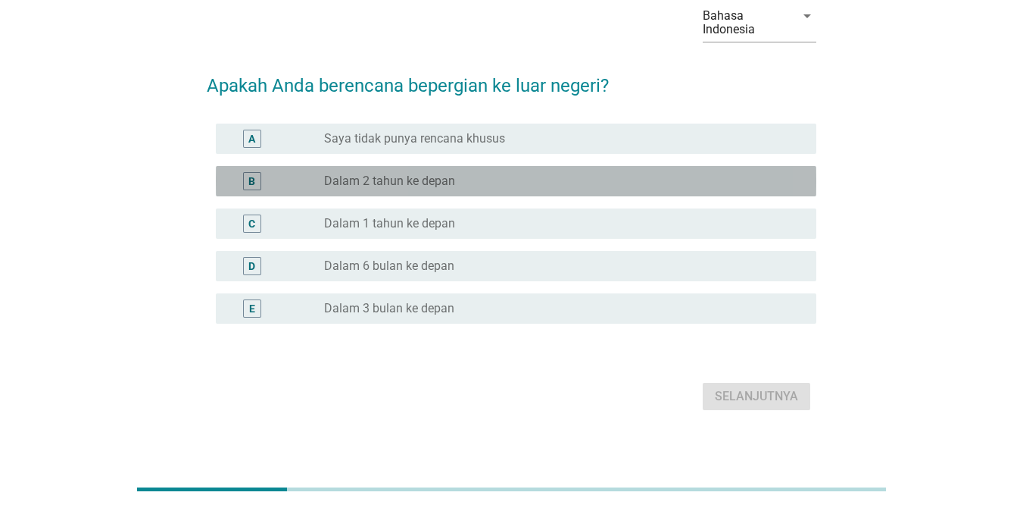
click at [421, 185] on label "Dalam 2 tahun ke depan" at bounding box center [389, 180] width 131 height 15
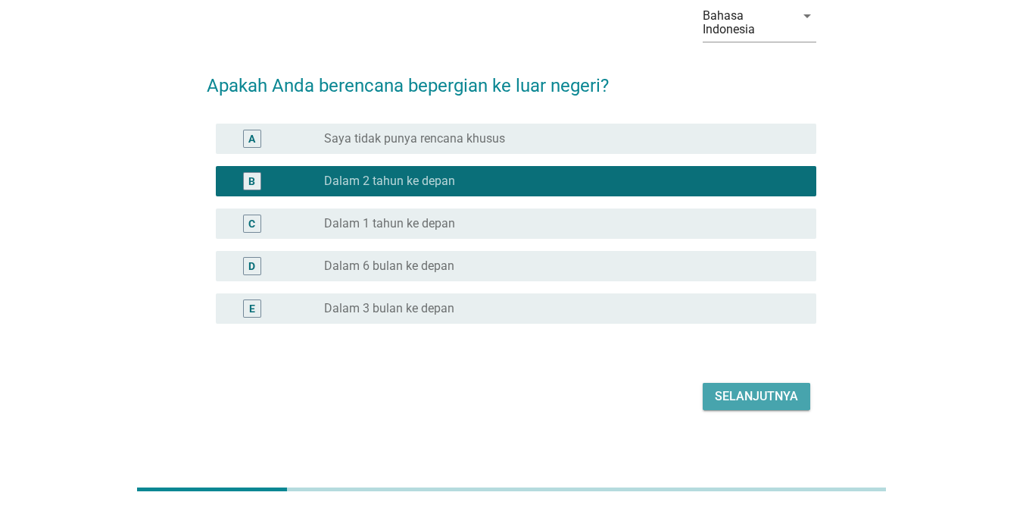
click at [728, 403] on div "Selanjutnya" at bounding box center [756, 396] width 83 height 18
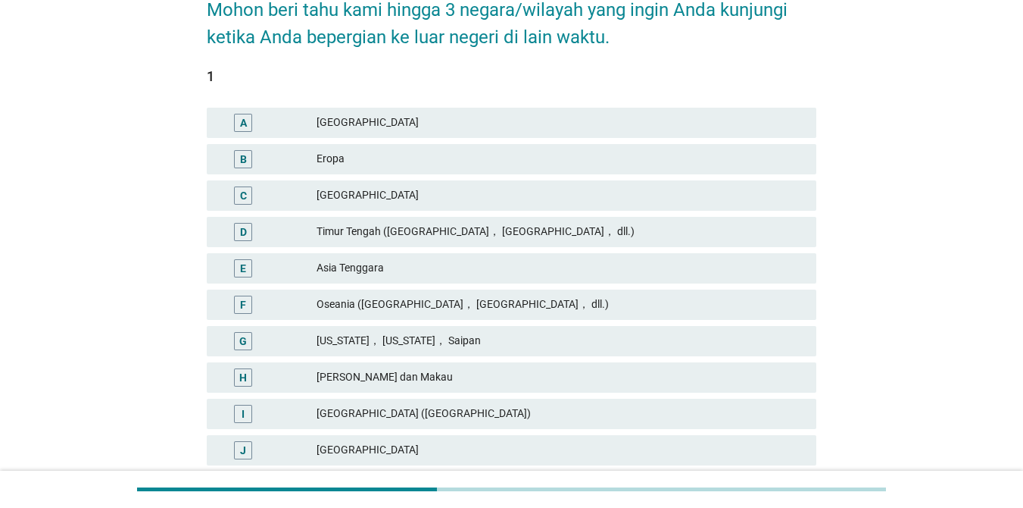
scroll to position [227, 0]
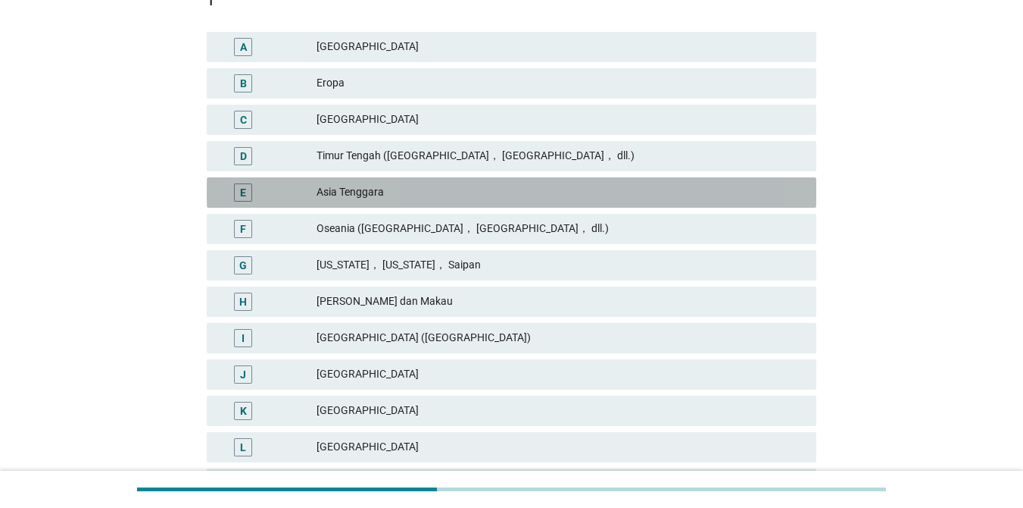
click at [383, 197] on div "Asia Tenggara" at bounding box center [561, 192] width 488 height 18
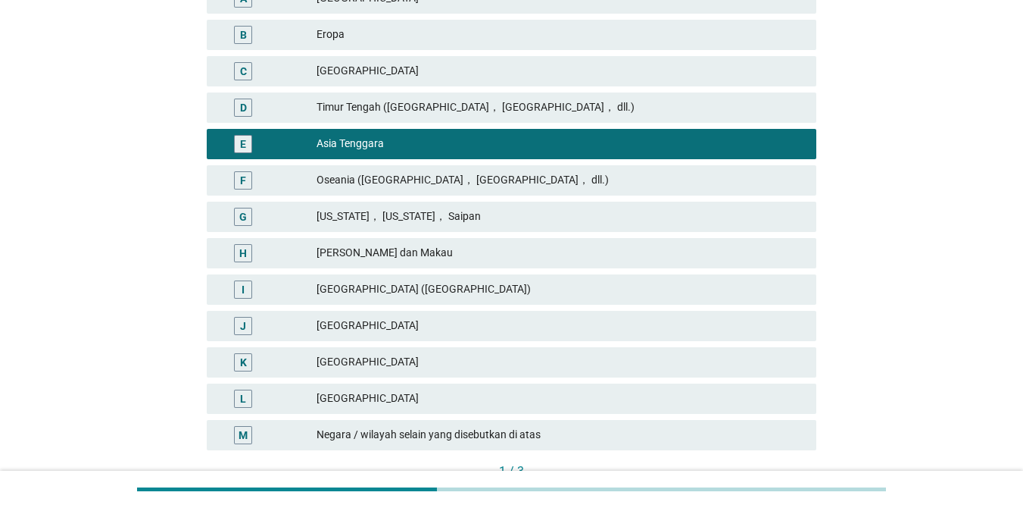
scroll to position [303, 0]
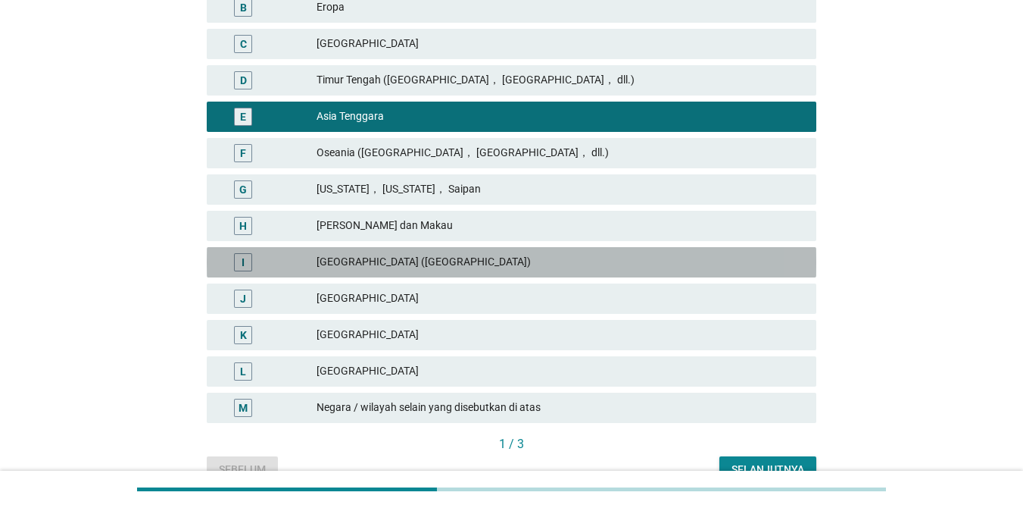
click at [387, 262] on div "Cina (Mainland)" at bounding box center [561, 262] width 488 height 18
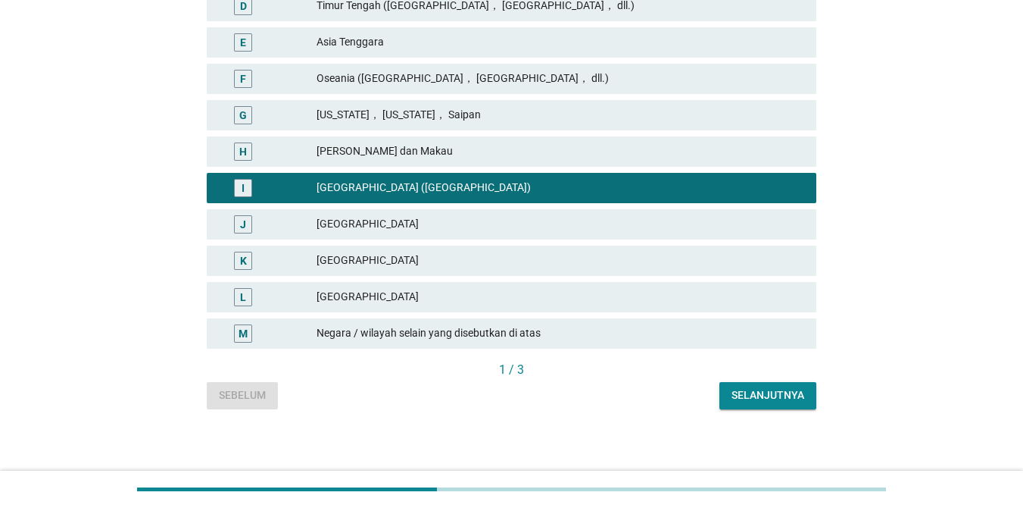
scroll to position [379, 0]
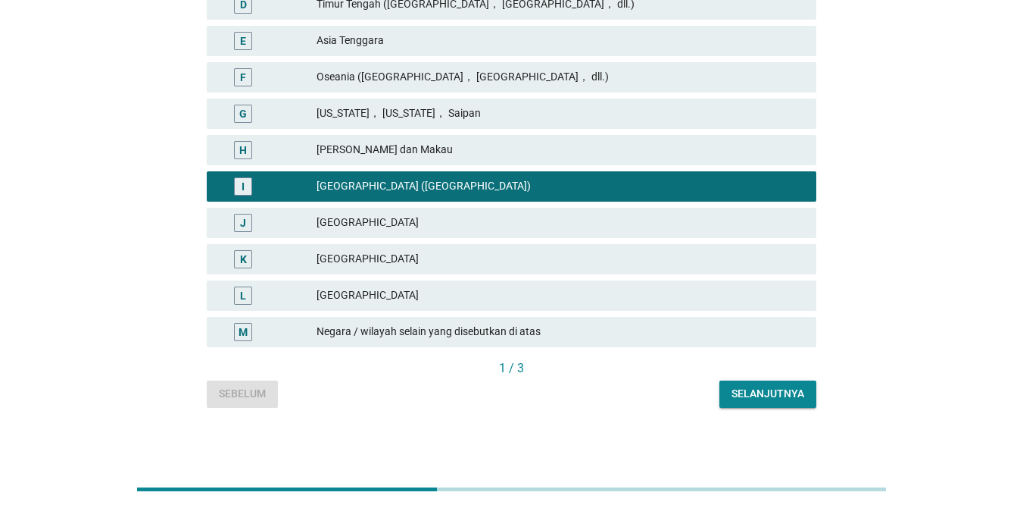
click at [745, 380] on button "Selanjutnya" at bounding box center [768, 393] width 97 height 27
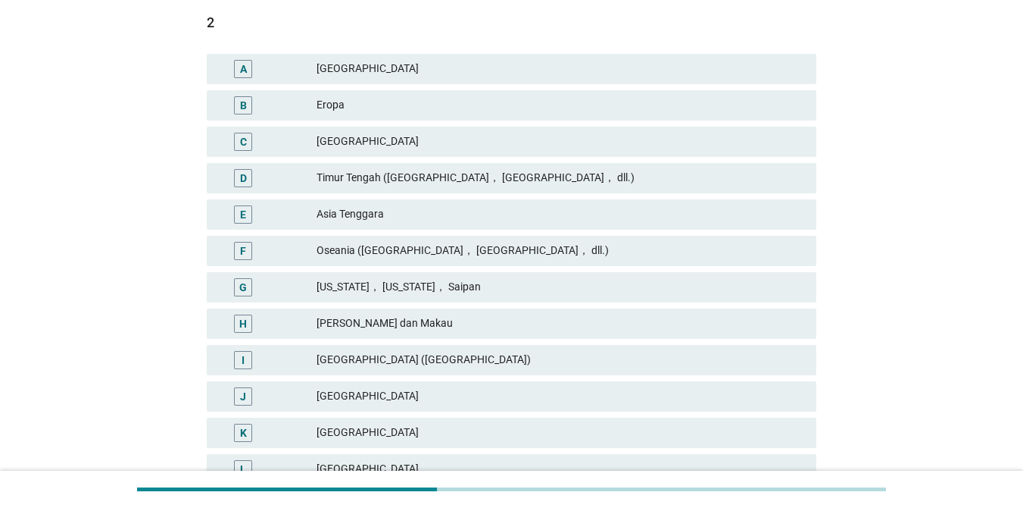
scroll to position [227, 0]
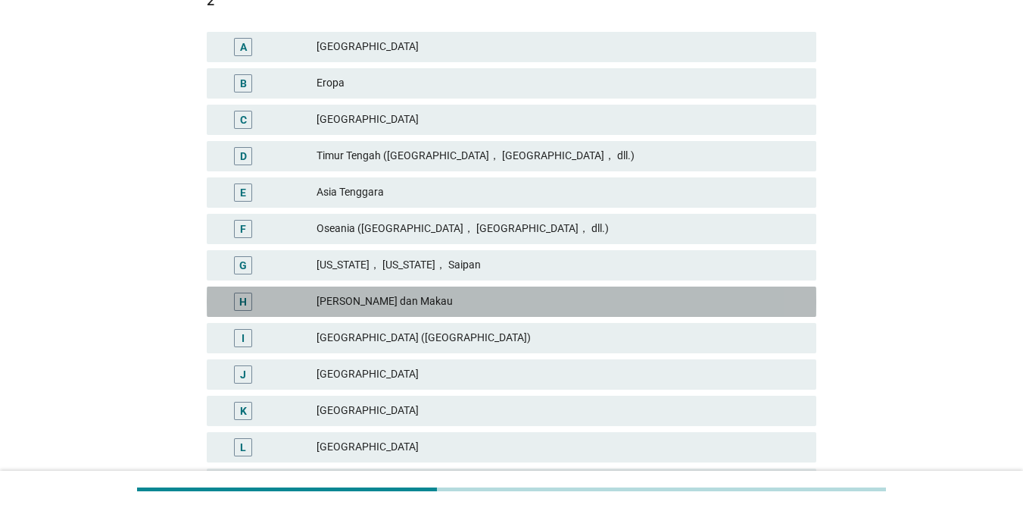
click at [391, 299] on div "Hong Kong dan Makau" at bounding box center [561, 301] width 488 height 18
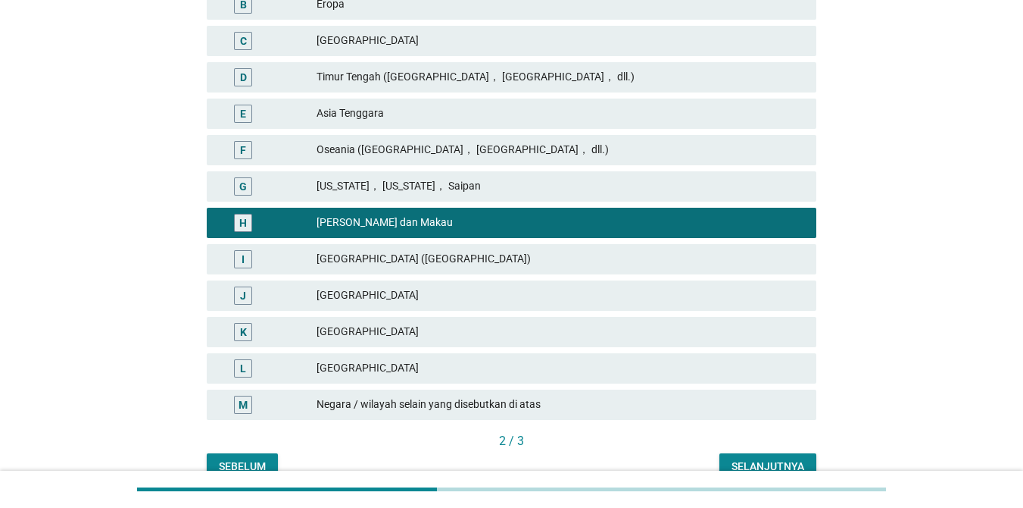
scroll to position [383, 0]
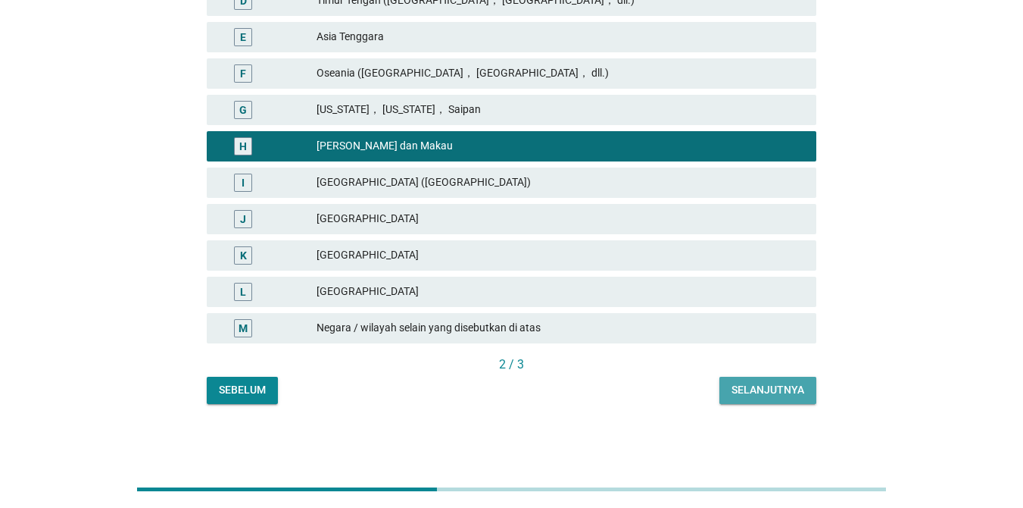
click at [745, 383] on div "Selanjutnya" at bounding box center [768, 390] width 73 height 16
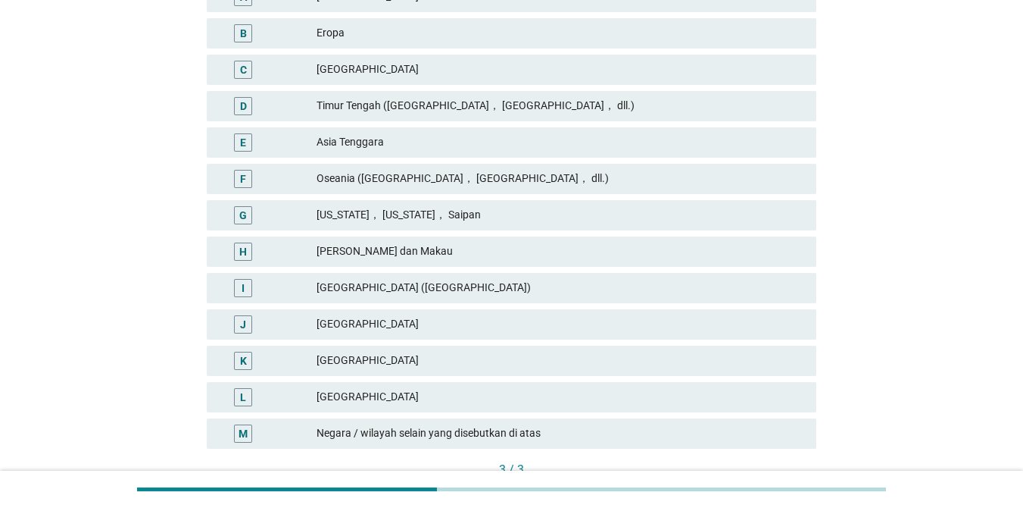
scroll to position [303, 0]
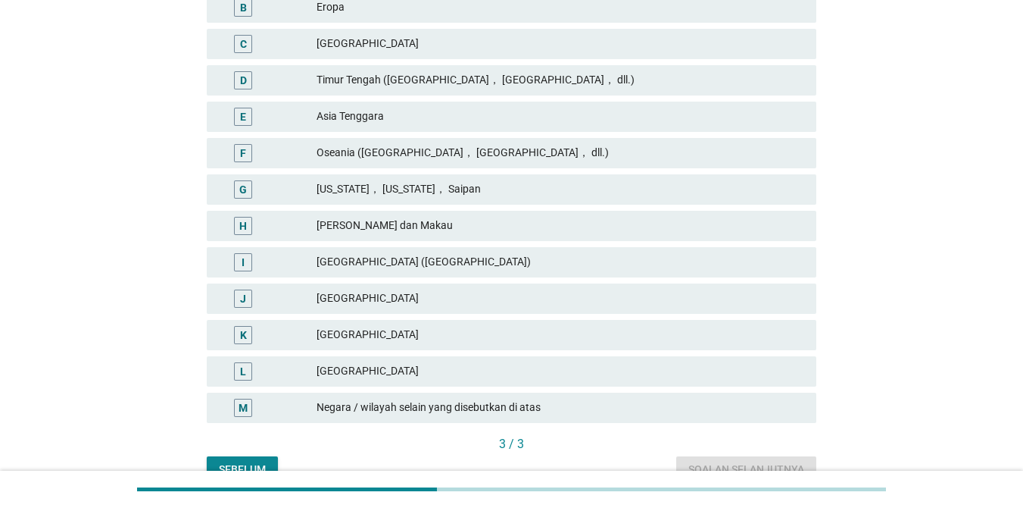
click at [394, 332] on div "Jepang" at bounding box center [561, 335] width 488 height 18
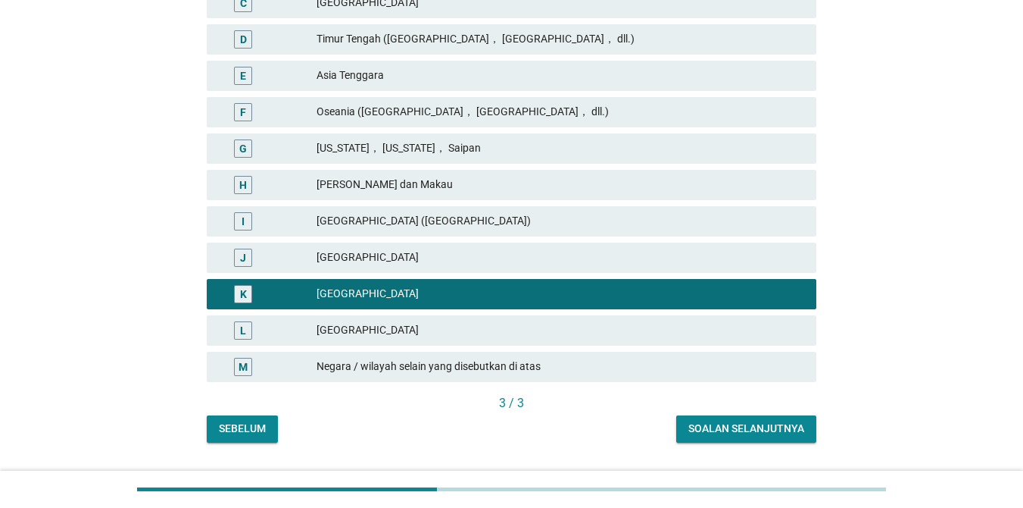
scroll to position [383, 0]
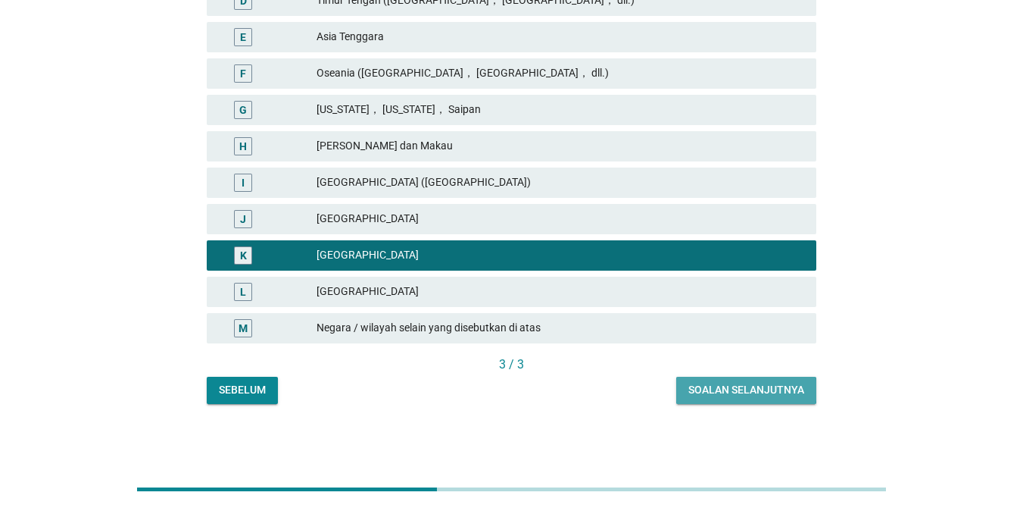
click at [745, 395] on div "Soalan selanjutnya" at bounding box center [747, 390] width 116 height 16
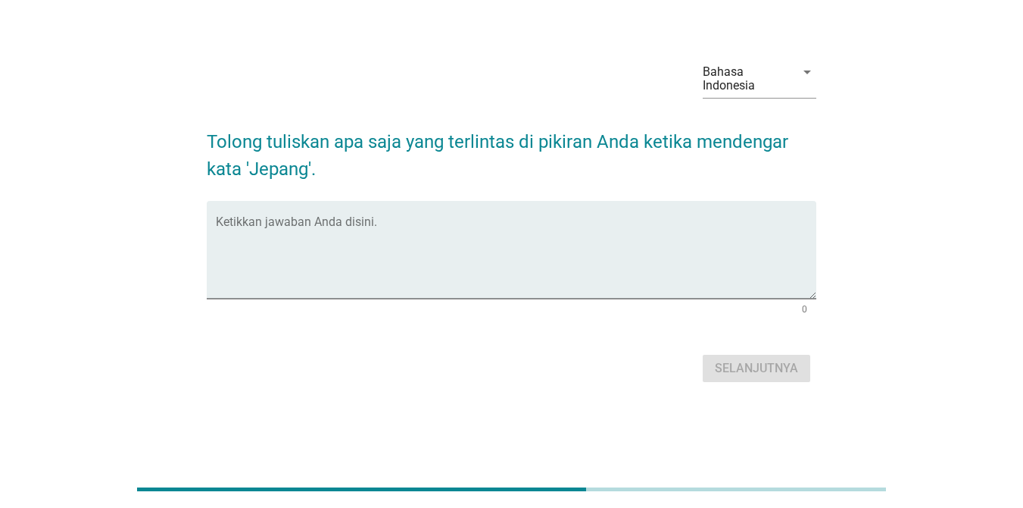
scroll to position [0, 0]
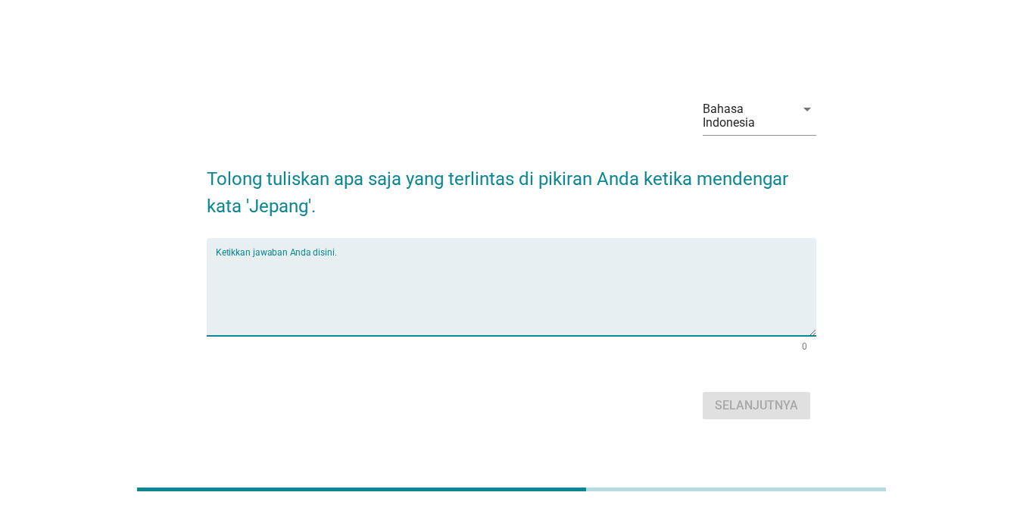
click at [476, 329] on textarea "Ketikkan jawaban Anda disini." at bounding box center [516, 296] width 601 height 80
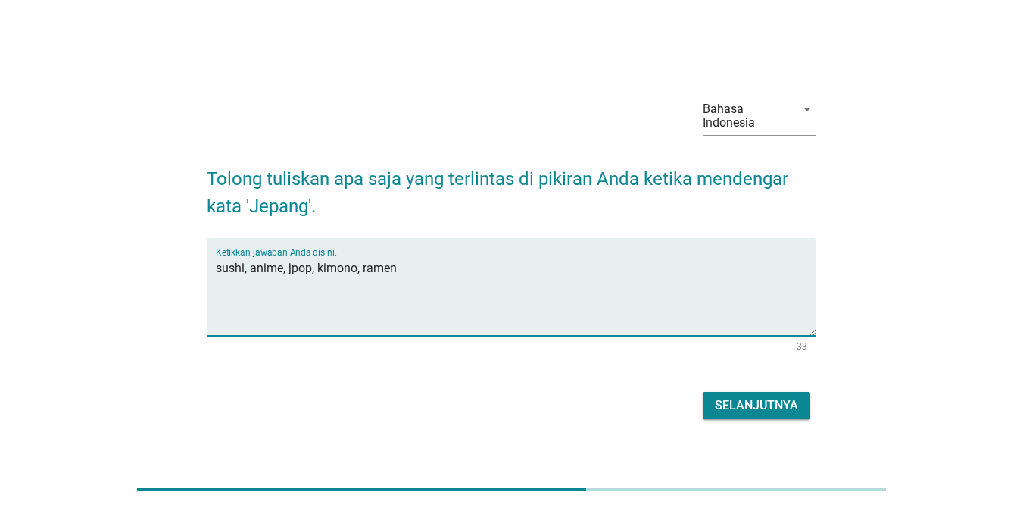
type textarea "sushi, anime, jpop, kimono, ramen"
click at [745, 403] on div "Selanjutnya" at bounding box center [756, 405] width 83 height 18
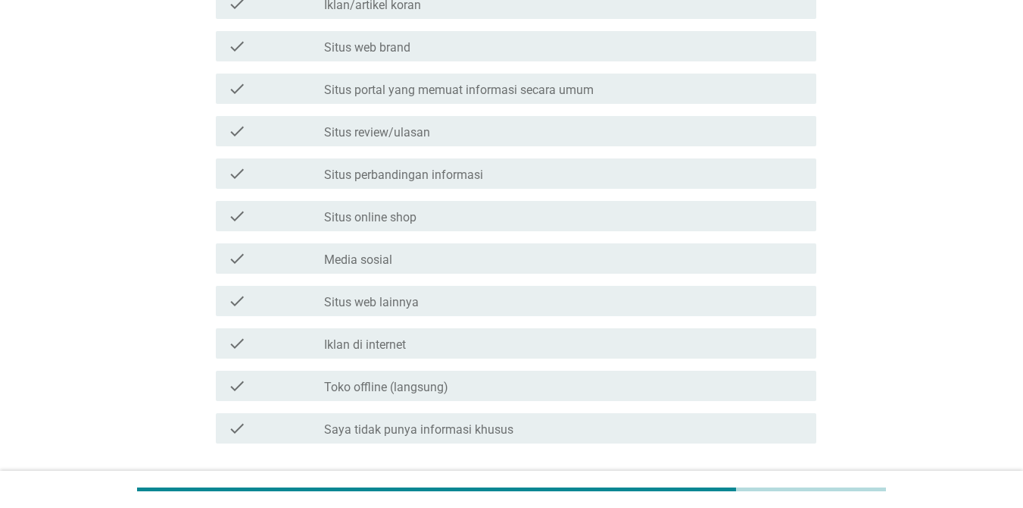
scroll to position [454, 0]
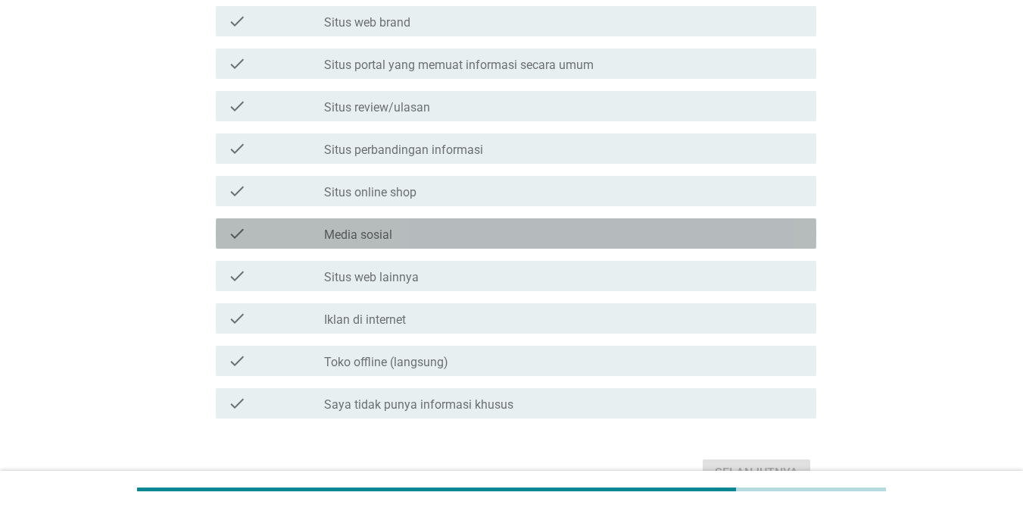
click at [382, 232] on label "Media sosial" at bounding box center [358, 234] width 68 height 15
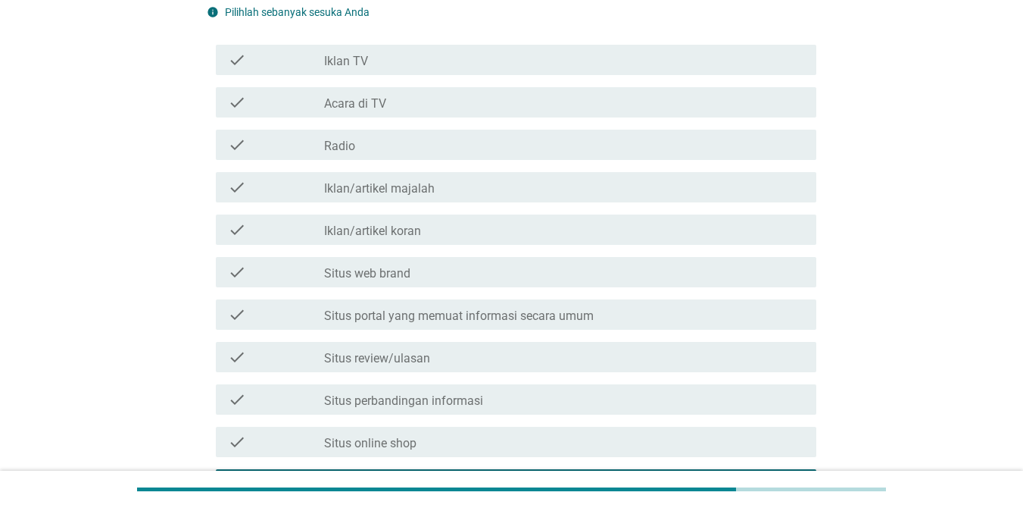
scroll to position [227, 0]
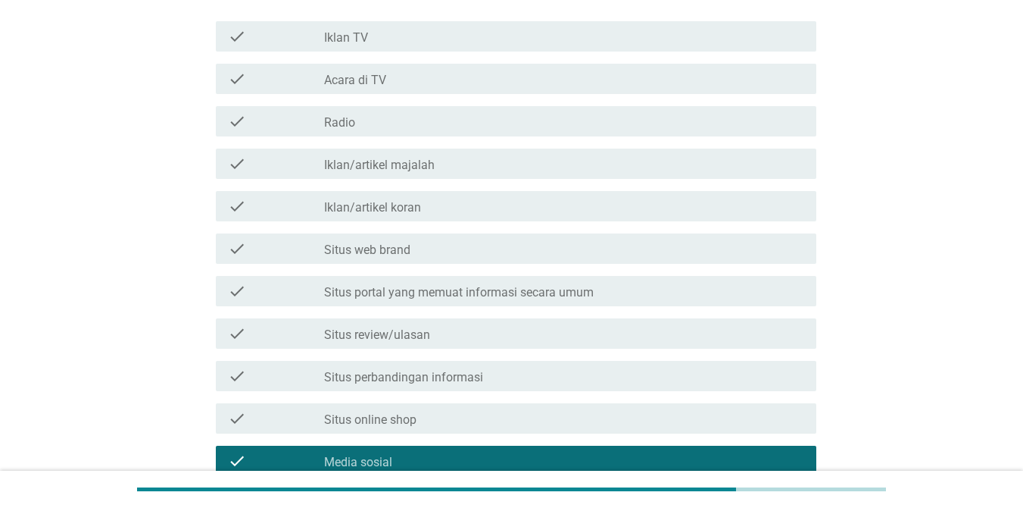
click at [371, 245] on label "Situs web brand" at bounding box center [367, 249] width 86 height 15
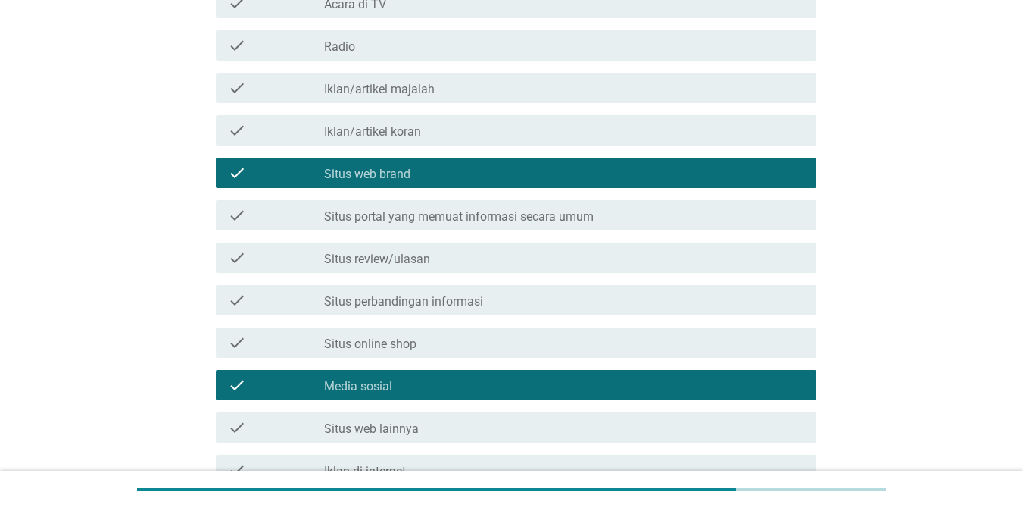
scroll to position [379, 0]
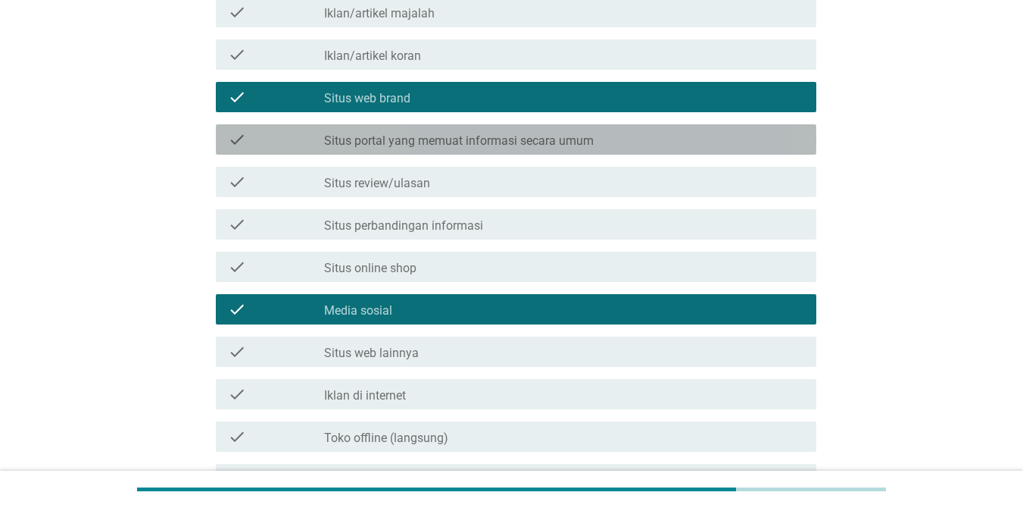
click at [381, 136] on label "Situs portal yang memuat informasi secara umum" at bounding box center [459, 140] width 270 height 15
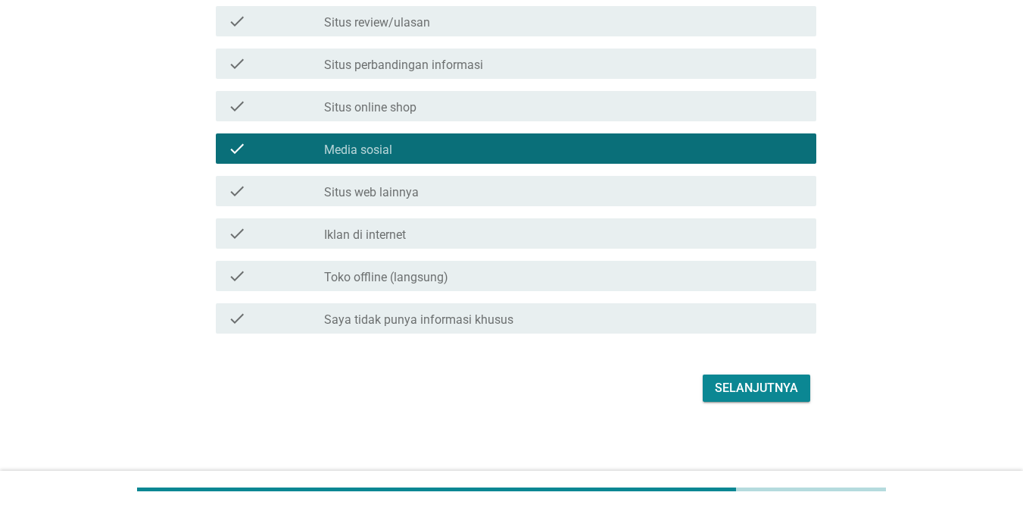
scroll to position [542, 0]
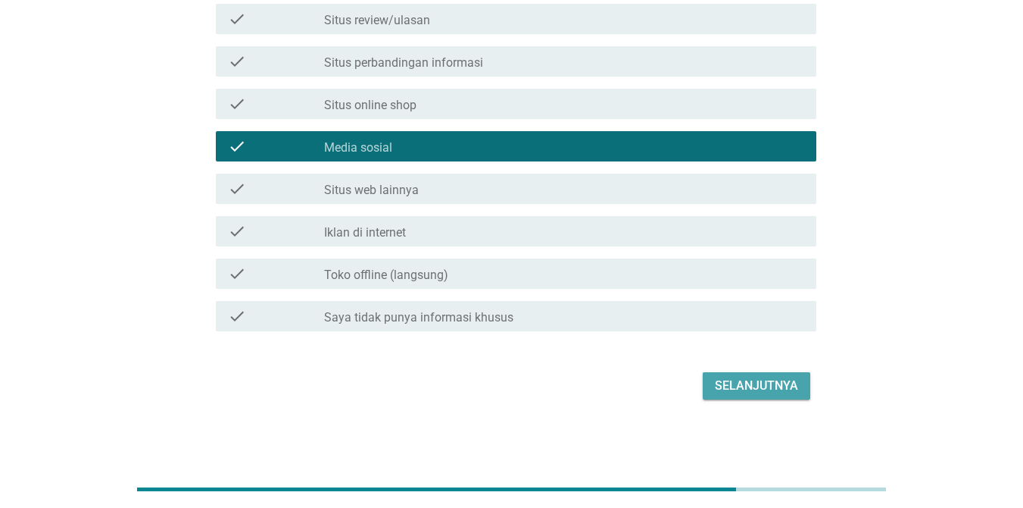
click at [736, 380] on div "Selanjutnya" at bounding box center [756, 385] width 83 height 18
